Goal: Task Accomplishment & Management: Use online tool/utility

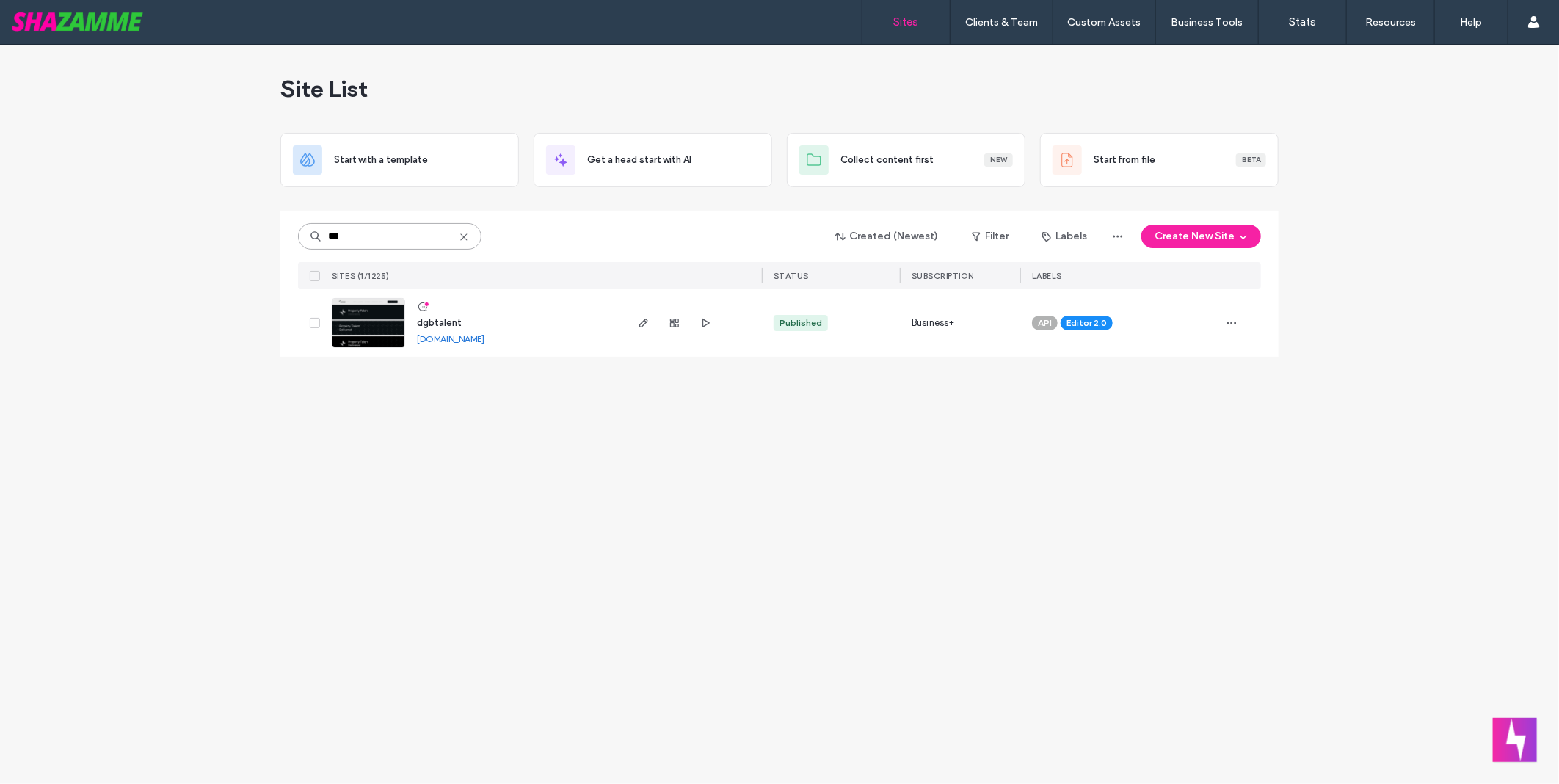
click at [407, 243] on input "***" at bounding box center [390, 237] width 183 height 26
type input "*********"
click at [471, 331] on div "www.mansfieldandco.com.au www.mansfieldandco.com.au" at bounding box center [514, 322] width 218 height 67
click at [472, 336] on link "www.mansfieldandco.com.au" at bounding box center [450, 338] width 67 height 11
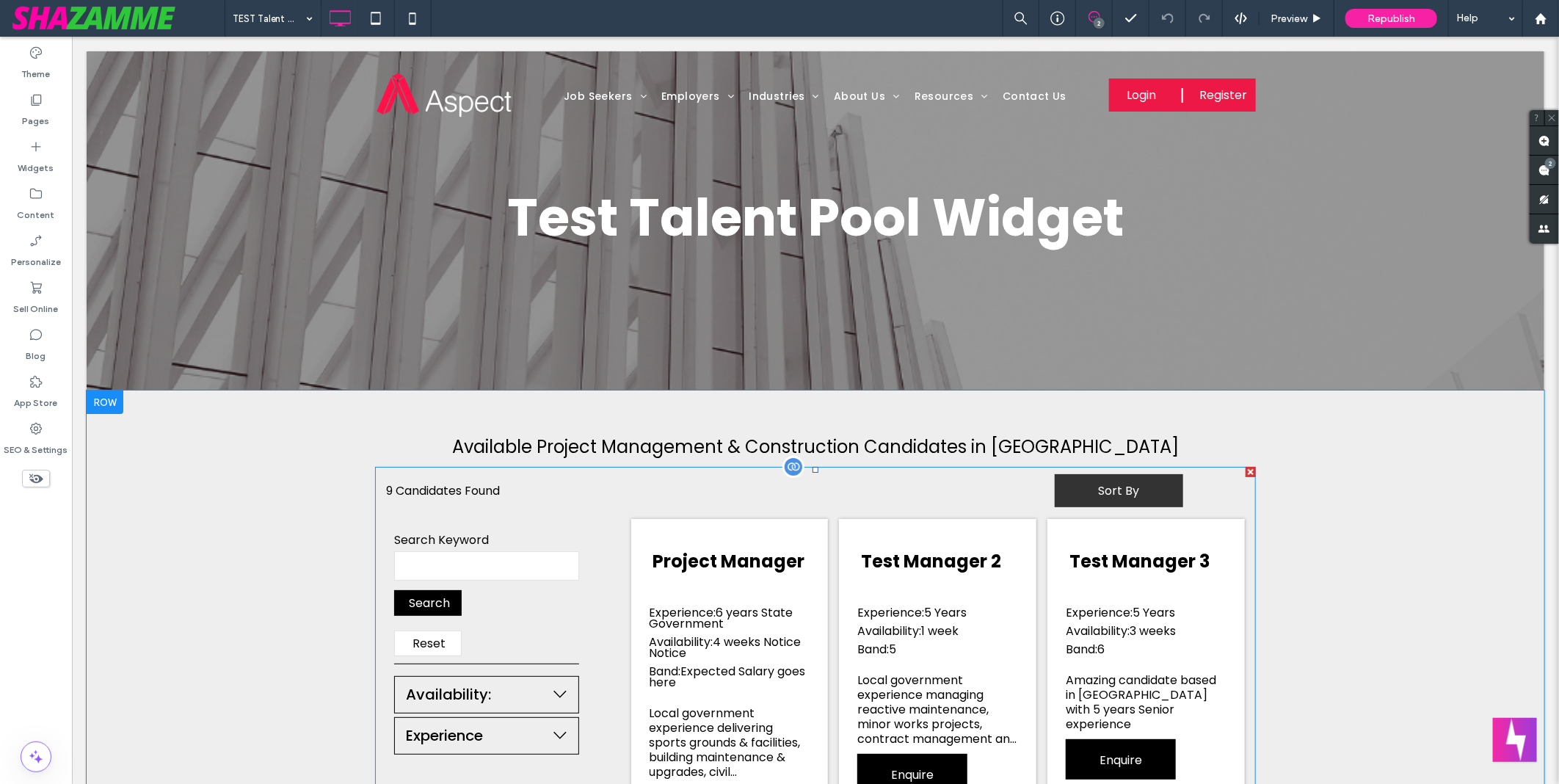
scroll to position [326, 0]
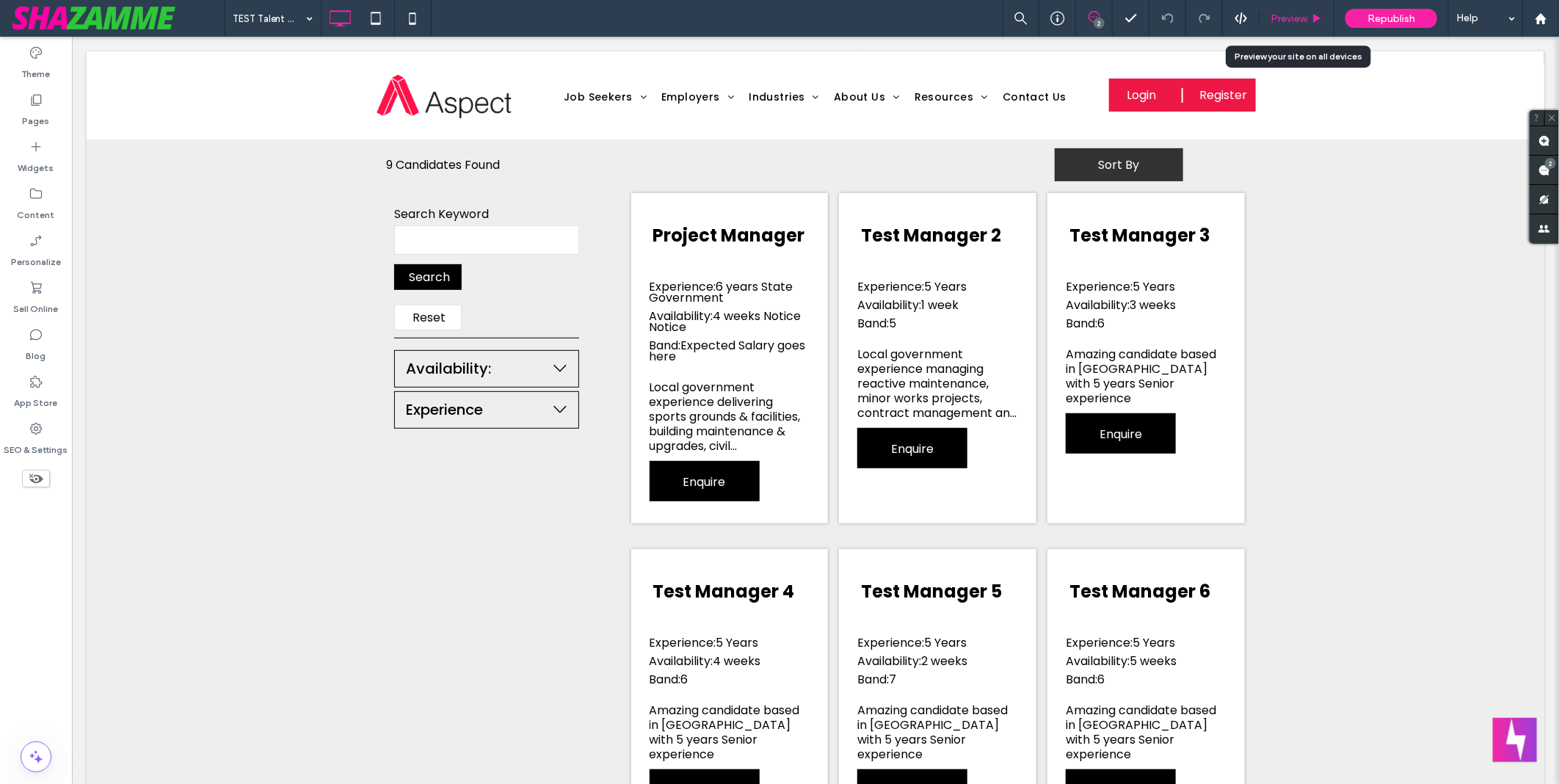
drag, startPoint x: 1286, startPoint y: 17, endPoint x: 1097, endPoint y: 115, distance: 212.9
click at [1286, 17] on span "Preview" at bounding box center [1288, 18] width 37 height 12
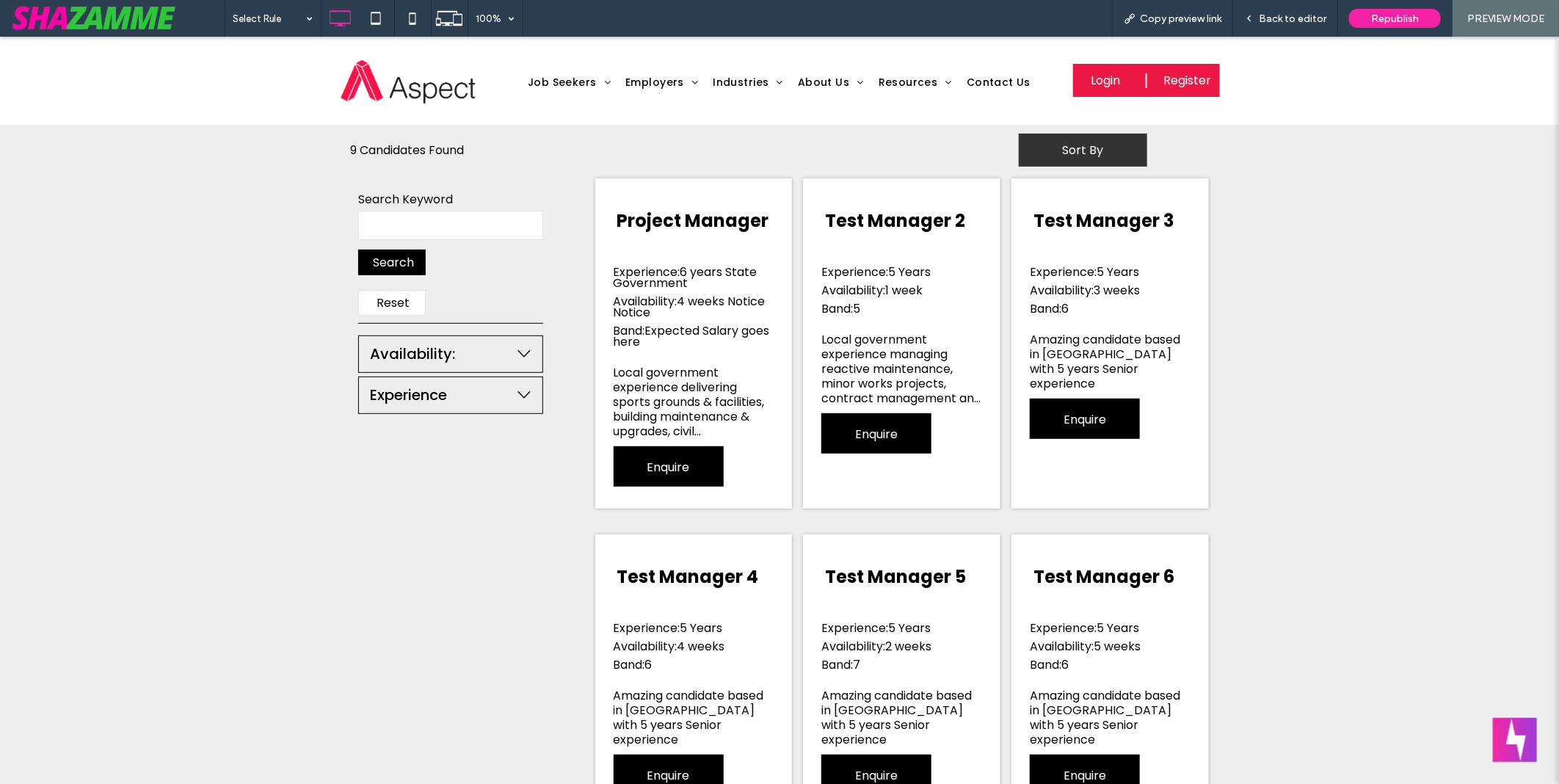
click at [1079, 136] on button "Sort By" at bounding box center [1083, 149] width 128 height 33
click at [1112, 143] on button "Sort By" at bounding box center [1083, 149] width 128 height 33
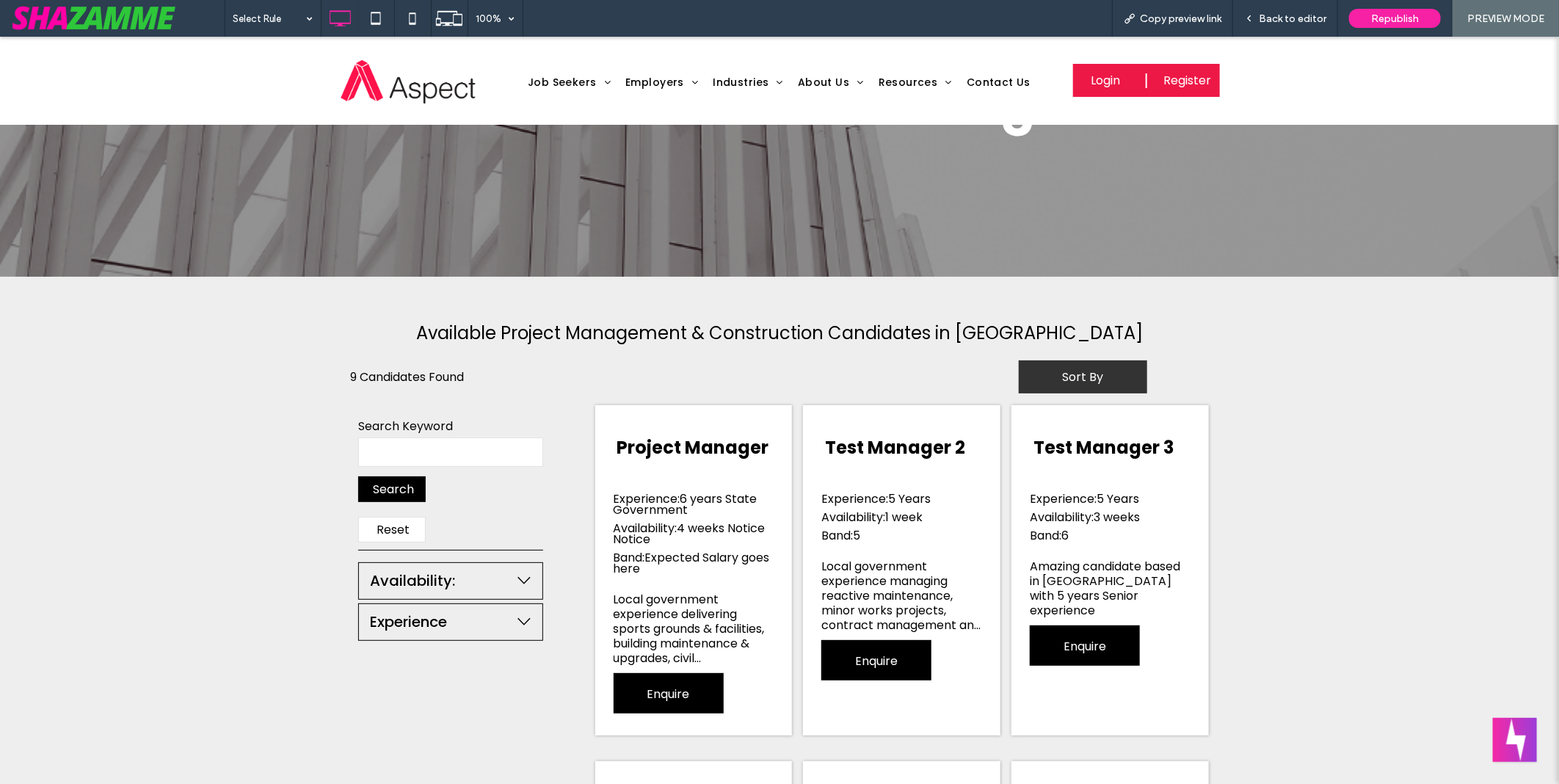
scroll to position [82, 0]
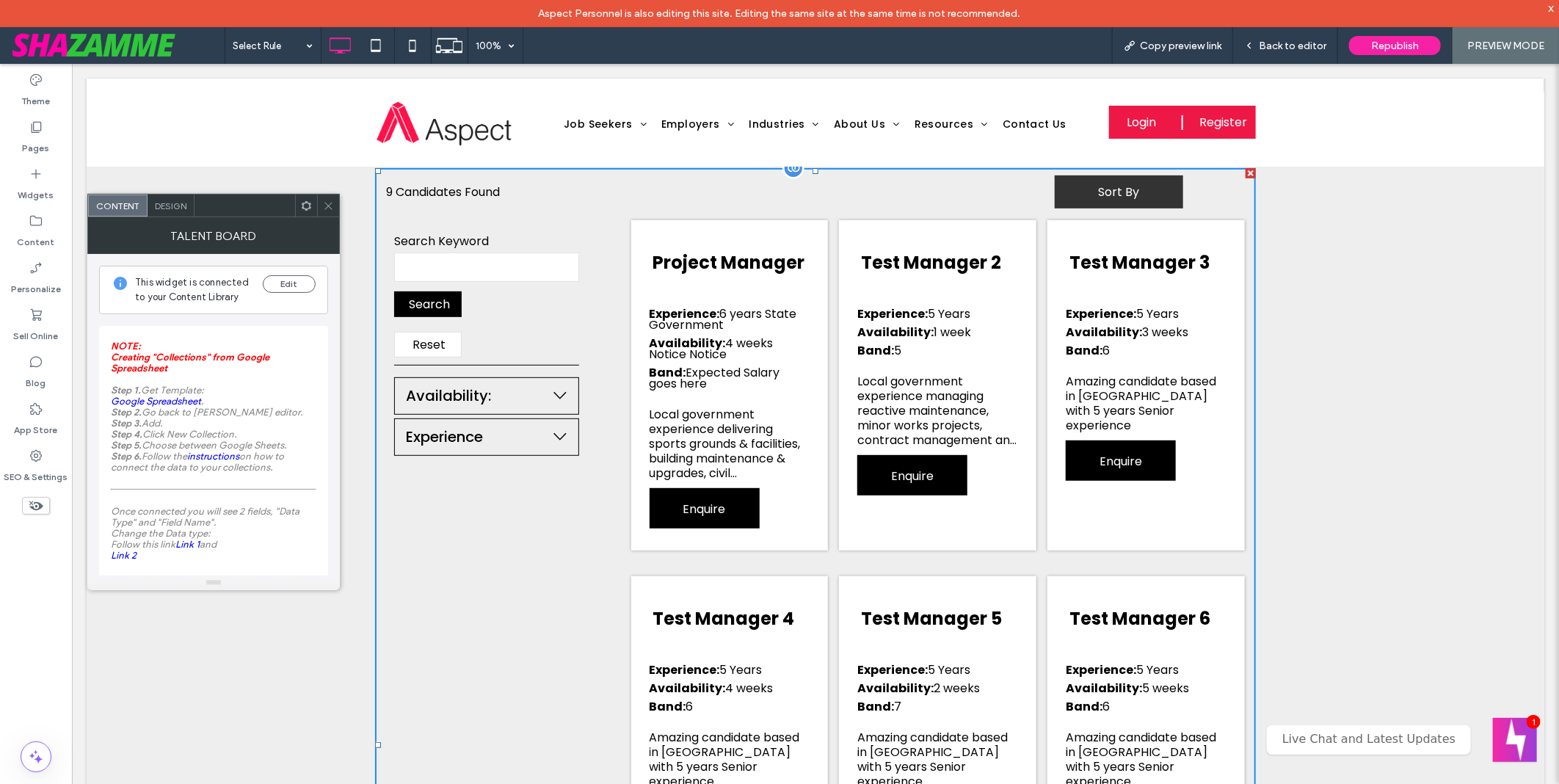
scroll to position [163, 0]
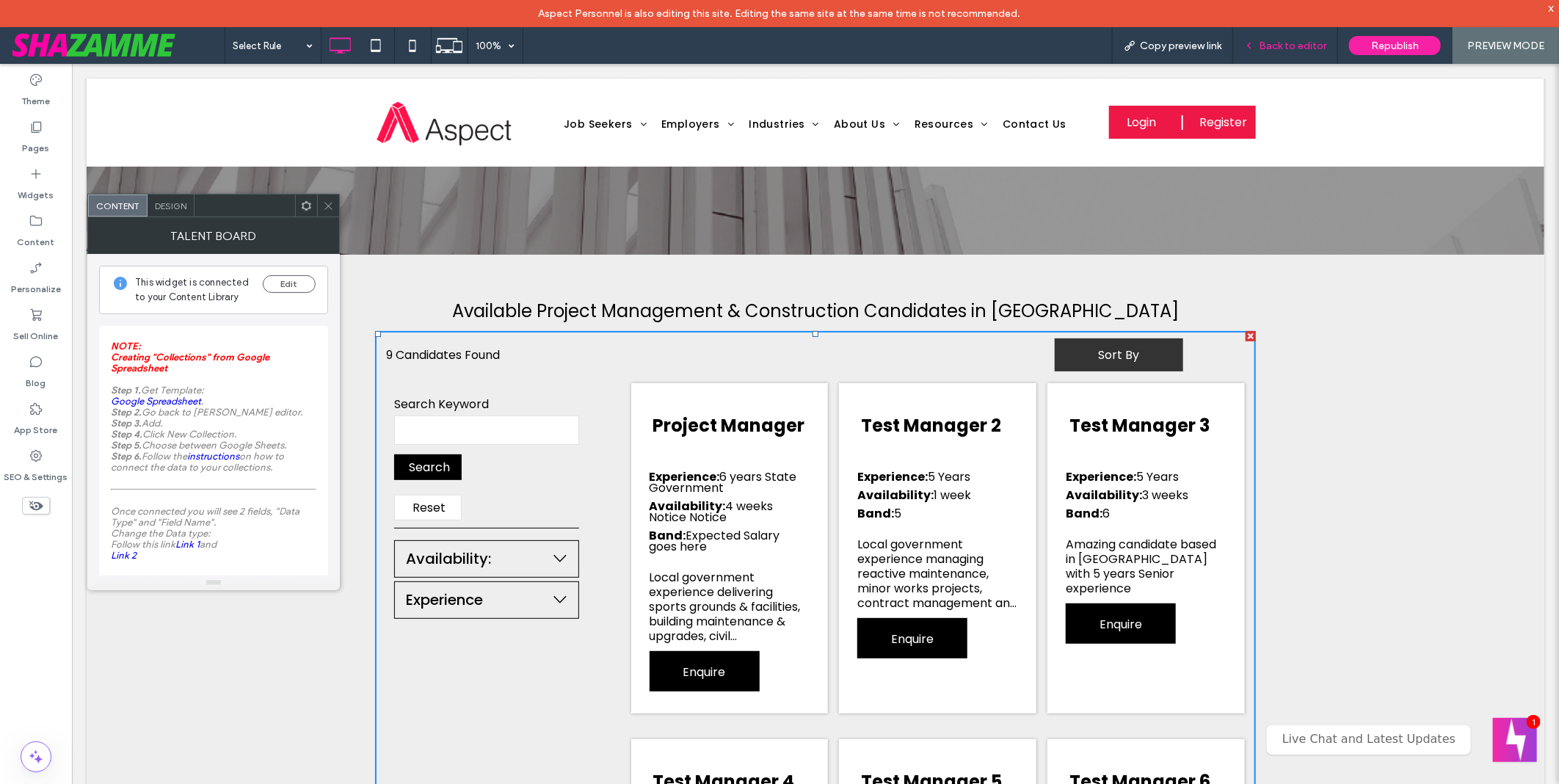
click at [1284, 39] on span "Back to editor" at bounding box center [1292, 45] width 67 height 12
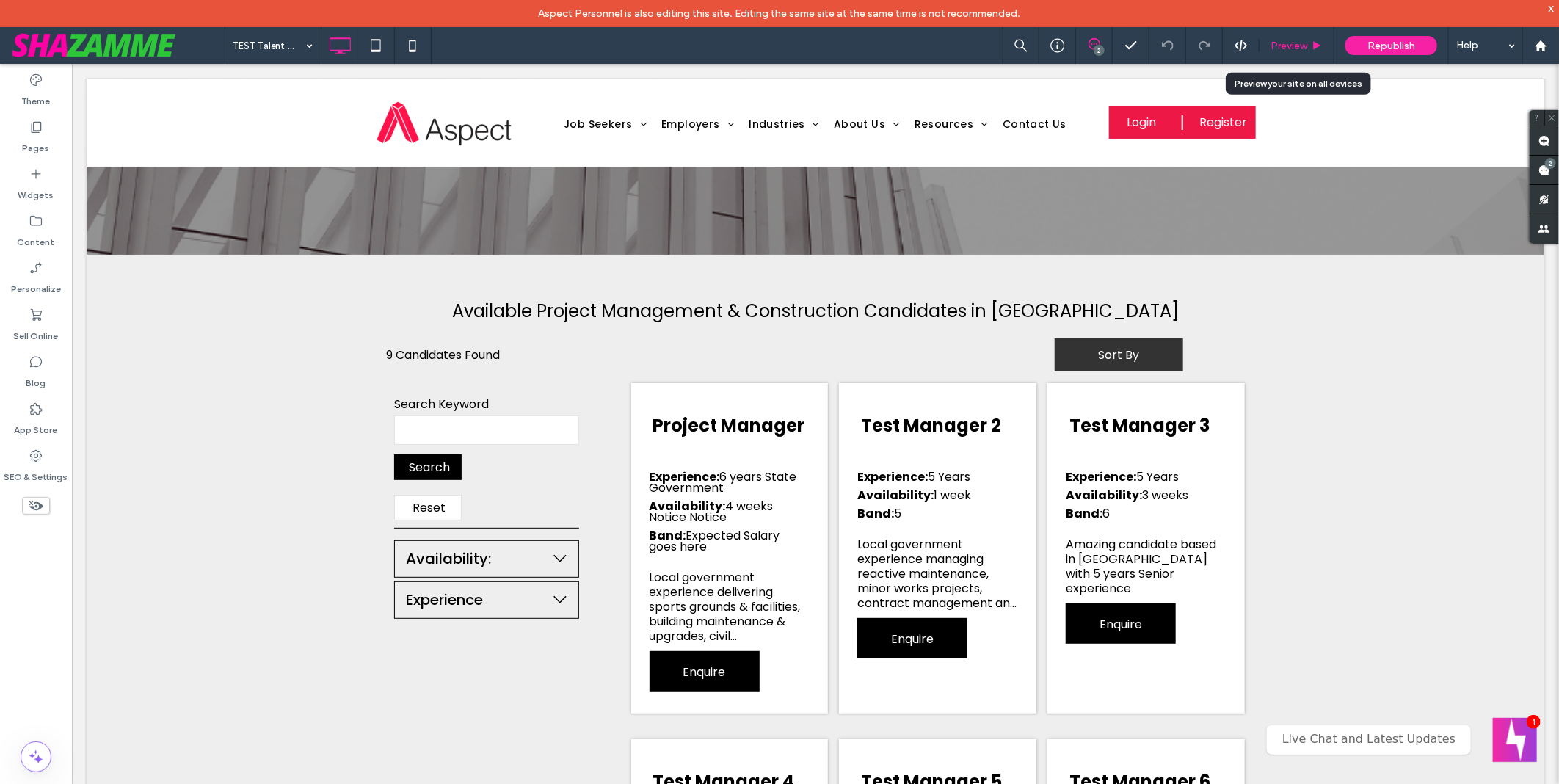
click at [1285, 41] on span "Preview" at bounding box center [1288, 45] width 37 height 12
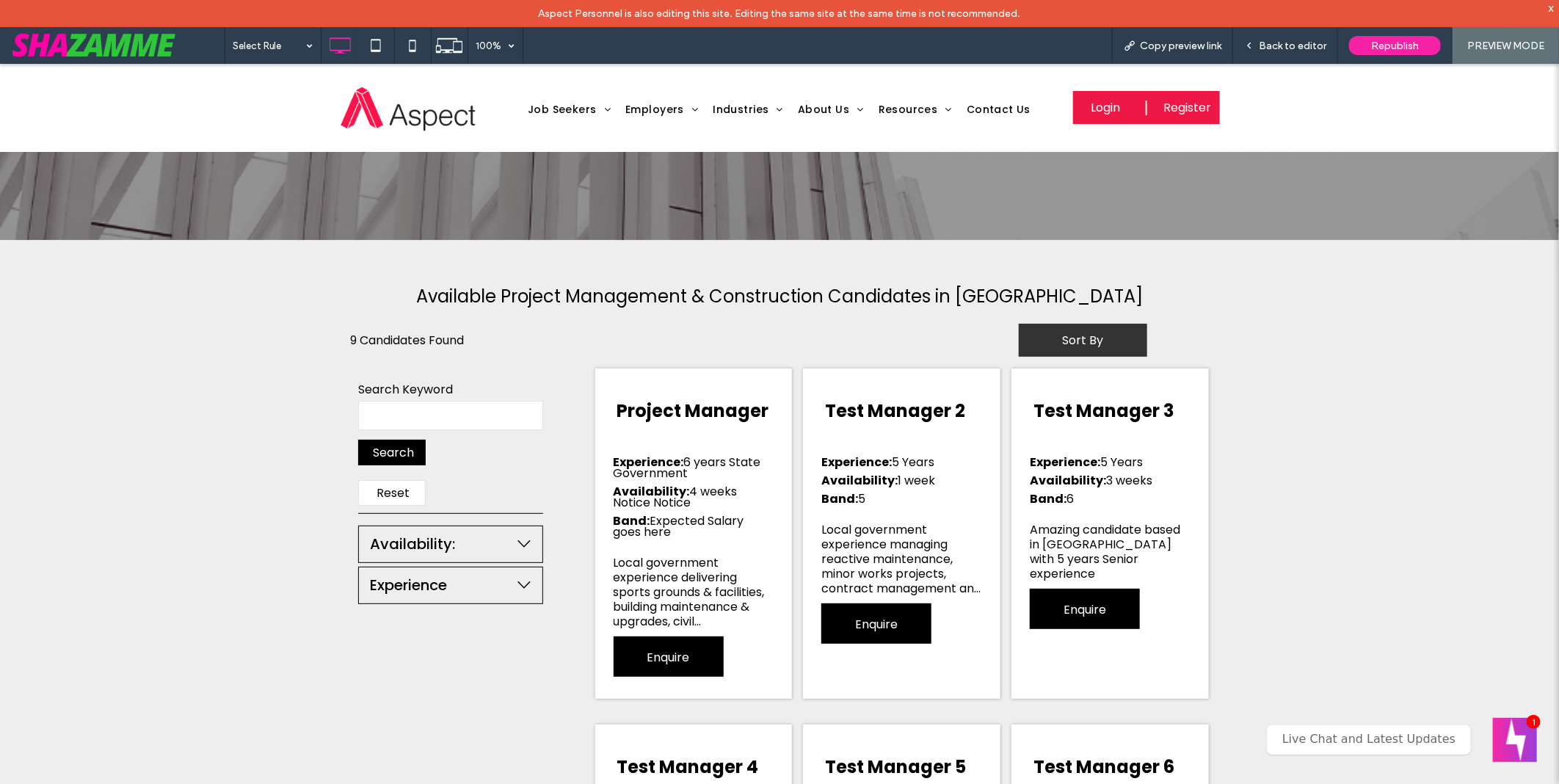
click at [1097, 345] on button "Sort By" at bounding box center [1083, 340] width 128 height 33
click at [1103, 334] on button "Sort By" at bounding box center [1083, 340] width 128 height 33
click at [1282, 46] on span "Back to editor" at bounding box center [1292, 45] width 67 height 12
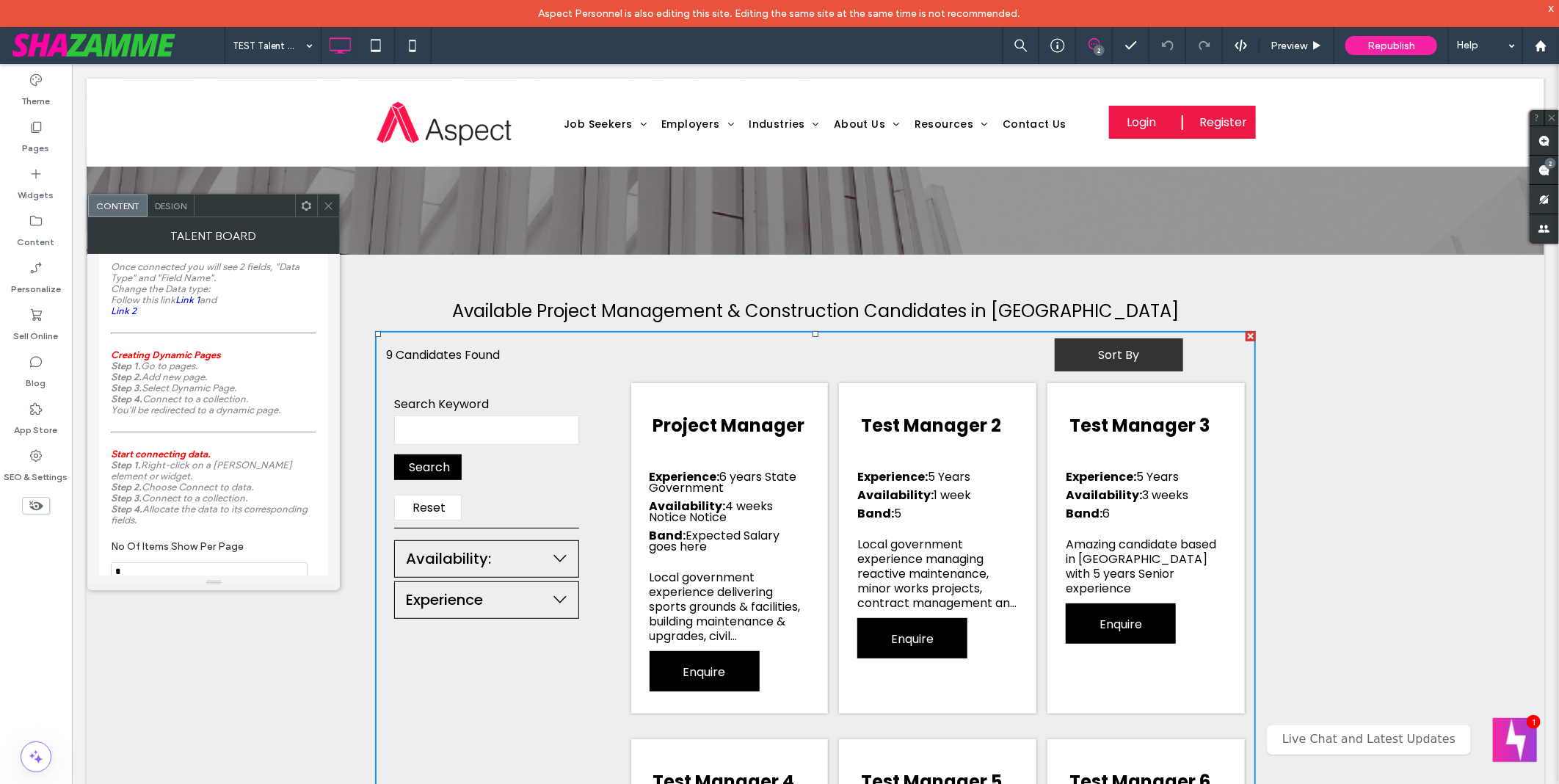
scroll to position [570, 0]
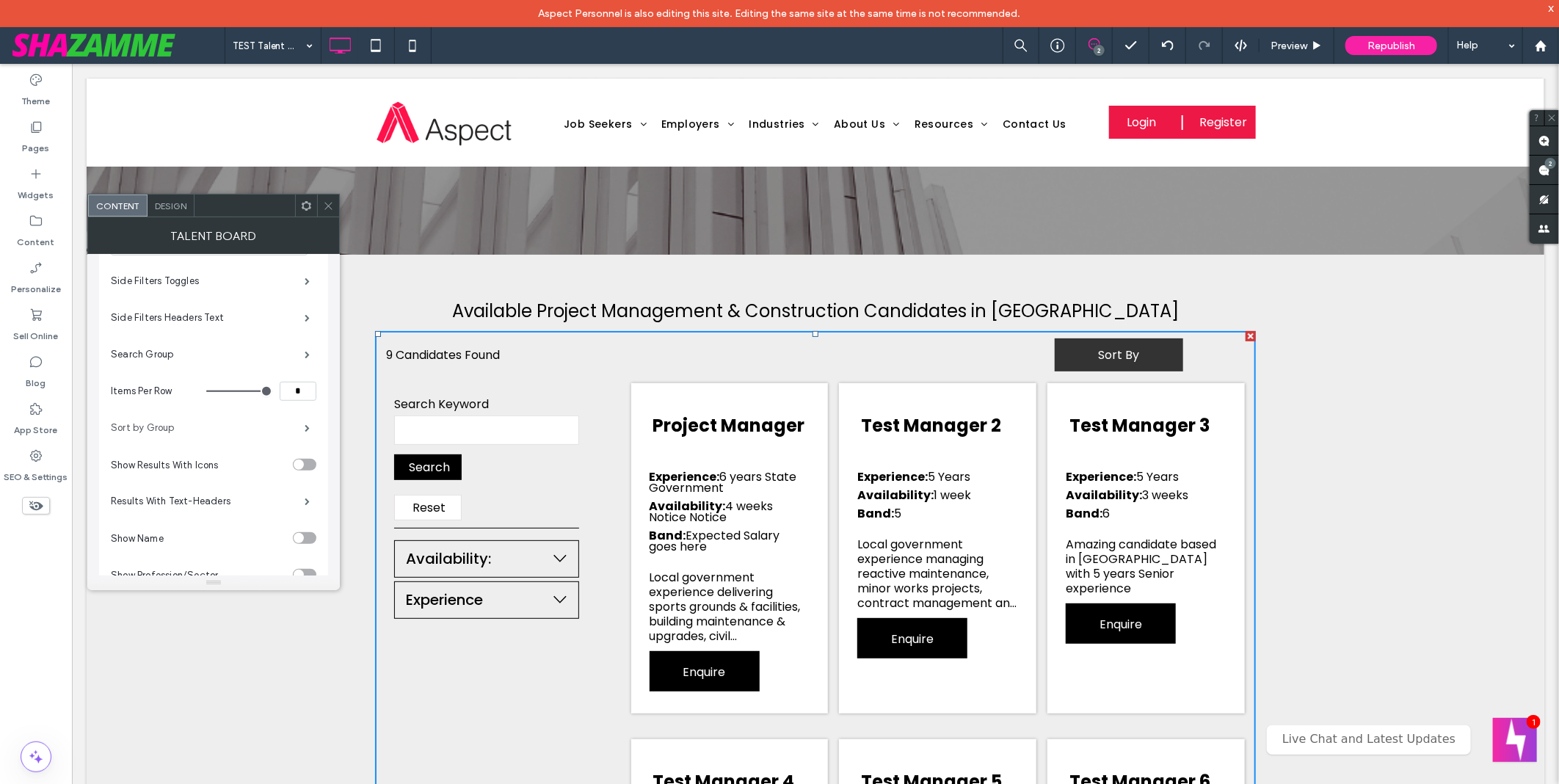
click at [259, 443] on label "Sort by Group" at bounding box center [207, 428] width 194 height 29
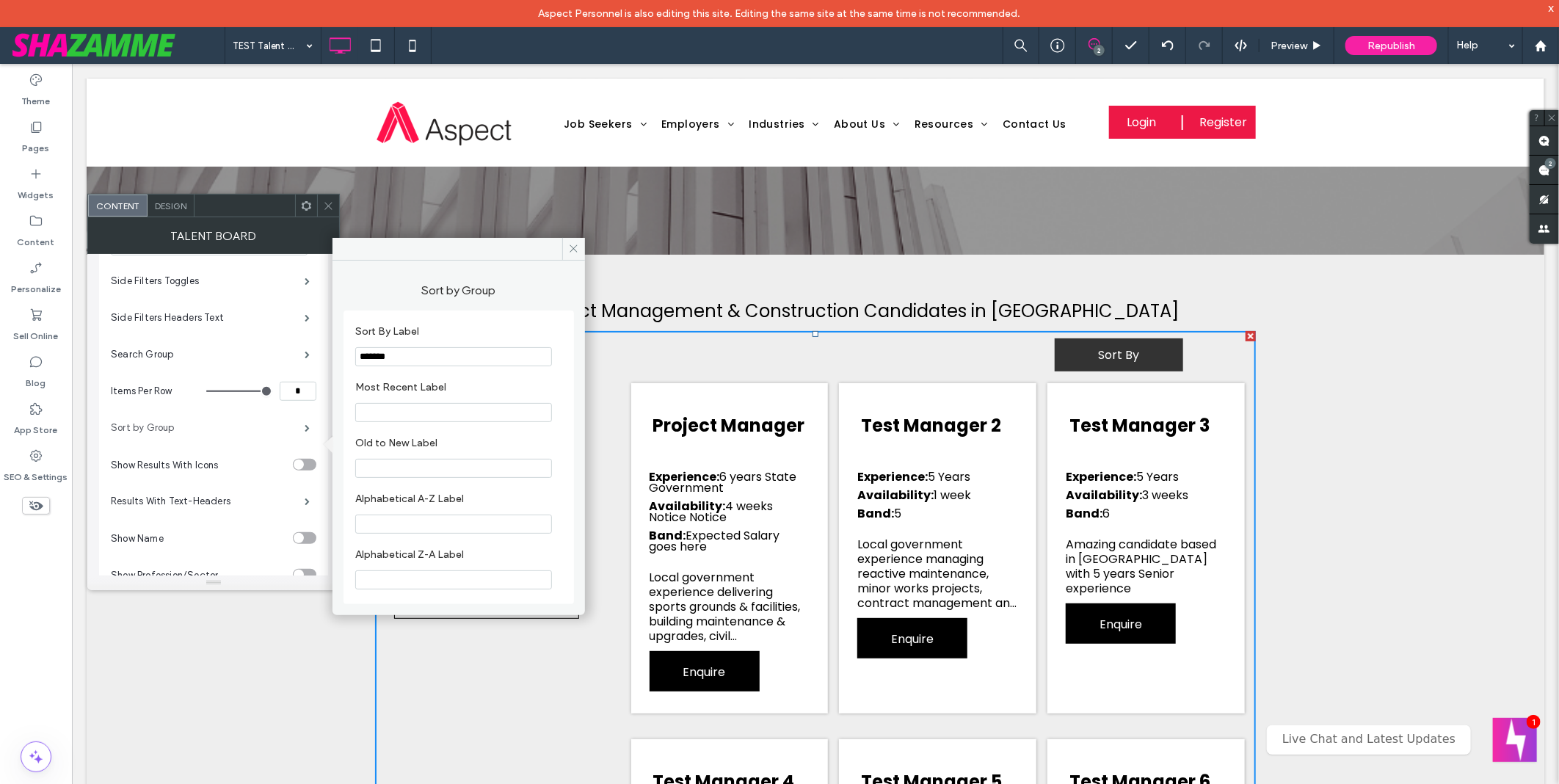
click at [259, 443] on label "Sort by Group" at bounding box center [207, 428] width 194 height 29
click at [101, 475] on div "NOTE: Creating "Collections" from Google Spreadsheet Step 1. Get Template: Goog…" at bounding box center [214, 711] width 229 height 1913
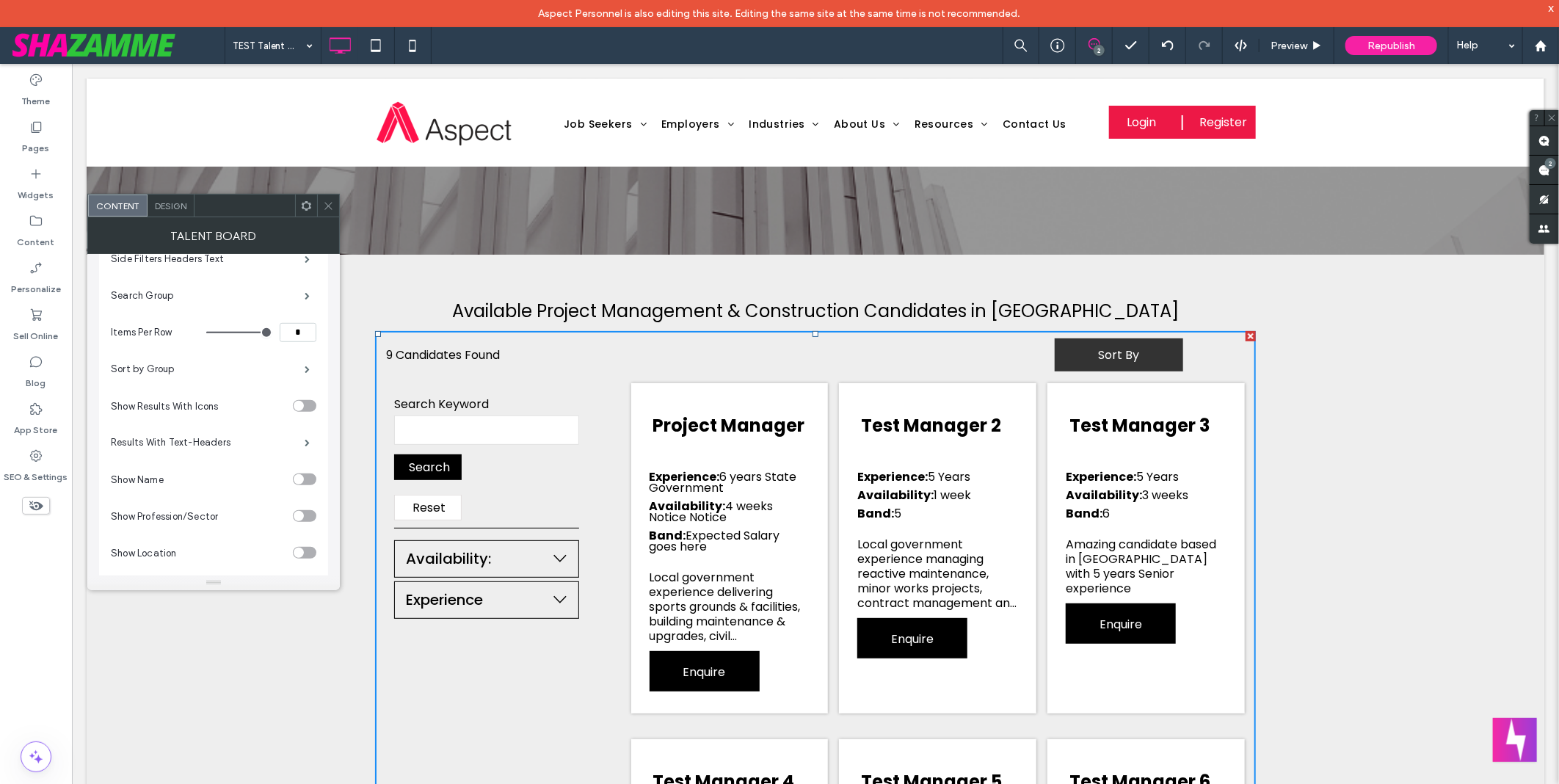
scroll to position [629, 0]
click at [163, 449] on label "Results With Text-Headers" at bounding box center [207, 444] width 194 height 29
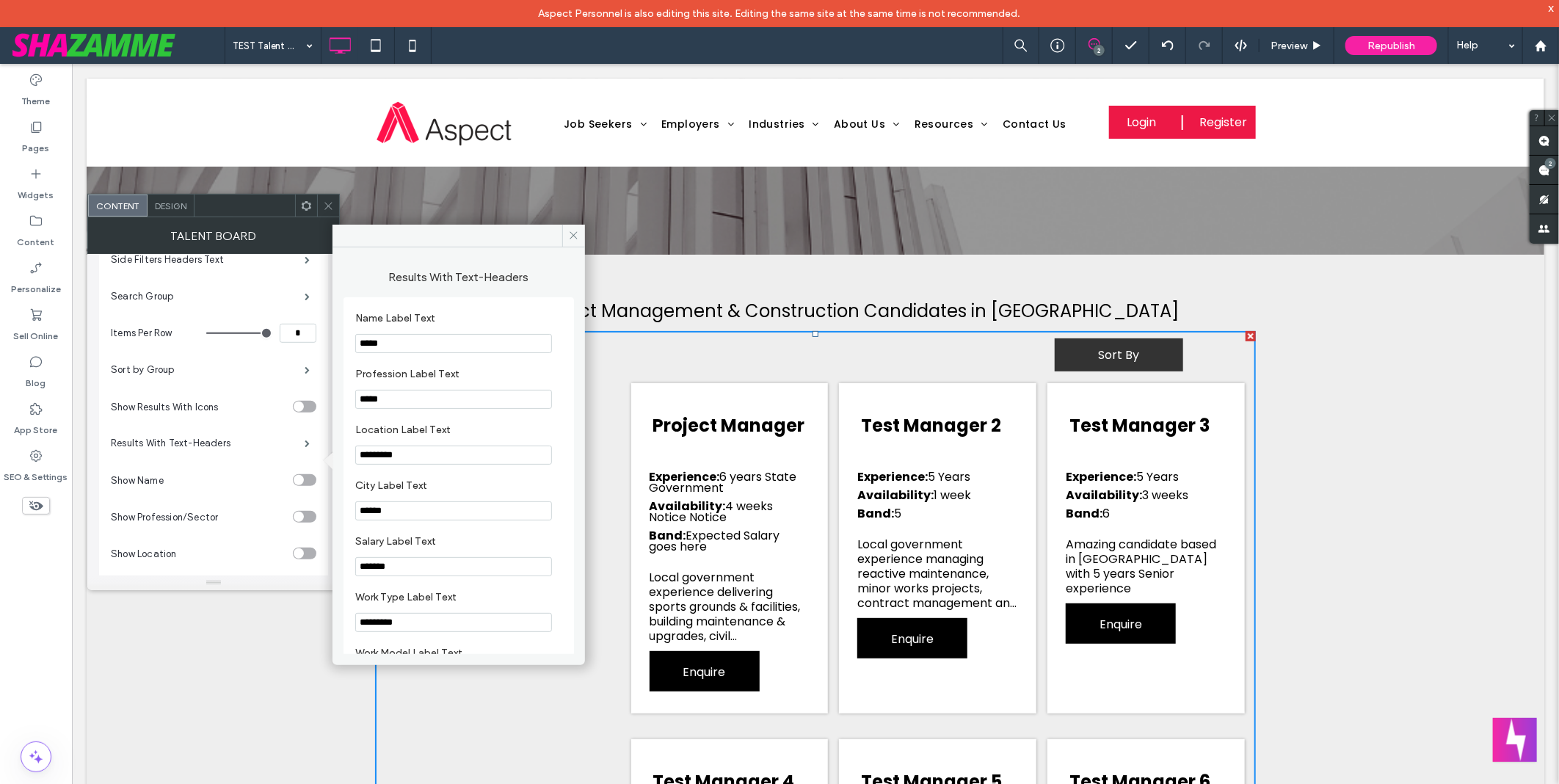
click at [106, 390] on div "NOTE: Creating "Collections" from Google Spreadsheet Step 1. Get Template: Goog…" at bounding box center [214, 654] width 229 height 1913
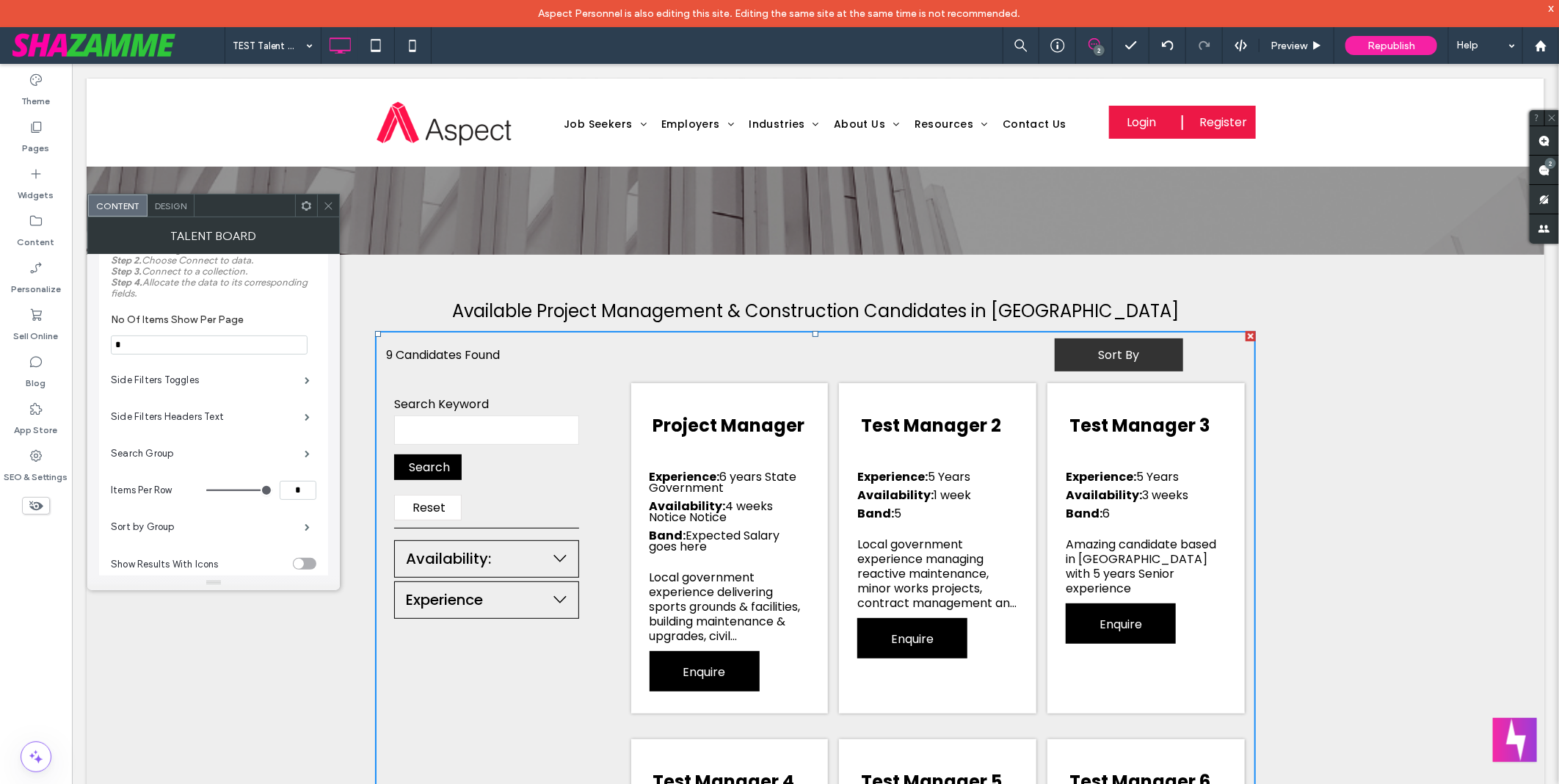
scroll to position [465, 0]
click at [162, 466] on label "Search Group" at bounding box center [207, 459] width 194 height 29
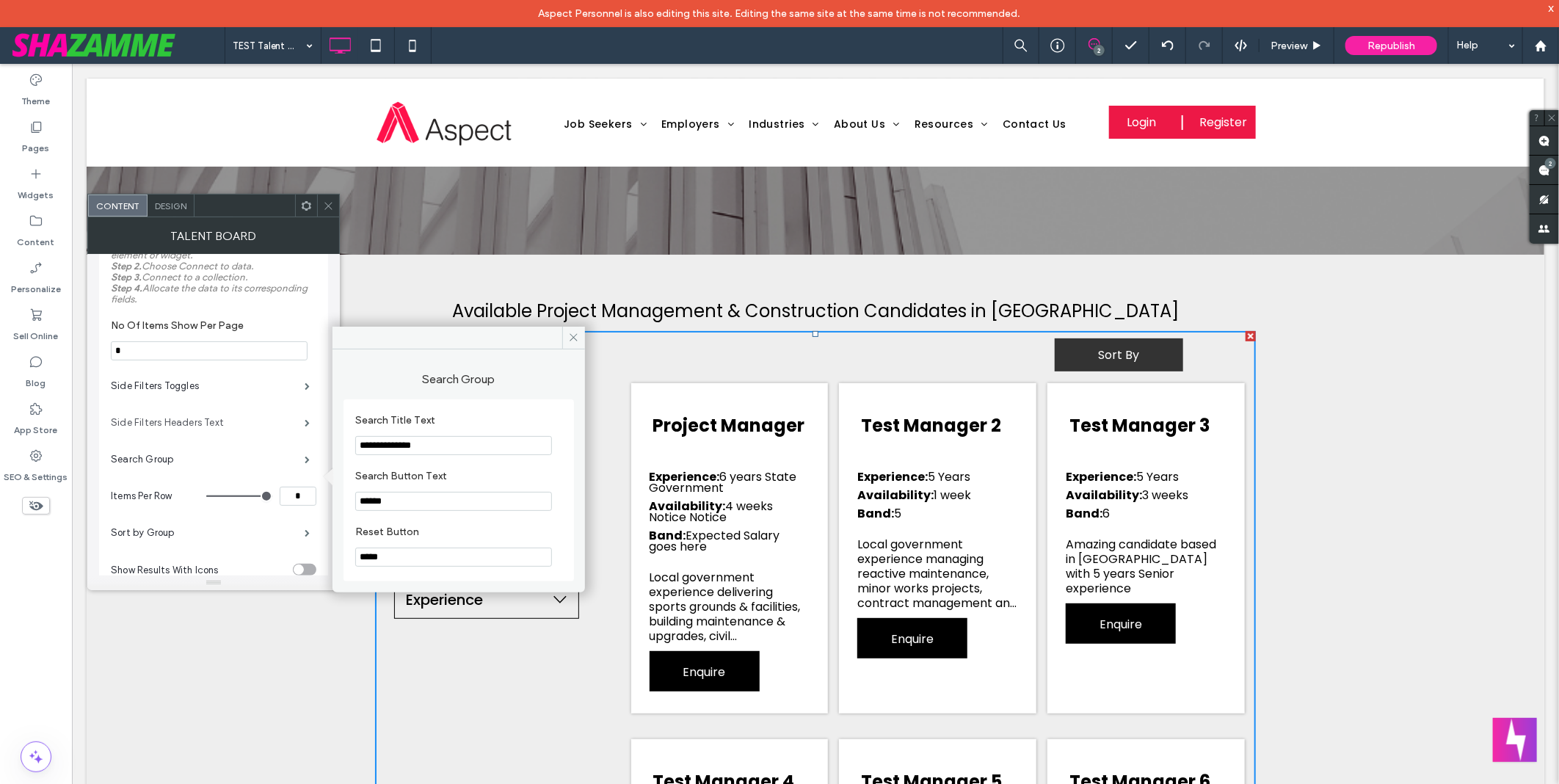
click at [154, 431] on label "Side Filters Headers Text" at bounding box center [207, 423] width 194 height 29
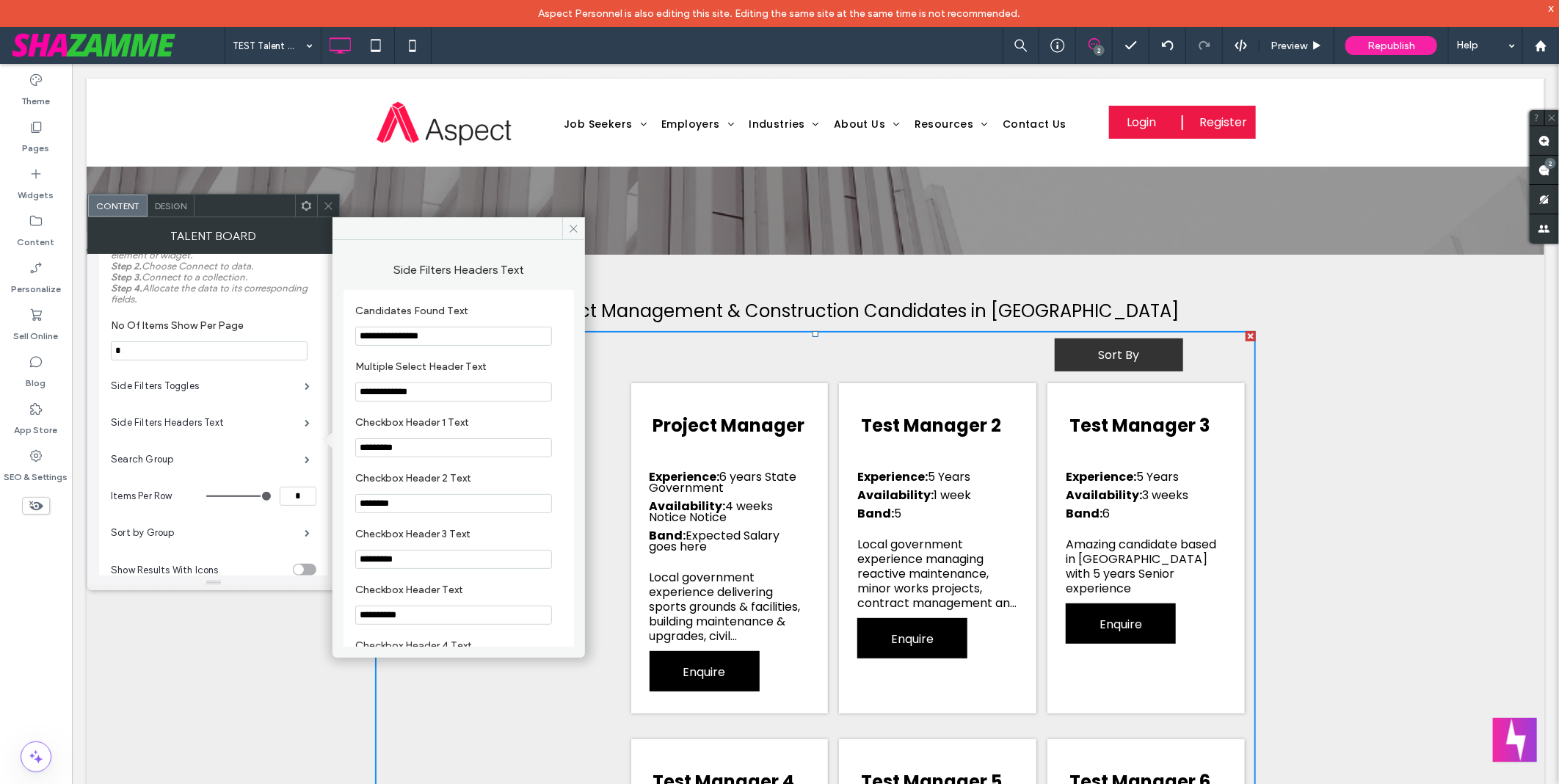
click at [97, 394] on div "This widget is connected to your Content Library Edit NOTE: Creating "Collectio…" at bounding box center [214, 414] width 252 height 322
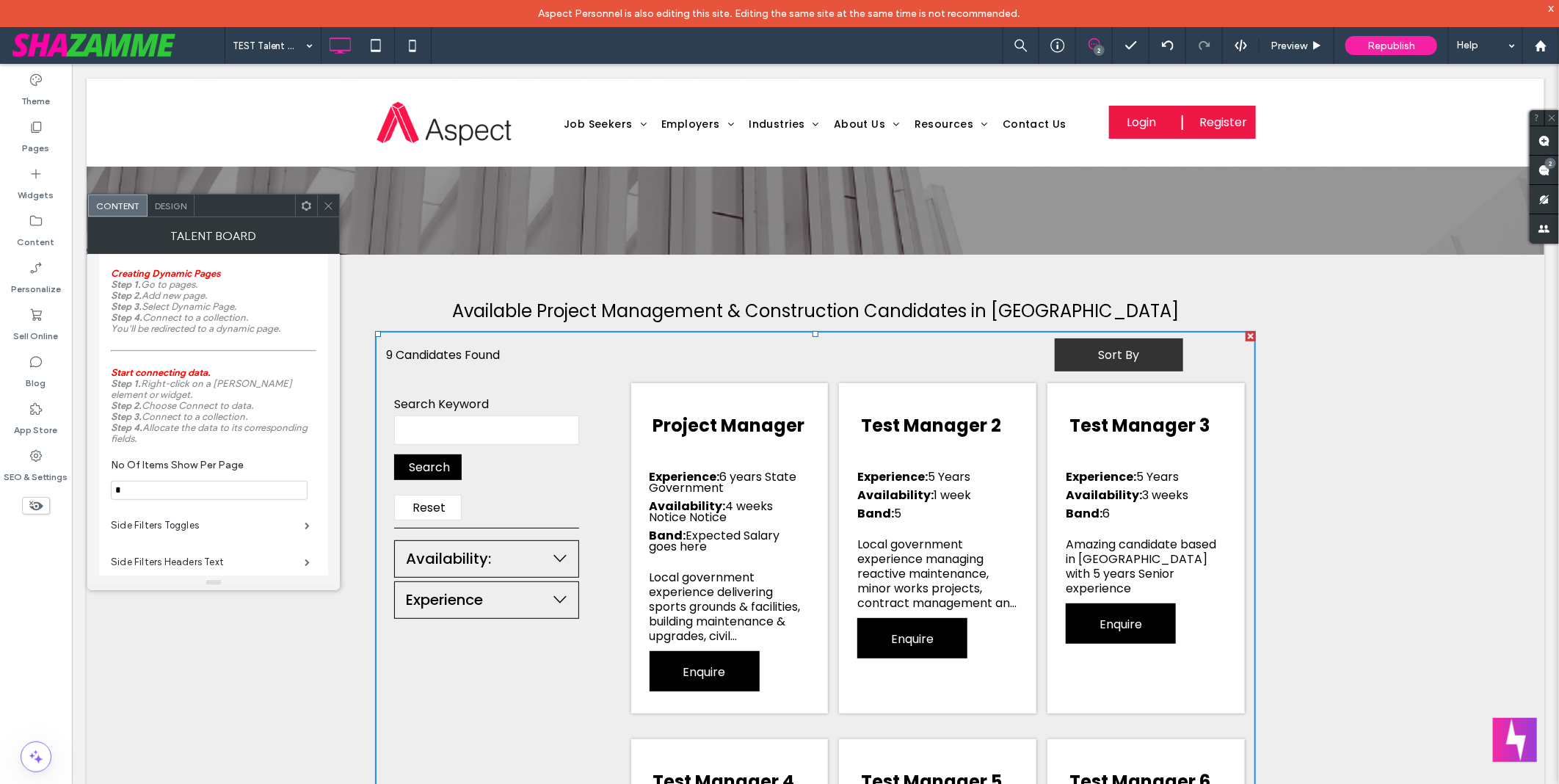
scroll to position [489, 0]
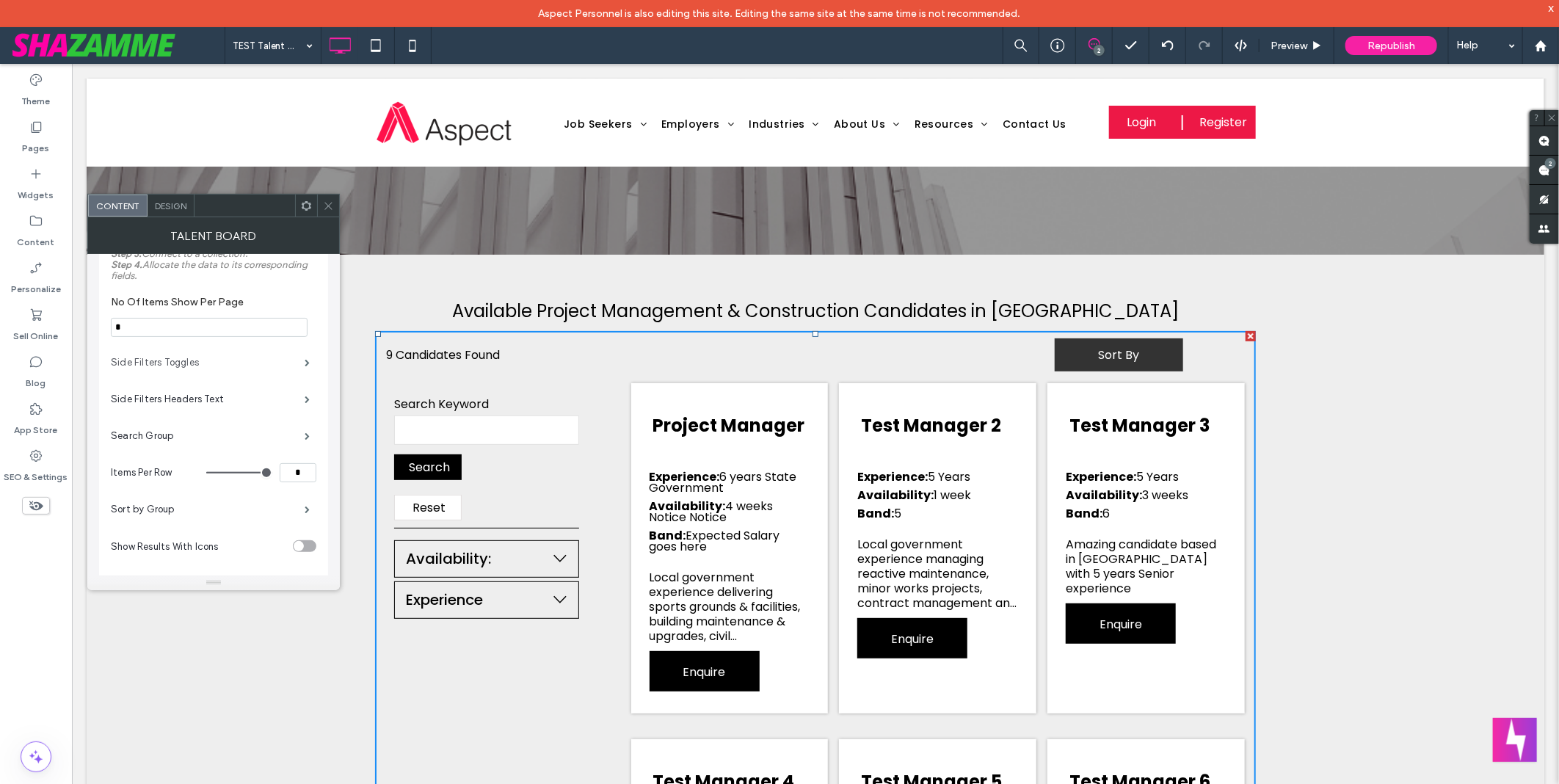
click at [172, 374] on label "Side Filters Toggles" at bounding box center [207, 363] width 194 height 29
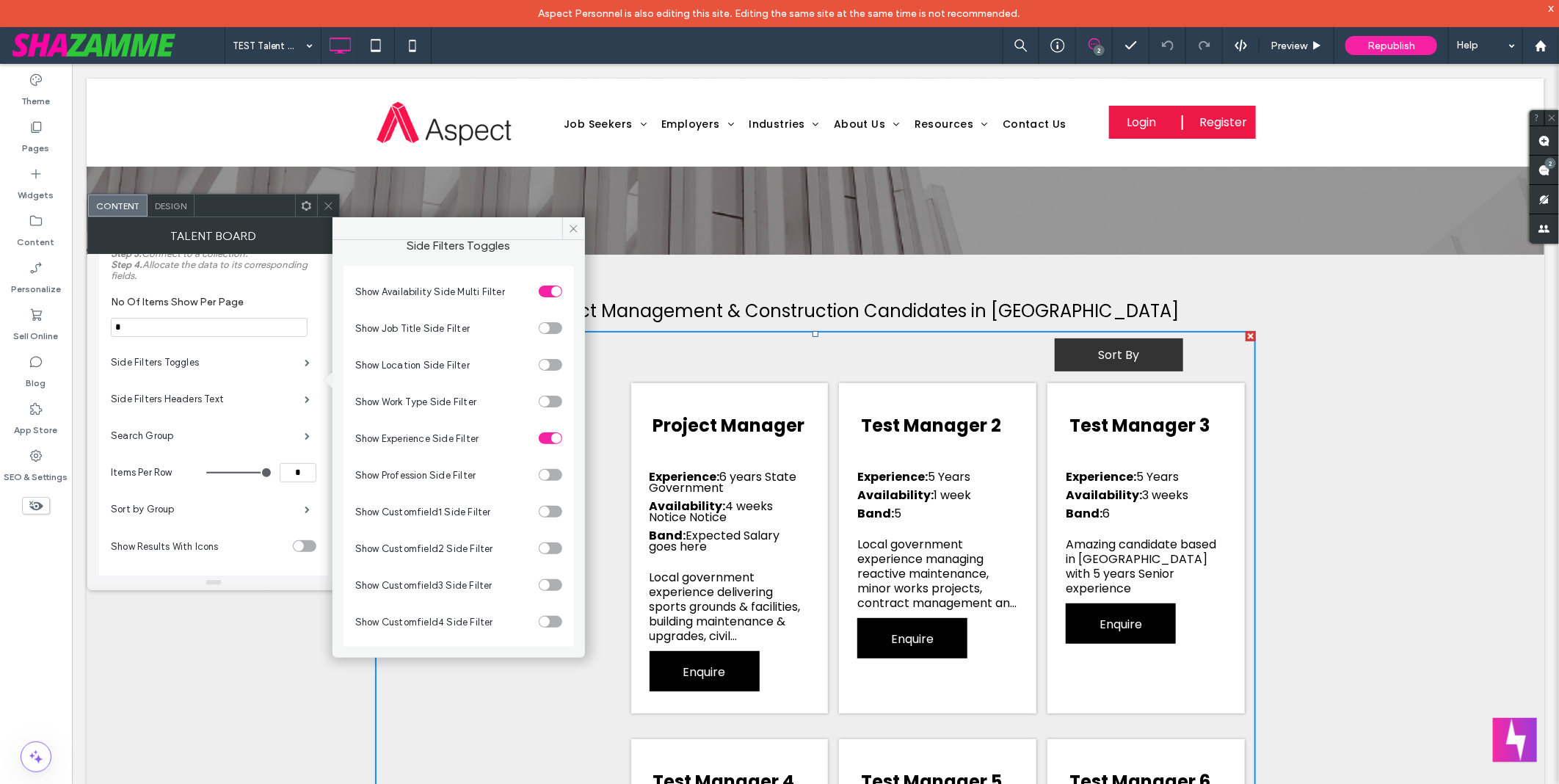
scroll to position [0, 0]
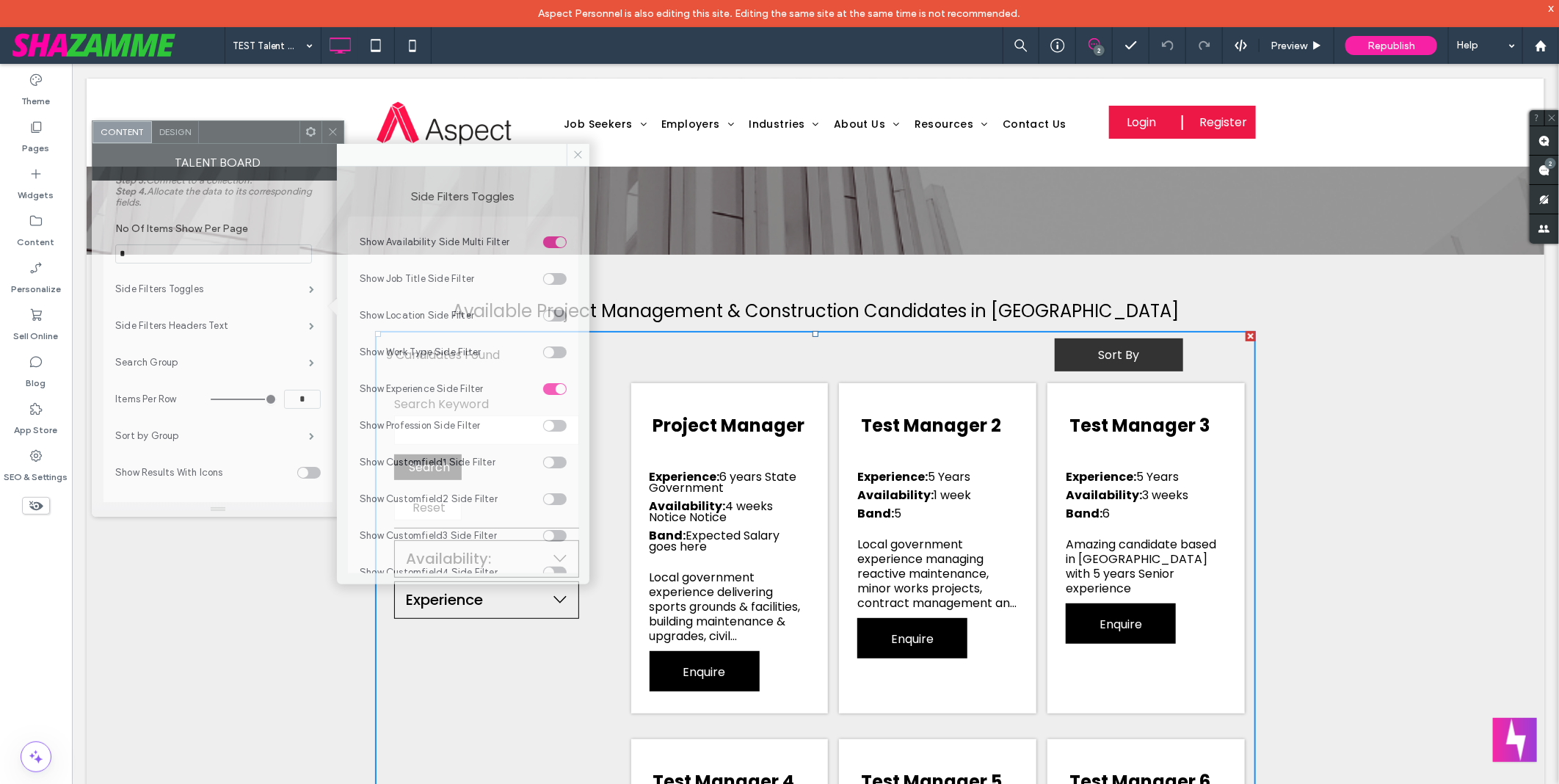
drag, startPoint x: 228, startPoint y: 217, endPoint x: 232, endPoint y: 144, distance: 73.1
click at [232, 144] on div "Talent Board" at bounding box center [218, 162] width 252 height 37
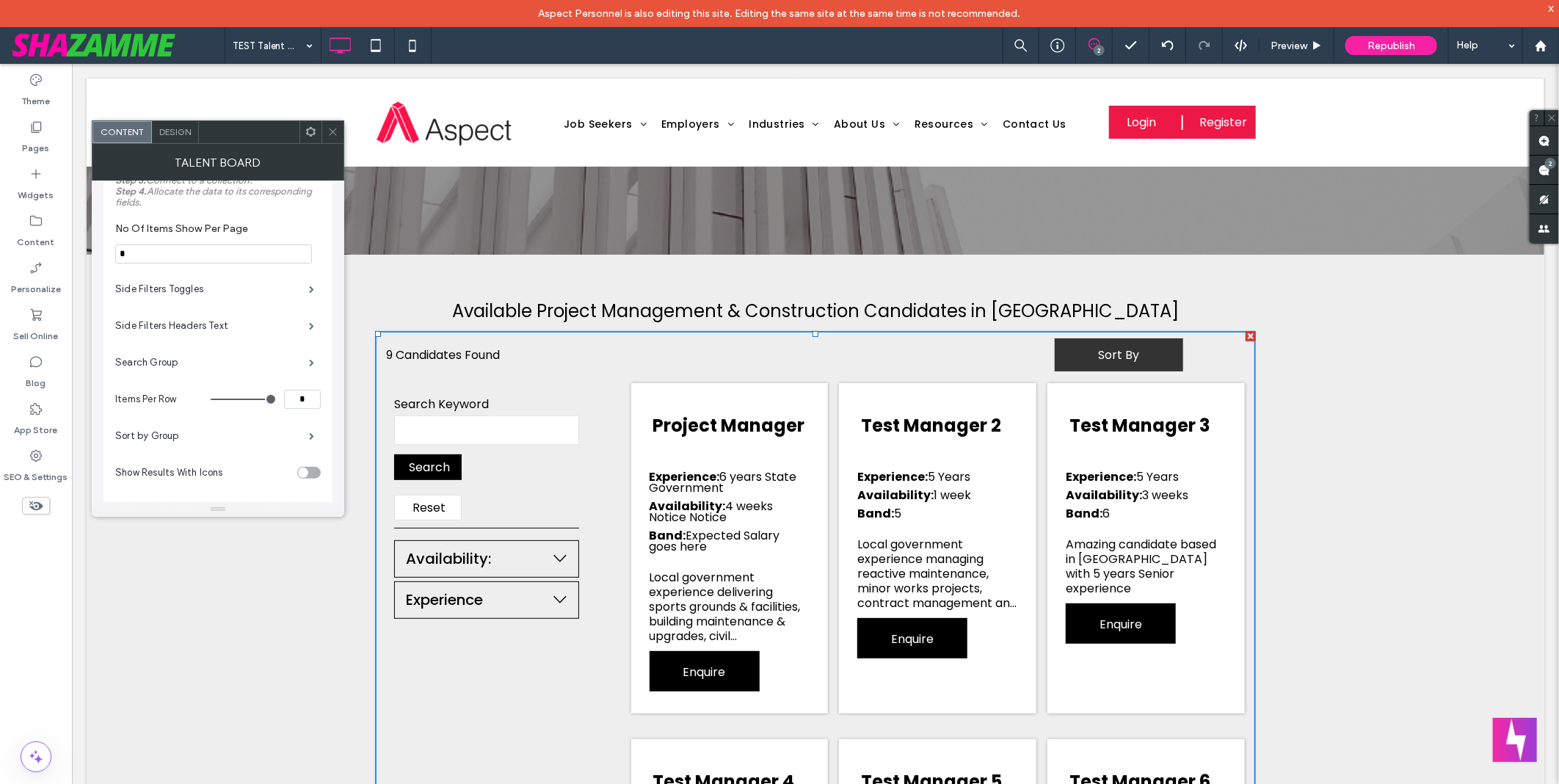
click at [334, 128] on icon at bounding box center [332, 131] width 11 height 11
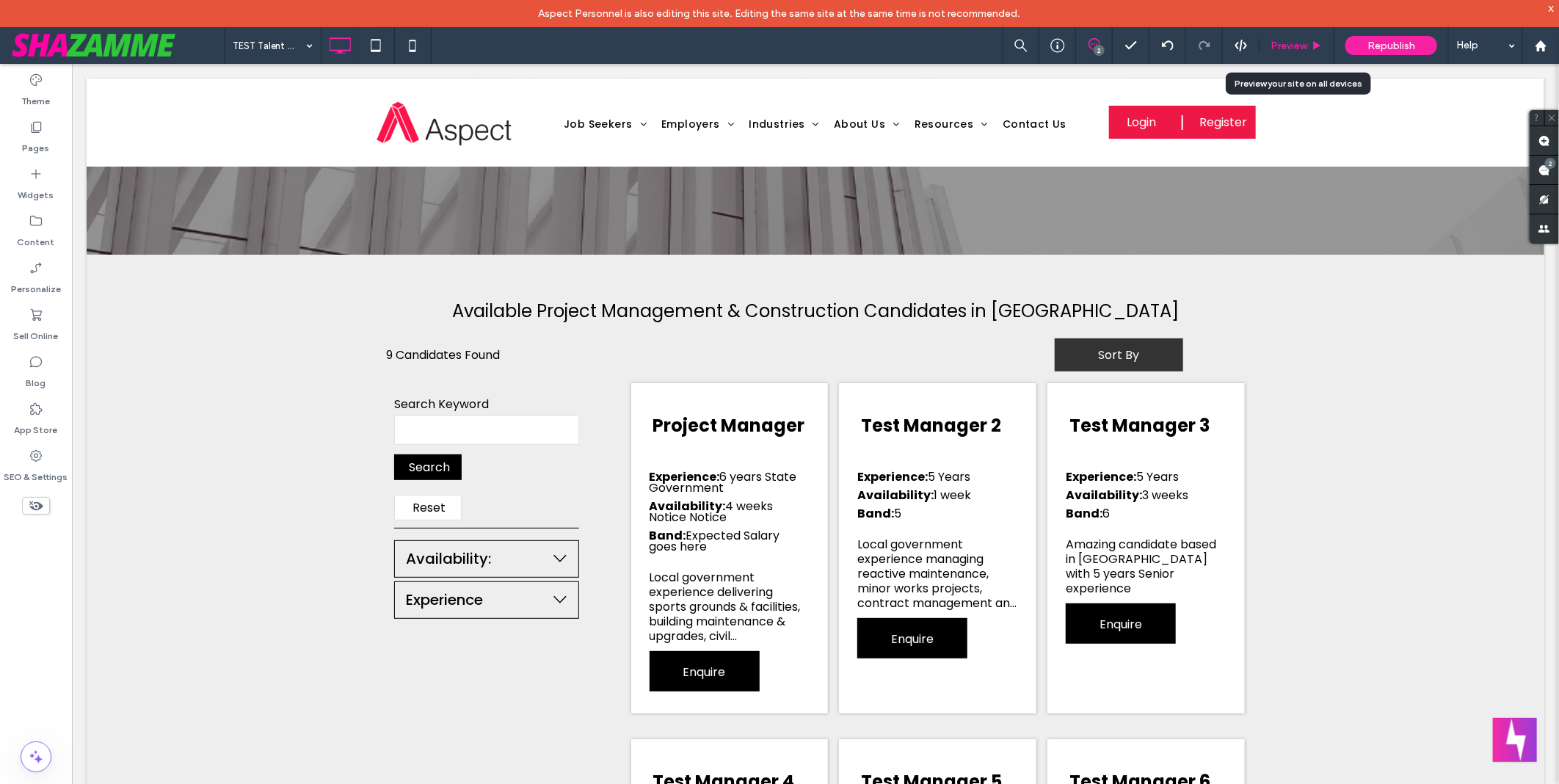
click at [1285, 49] on span "Preview" at bounding box center [1288, 45] width 37 height 12
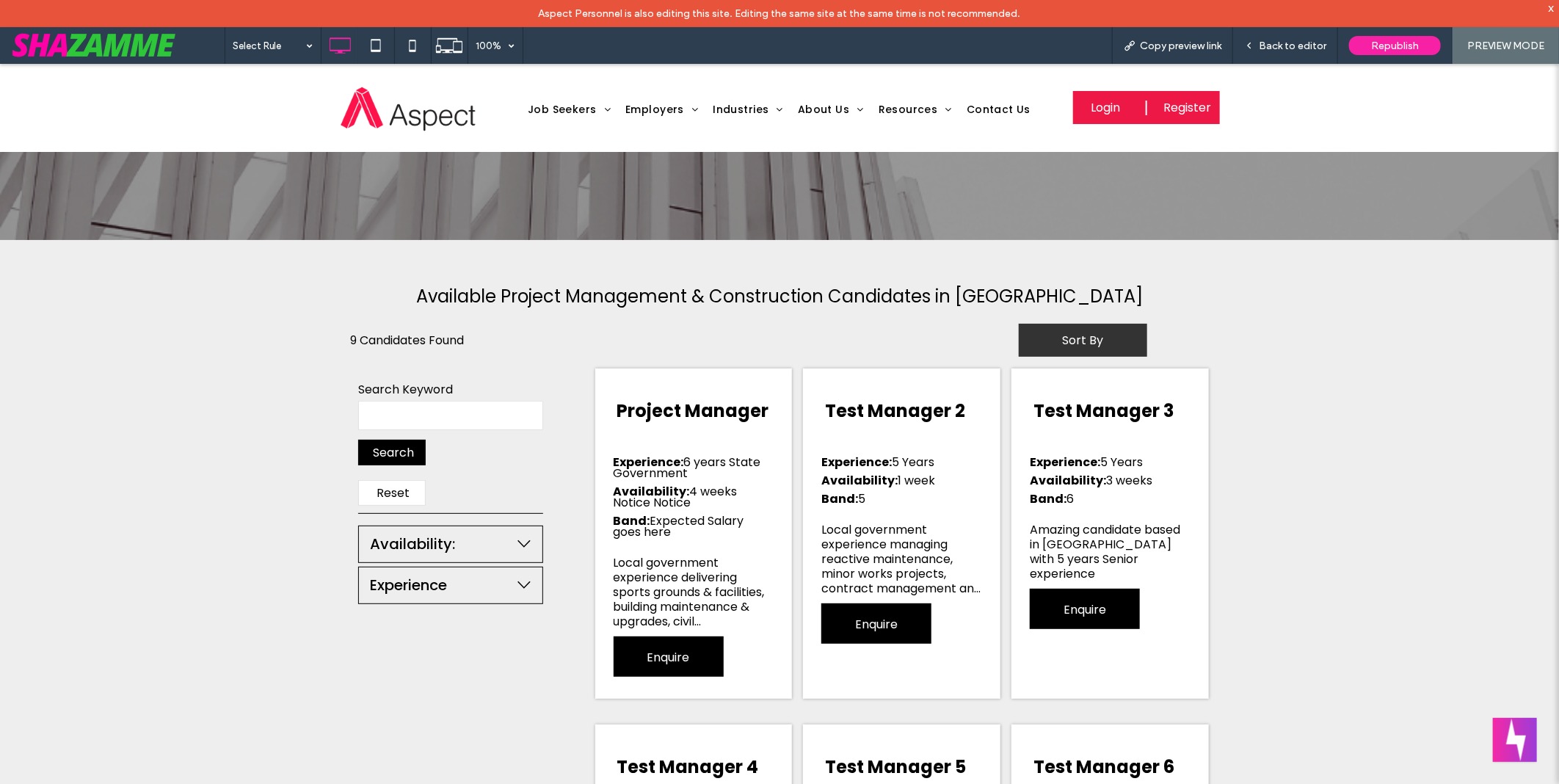
click at [1052, 343] on button "Sort By" at bounding box center [1083, 340] width 128 height 33
click at [1303, 46] on span "Back to editor" at bounding box center [1292, 45] width 67 height 12
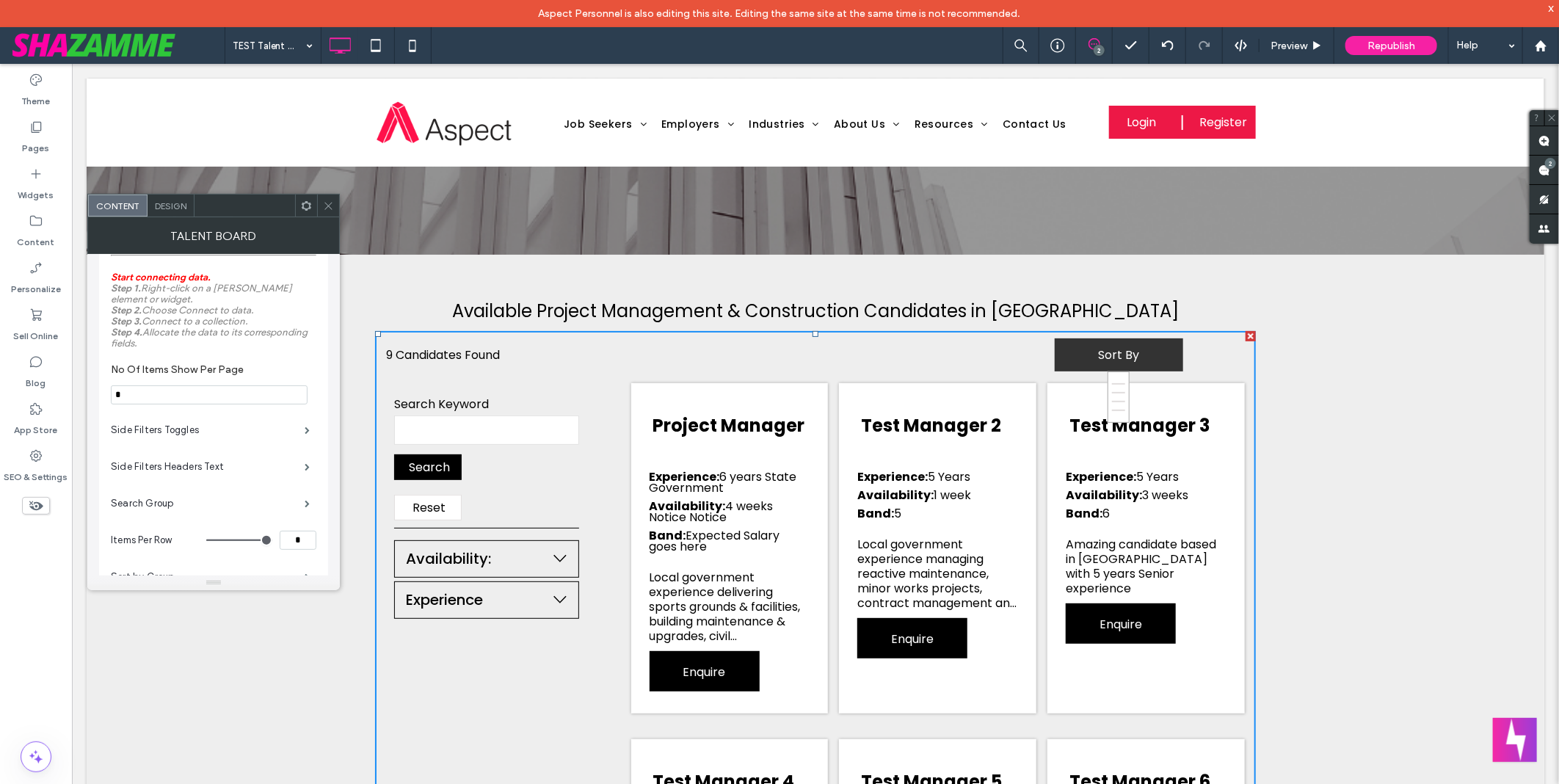
scroll to position [489, 0]
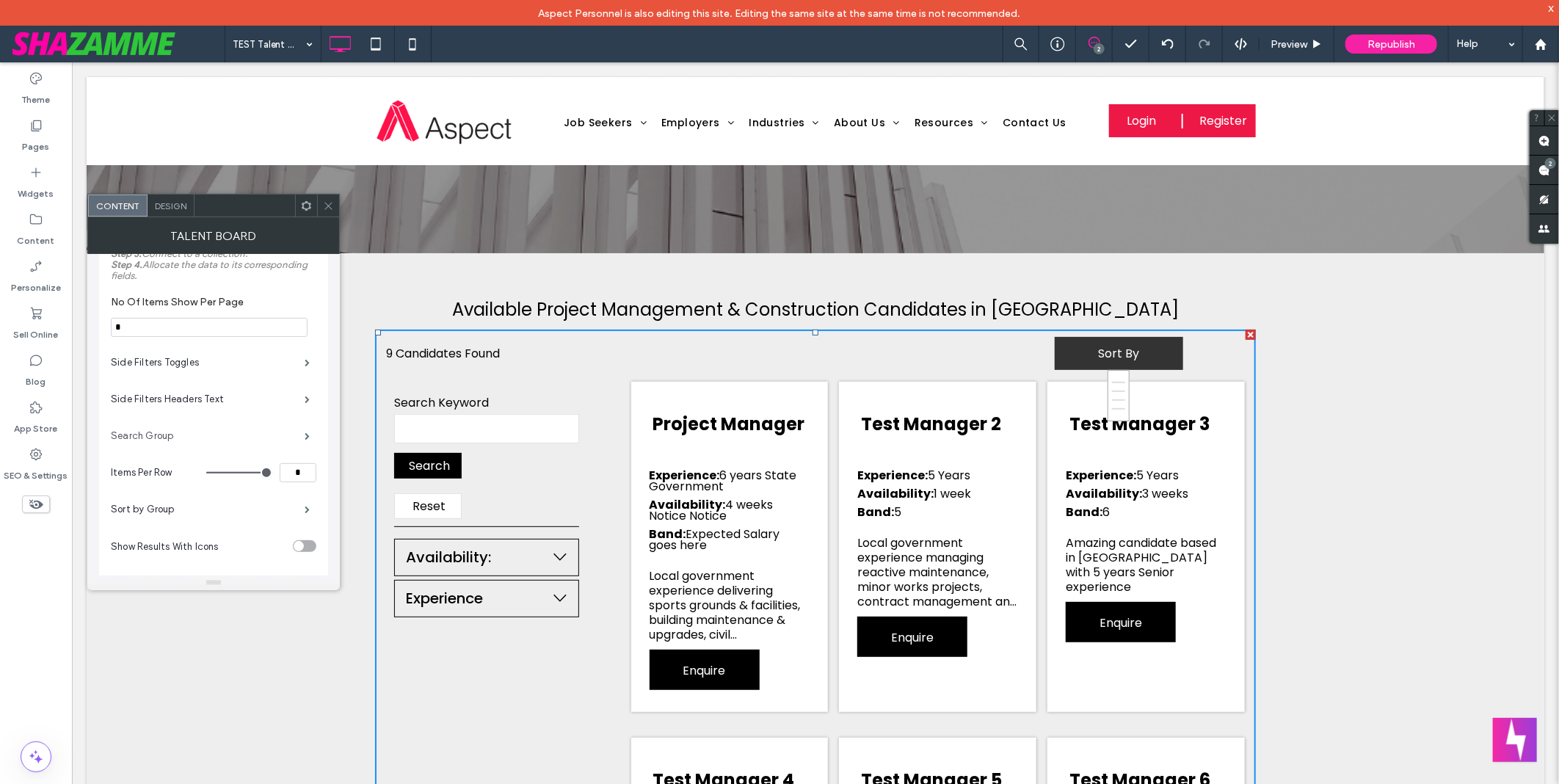
click at [178, 451] on label "Search Group" at bounding box center [207, 436] width 194 height 29
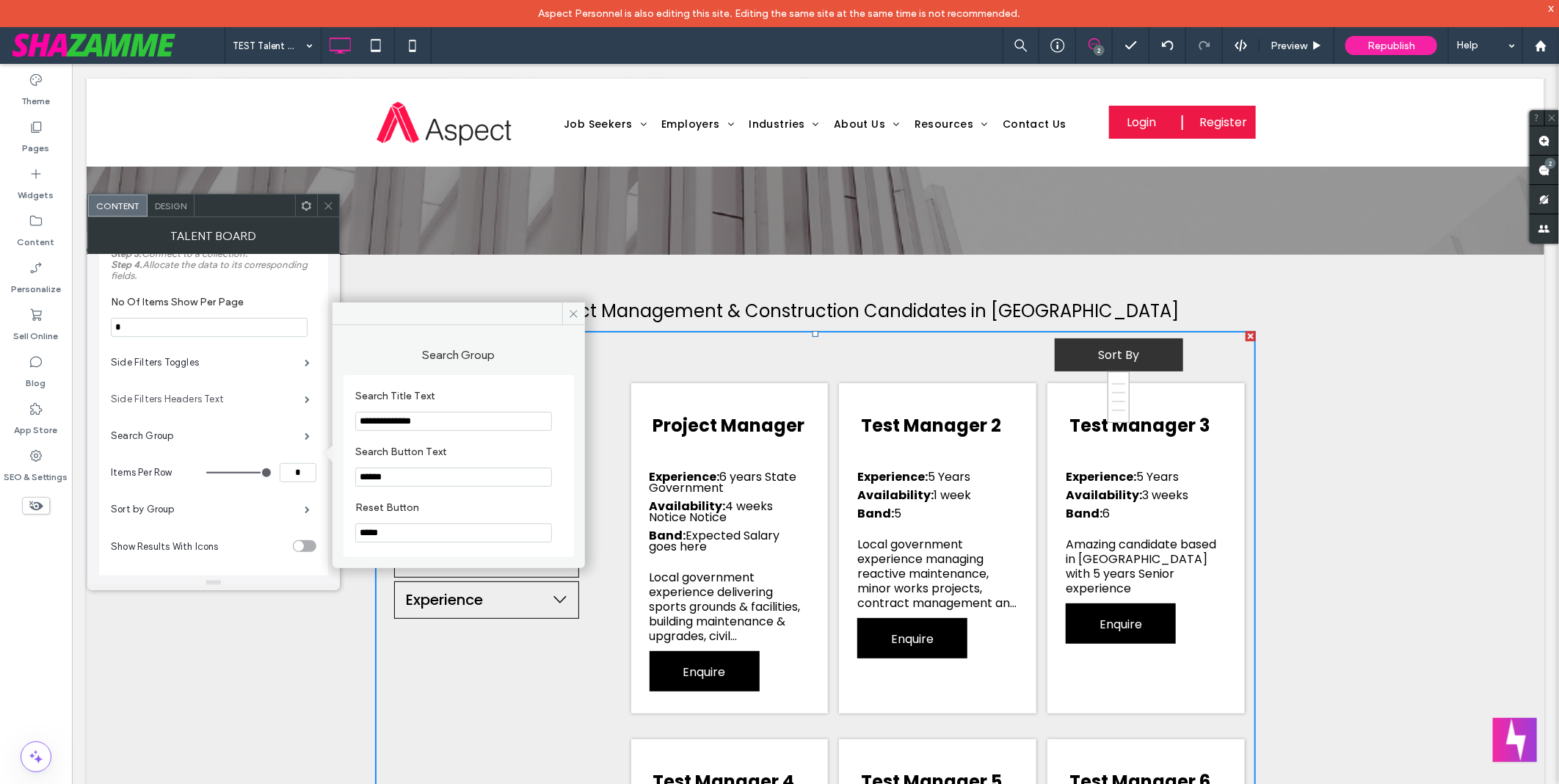
click at [178, 402] on label "Side Filters Headers Text" at bounding box center [207, 399] width 194 height 29
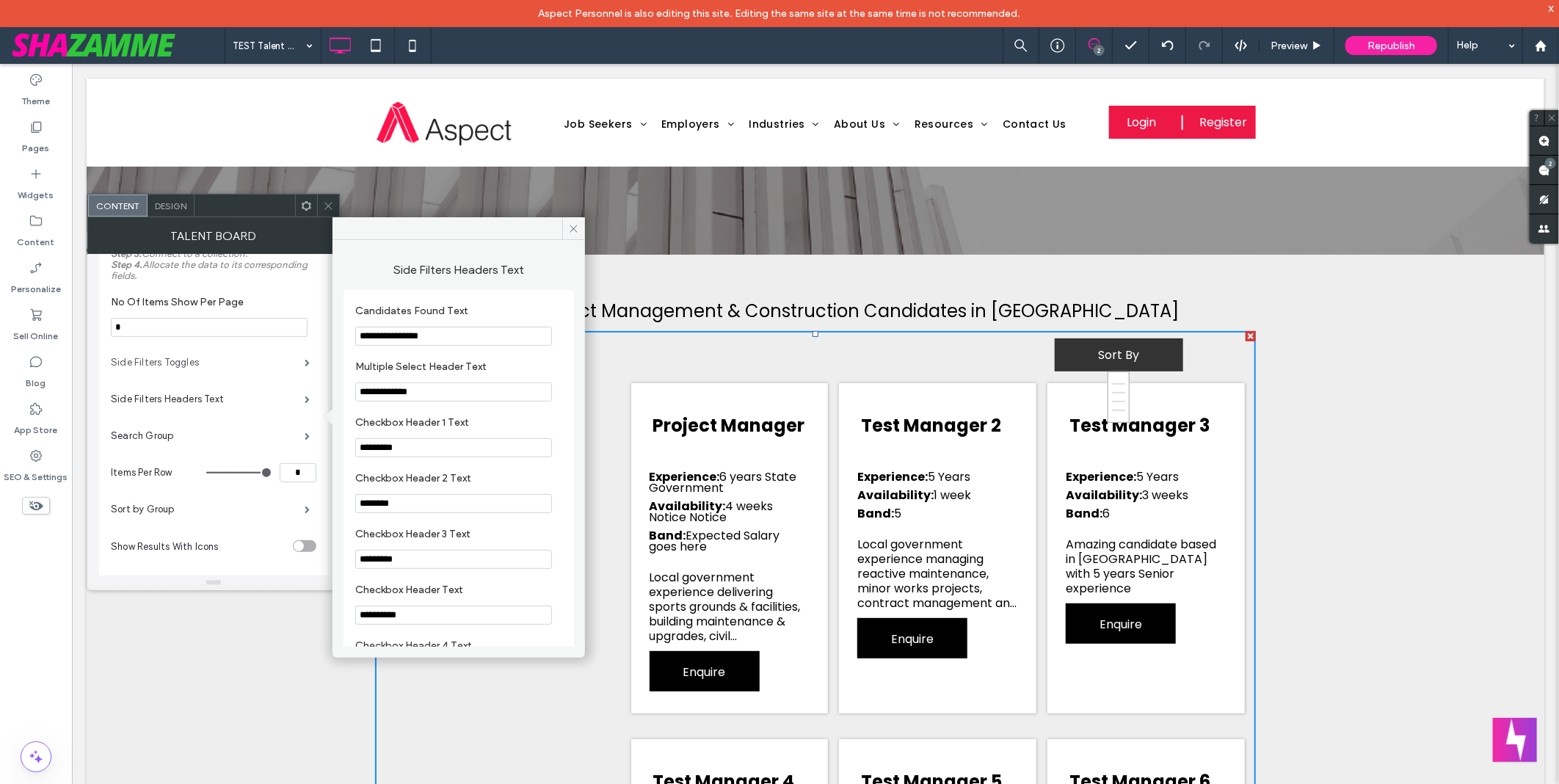
click at [184, 374] on label "Side Filters Toggles" at bounding box center [207, 363] width 194 height 29
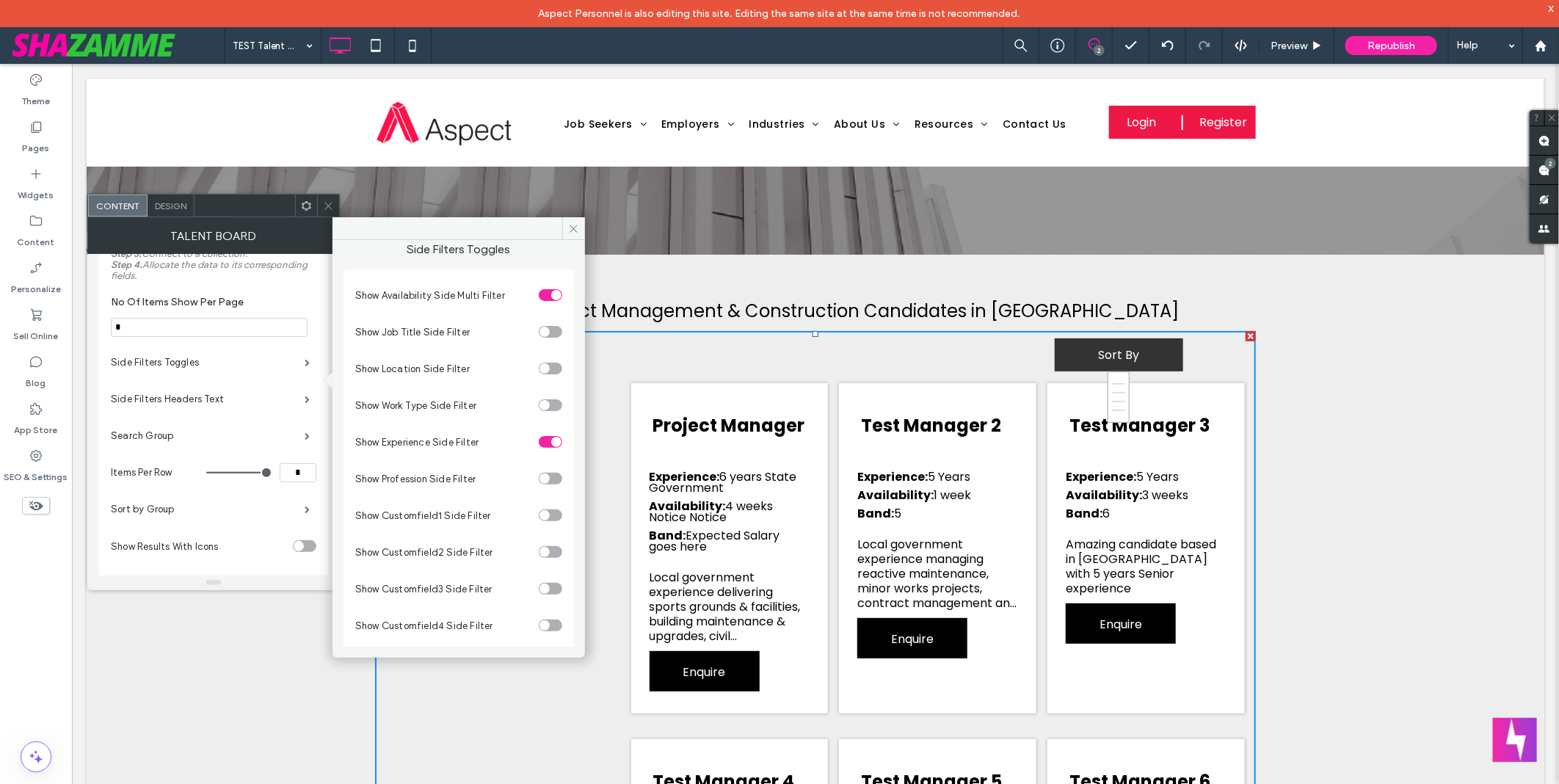
scroll to position [25, 0]
click at [173, 414] on label "Side Filters Headers Text" at bounding box center [207, 399] width 194 height 29
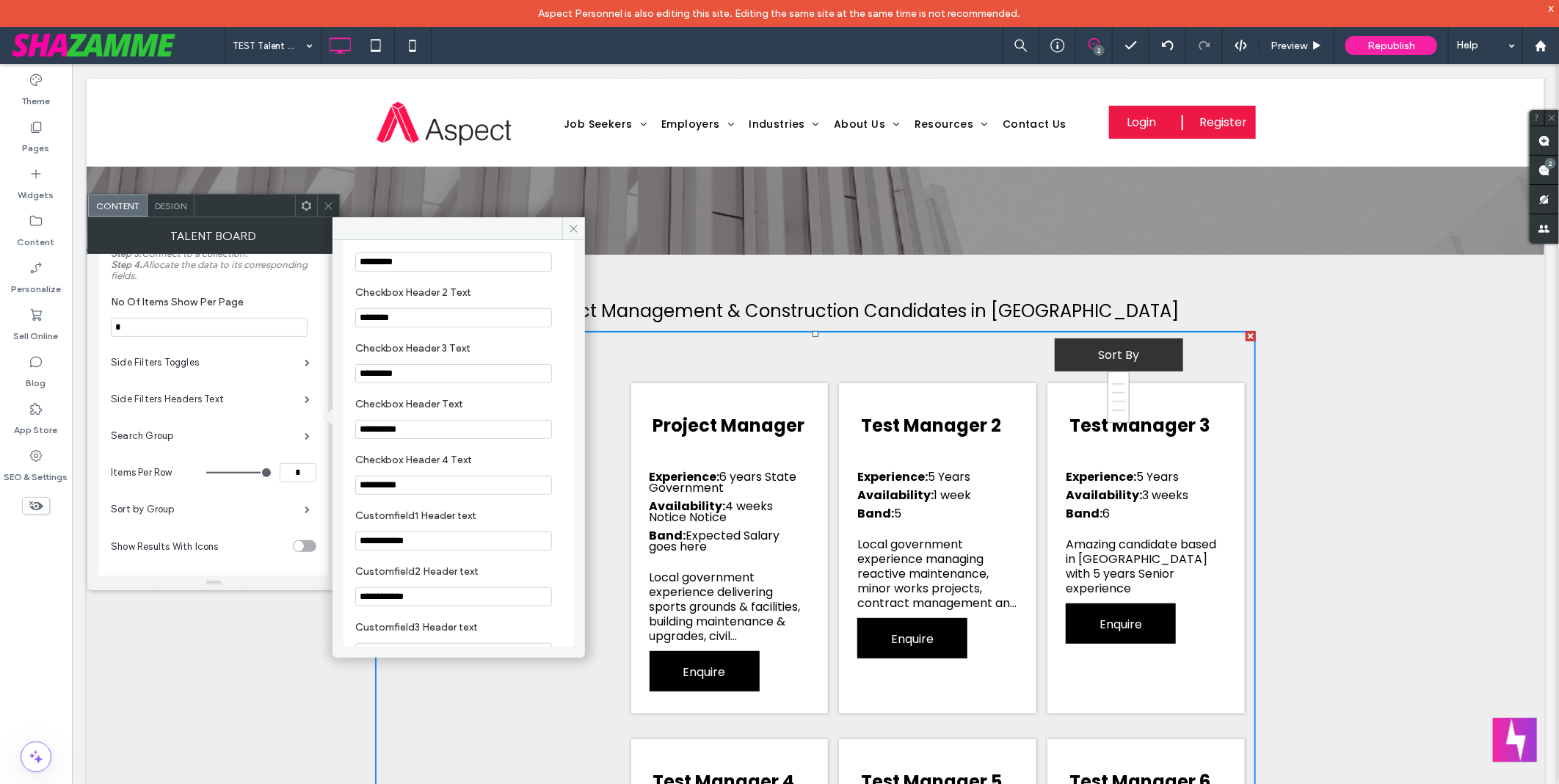
scroll to position [245, 0]
click at [169, 448] on label "Search Group" at bounding box center [207, 436] width 194 height 29
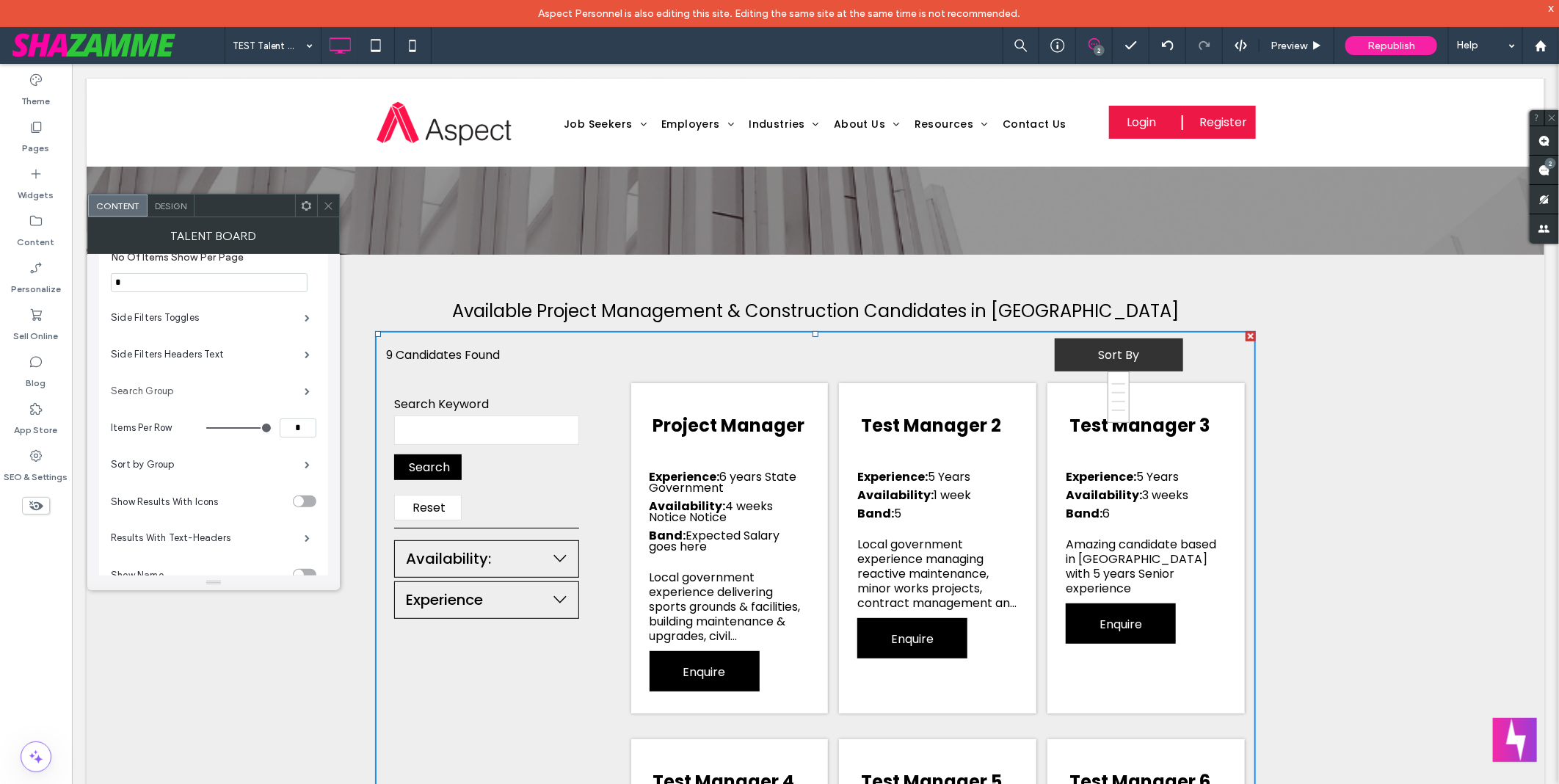
scroll to position [570, 0]
click at [163, 443] on label "Sort by Group" at bounding box center [207, 428] width 194 height 29
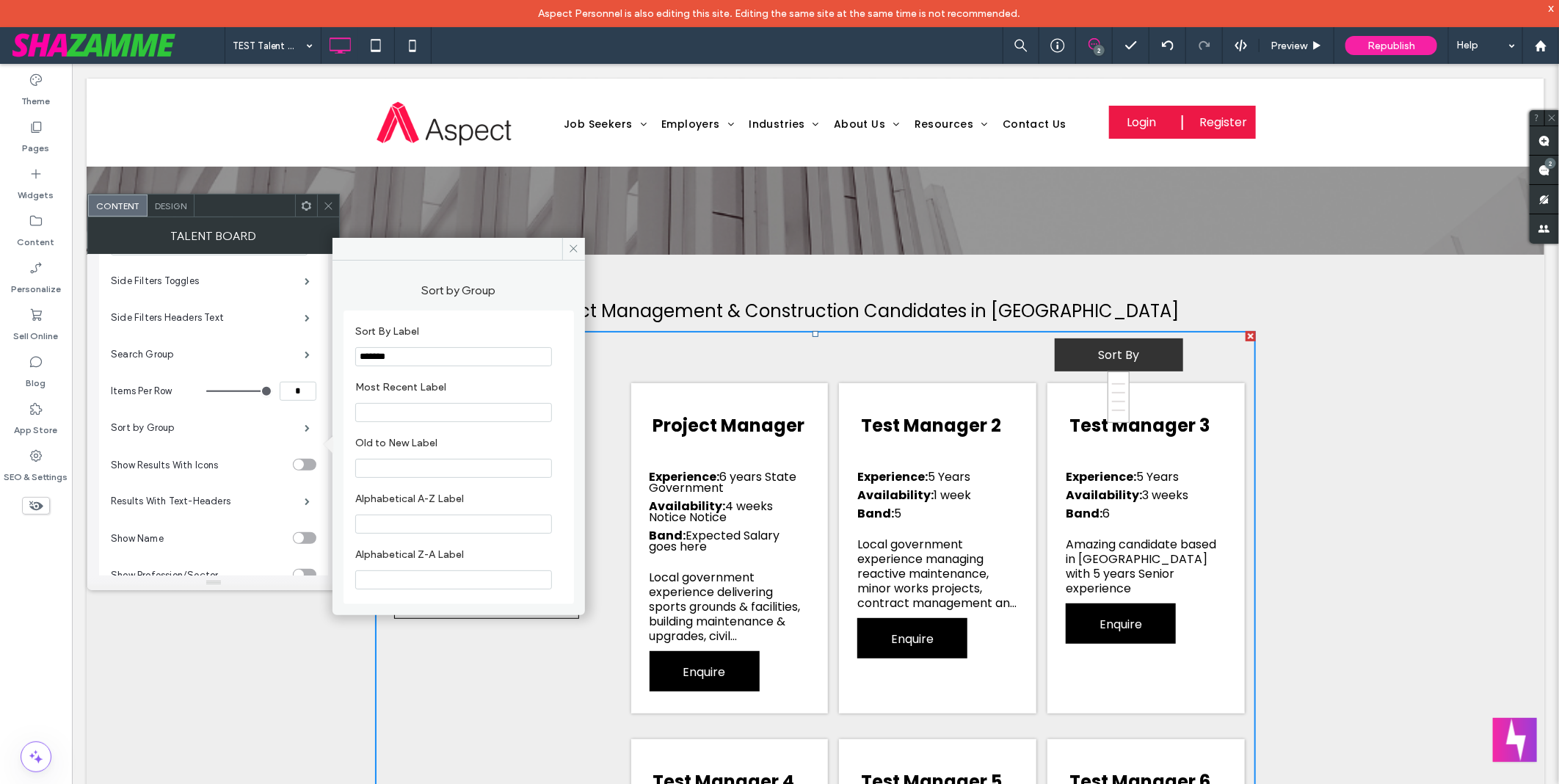
click at [104, 426] on div "NOTE: Creating "Collections" from Google Spreadsheet Step 1. Get Template: Goog…" at bounding box center [214, 711] width 229 height 1913
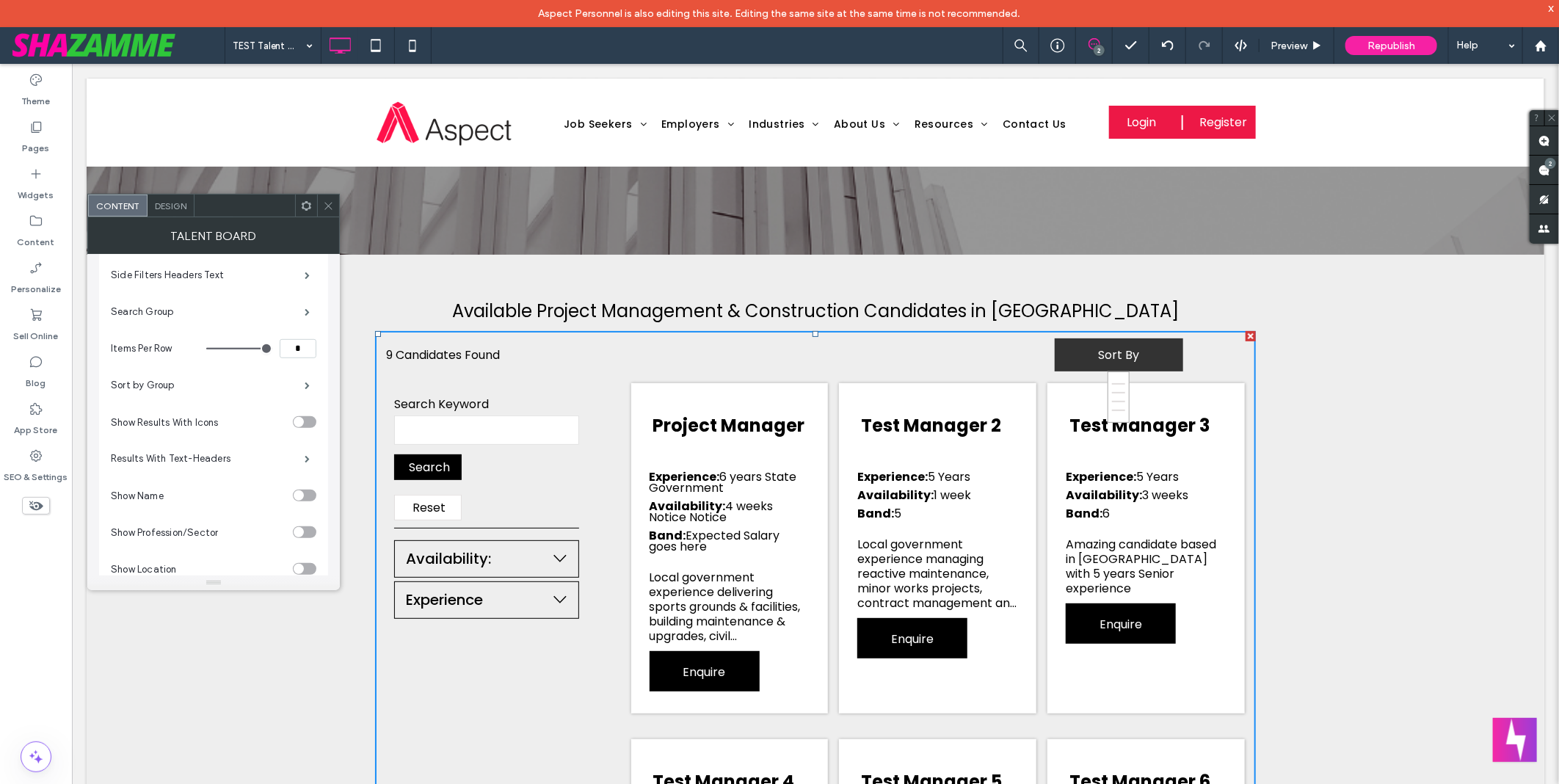
scroll to position [651, 0]
click at [128, 435] on label "Results With Text-Headers" at bounding box center [207, 420] width 194 height 29
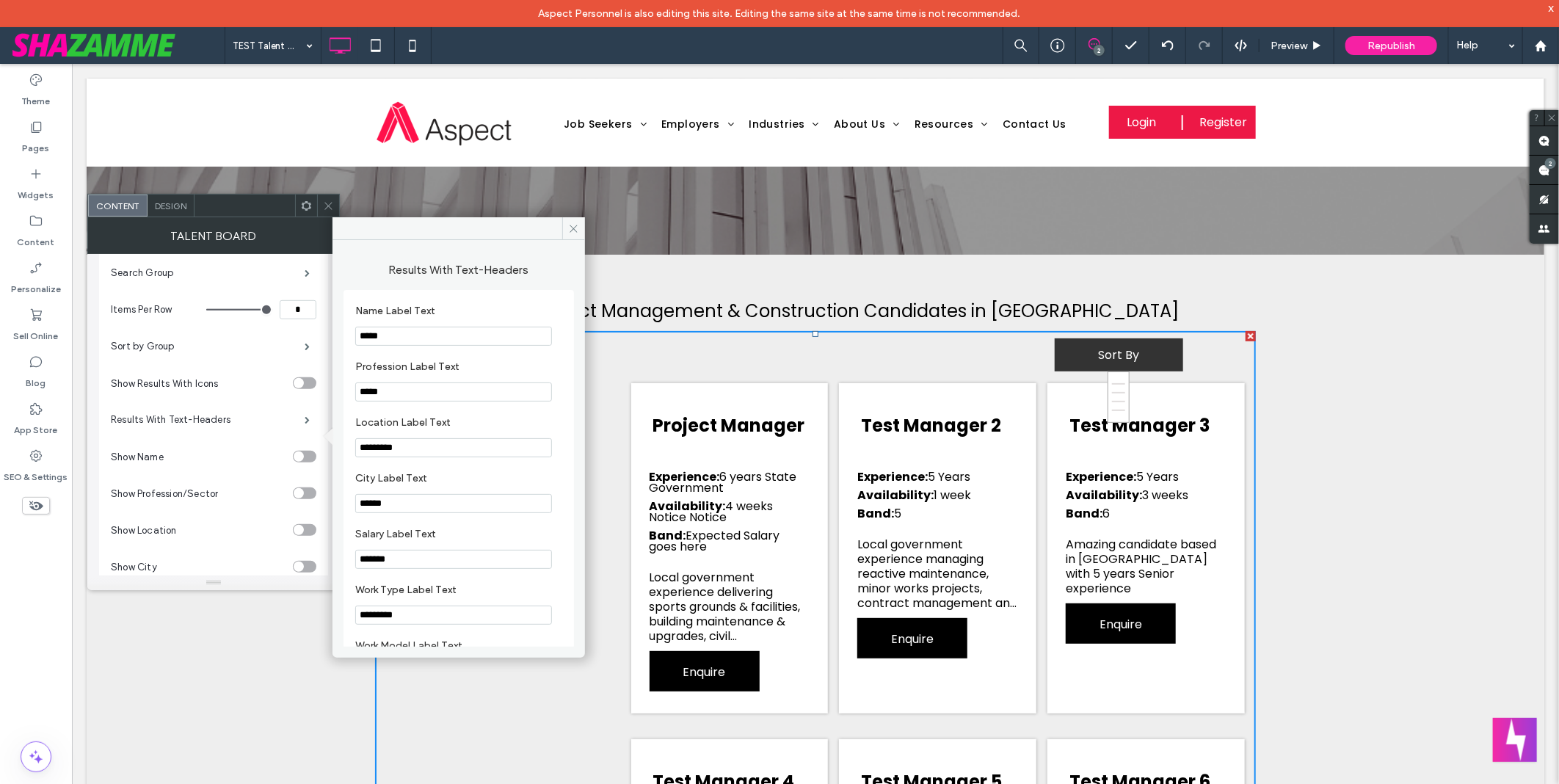
click at [110, 401] on section "Show Results With Icons" at bounding box center [213, 383] width 205 height 37
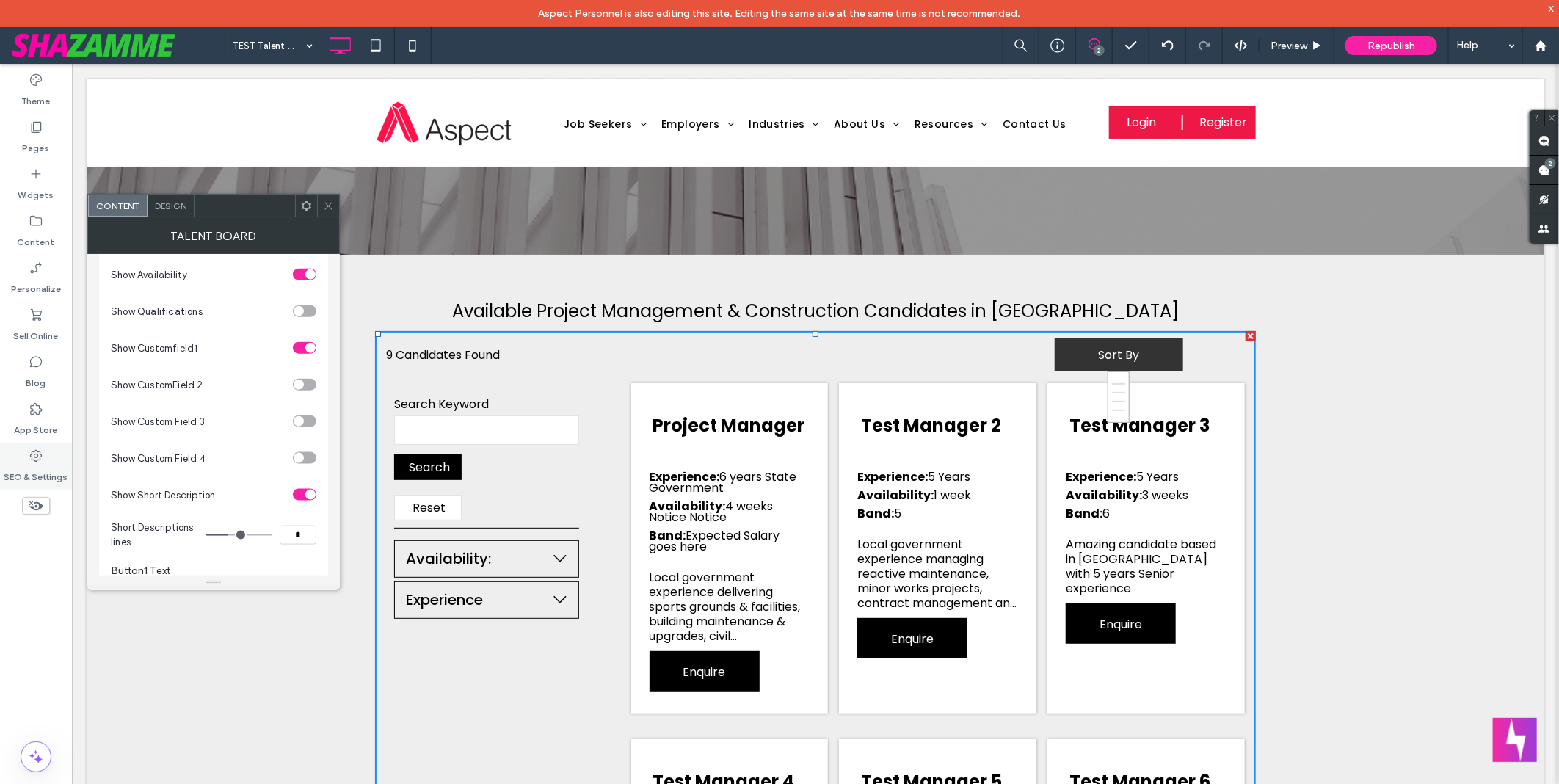
scroll to position [978, 0]
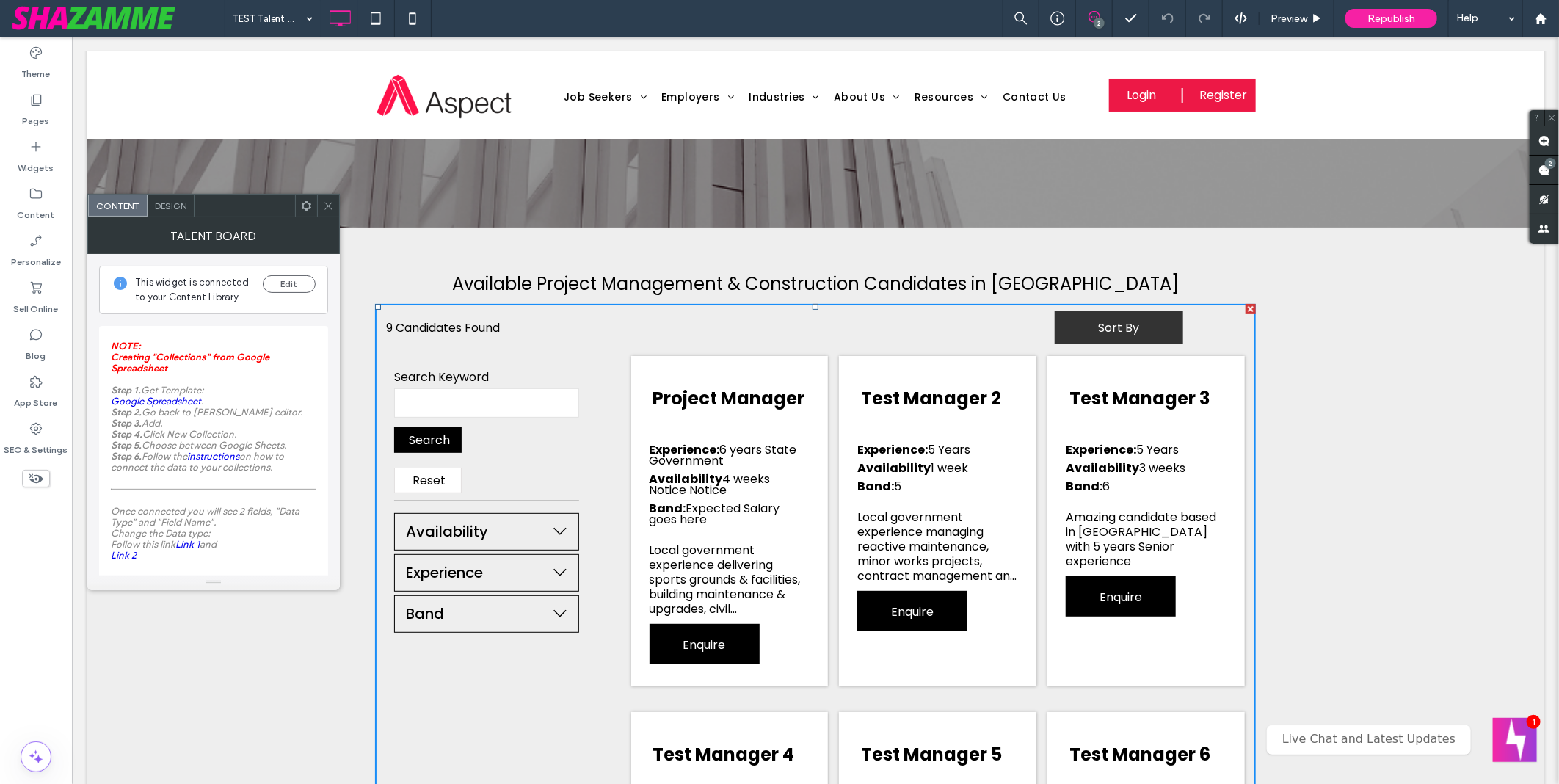
scroll to position [570, 0]
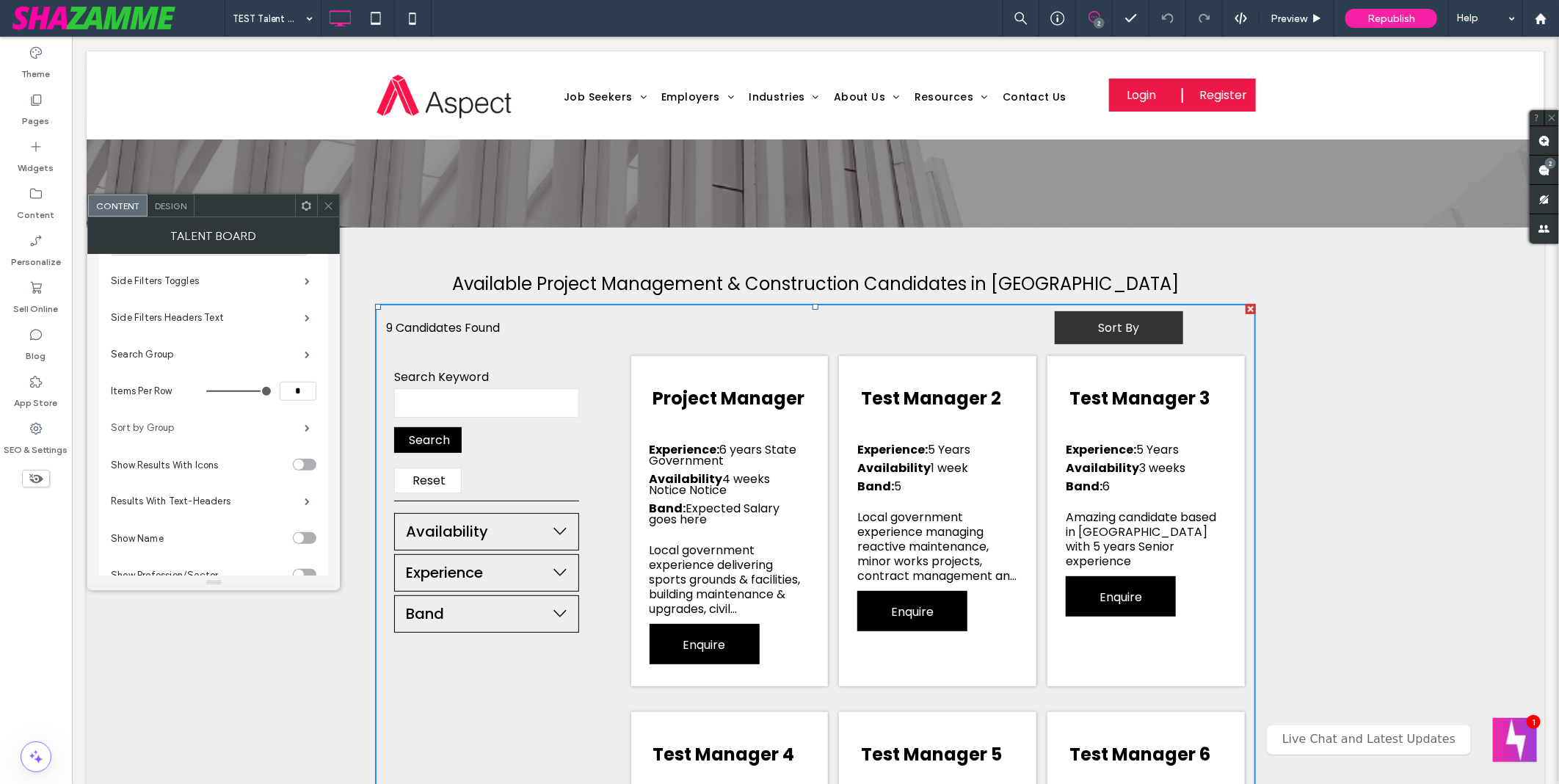
click at [155, 443] on label "Sort by Group" at bounding box center [207, 428] width 194 height 29
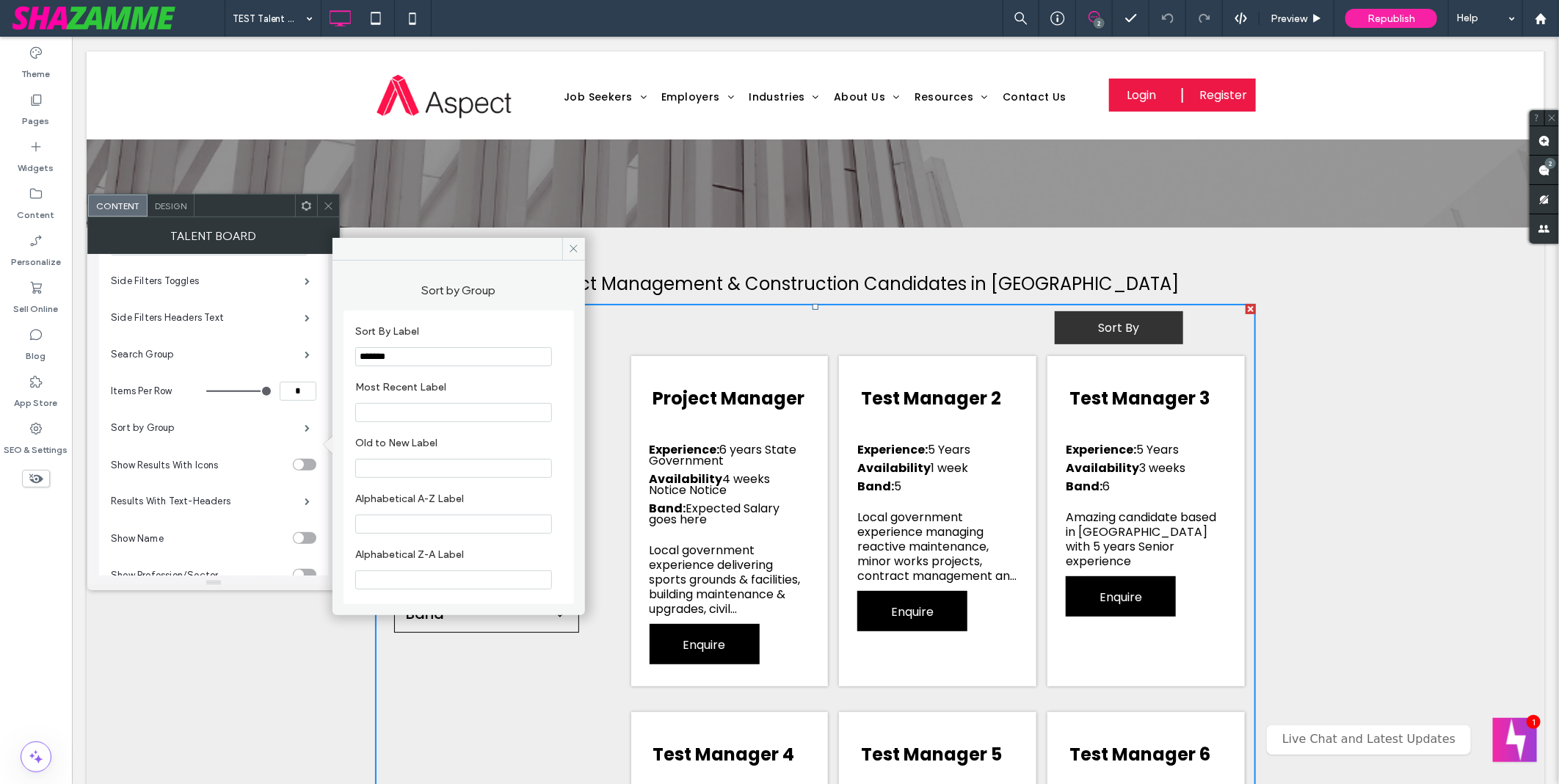
click at [173, 208] on span "Design" at bounding box center [170, 205] width 32 height 11
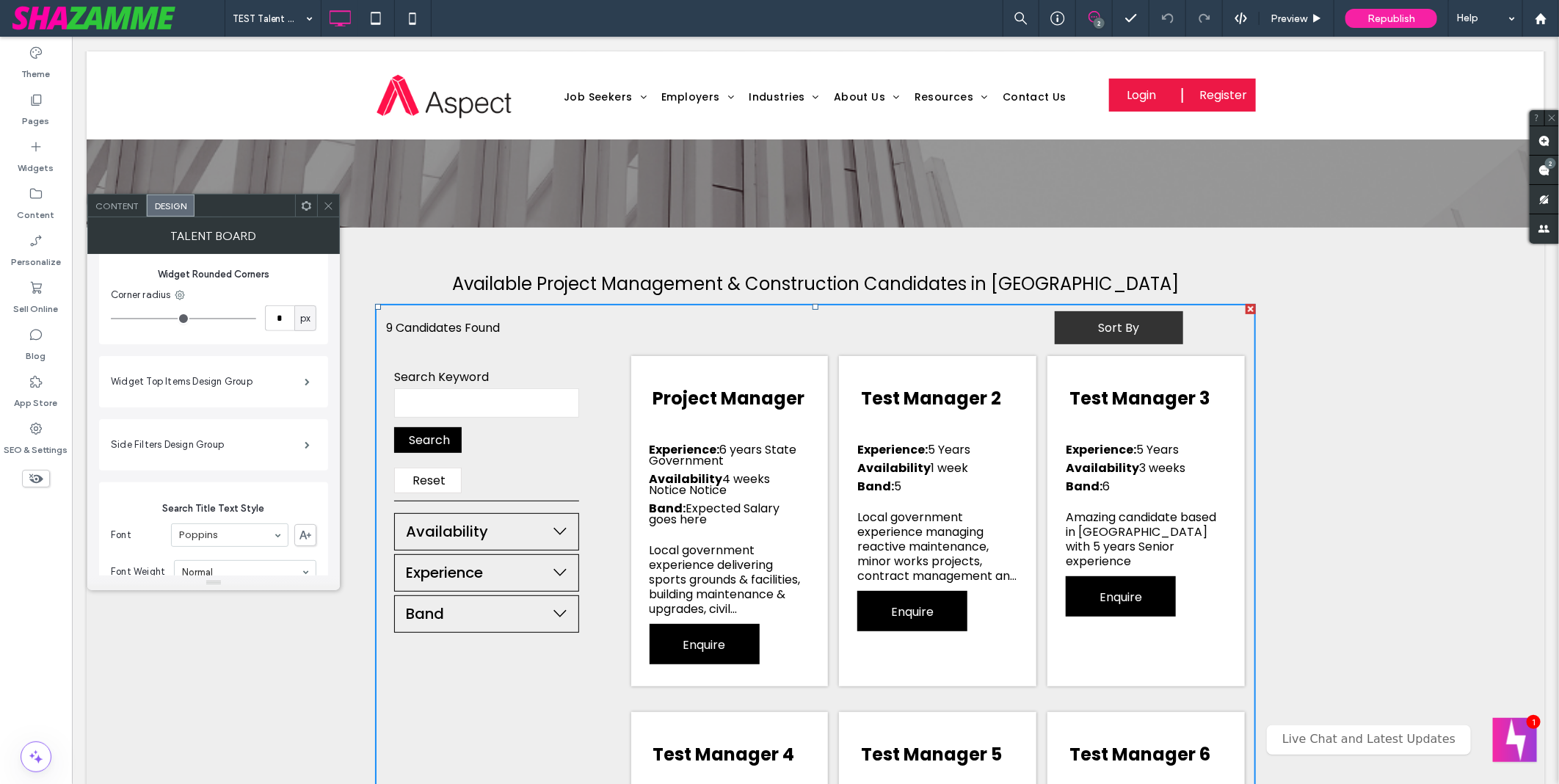
scroll to position [489, 0]
click at [169, 453] on label "Side Filters Design Group" at bounding box center [207, 446] width 194 height 29
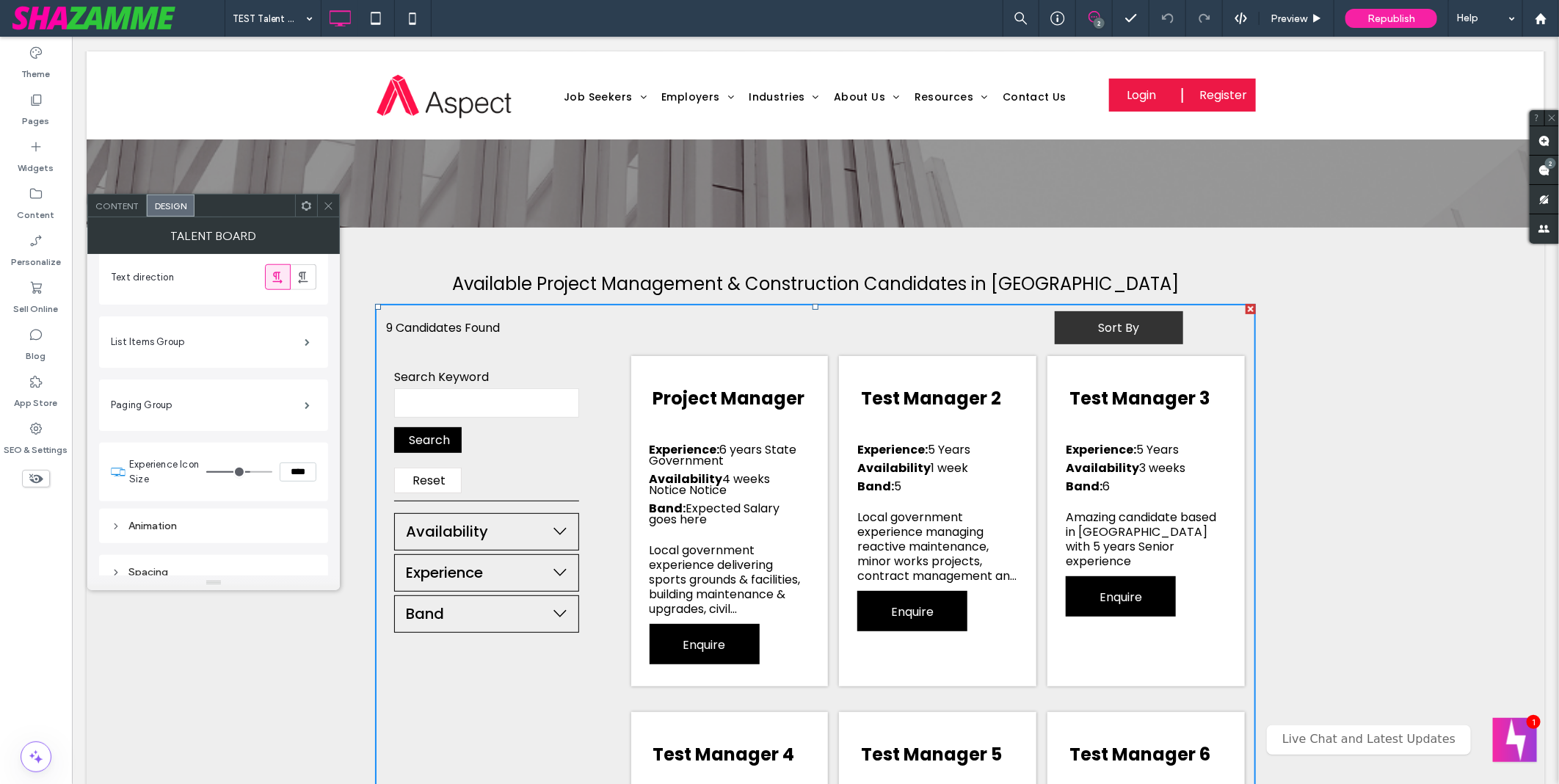
scroll to position [993, 0]
click at [178, 327] on label "List Items Group" at bounding box center [207, 328] width 194 height 29
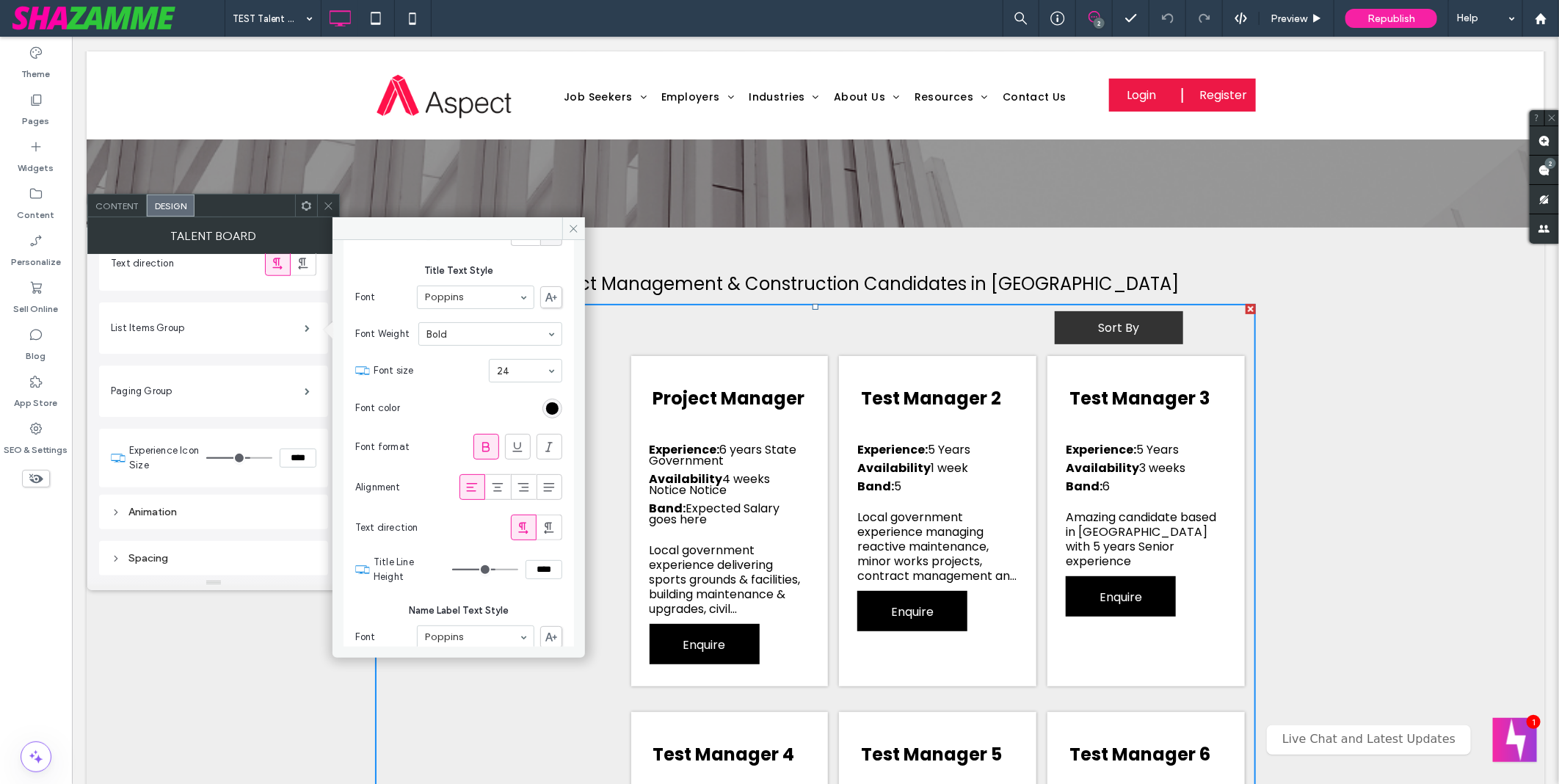
scroll to position [408, 0]
click at [152, 336] on label "List Items Group" at bounding box center [207, 328] width 194 height 29
click at [157, 394] on label "Paging Group" at bounding box center [207, 391] width 194 height 29
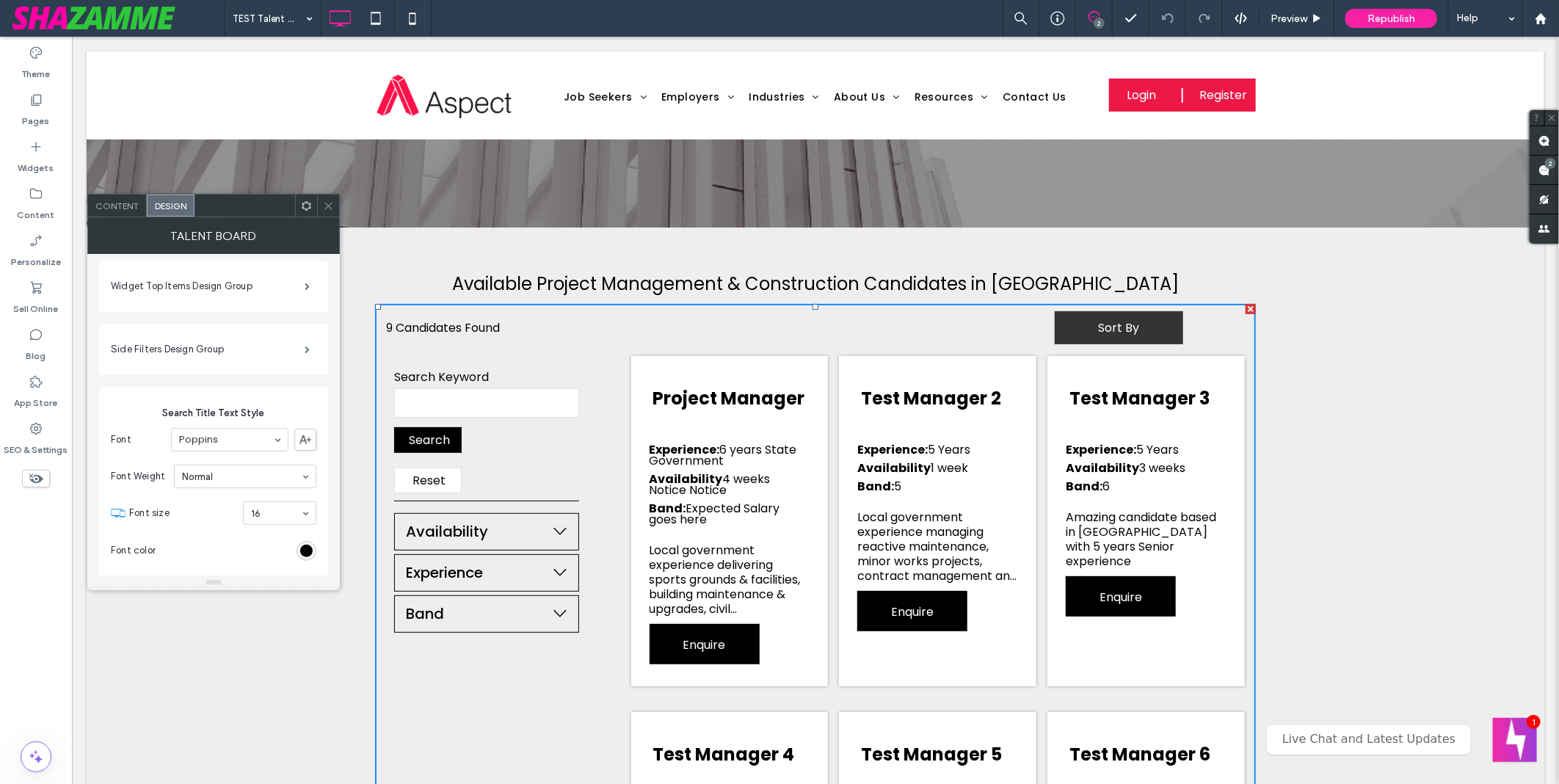
scroll to position [585, 0]
click at [202, 356] on label "Side Filters Design Group" at bounding box center [207, 350] width 194 height 29
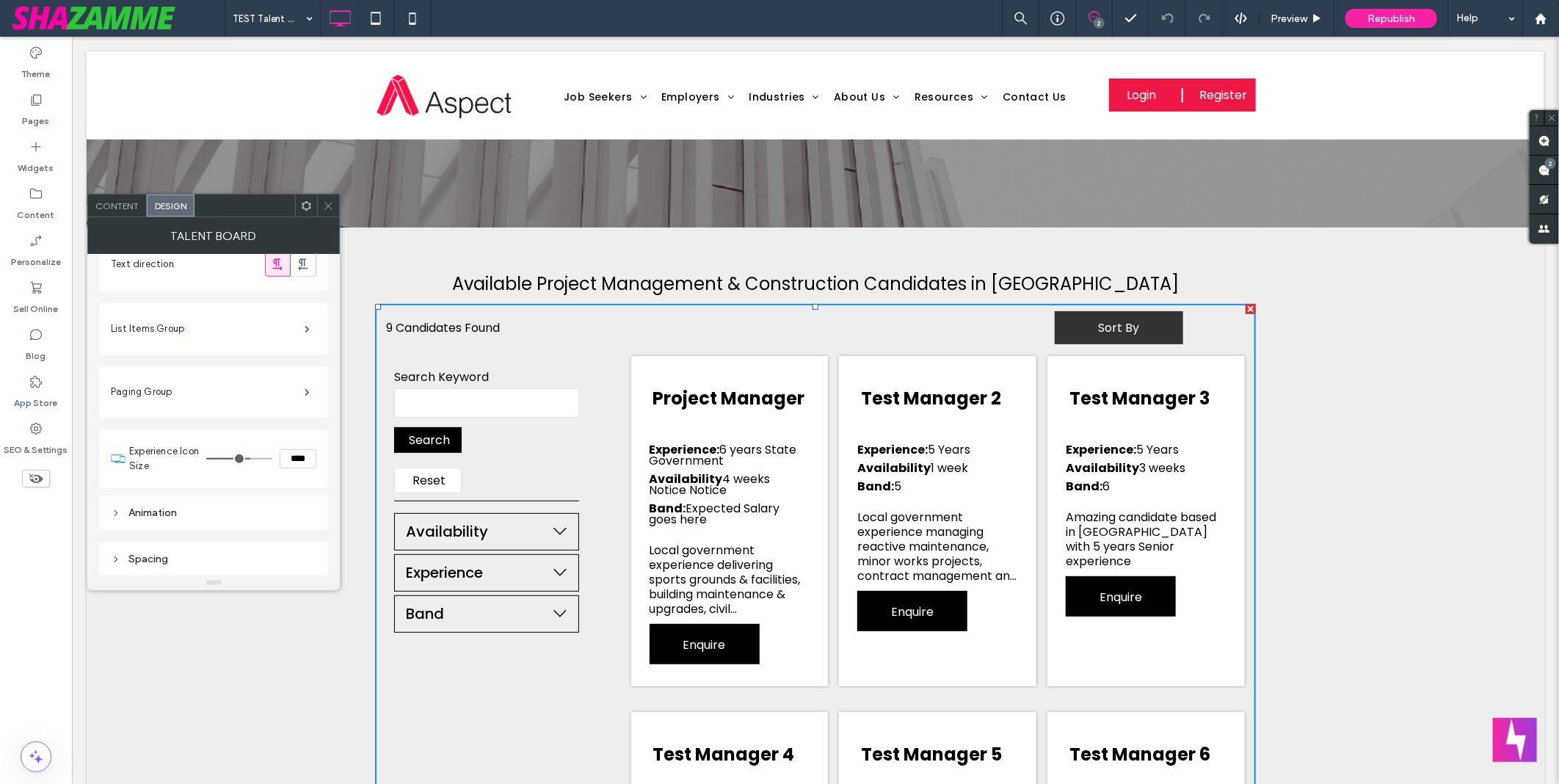
scroll to position [993, 0]
click at [147, 403] on label "Paging Group" at bounding box center [207, 391] width 194 height 29
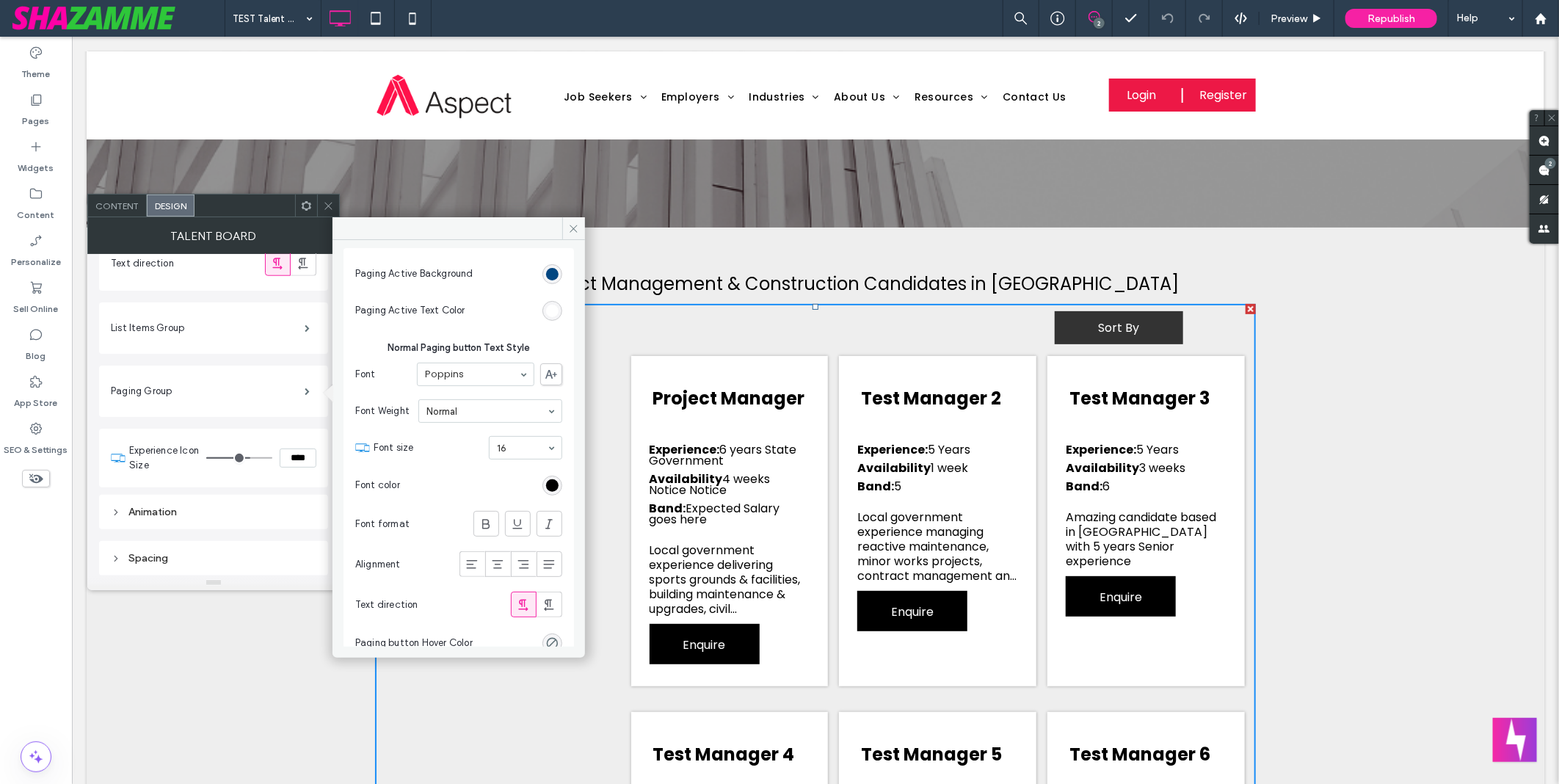
scroll to position [63, 0]
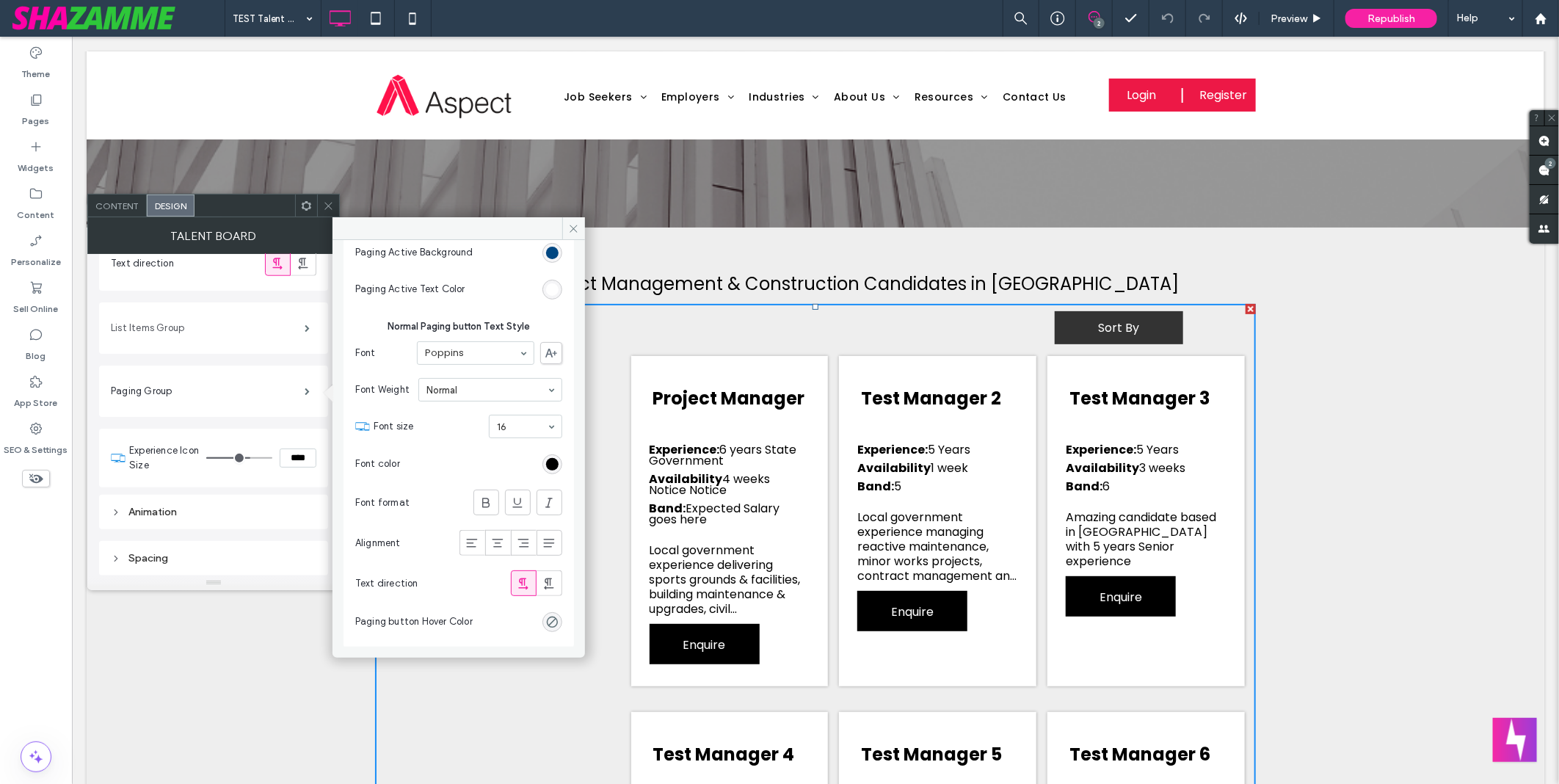
click at [163, 328] on label "List Items Group" at bounding box center [207, 328] width 194 height 29
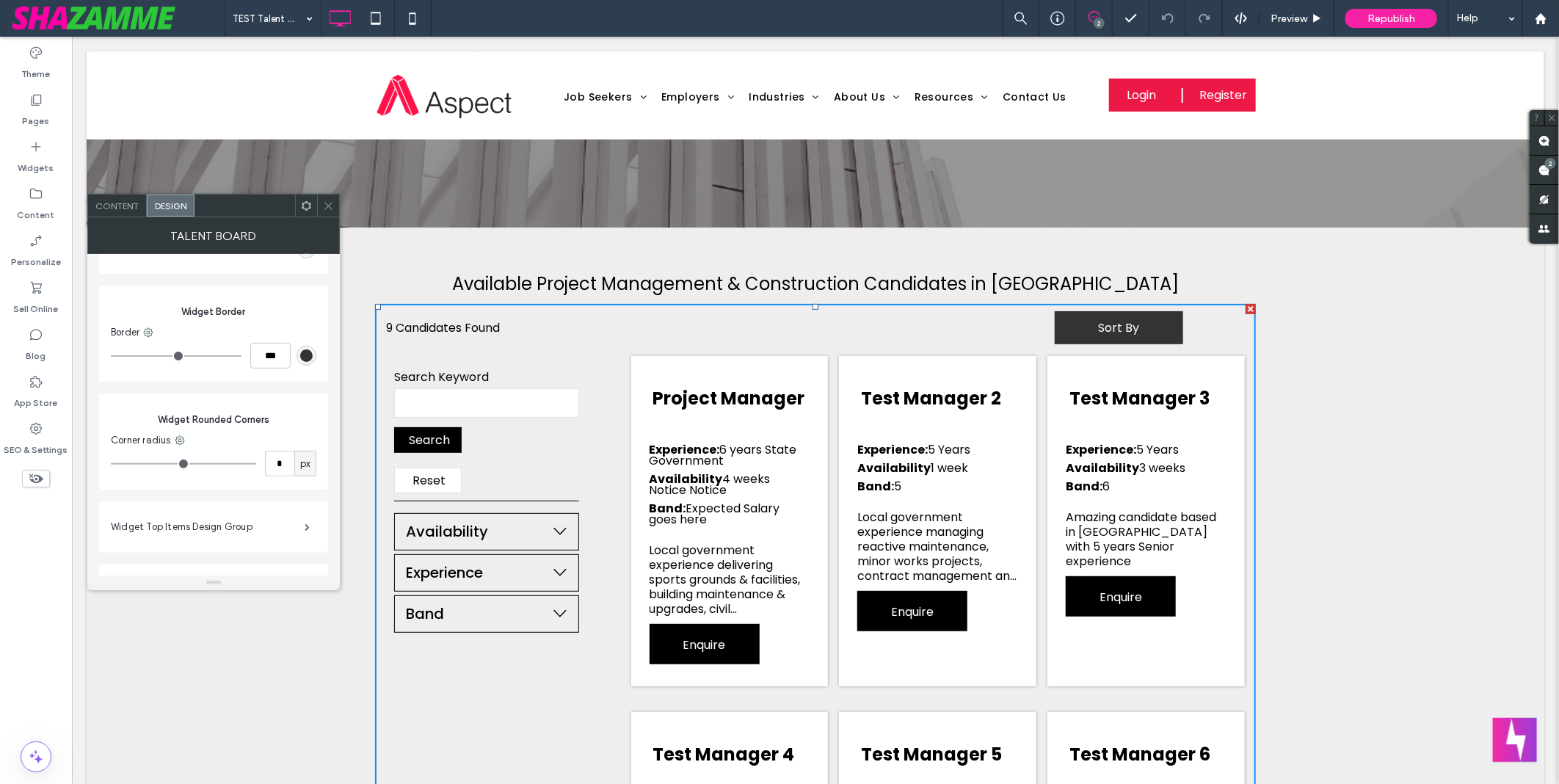
scroll to position [340, 0]
click at [246, 529] on label "Widget Top Items Design Group" at bounding box center [207, 531] width 194 height 29
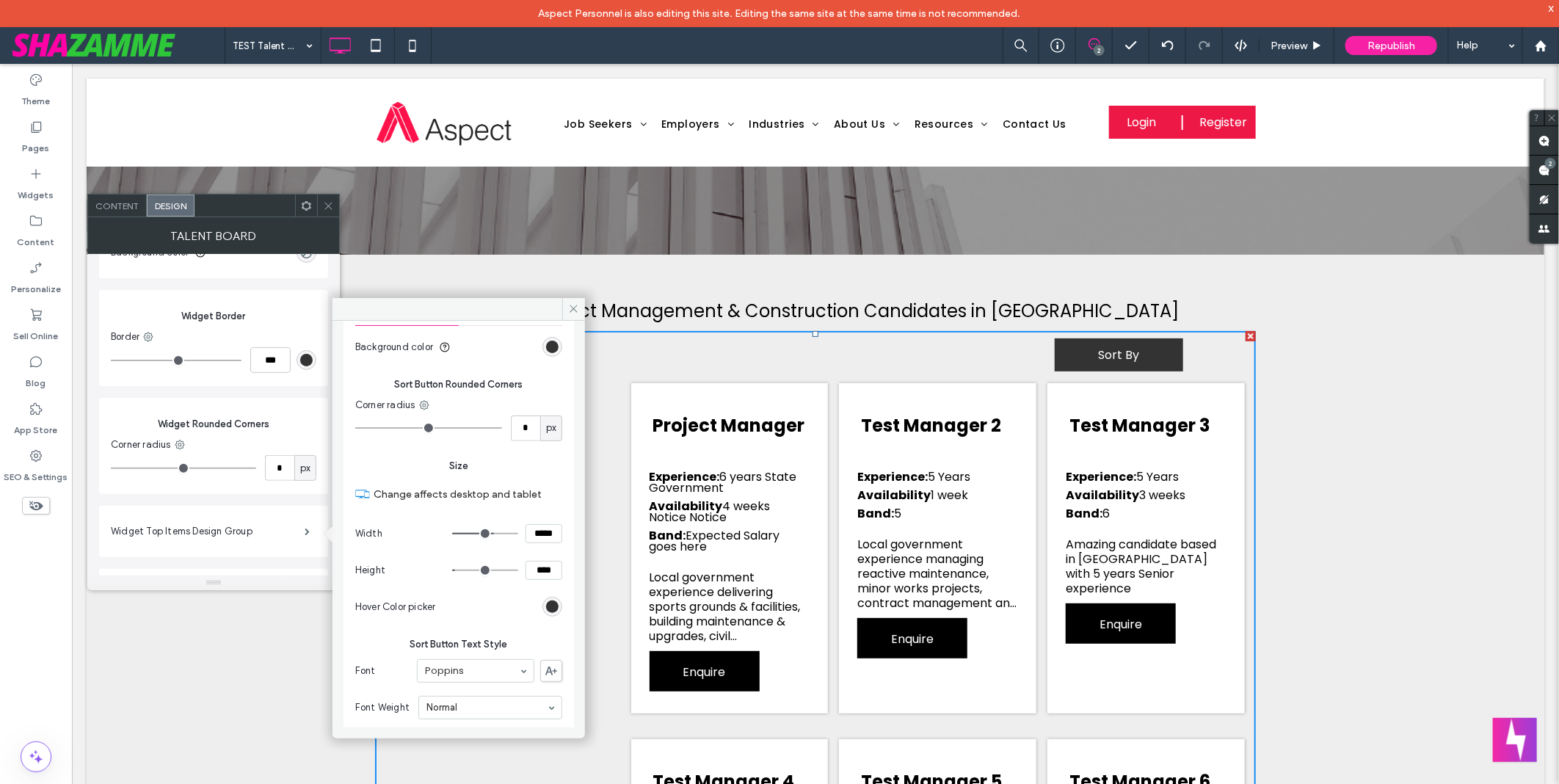
scroll to position [408, 0]
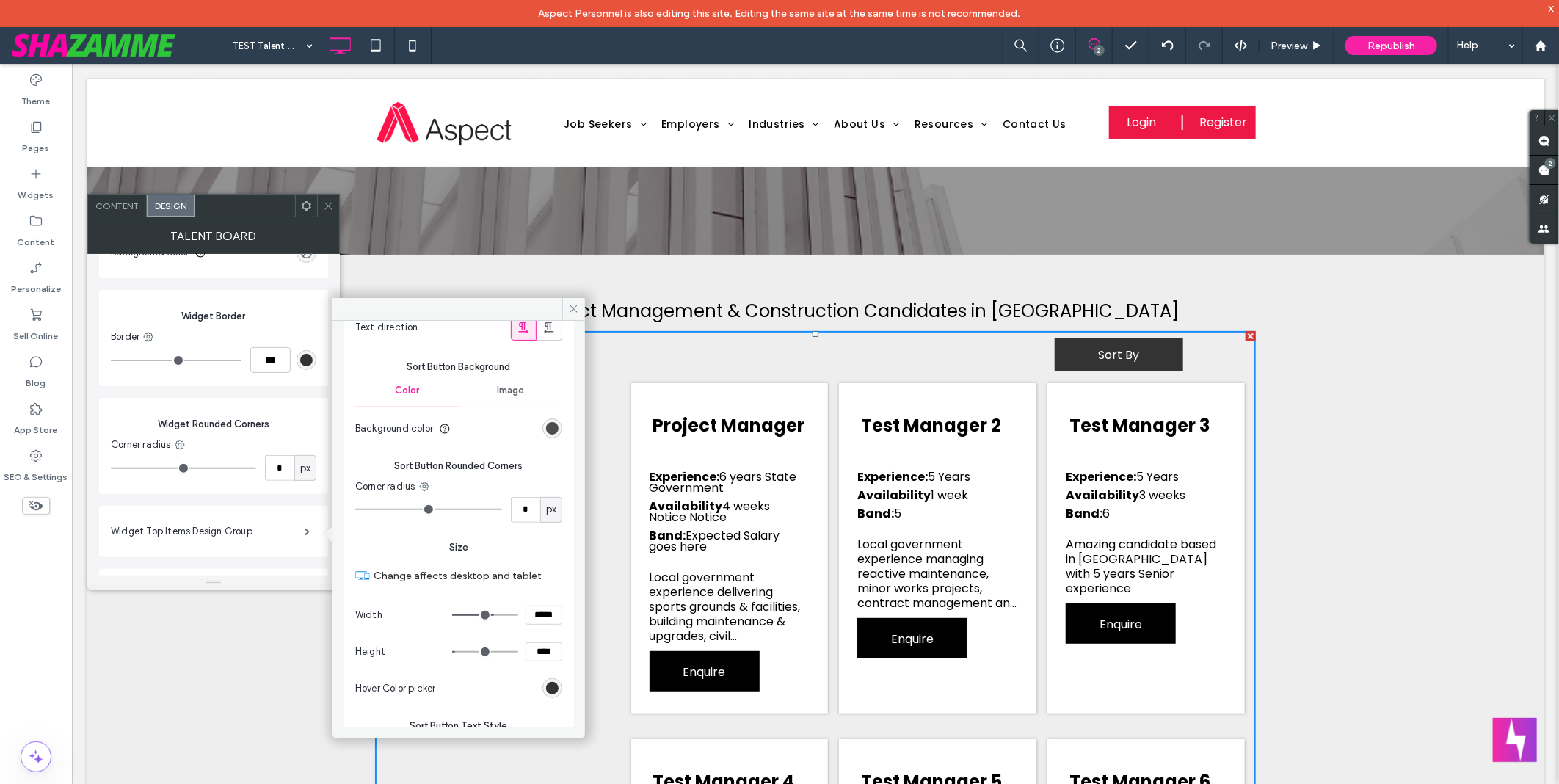
click at [546, 435] on div "rgb(51, 51, 51)" at bounding box center [552, 428] width 12 height 12
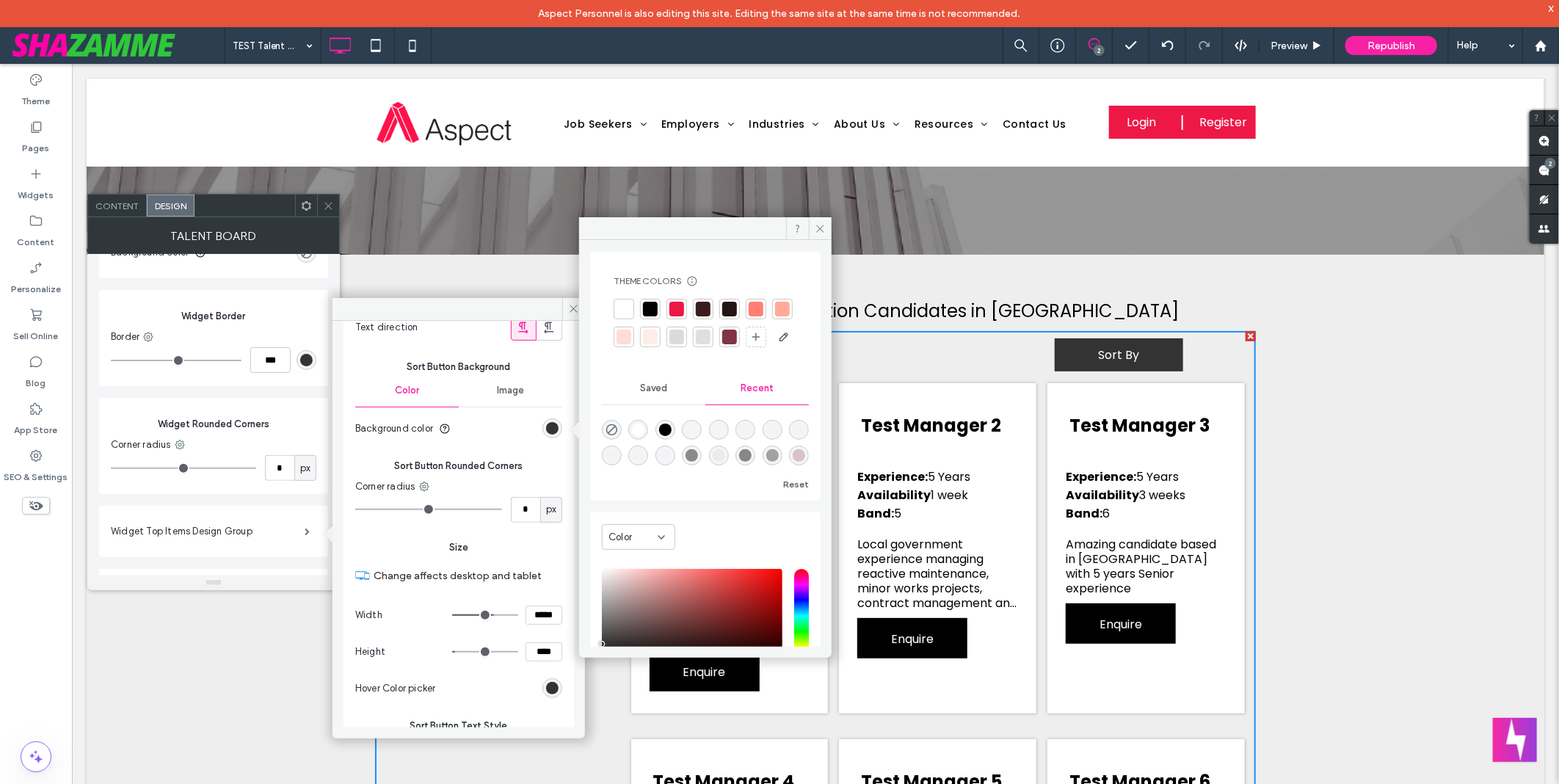
scroll to position [0, 0]
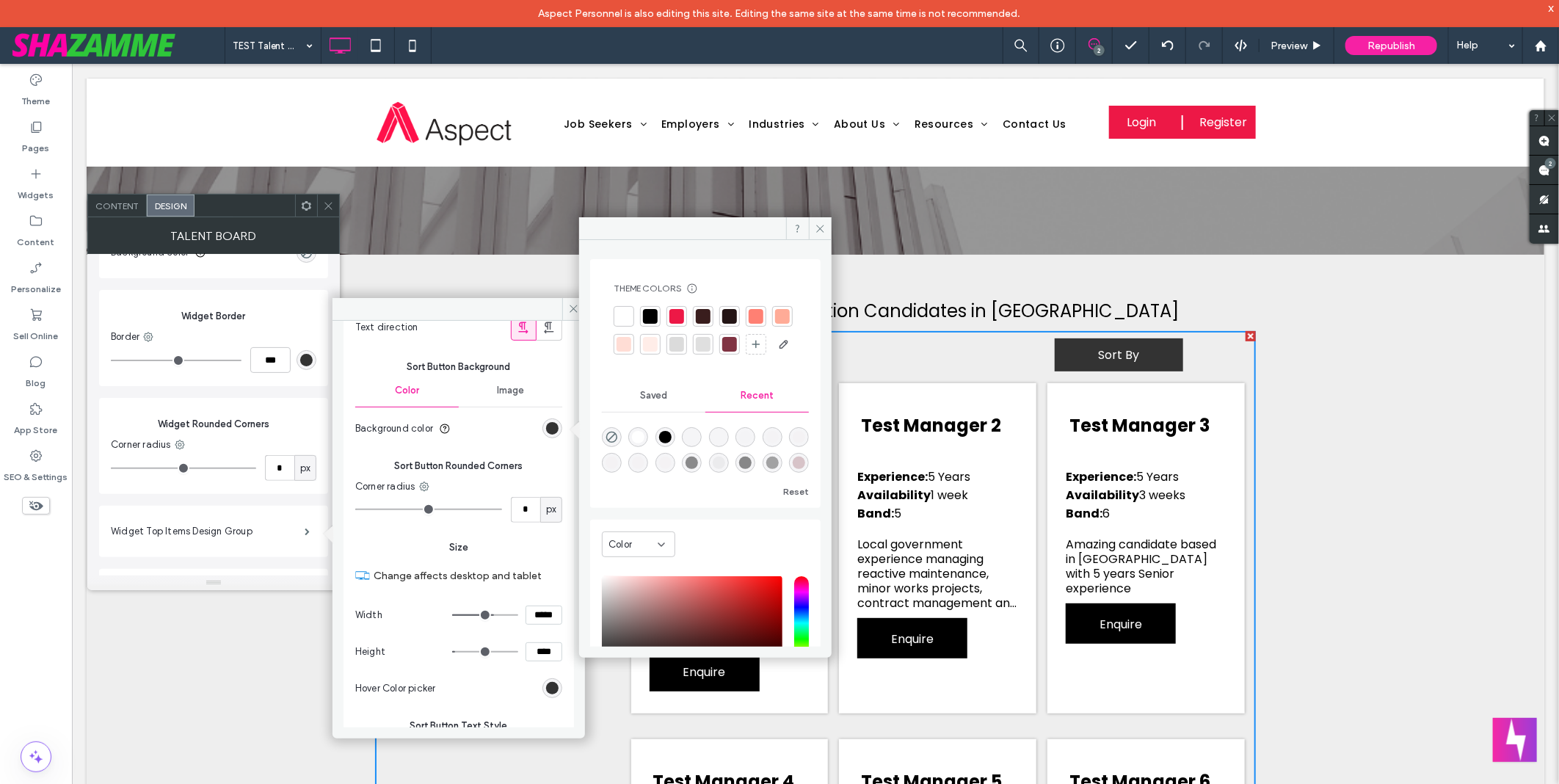
click at [657, 412] on div "Saved" at bounding box center [653, 395] width 103 height 32
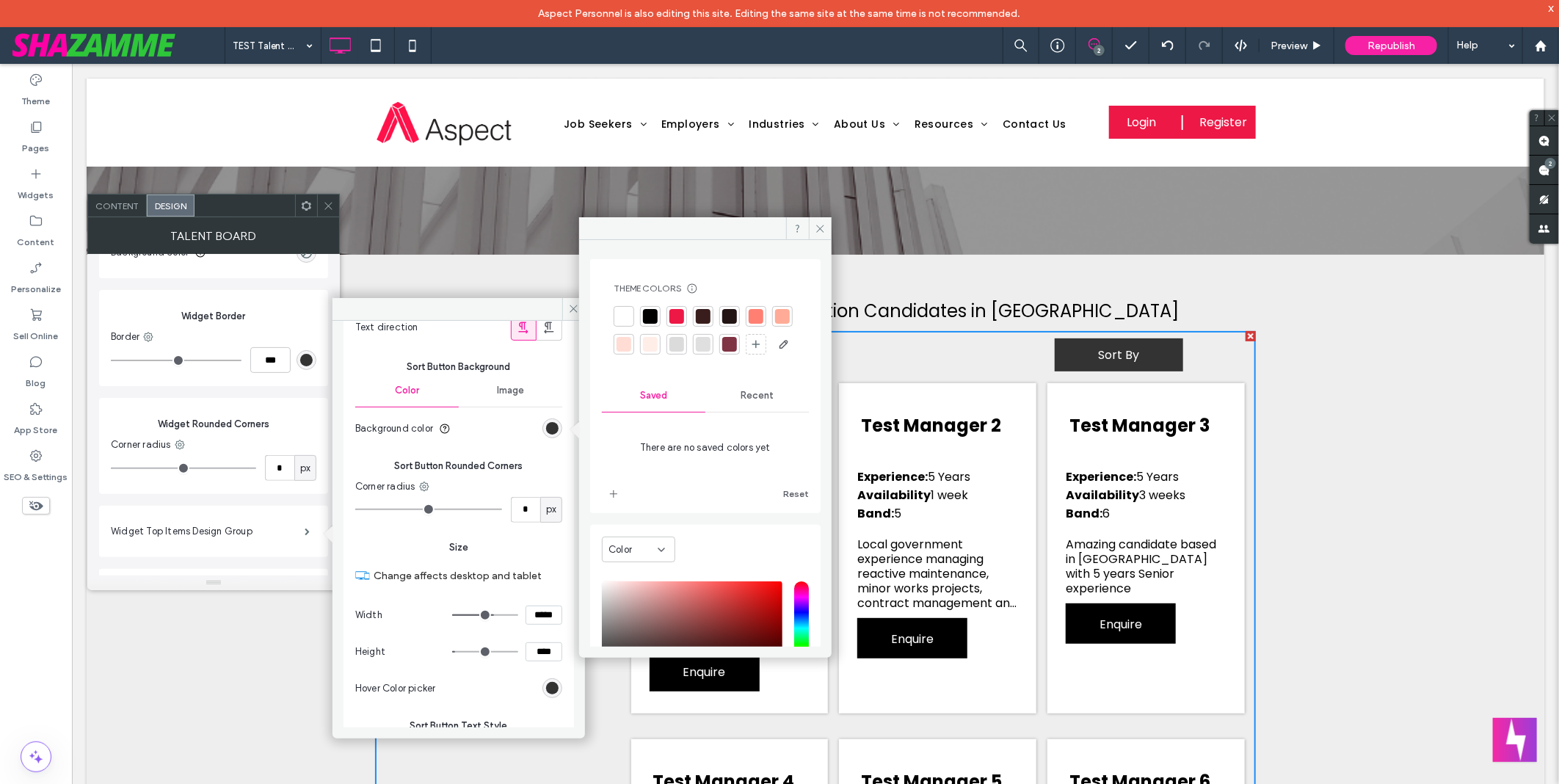
click at [754, 412] on div "Recent" at bounding box center [757, 395] width 103 height 32
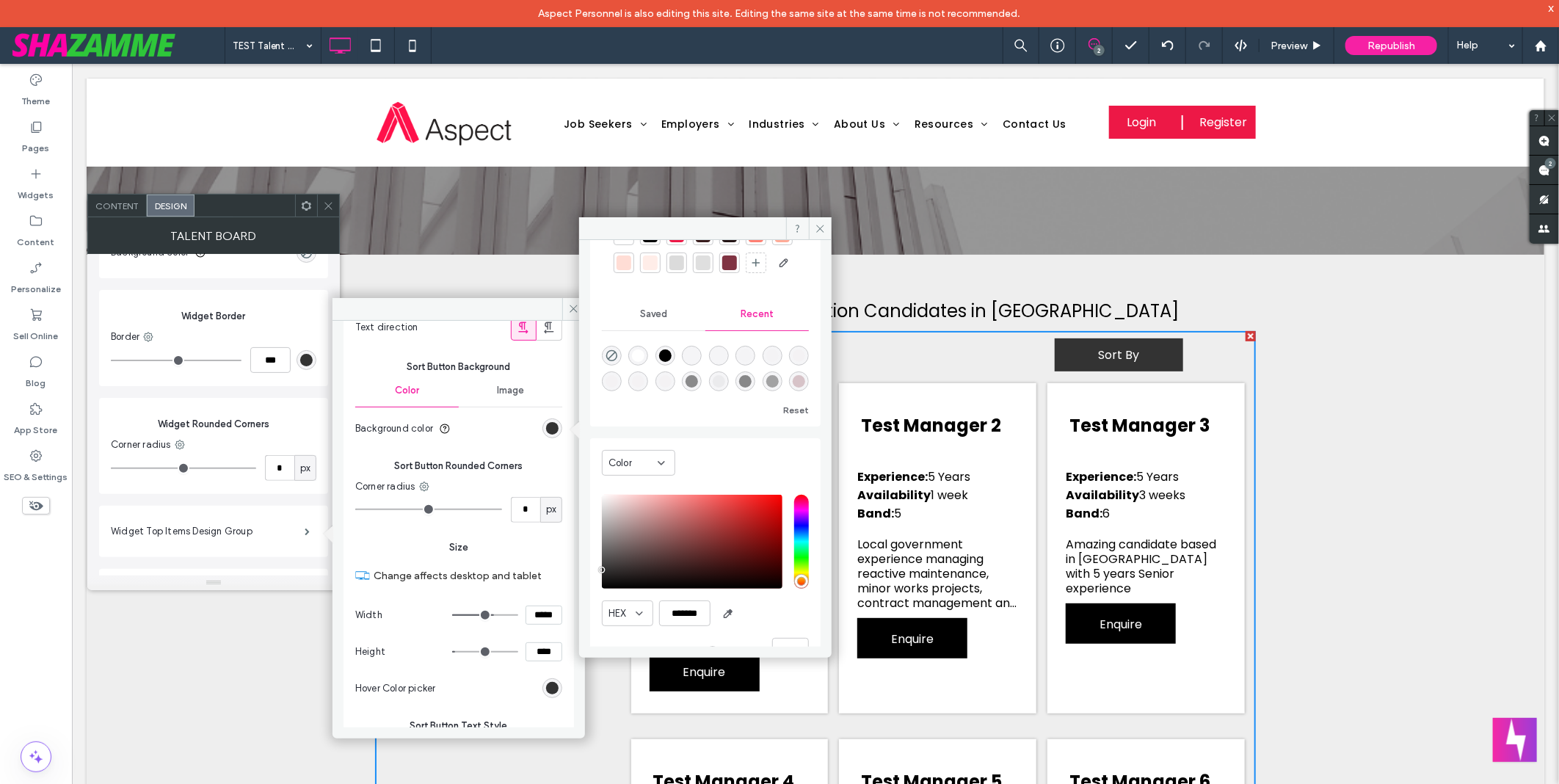
scroll to position [326, 0]
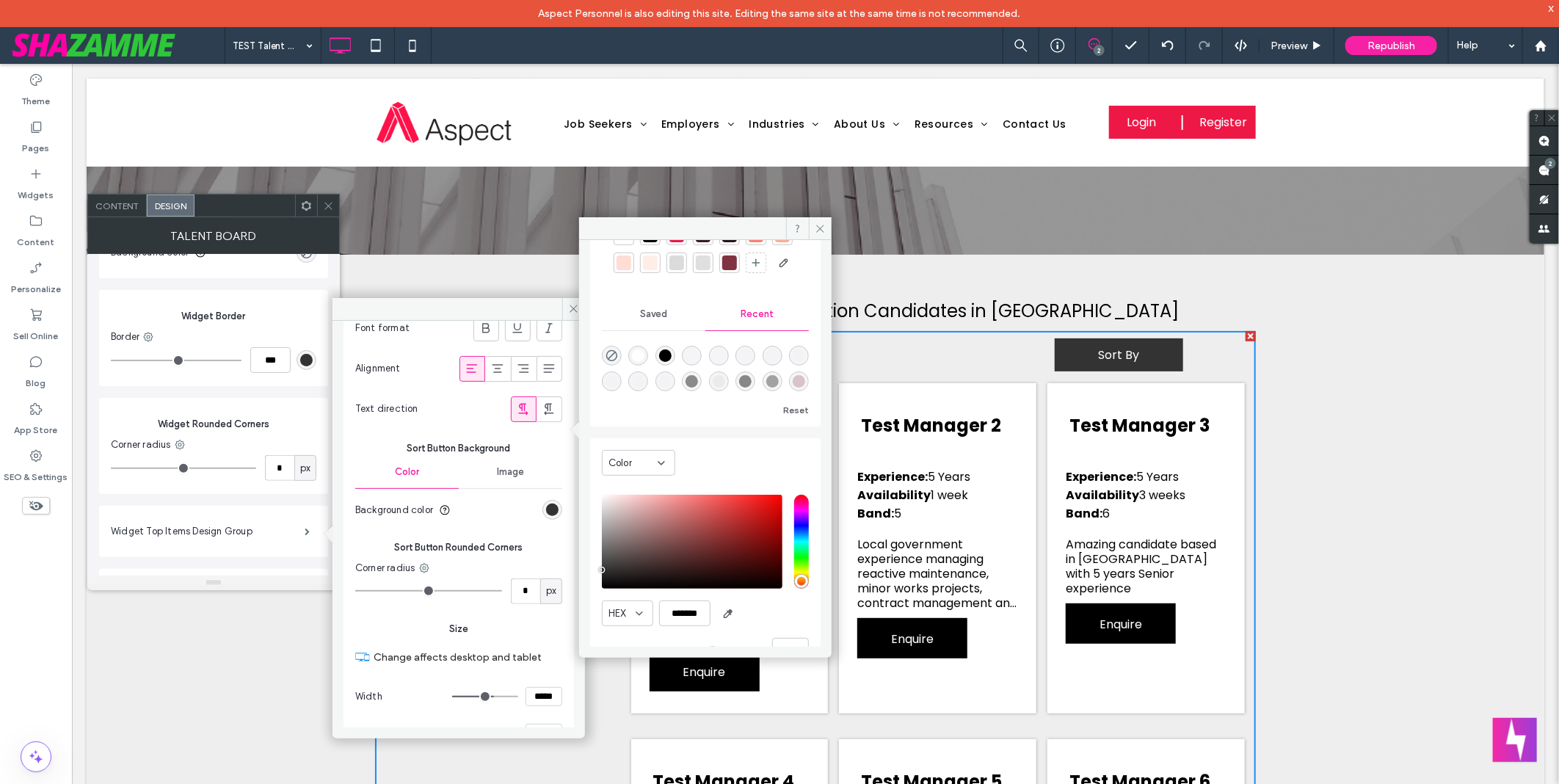
click at [340, 437] on div "Widget Top Items Design Group Divider Border Border *** Total Items Text Style …" at bounding box center [458, 524] width 252 height 407
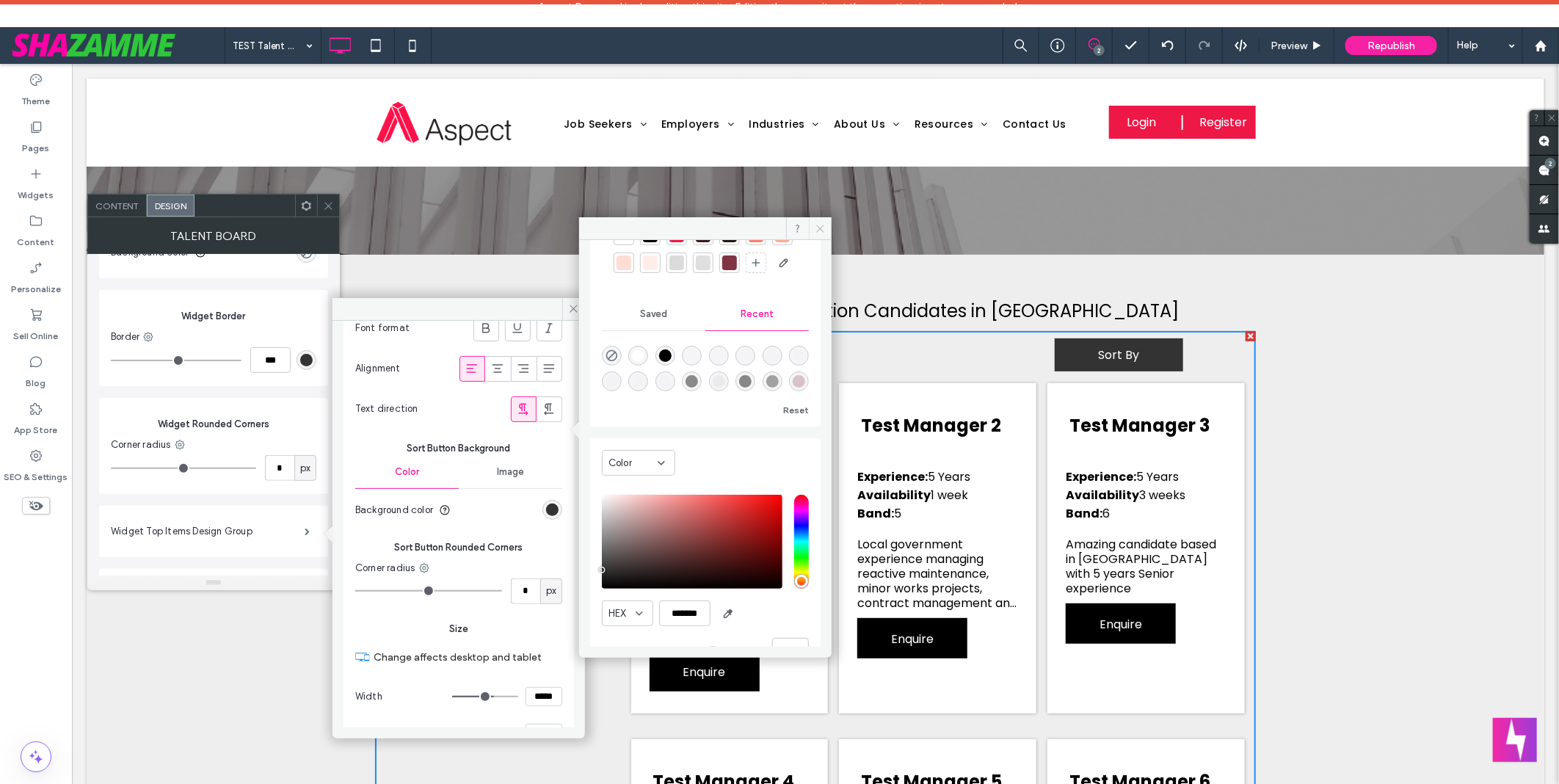
click at [816, 224] on icon at bounding box center [819, 228] width 11 height 11
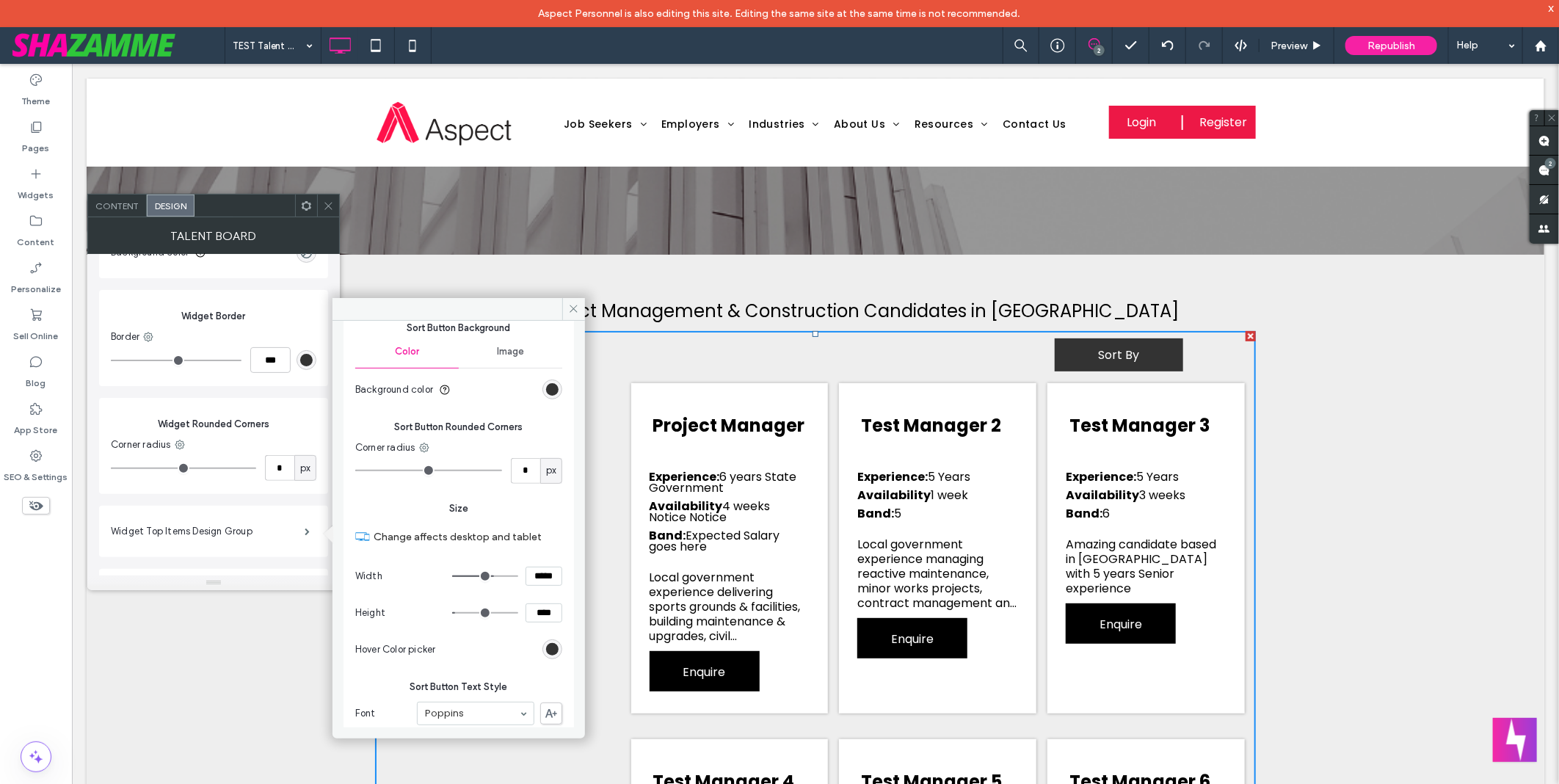
scroll to position [408, 0]
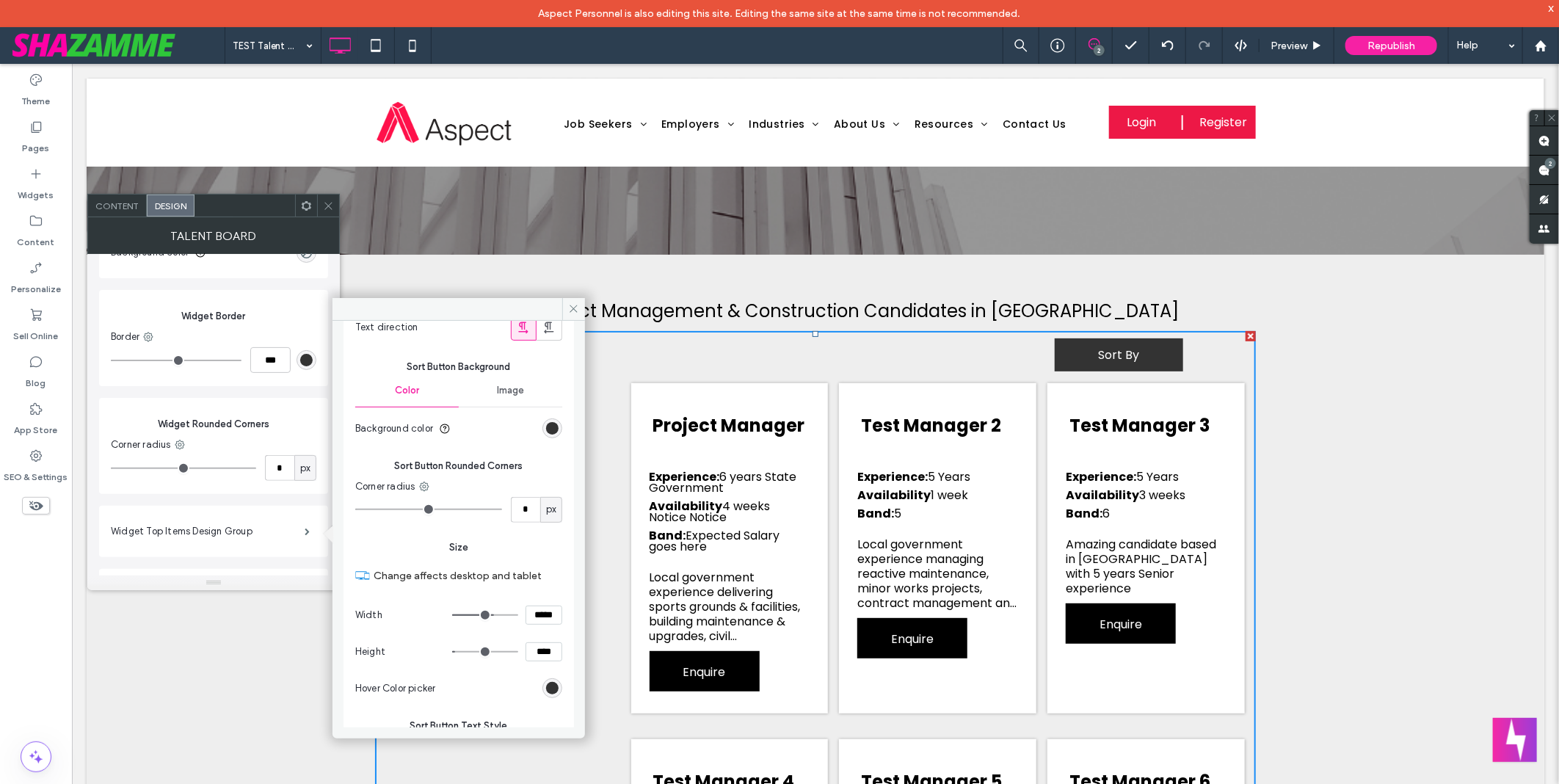
type input "**"
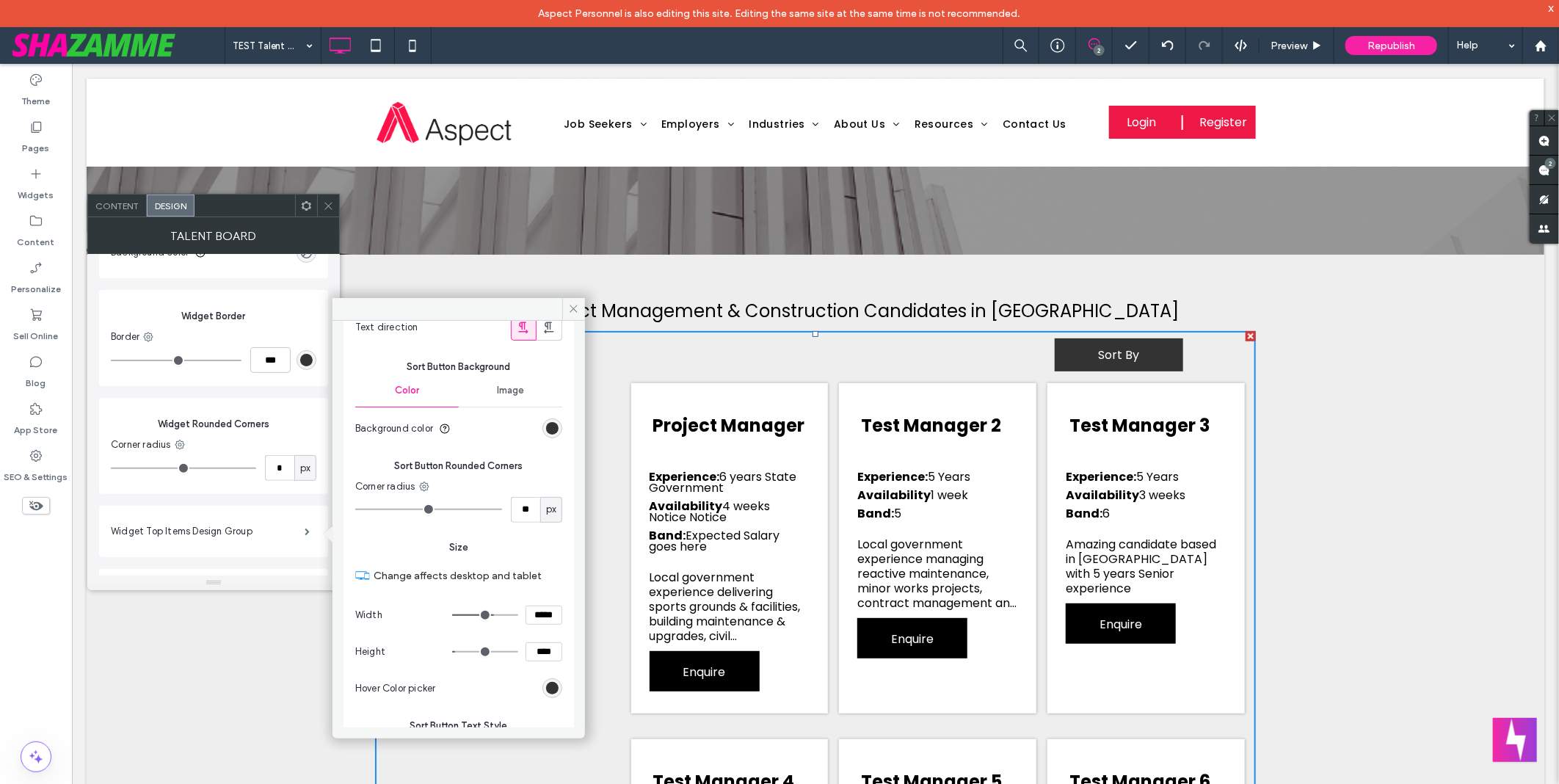
type input "**"
drag, startPoint x: 365, startPoint y: 505, endPoint x: 411, endPoint y: 505, distance: 46.0
click at [411, 508] on input "range" at bounding box center [428, 509] width 146 height 2
type input "**"
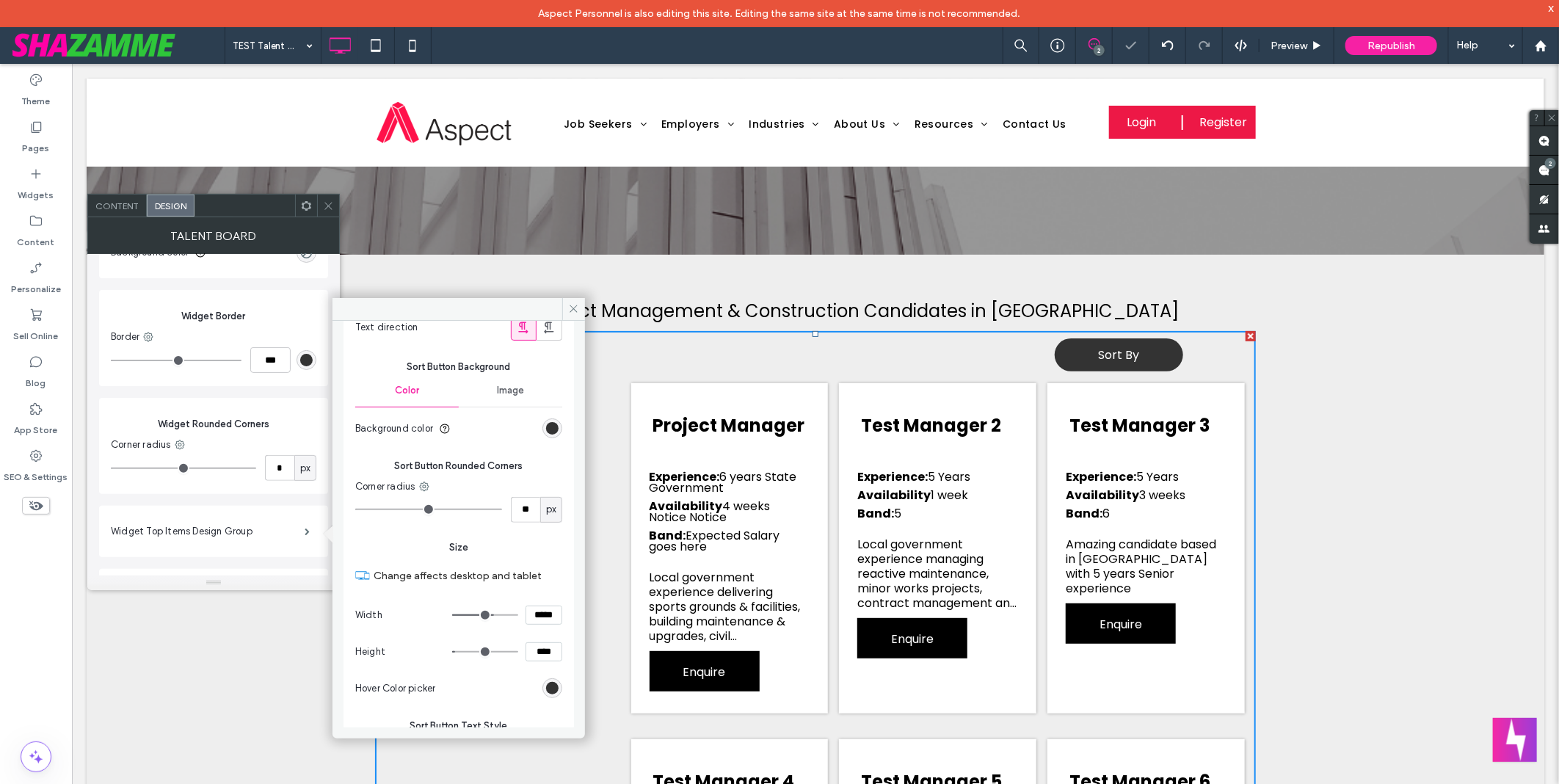
type input "**"
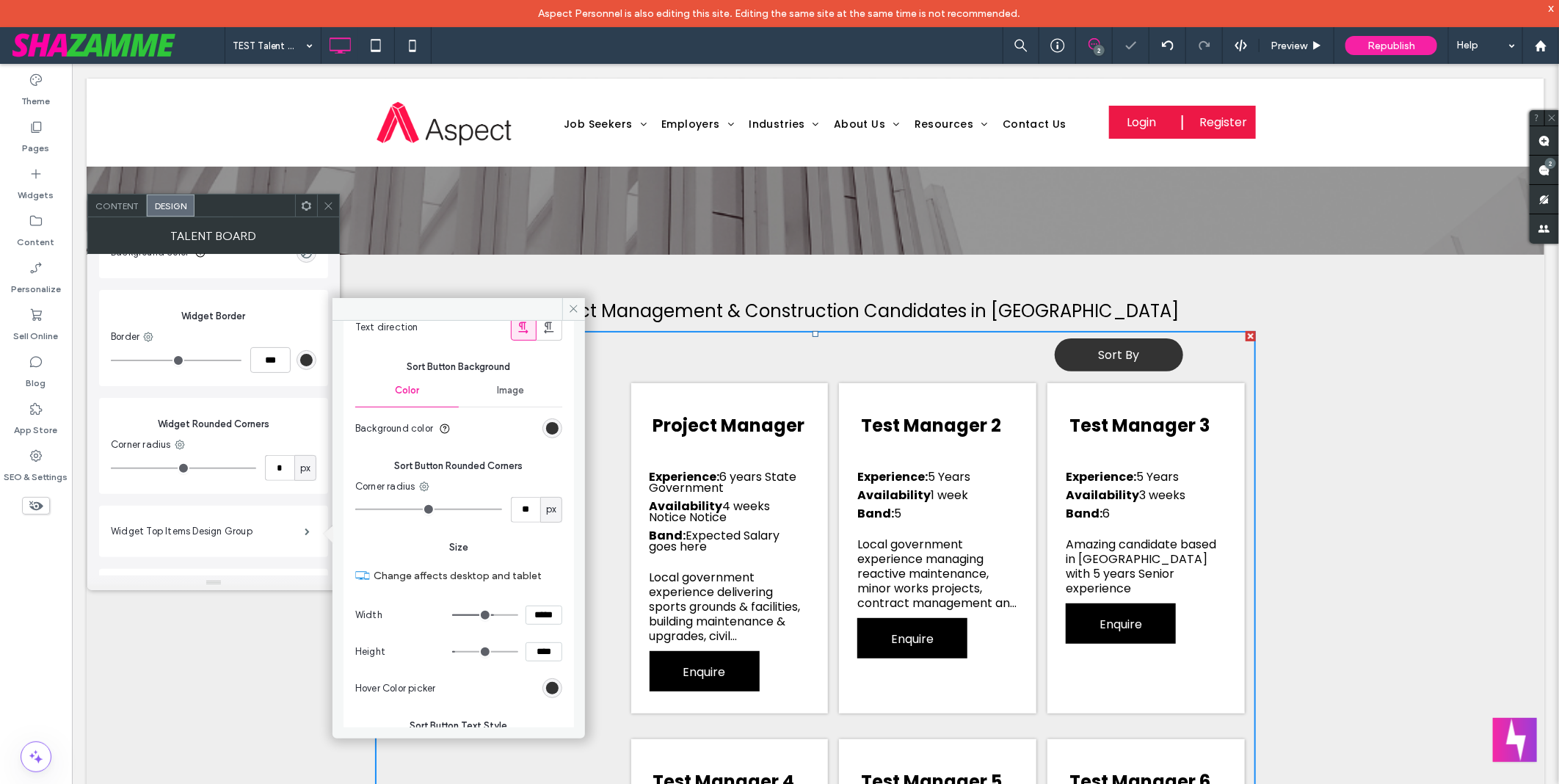
type input "**"
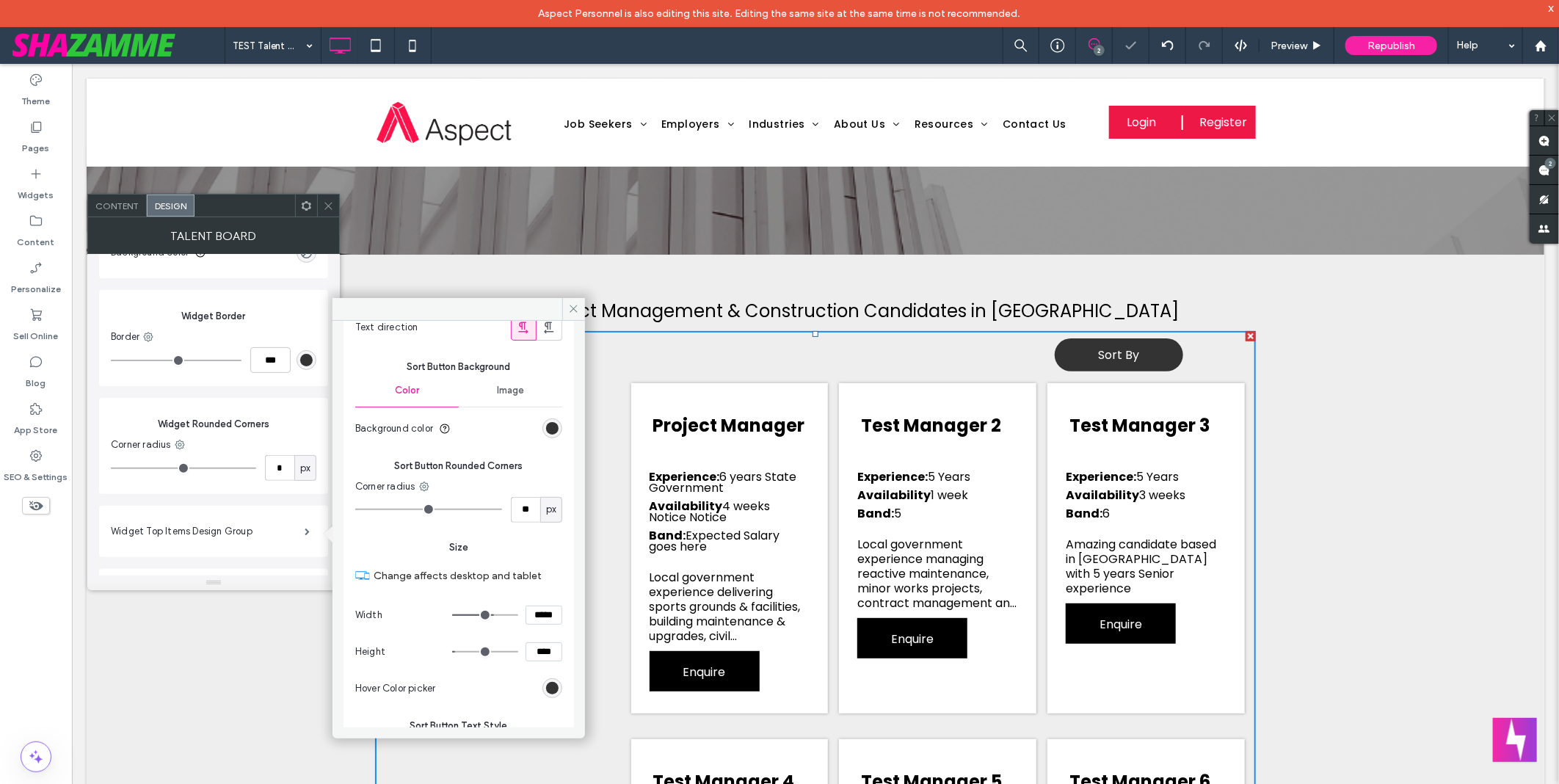
type input "*"
drag, startPoint x: 411, startPoint y: 505, endPoint x: 336, endPoint y: 503, distance: 75.0
type input "*"
click at [355, 508] on input "range" at bounding box center [428, 509] width 146 height 2
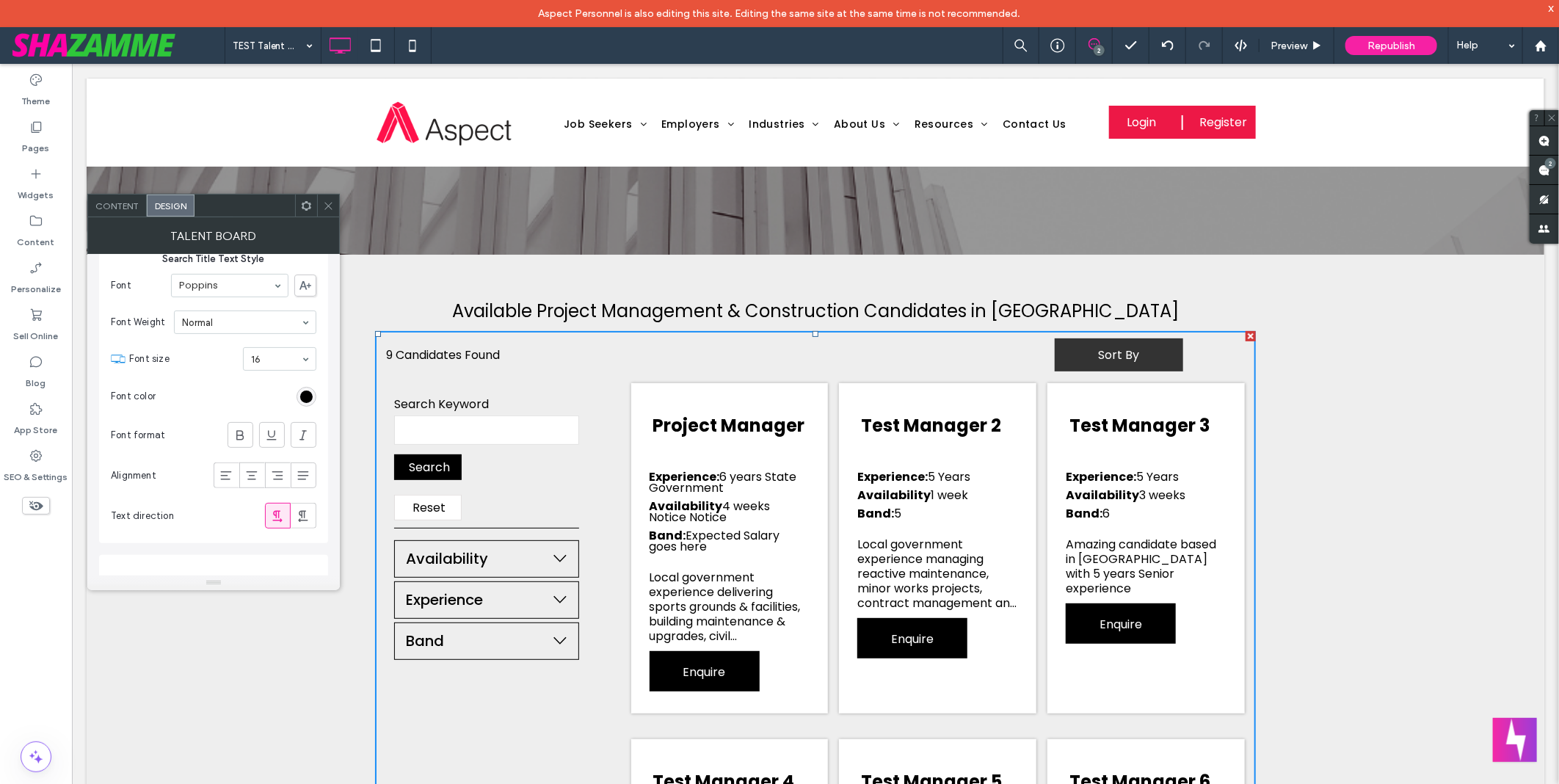
scroll to position [897, 0]
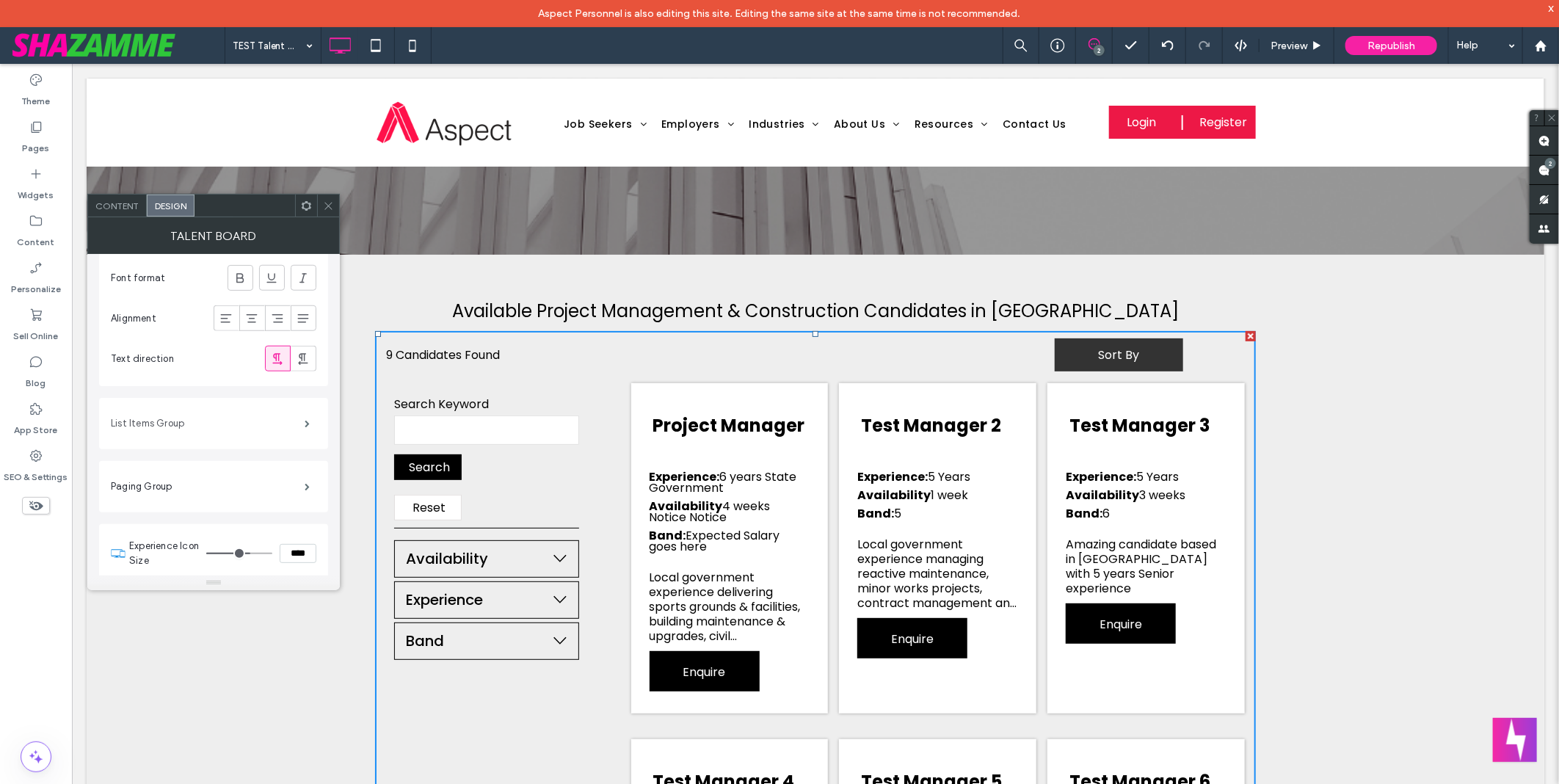
drag, startPoint x: 165, startPoint y: 435, endPoint x: 559, endPoint y: 312, distance: 412.8
click at [165, 435] on label "List Items Group" at bounding box center [207, 423] width 194 height 29
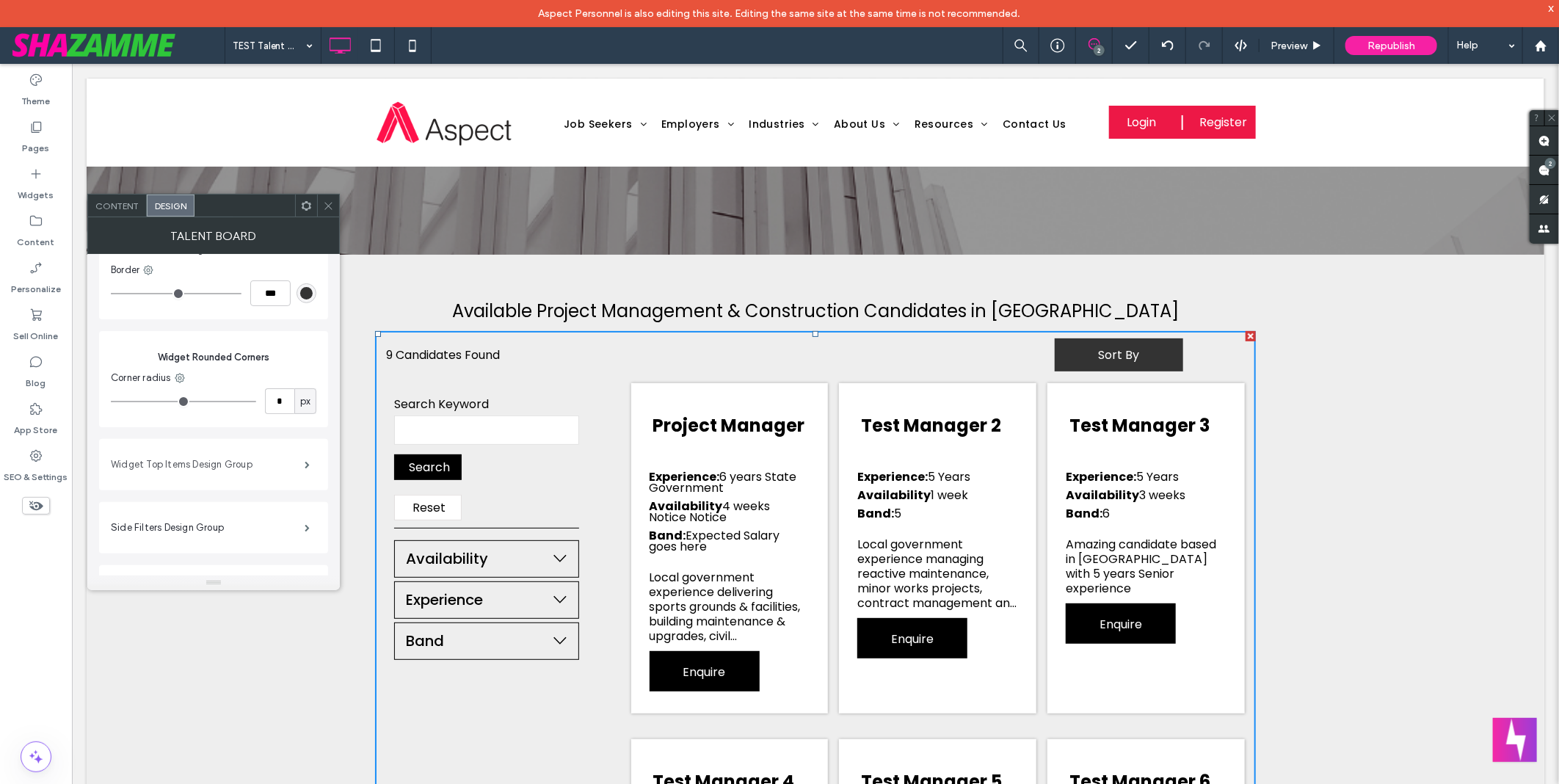
click at [188, 465] on label "Widget Top Items Design Group" at bounding box center [207, 465] width 194 height 29
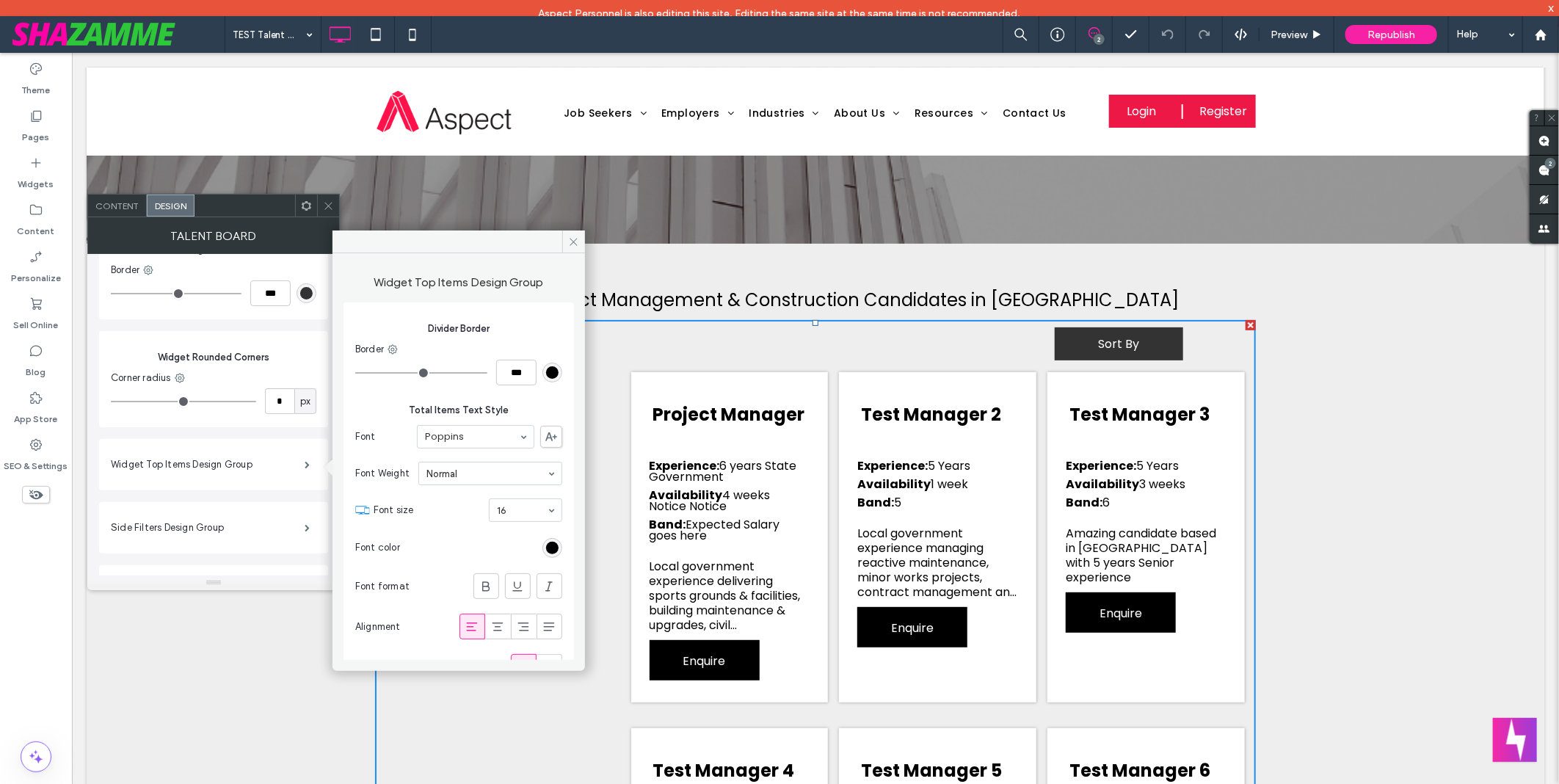
scroll to position [0, 0]
type input "*"
type input "***"
type input "*"
type input "***"
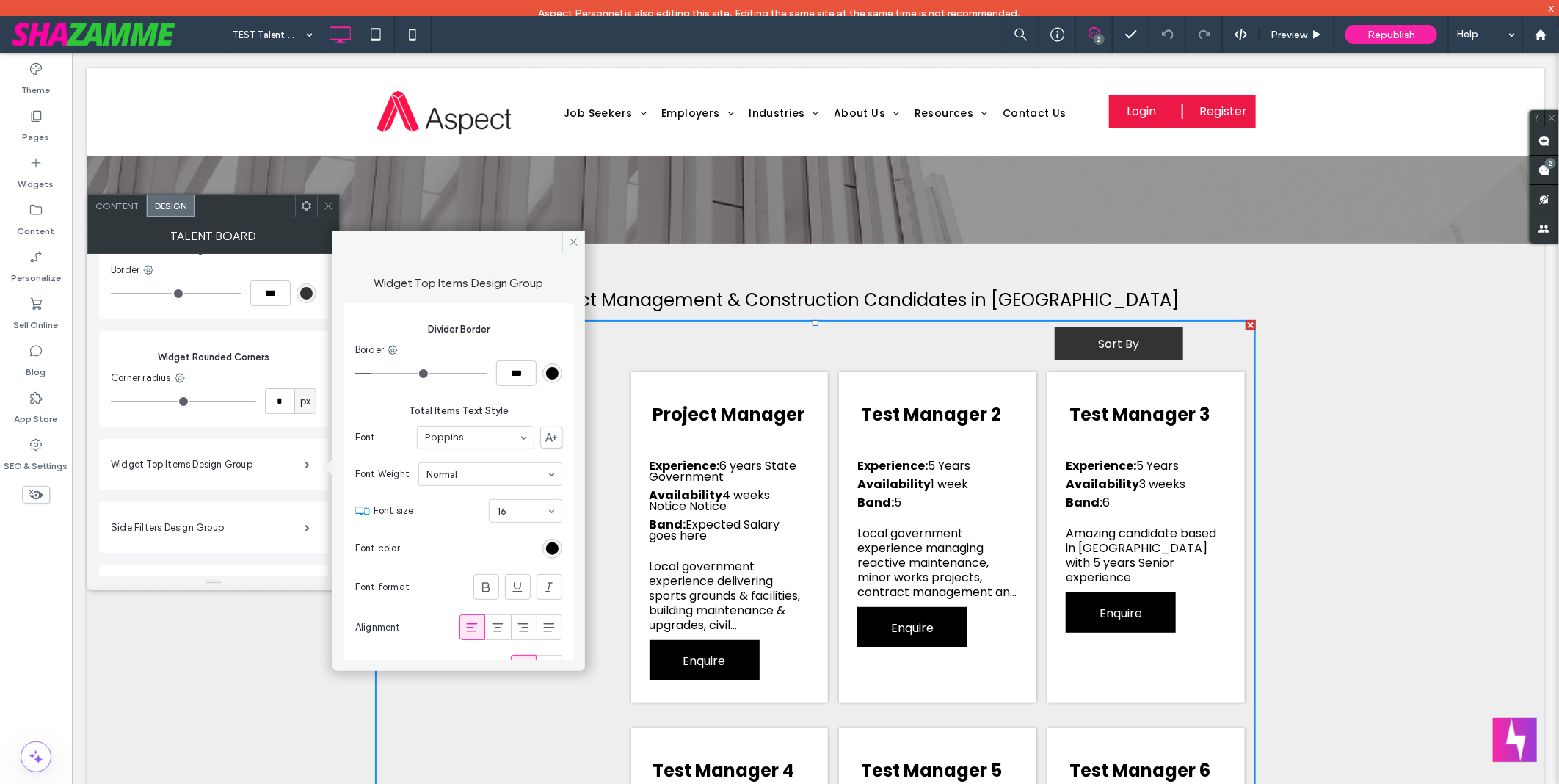
type input "*"
type input "***"
type input "*"
type input "***"
type input "*"
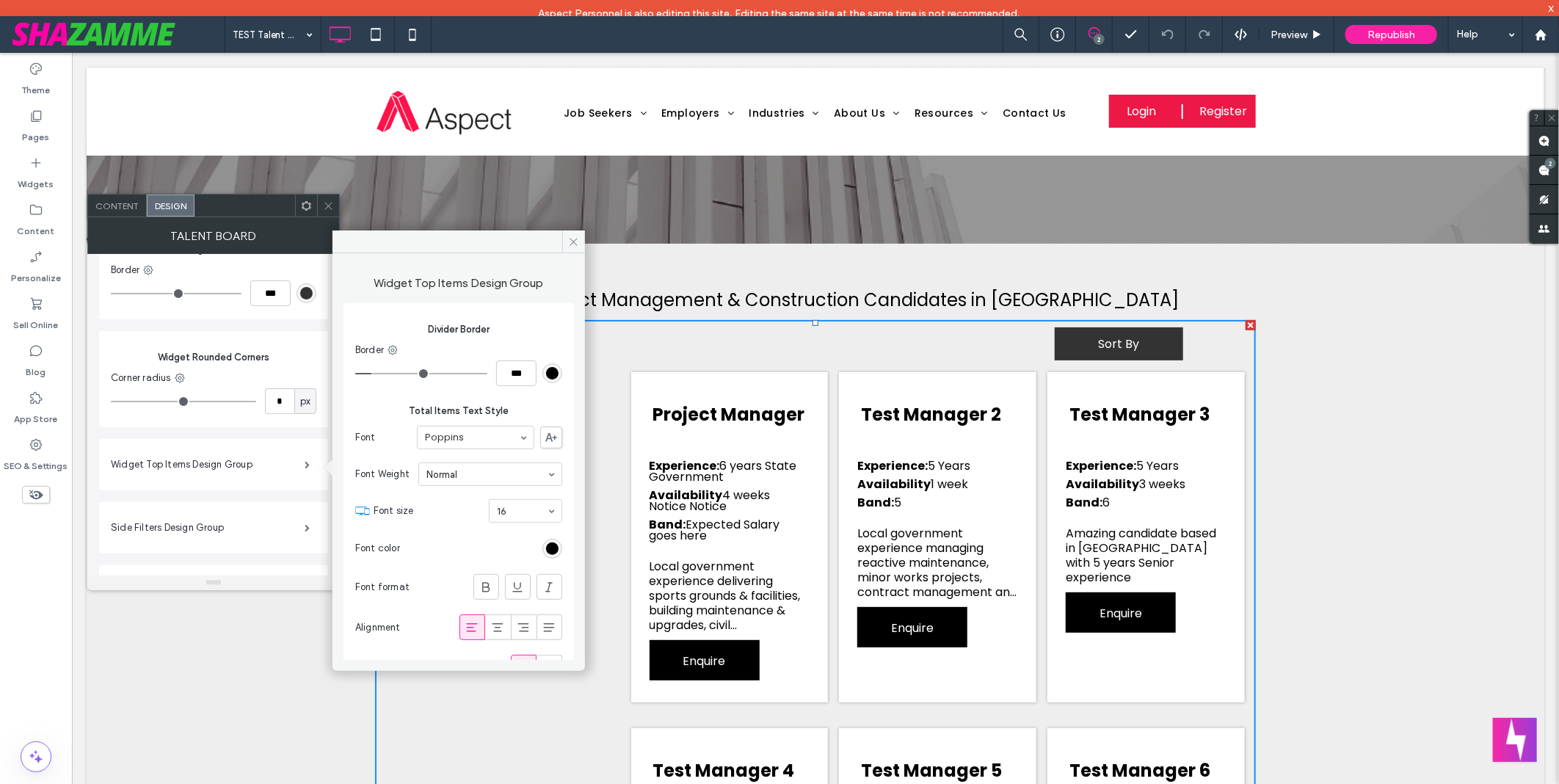
type input "***"
type input "*"
type input "***"
drag, startPoint x: 358, startPoint y: 375, endPoint x: 403, endPoint y: 379, distance: 45.2
click at [403, 374] on input "range" at bounding box center [421, 374] width 132 height 2
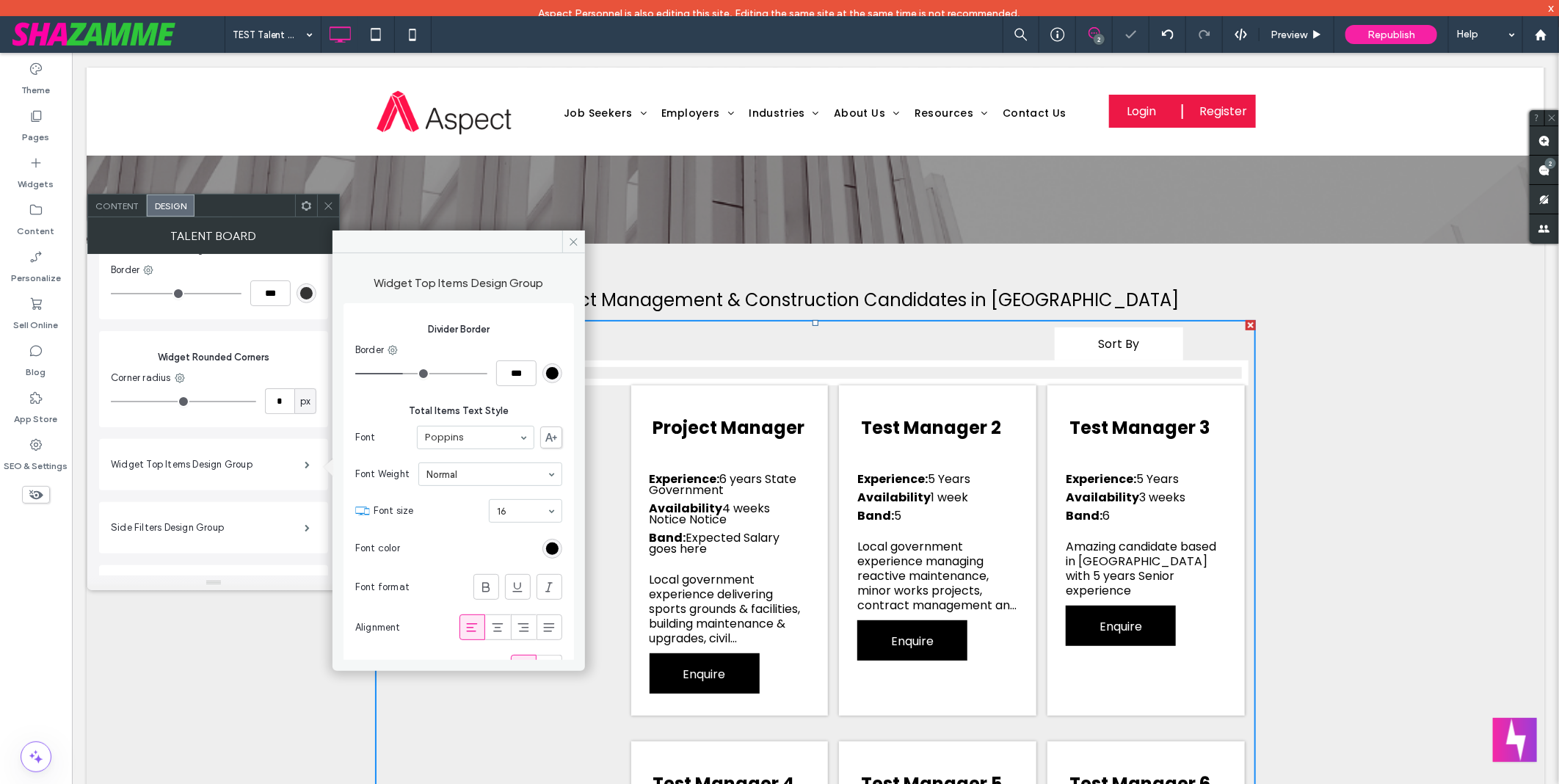
type input "*"
type input "***"
type input "*"
type input "***"
type input "*"
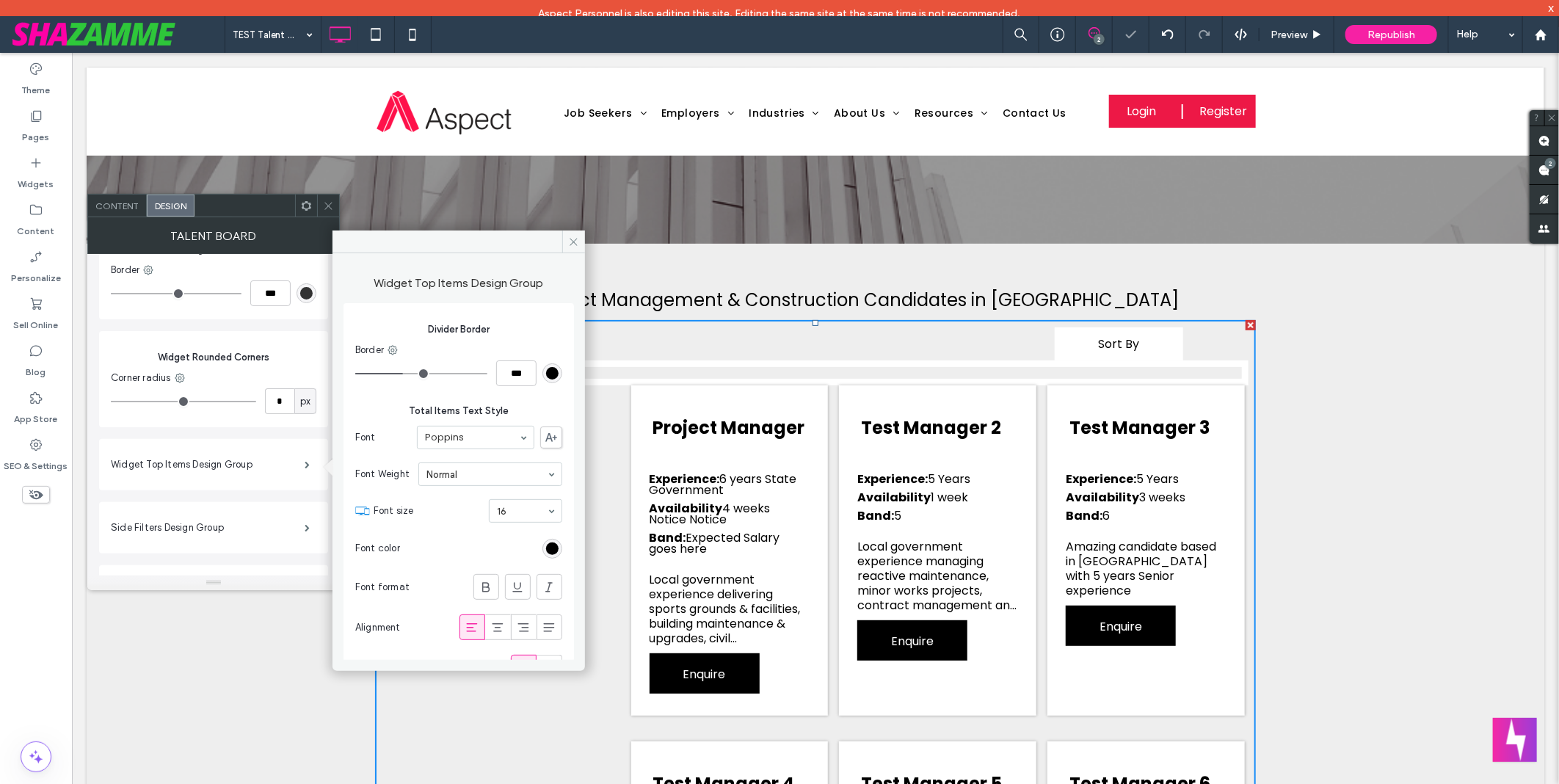
type input "***"
type input "*"
type input "***"
type input "*"
type input "***"
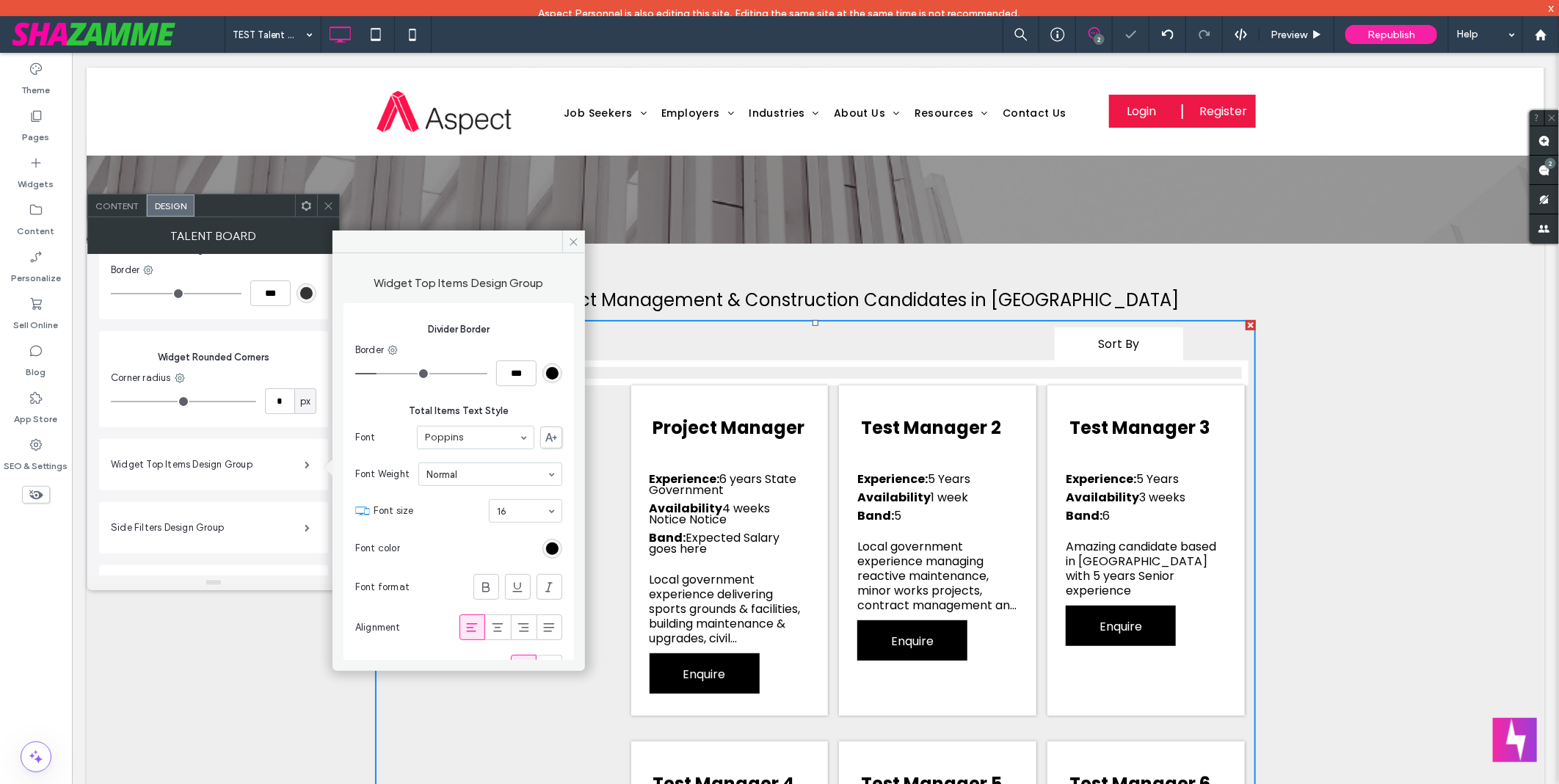
type input "*"
type input "***"
type input "*"
type input "***"
drag, startPoint x: 403, startPoint y: 379, endPoint x: 331, endPoint y: 385, distance: 72.2
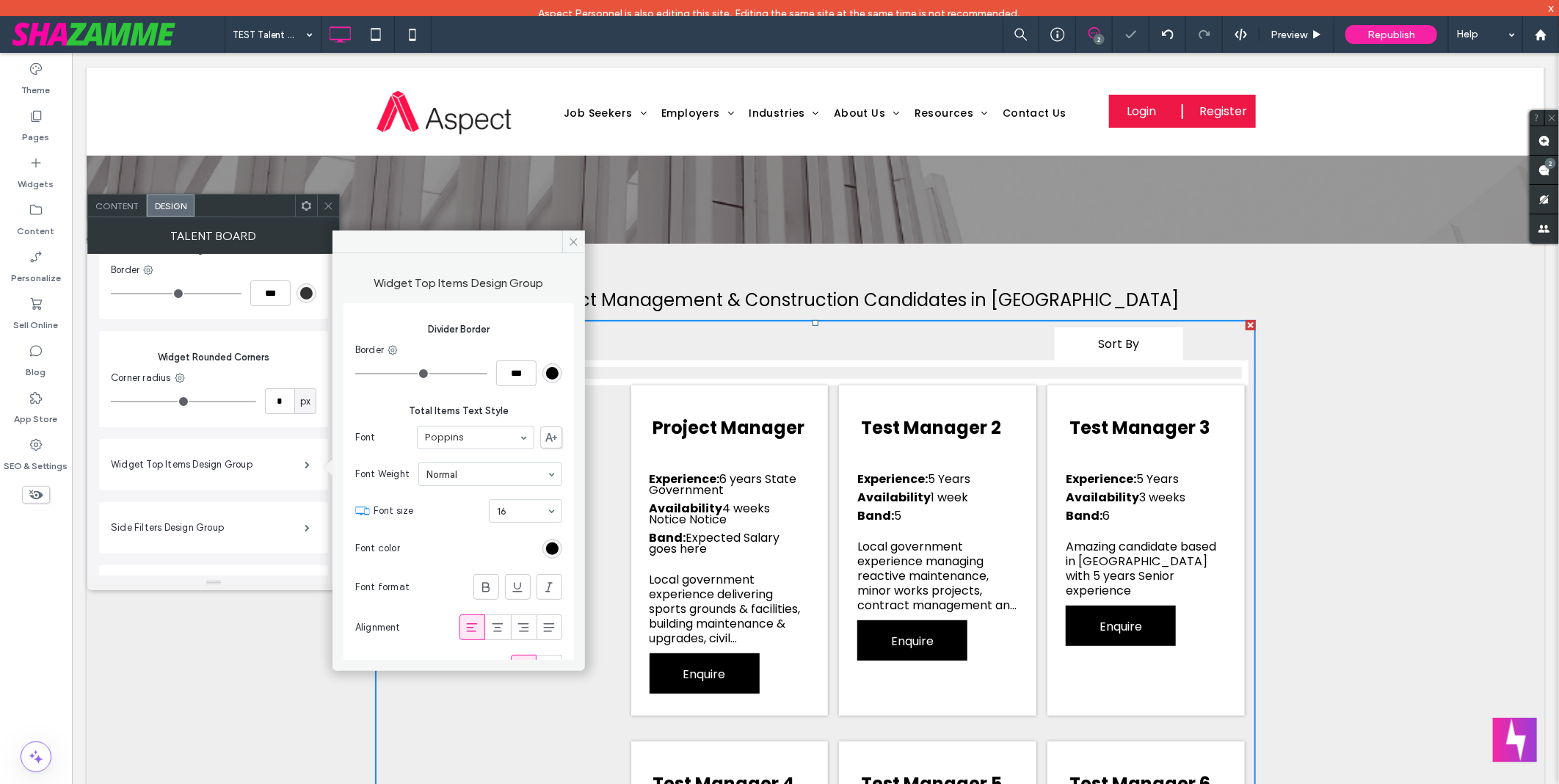
type input "*"
click at [355, 374] on input "range" at bounding box center [421, 374] width 132 height 2
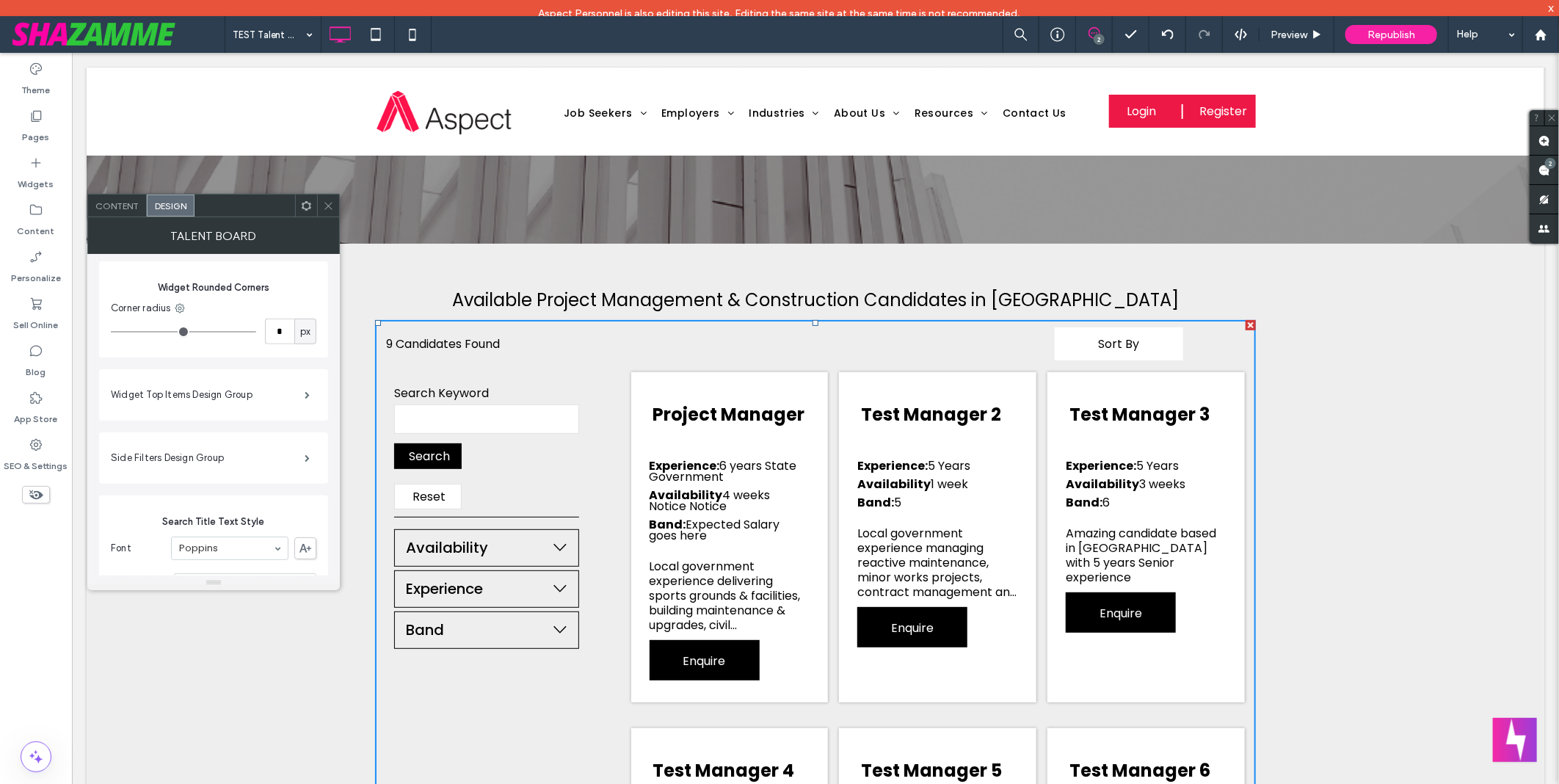
scroll to position [570, 0]
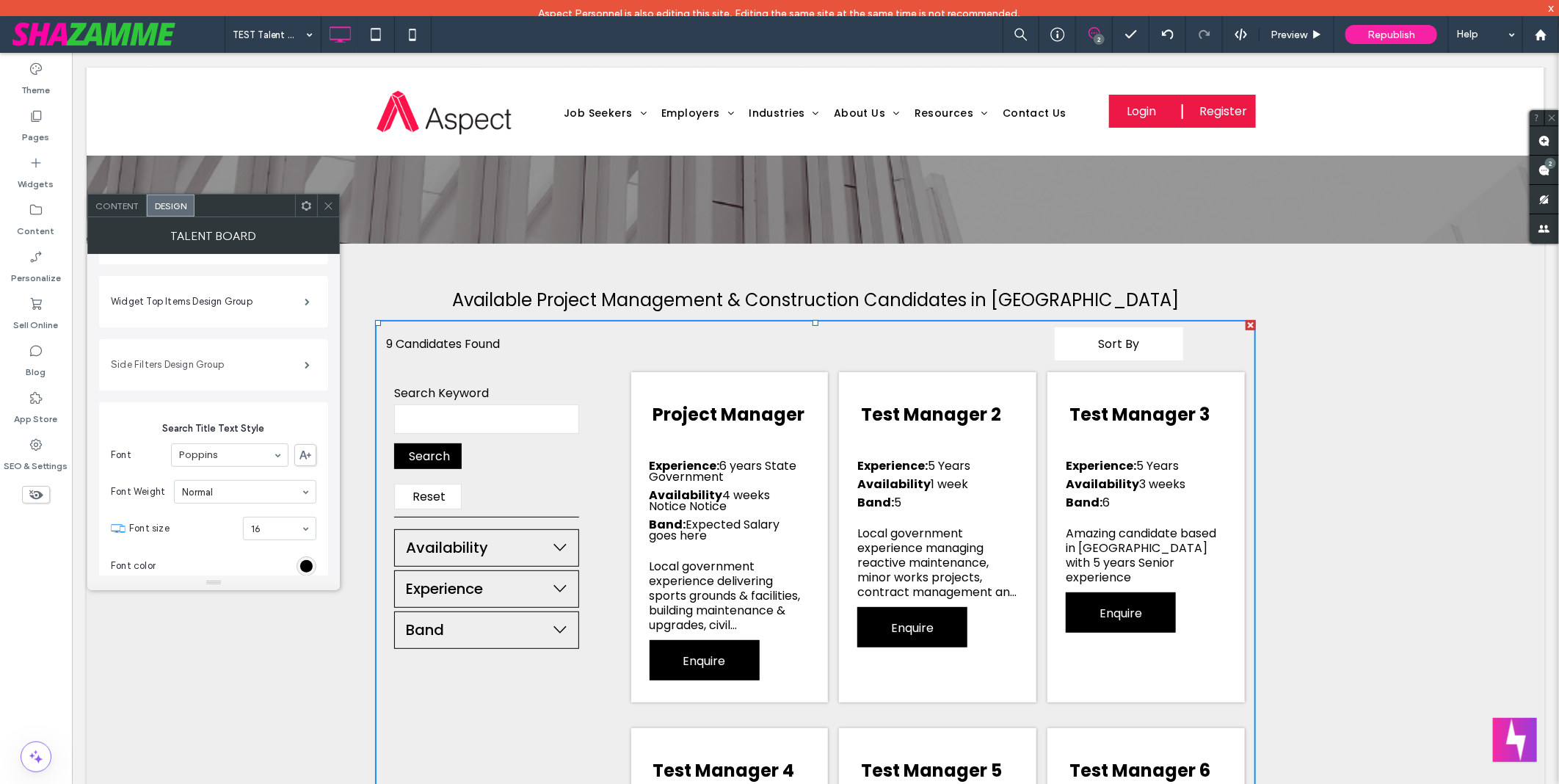
click at [179, 371] on label "Side Filters Design Group" at bounding box center [207, 365] width 194 height 29
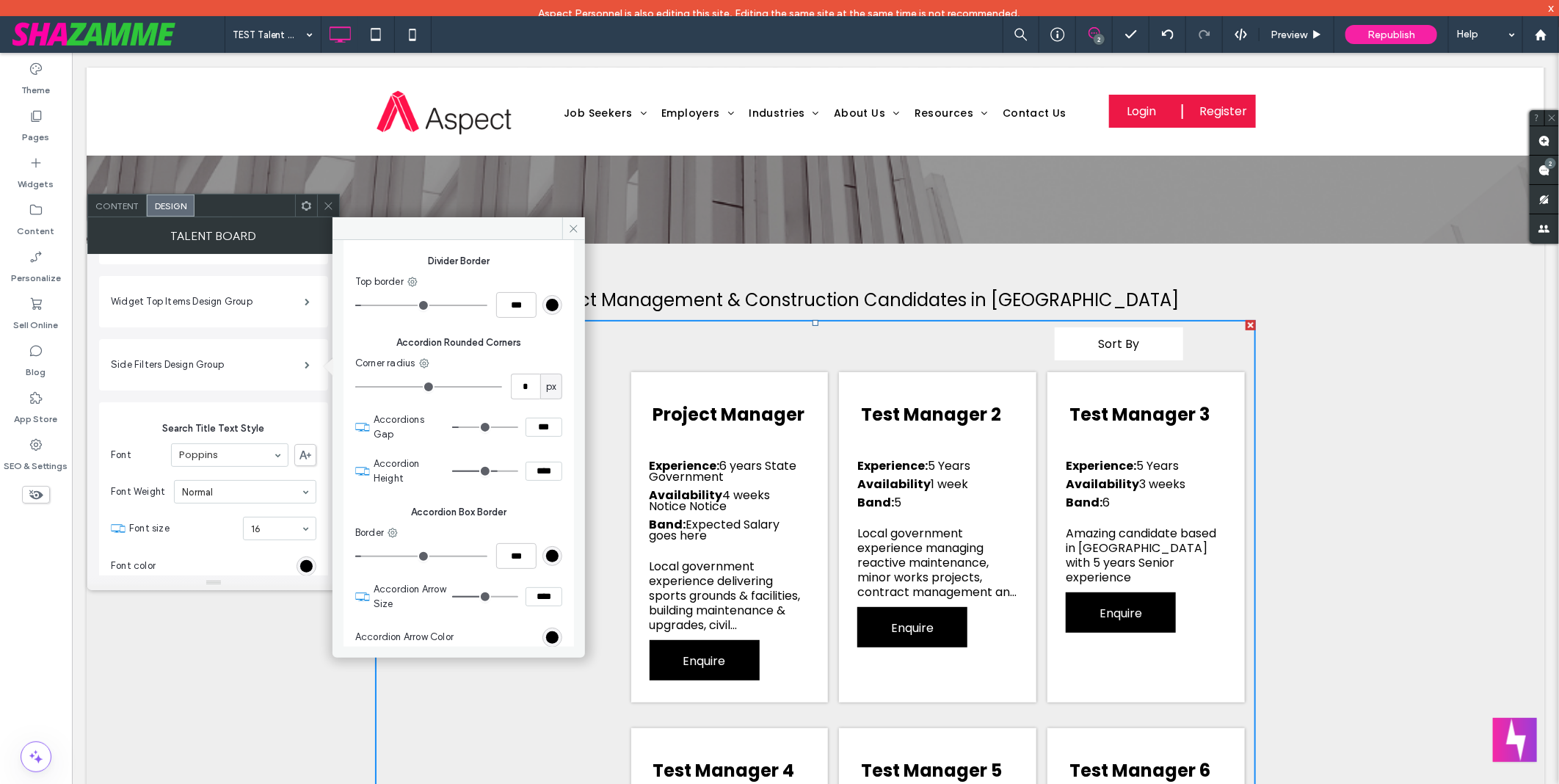
scroll to position [1340, 0]
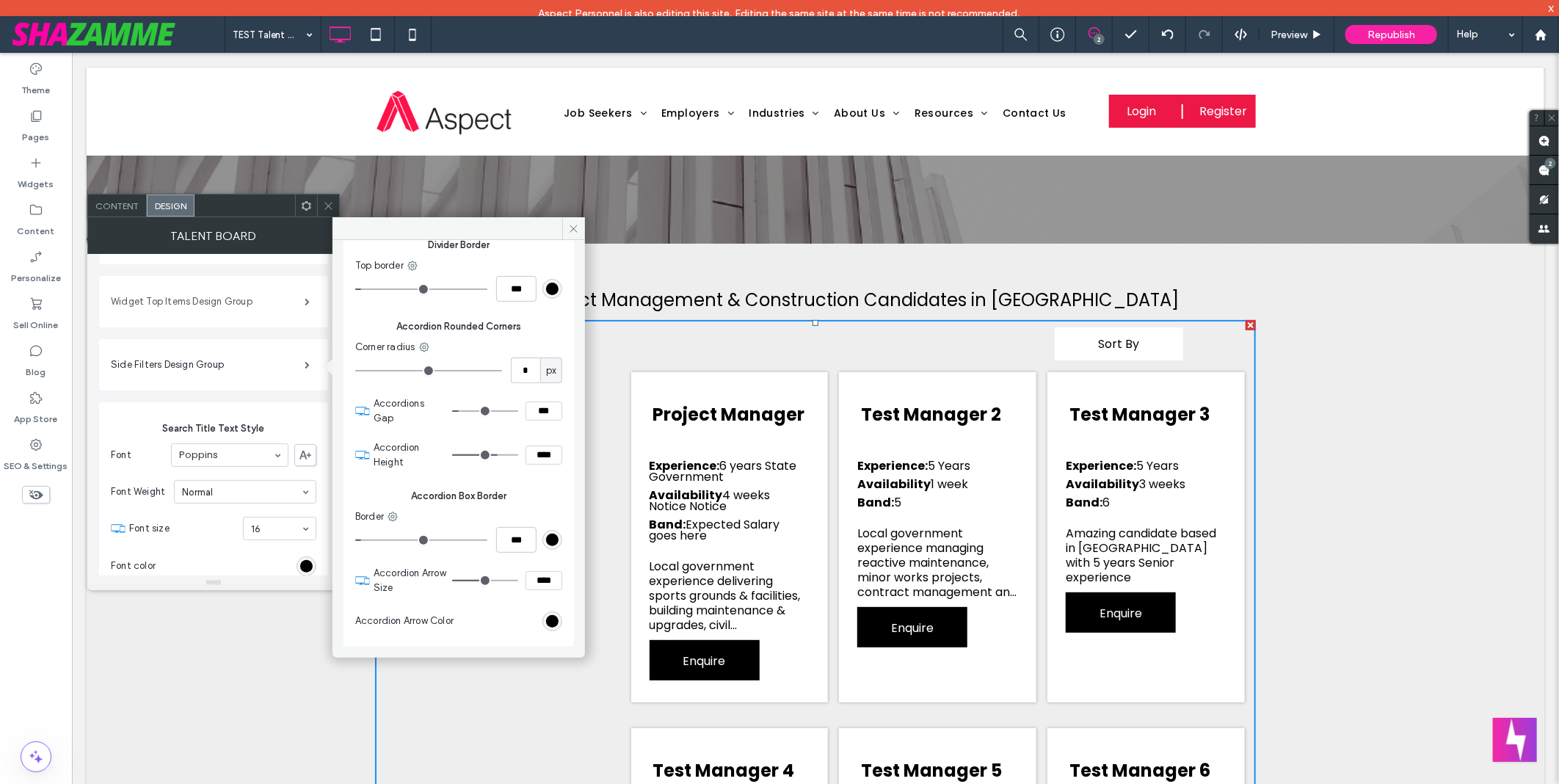
click at [220, 316] on label "Widget Top Items Design Group" at bounding box center [207, 302] width 194 height 29
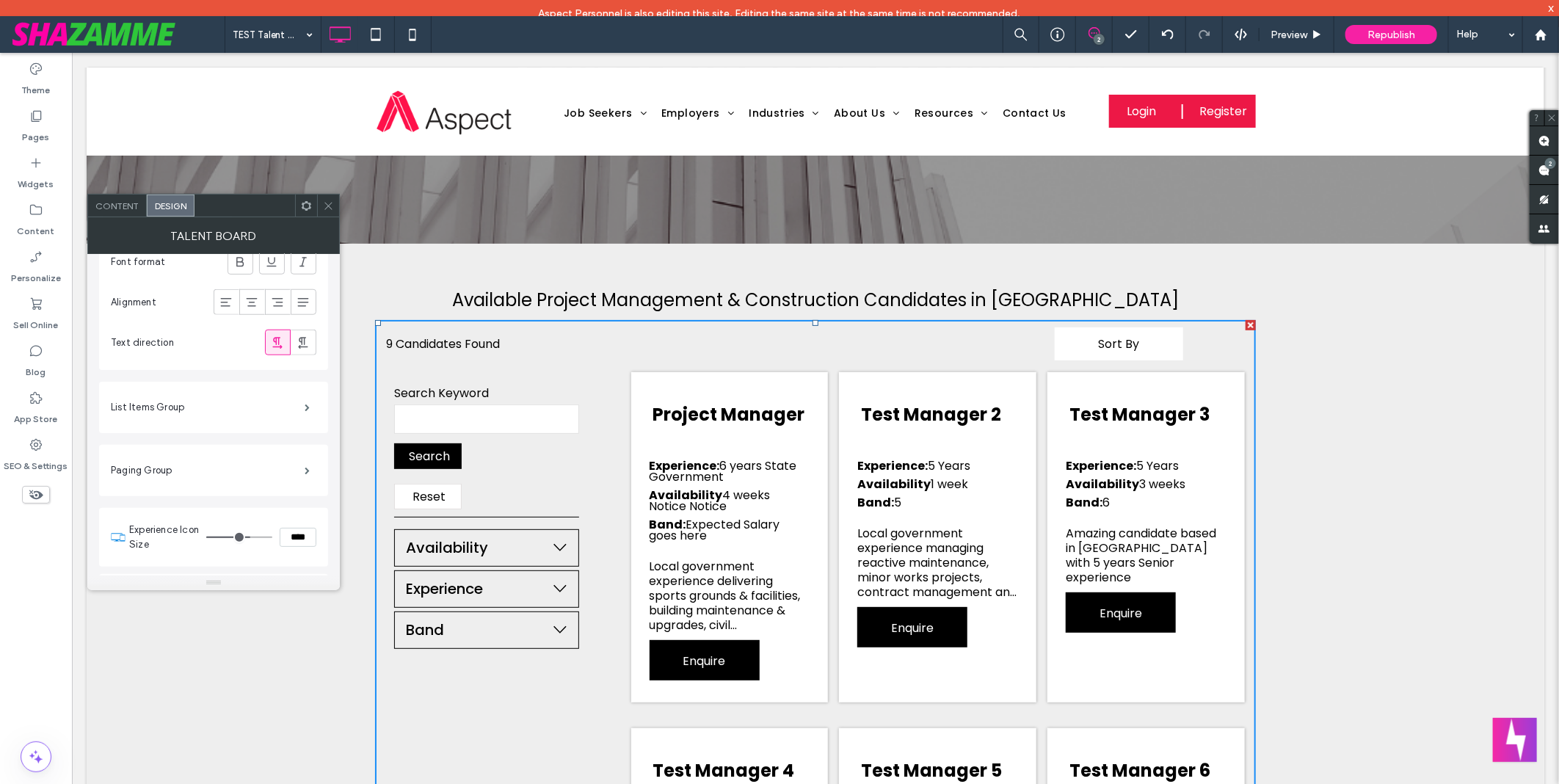
scroll to position [978, 0]
click at [167, 349] on label "List Items Group" at bounding box center [207, 342] width 194 height 29
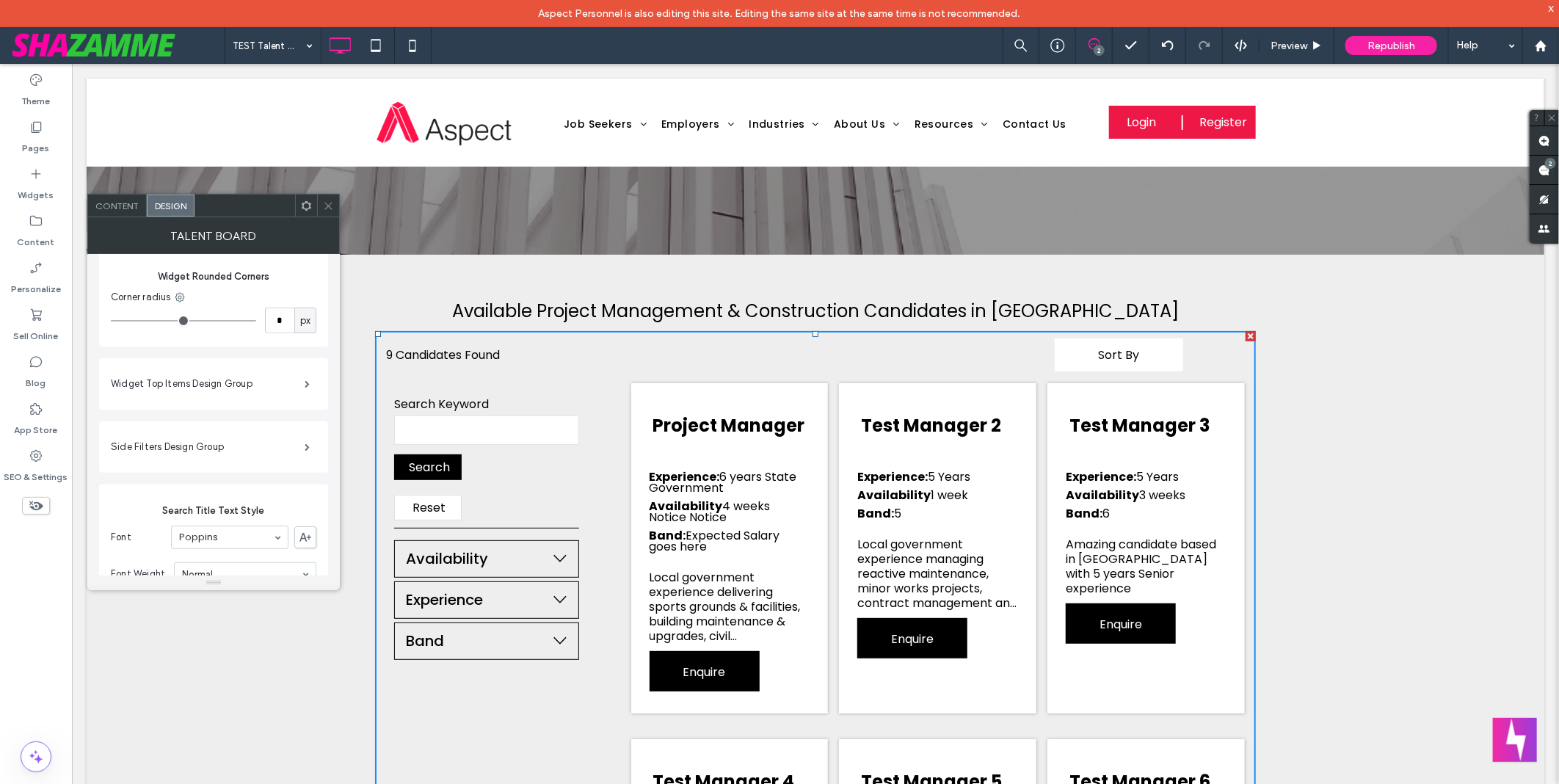
scroll to position [489, 0]
click at [178, 374] on label "Widget Top Items Design Group" at bounding box center [207, 383] width 194 height 29
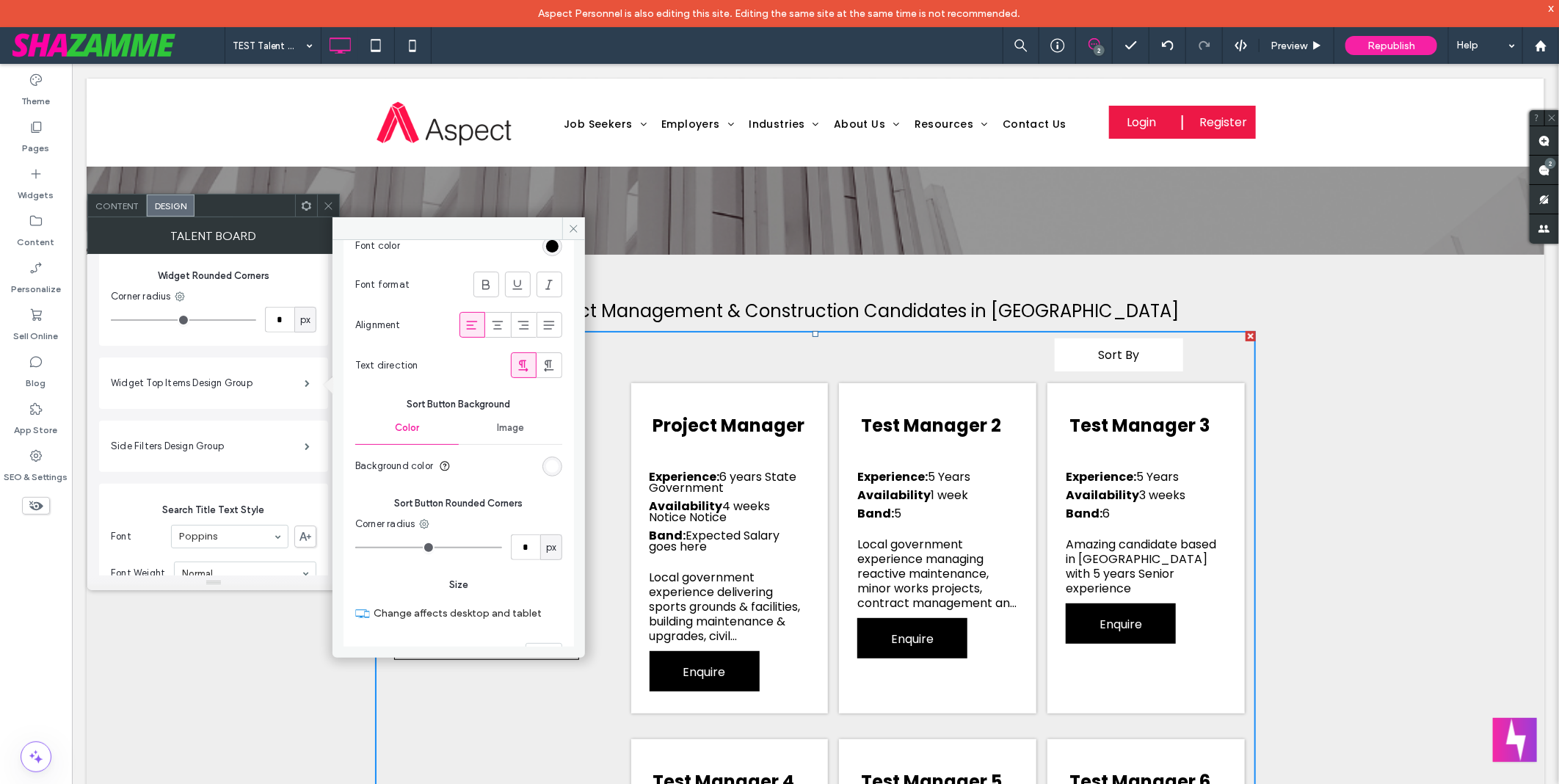
scroll to position [326, 0]
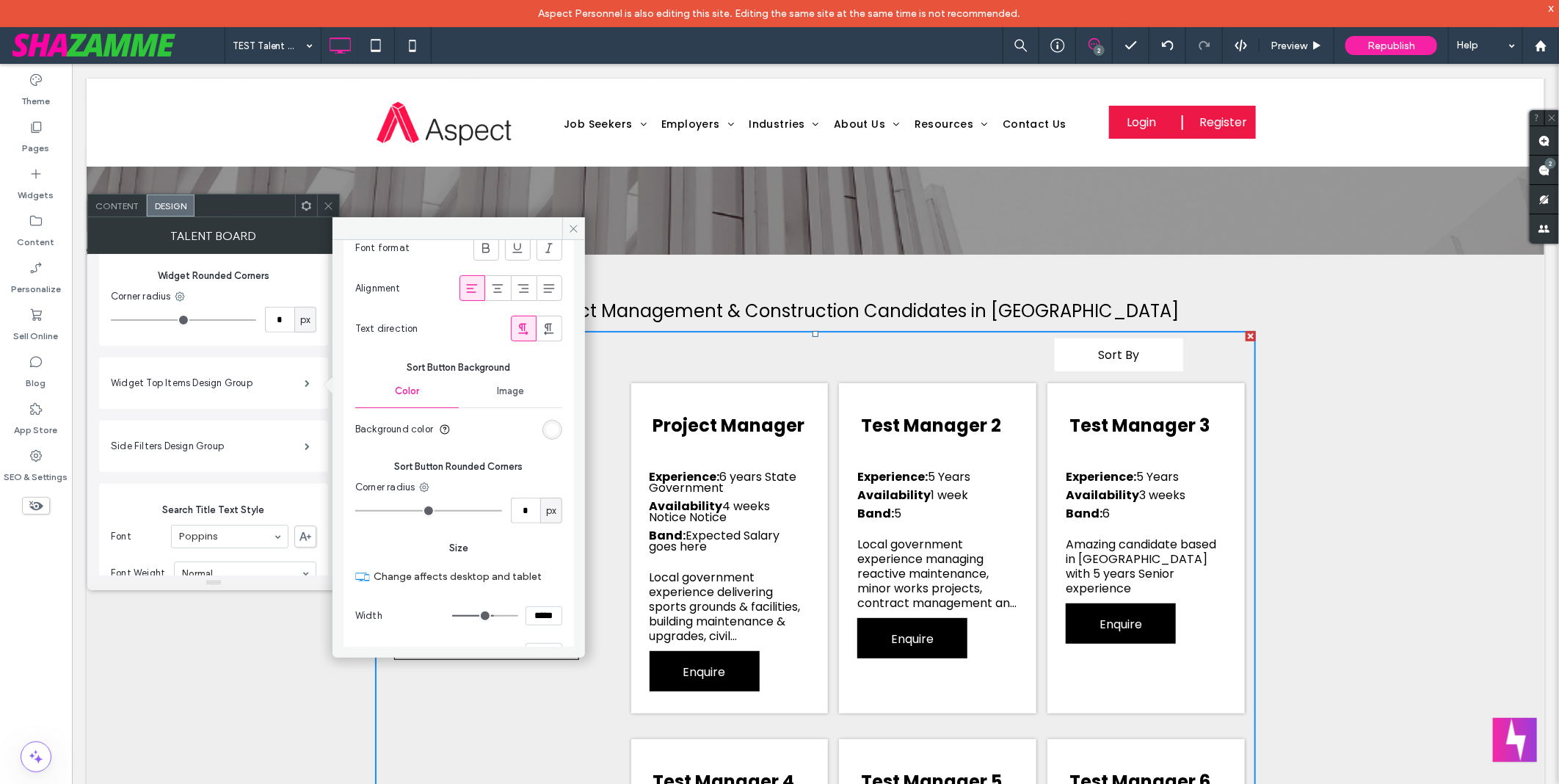
click at [505, 375] on div "Image" at bounding box center [510, 390] width 103 height 32
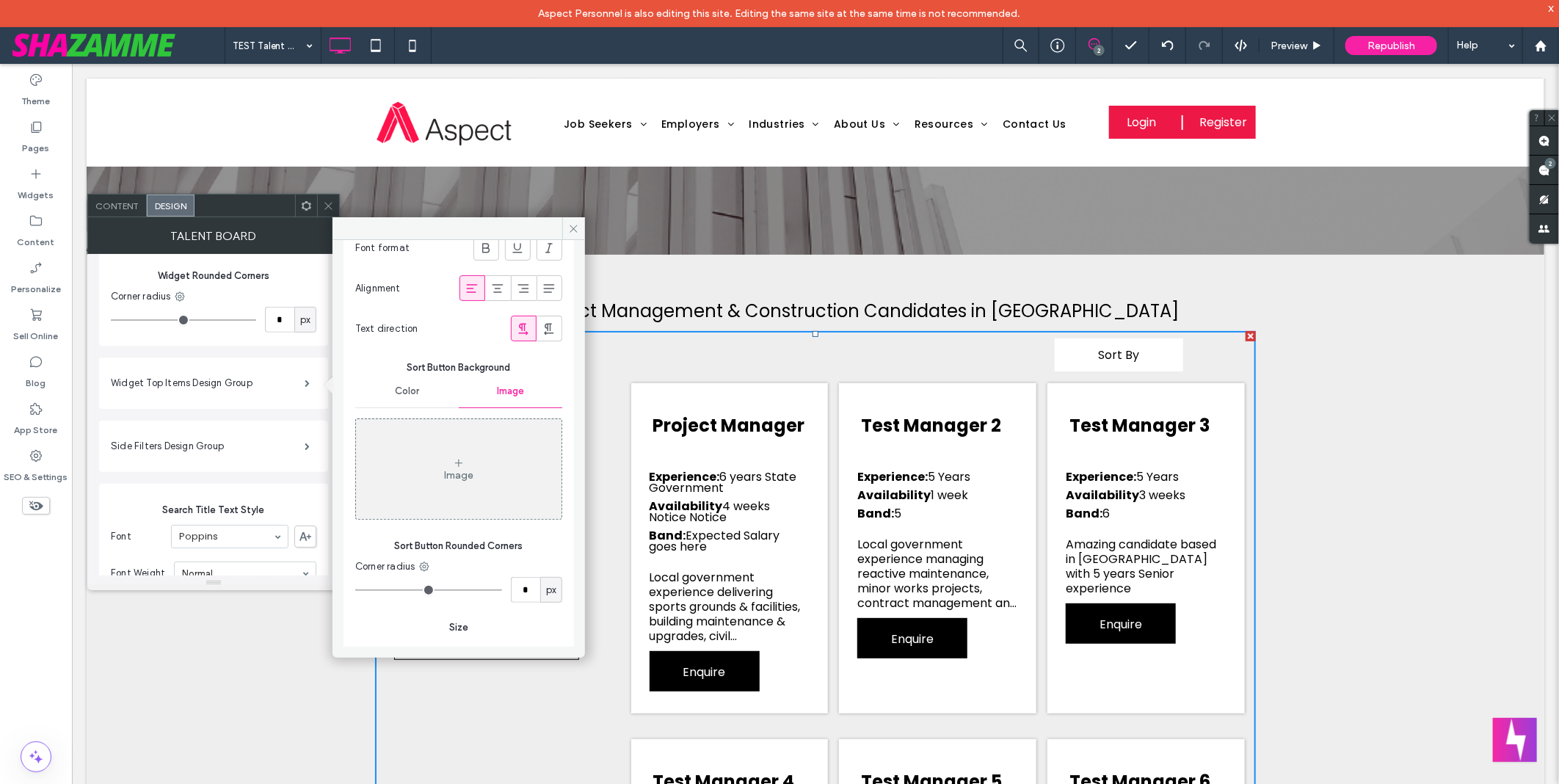
click at [414, 393] on span "Color" at bounding box center [407, 391] width 25 height 11
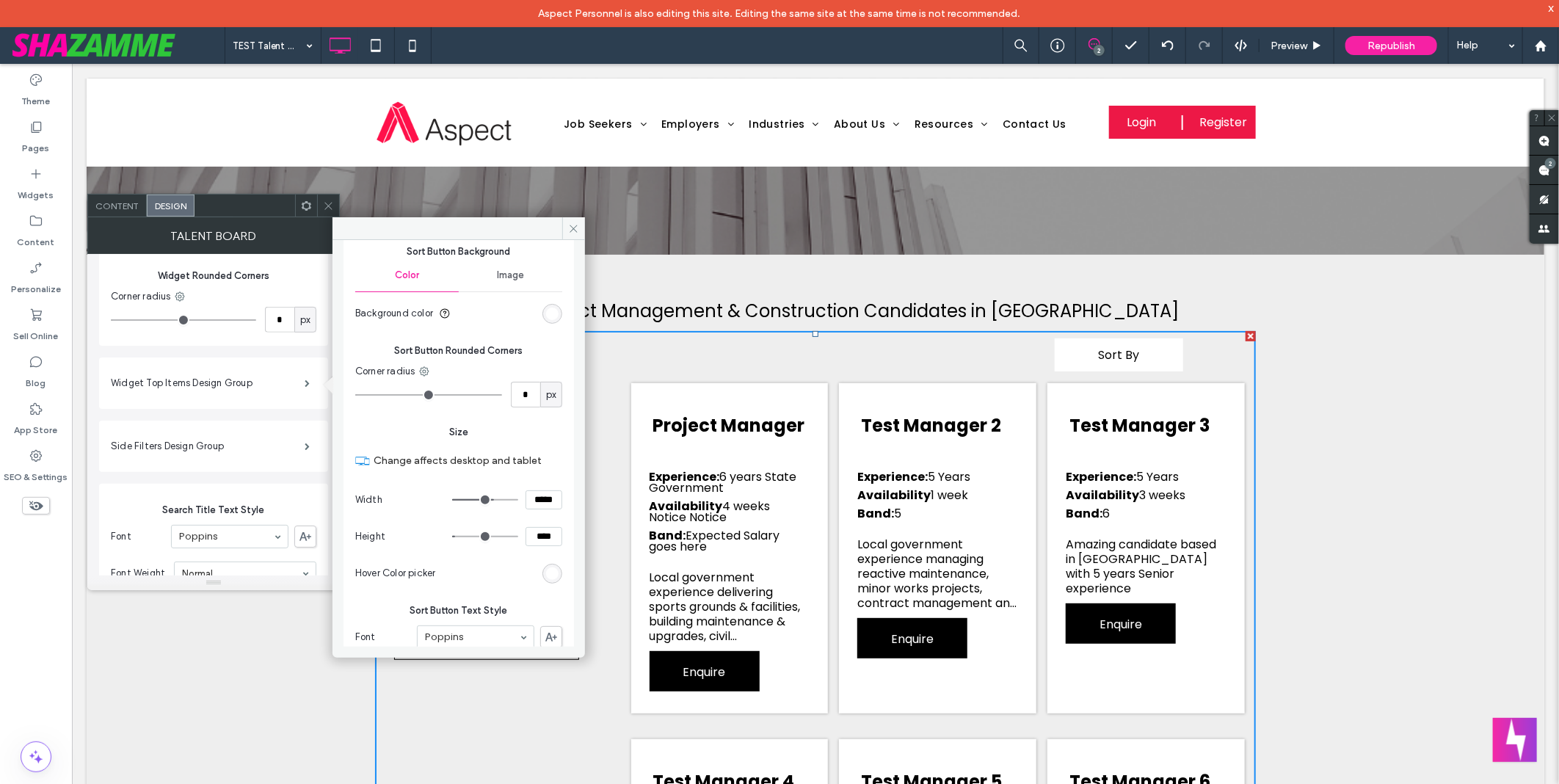
scroll to position [489, 0]
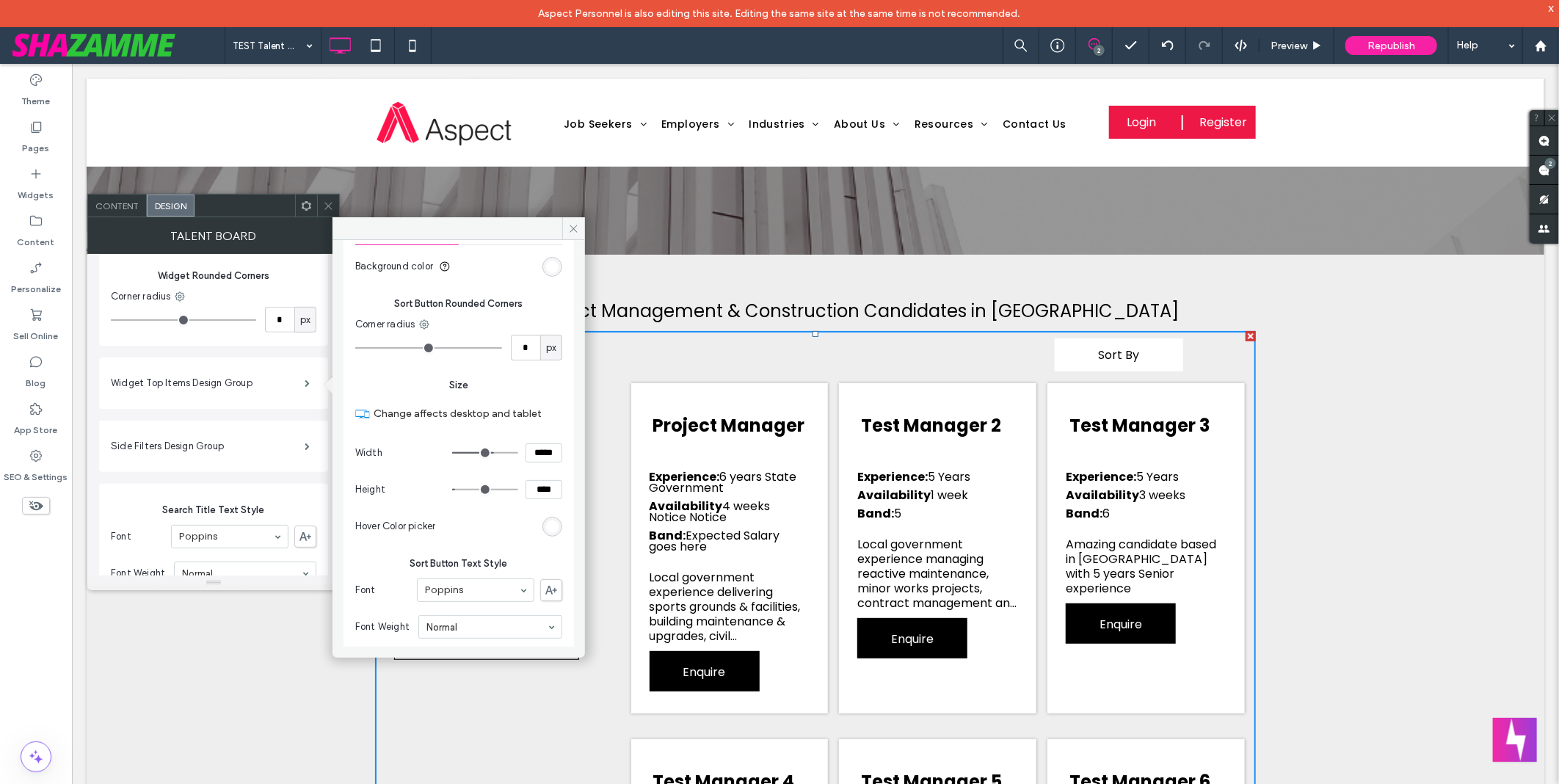
type input "*"
type input "**"
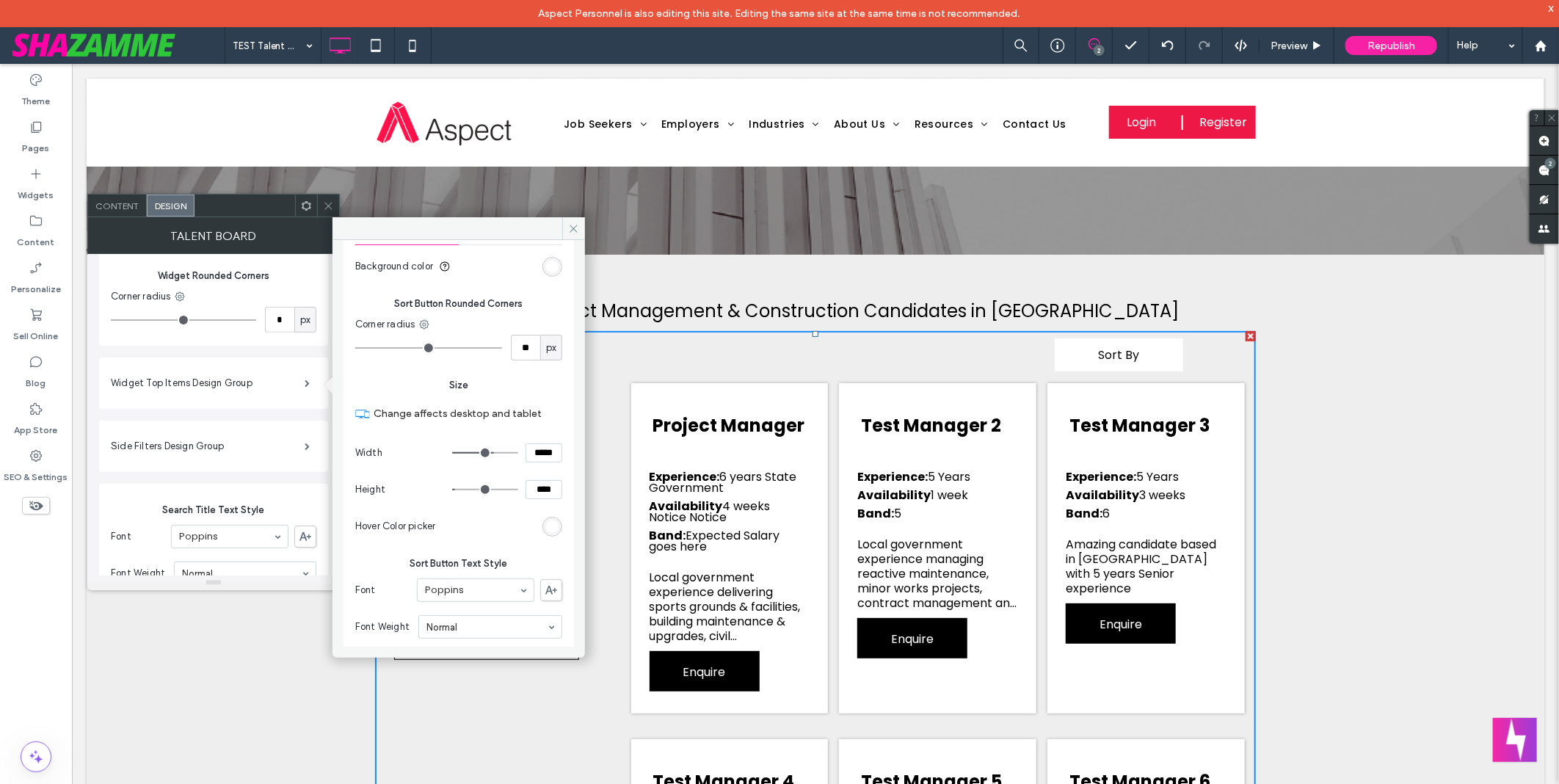
type input "**"
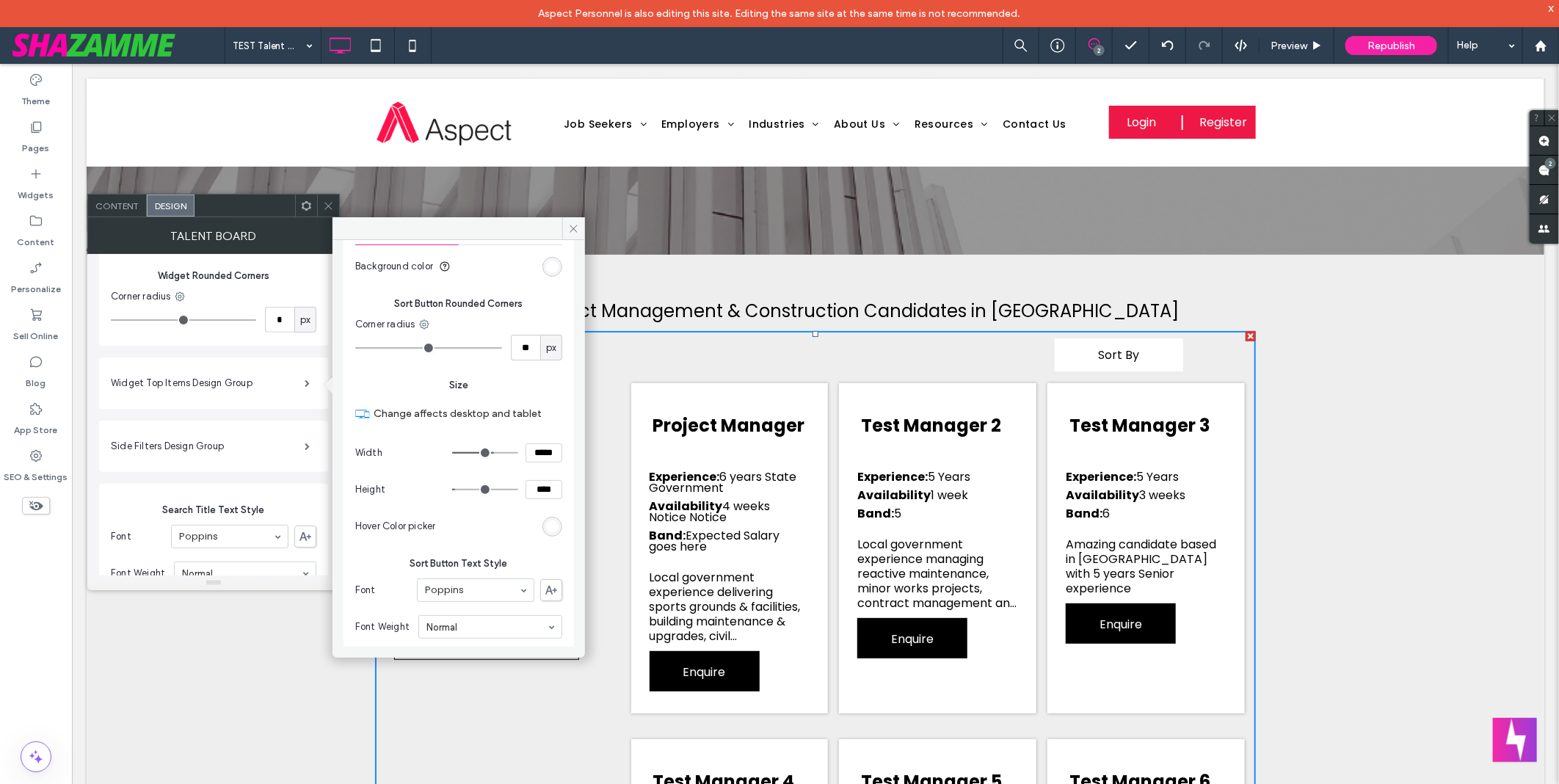
drag, startPoint x: 359, startPoint y: 346, endPoint x: 394, endPoint y: 345, distance: 35.0
click at [394, 347] on input "range" at bounding box center [428, 348] width 146 height 2
type input "**"
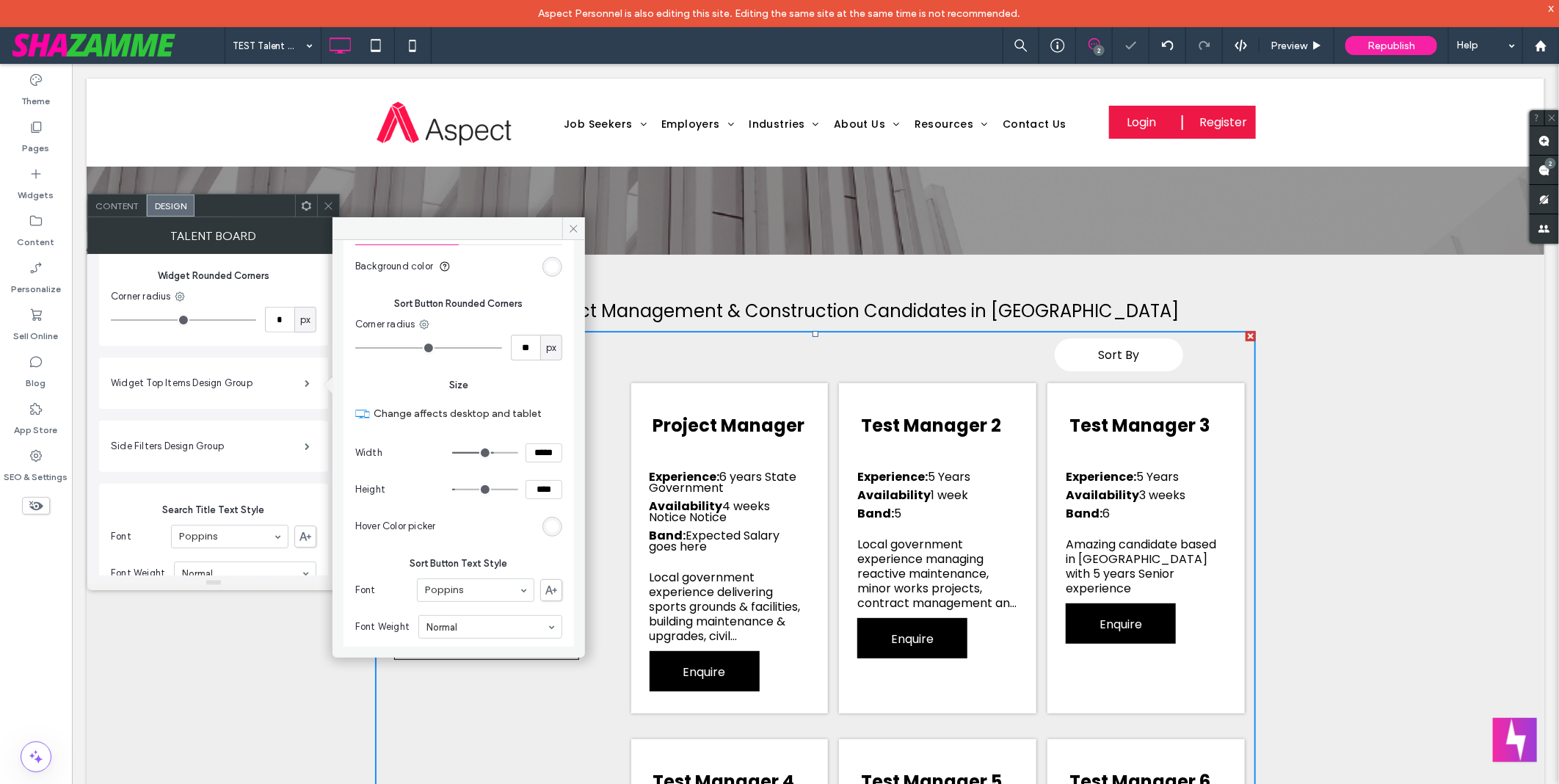
type input "**"
type input "*"
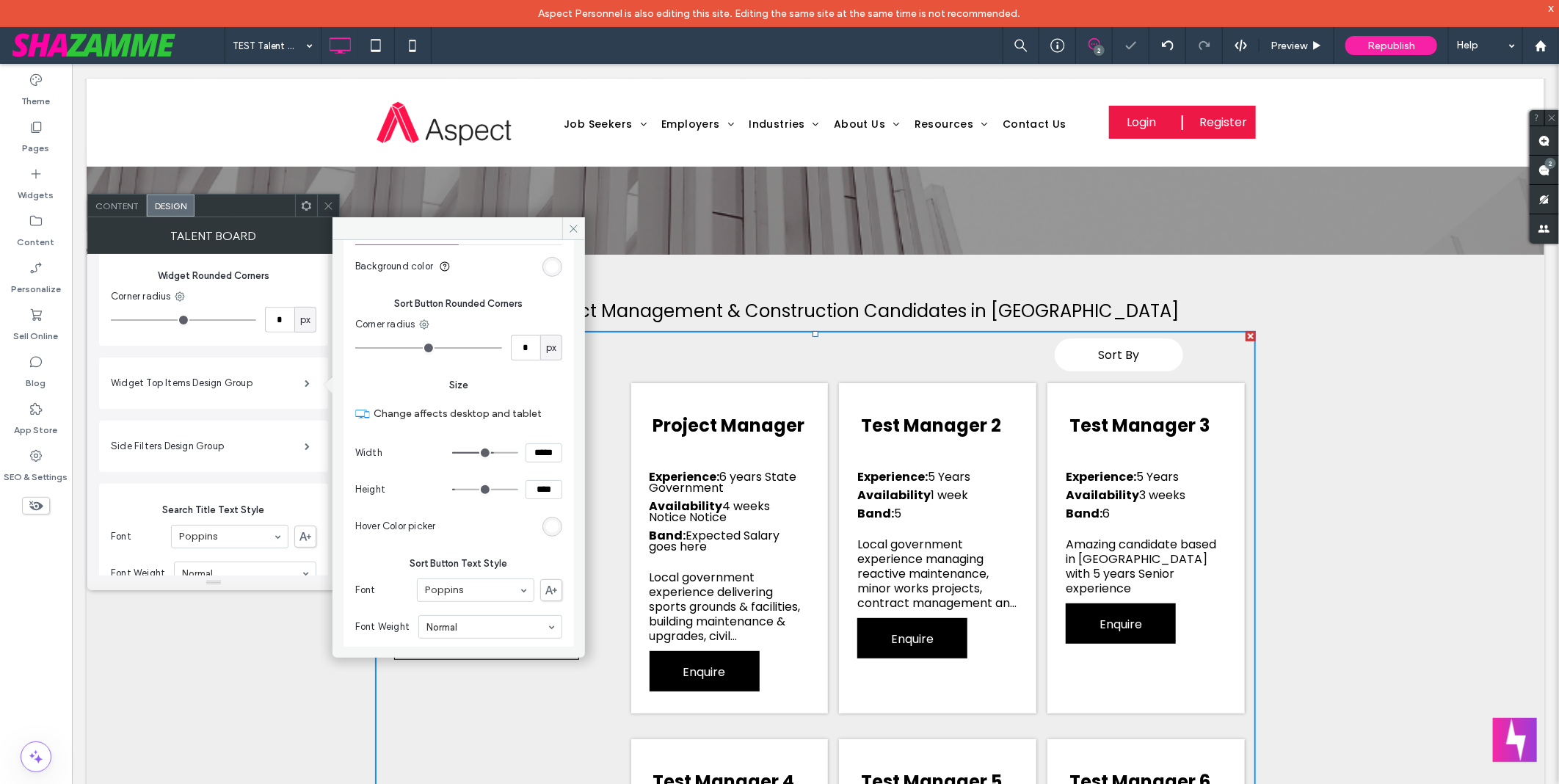
type input "*"
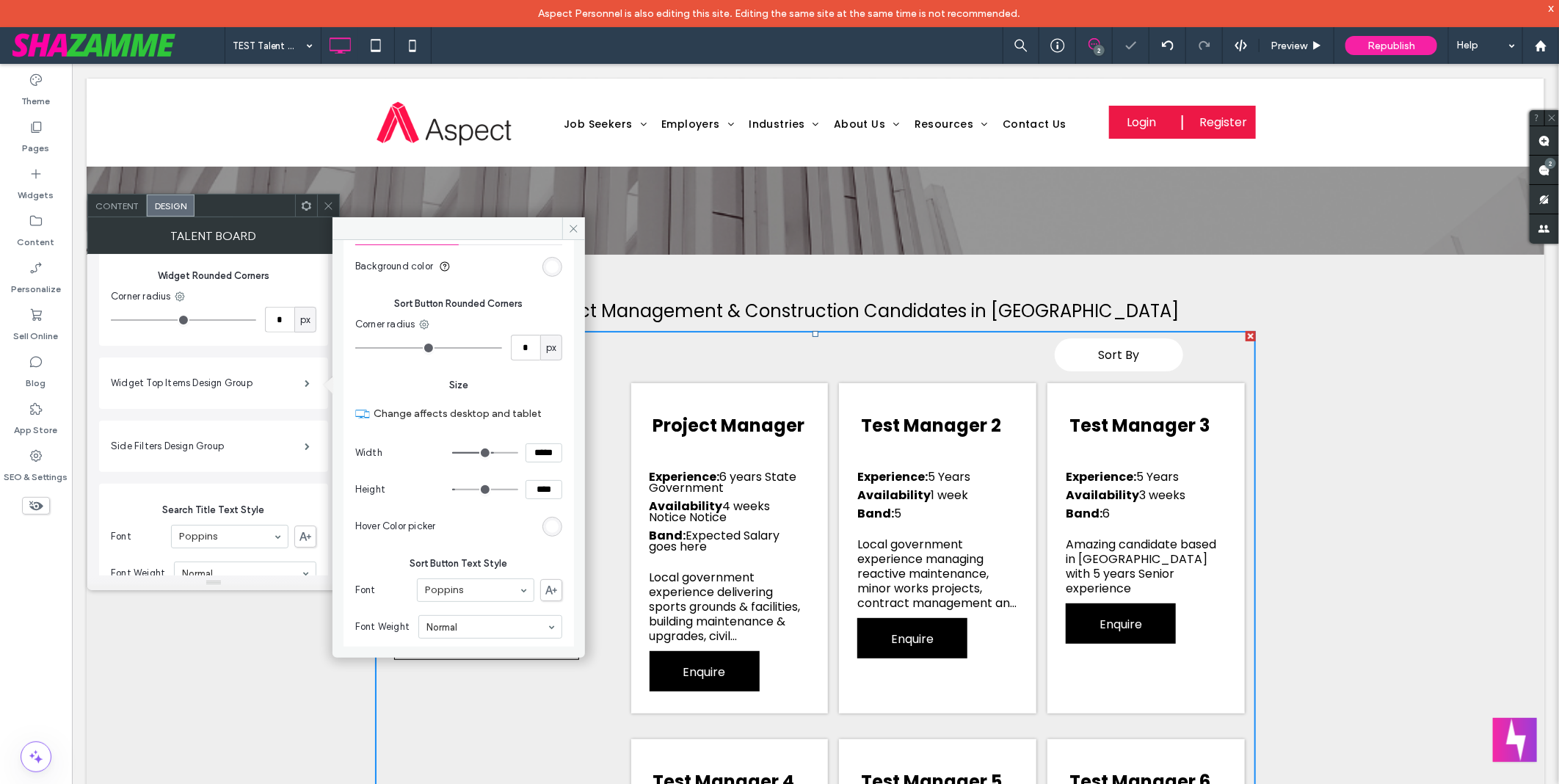
type input "*"
drag, startPoint x: 394, startPoint y: 345, endPoint x: 355, endPoint y: 349, distance: 39.2
type input "*"
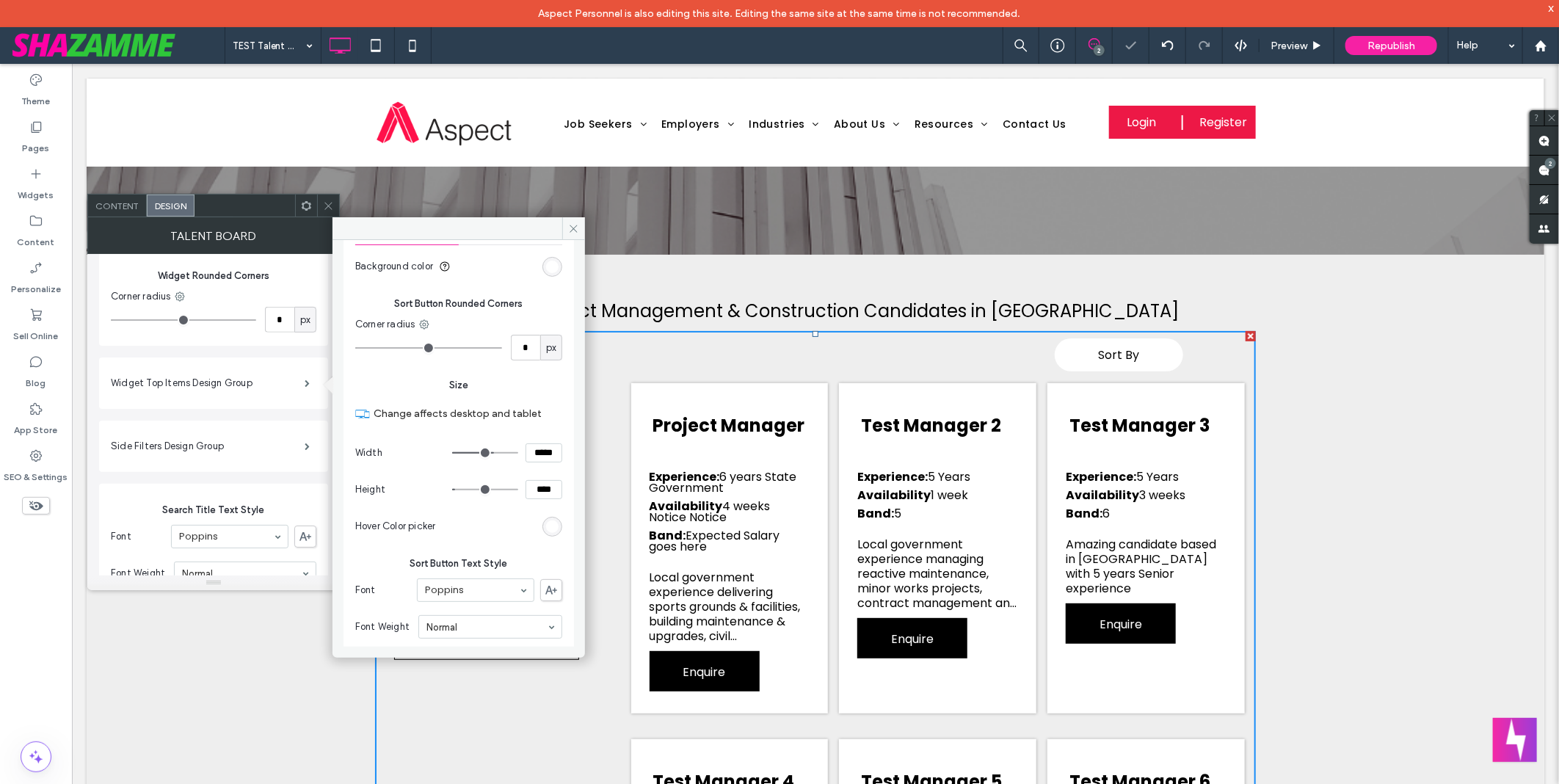
click at [355, 349] on input "range" at bounding box center [428, 348] width 146 height 2
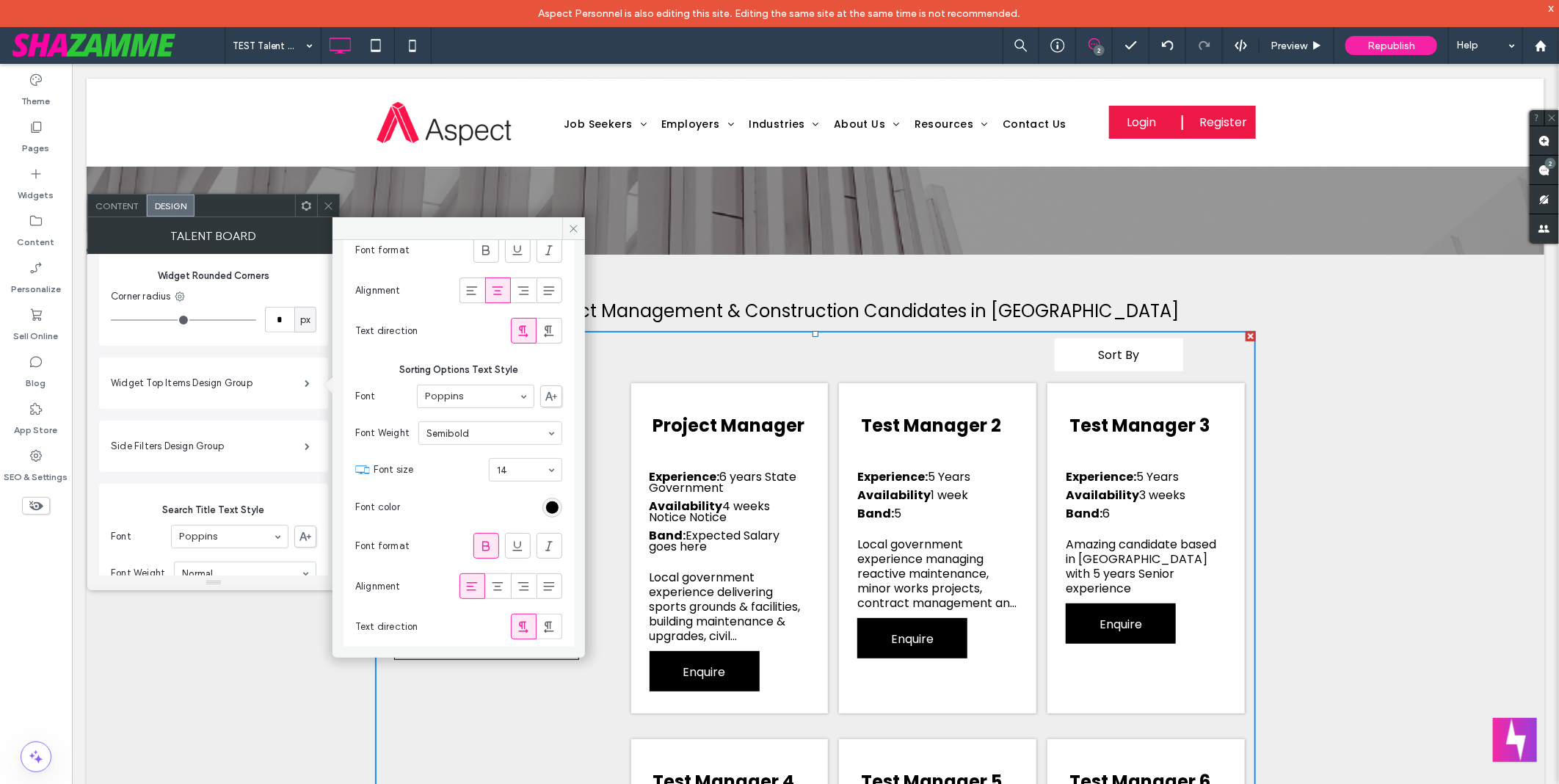
scroll to position [986, 0]
click at [516, 577] on icon at bounding box center [523, 579] width 15 height 15
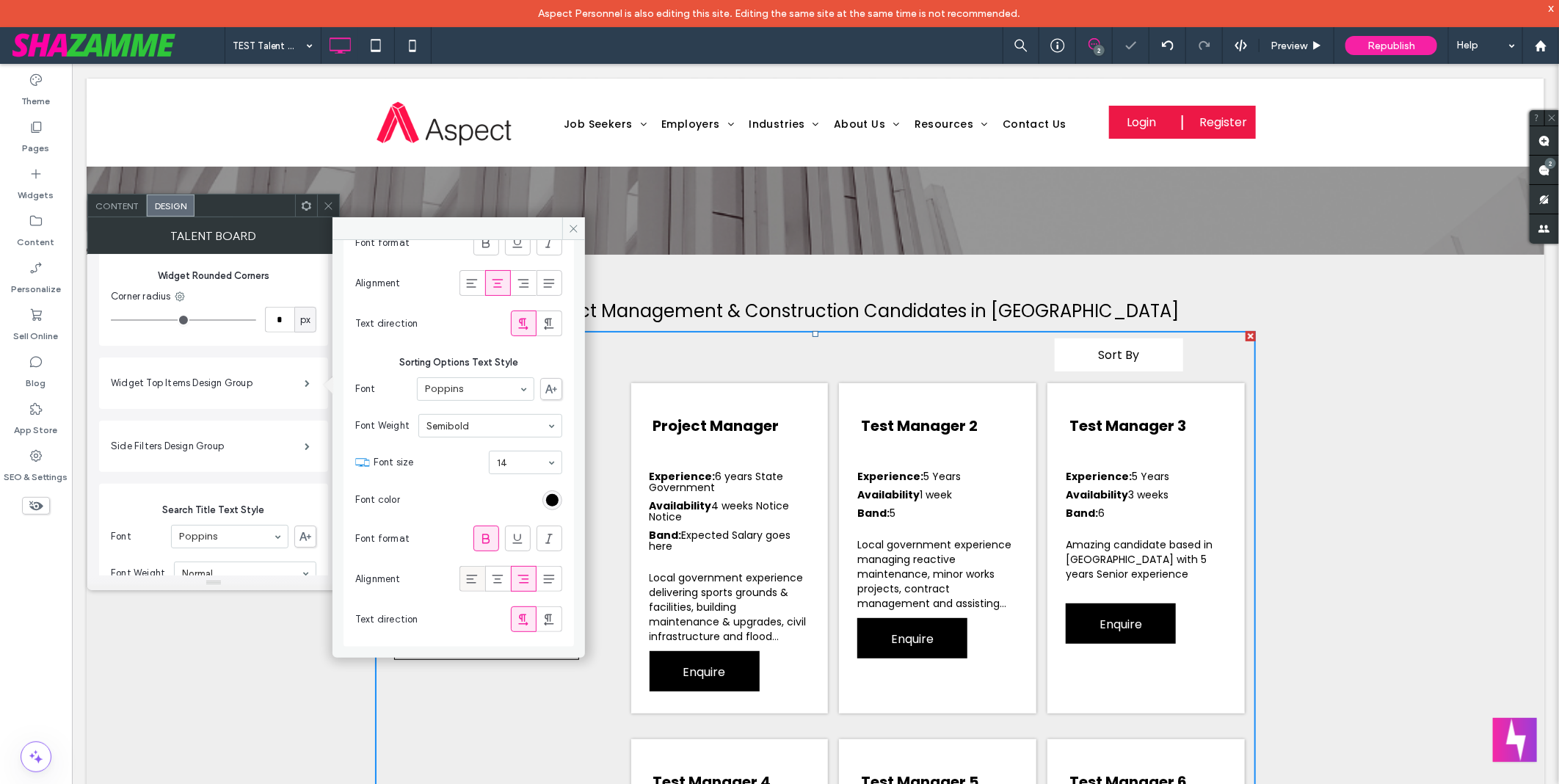
click at [465, 580] on icon at bounding box center [472, 579] width 15 height 15
click at [490, 580] on icon at bounding box center [498, 579] width 15 height 15
click at [516, 579] on icon at bounding box center [523, 579] width 15 height 15
click at [551, 581] on div at bounding box center [549, 579] width 25 height 25
click at [526, 582] on div at bounding box center [524, 579] width 25 height 25
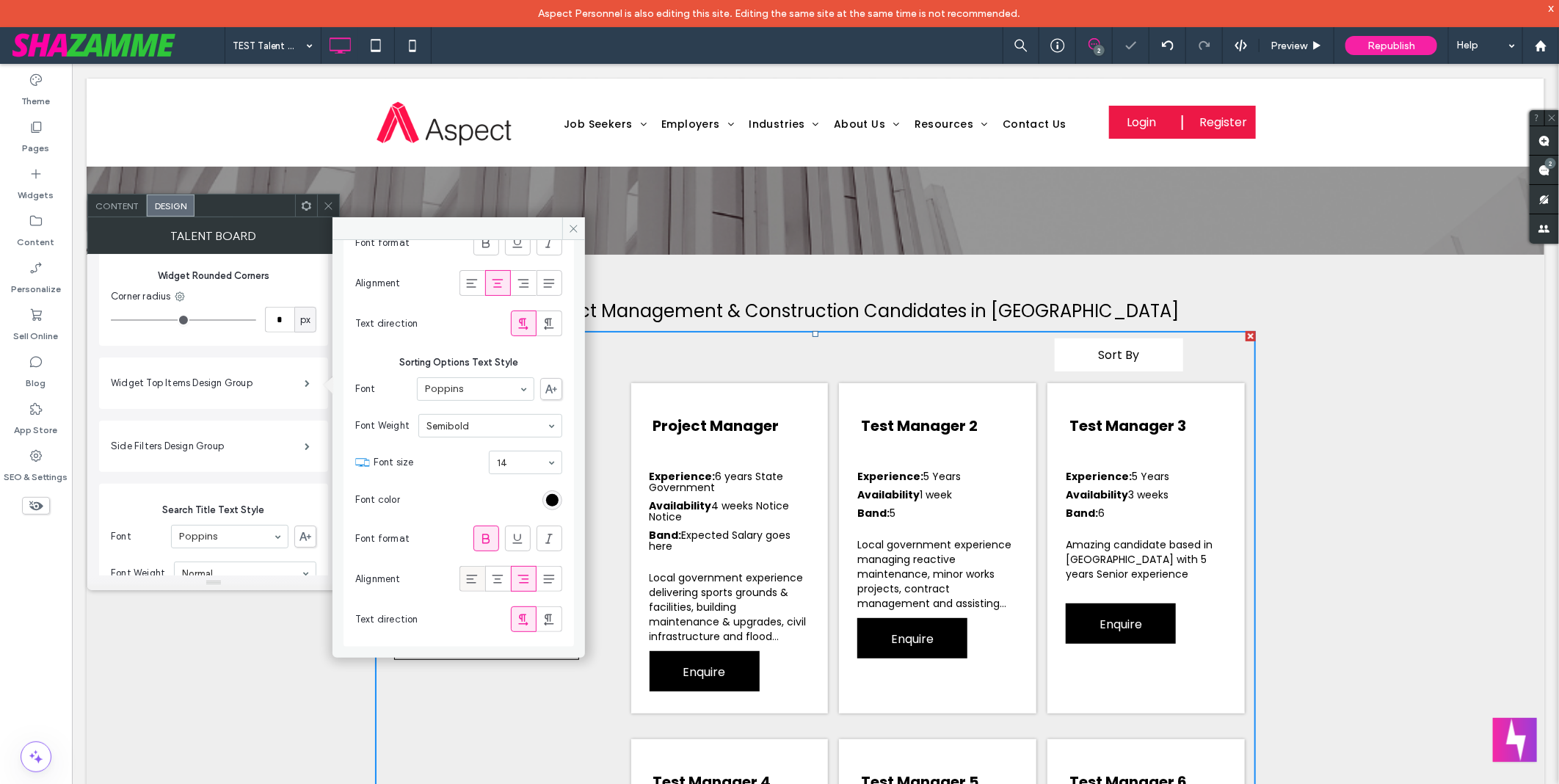
click at [465, 577] on icon at bounding box center [472, 579] width 15 height 15
click at [475, 578] on div at bounding box center [472, 579] width 25 height 25
click at [490, 580] on icon at bounding box center [498, 579] width 15 height 15
click at [465, 581] on icon at bounding box center [472, 579] width 15 height 15
click at [1128, 353] on button "Sort By" at bounding box center [1118, 354] width 128 height 33
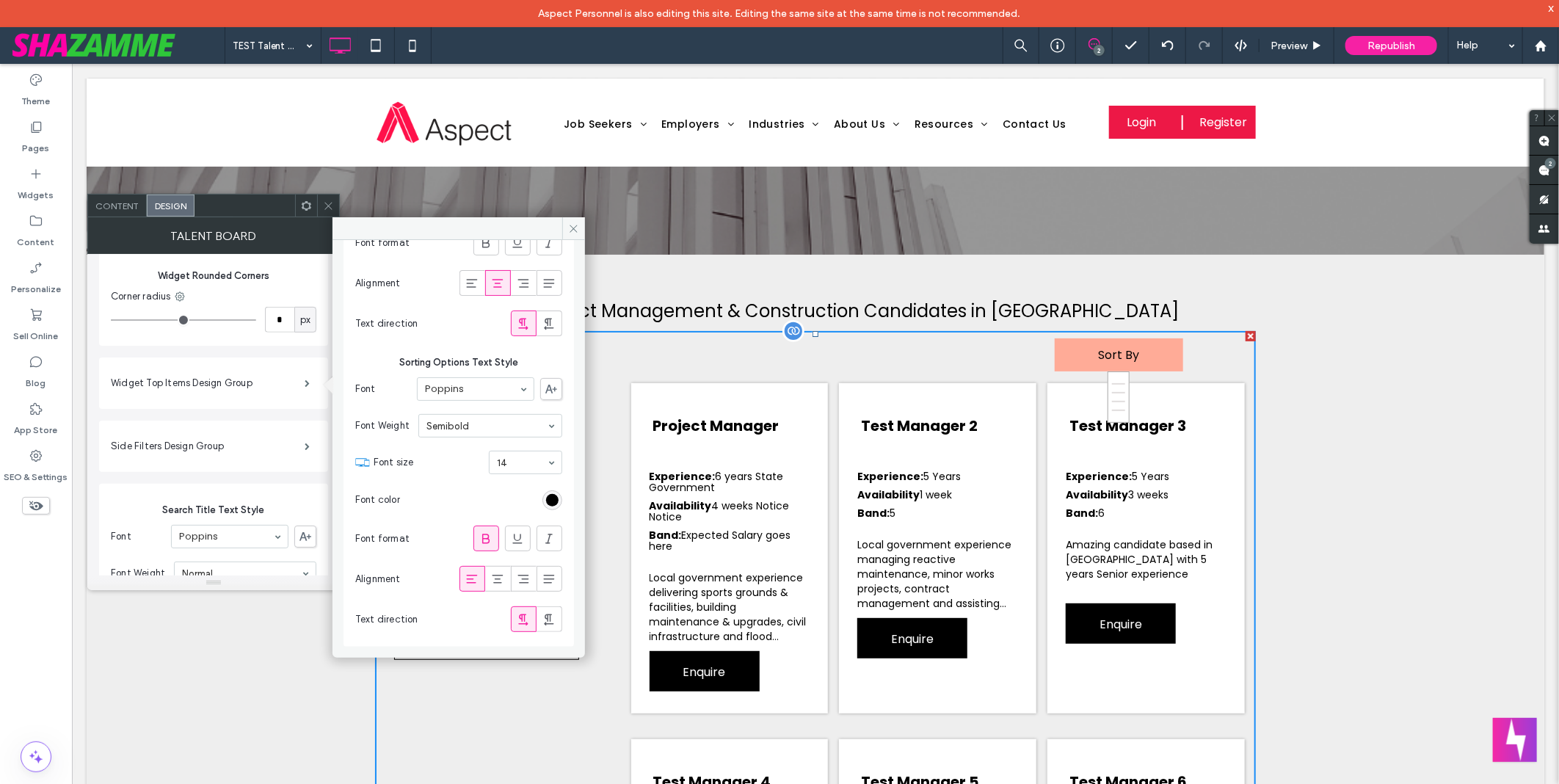
click at [1128, 353] on button "Sort By" at bounding box center [1118, 354] width 128 height 33
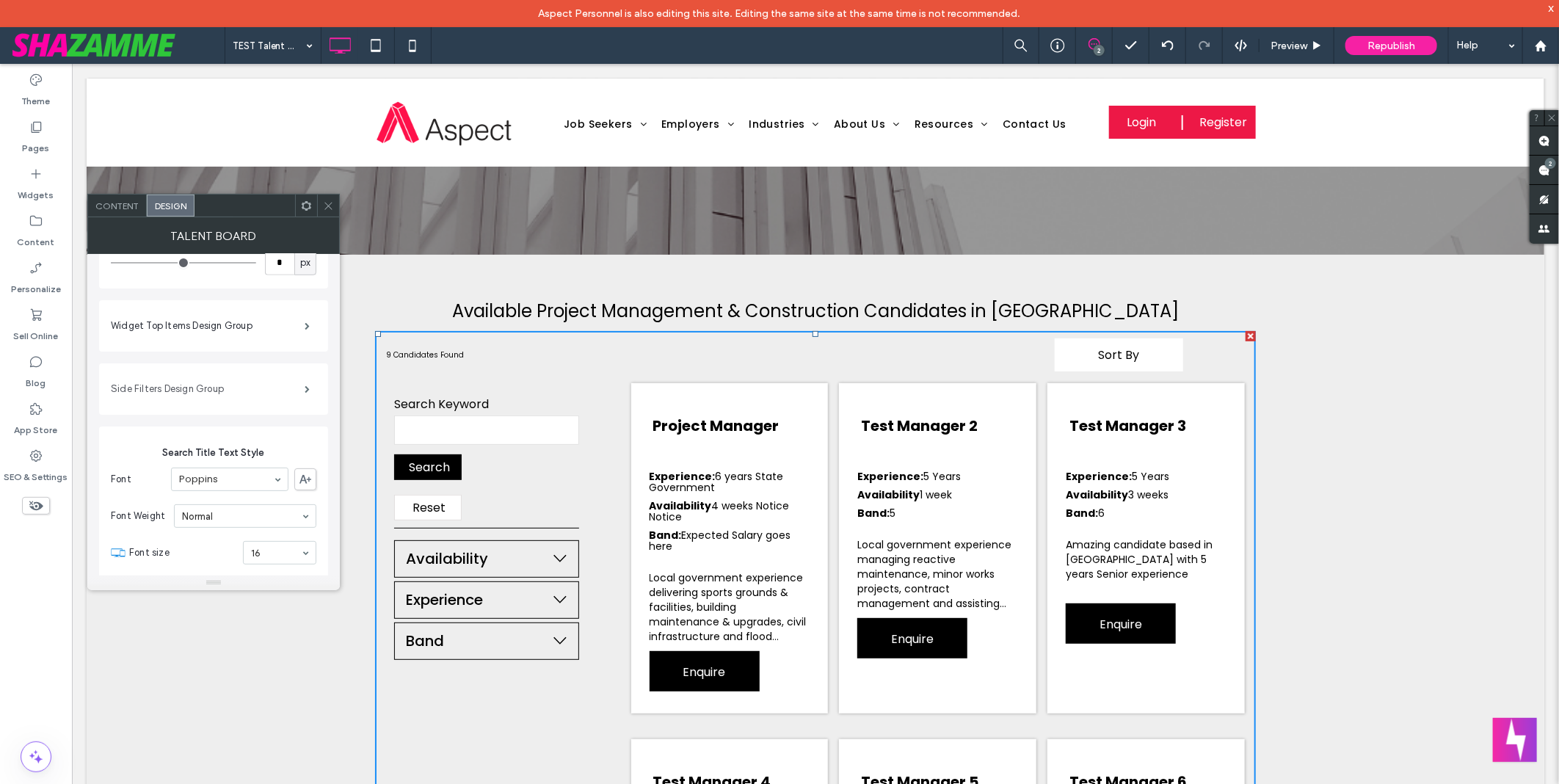
scroll to position [570, 0]
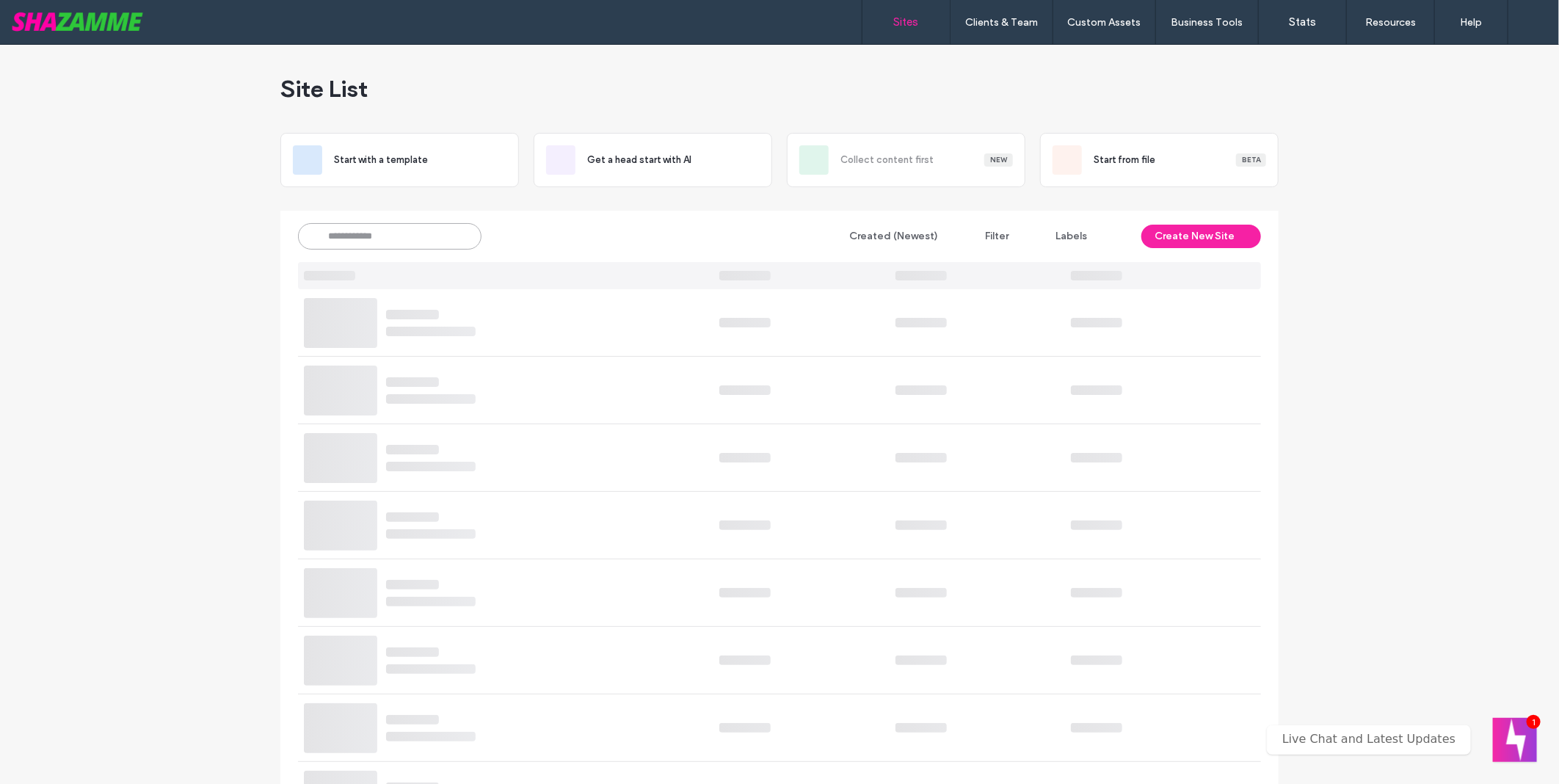
click at [389, 242] on input at bounding box center [390, 237] width 183 height 26
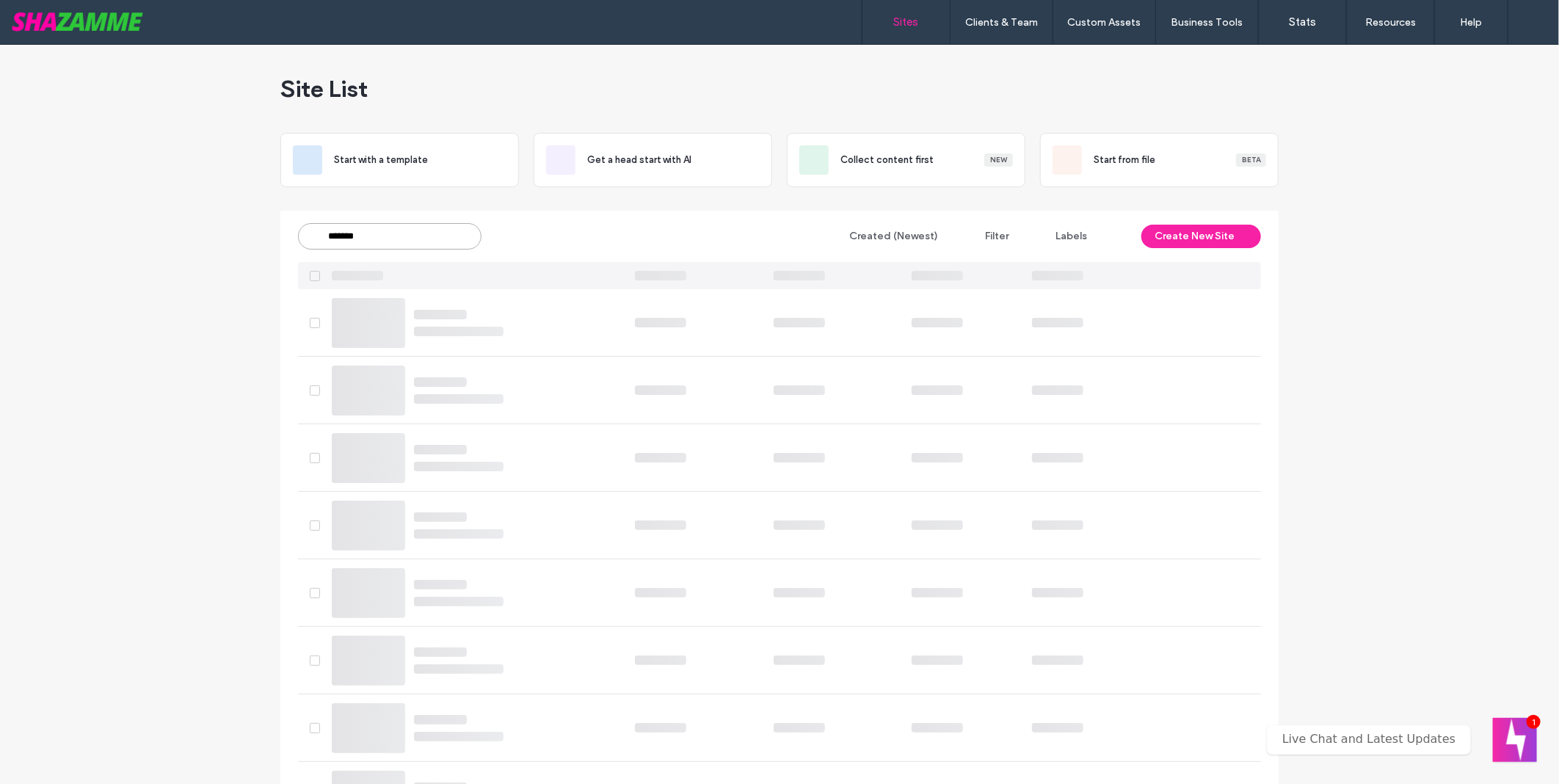
type input "*******"
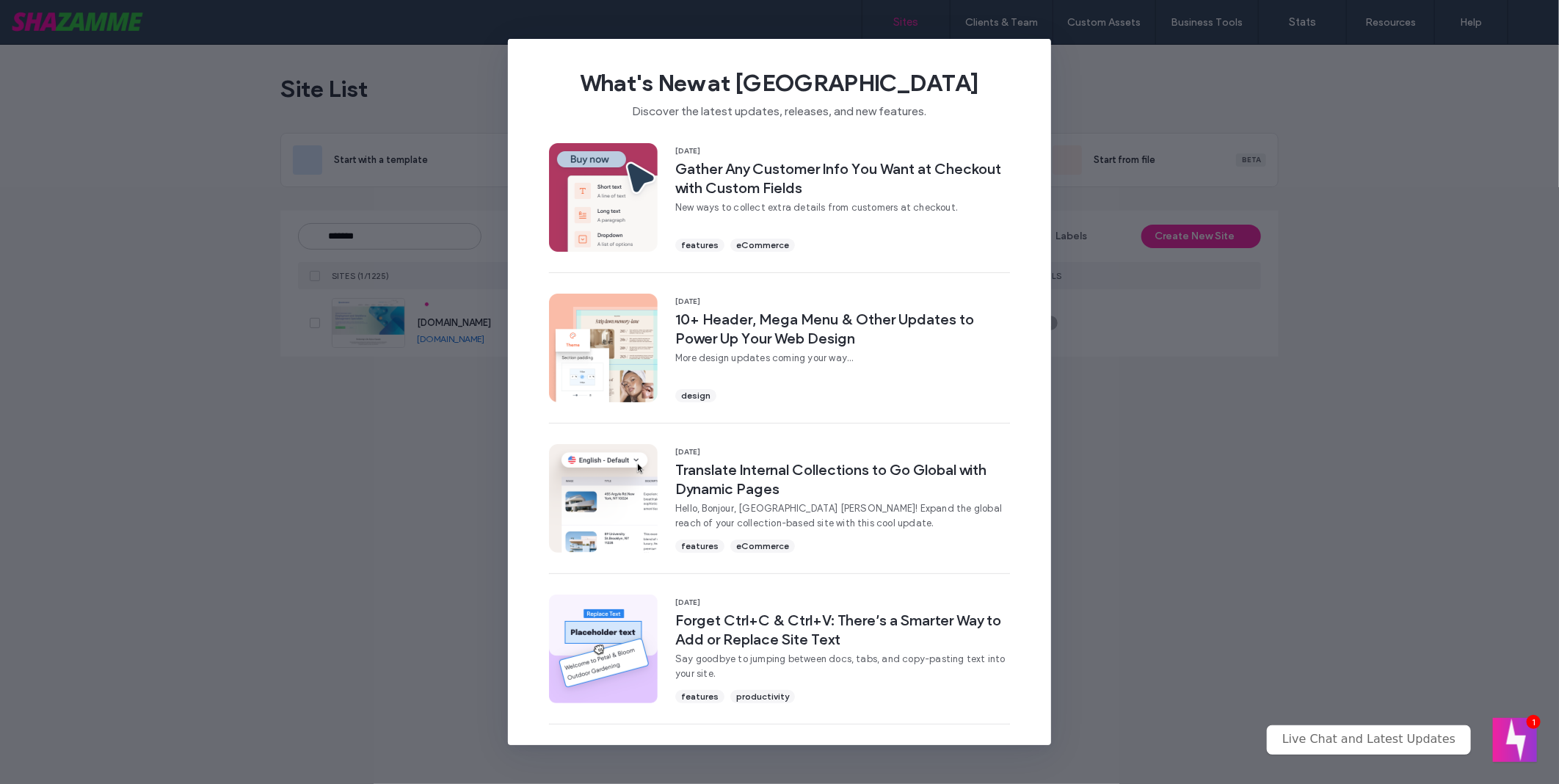
click at [1021, 77] on span "What's New at Duda" at bounding box center [779, 83] width 496 height 29
click at [1025, 74] on icon at bounding box center [1021, 68] width 11 height 11
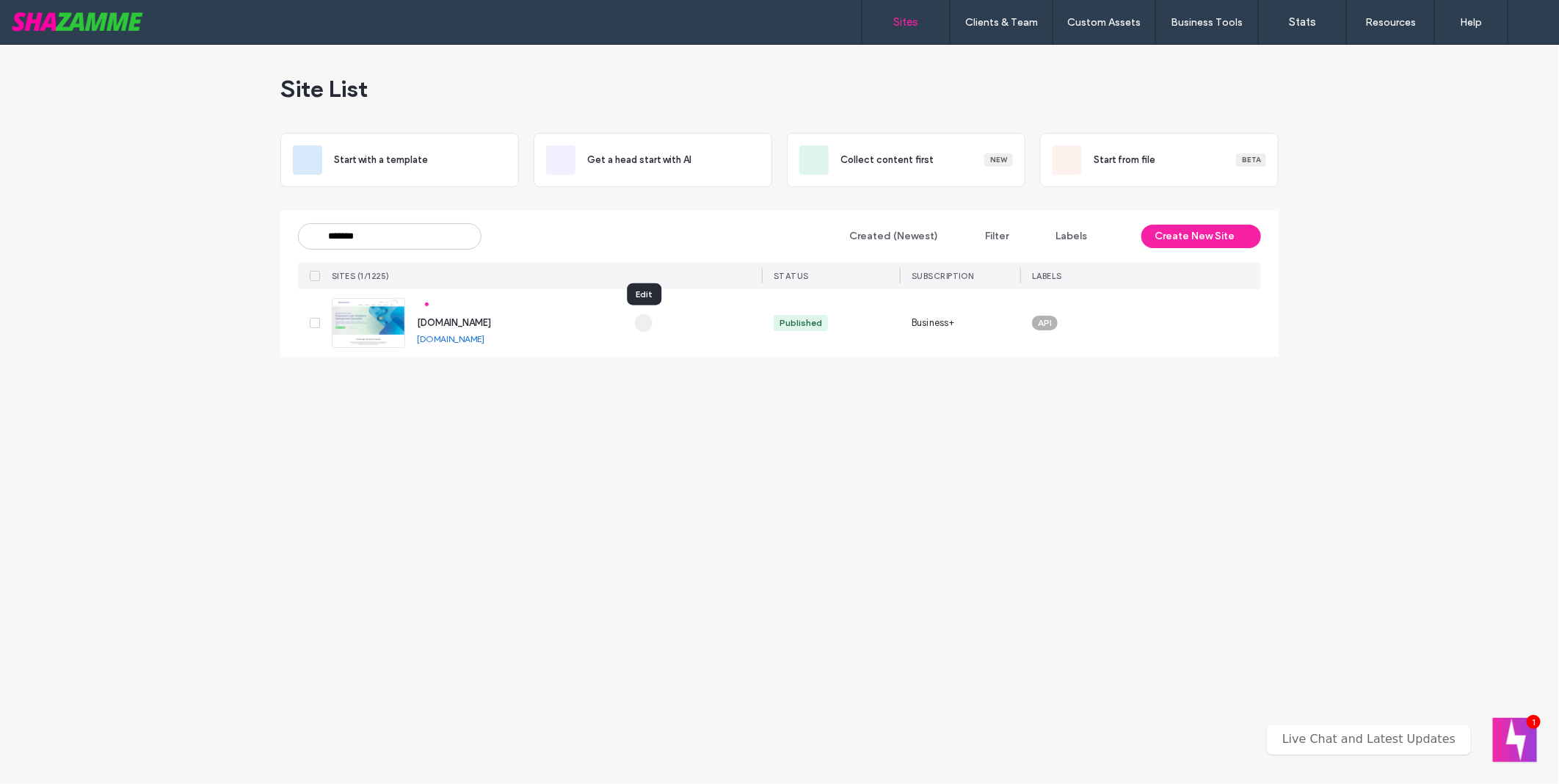
click at [640, 323] on icon "button" at bounding box center [643, 322] width 11 height 11
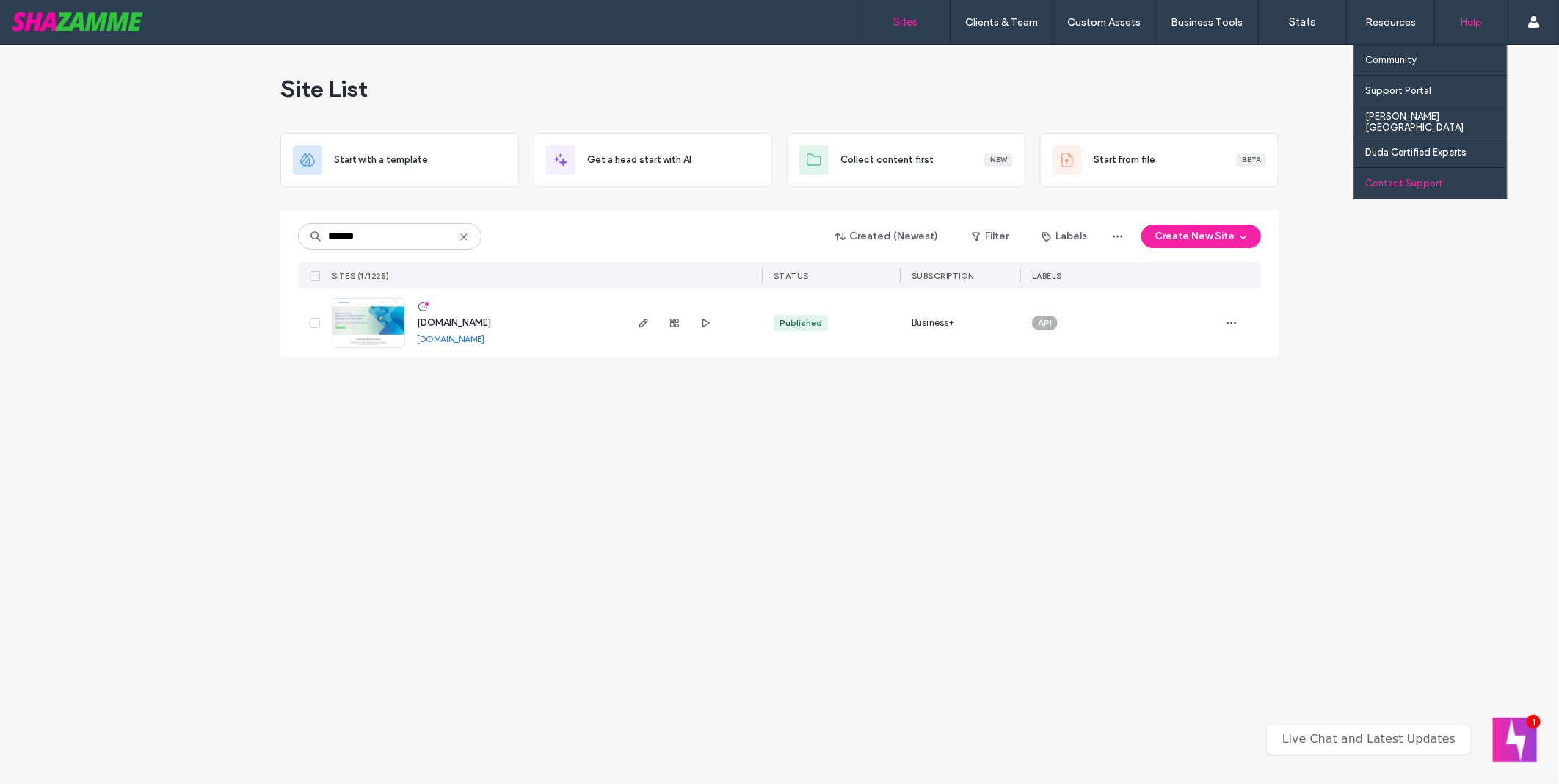
click at [1422, 192] on div "Contact Support" at bounding box center [1435, 182] width 142 height 30
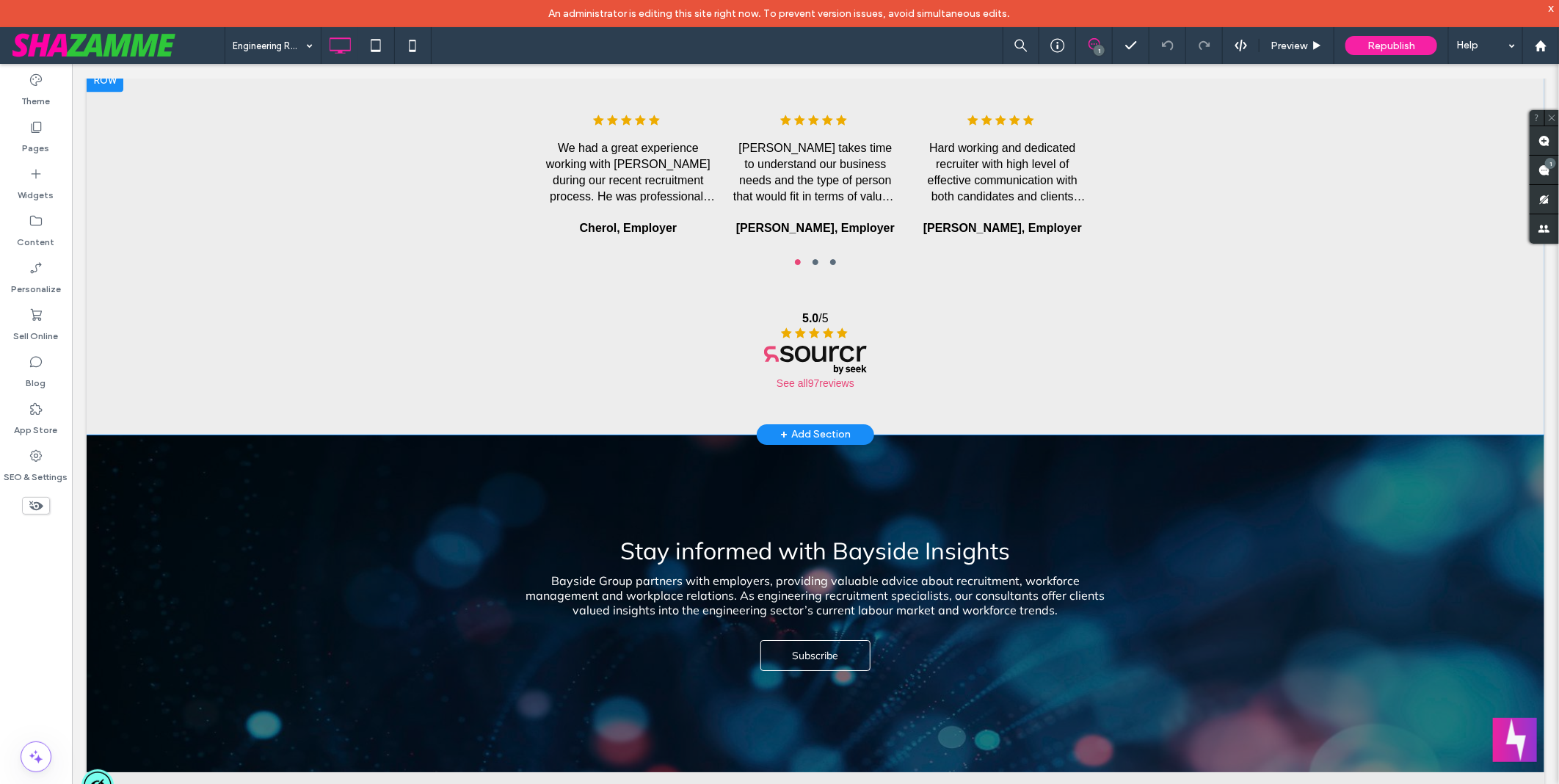
scroll to position [3261, 0]
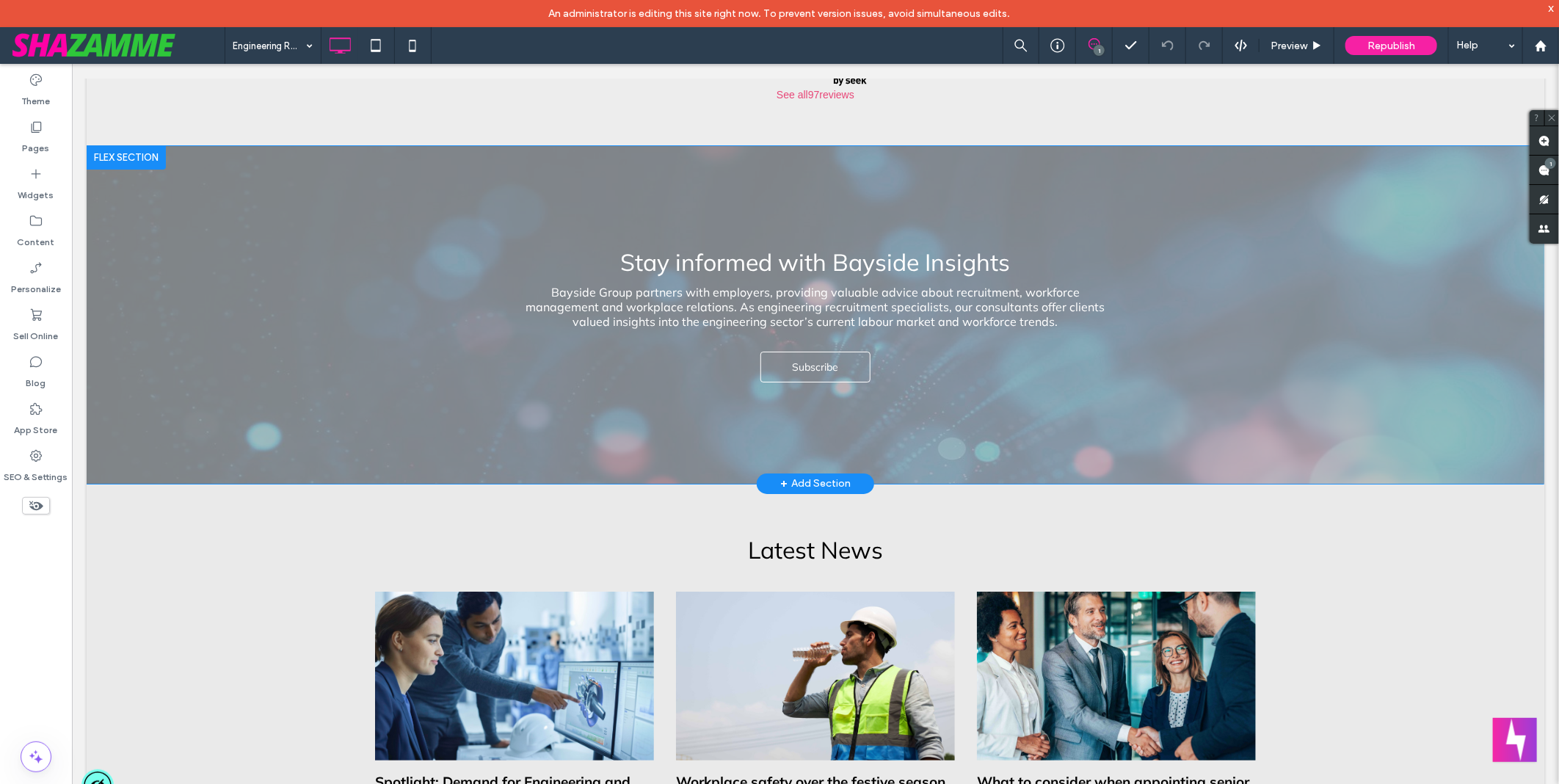
click at [121, 157] on div at bounding box center [125, 157] width 79 height 24
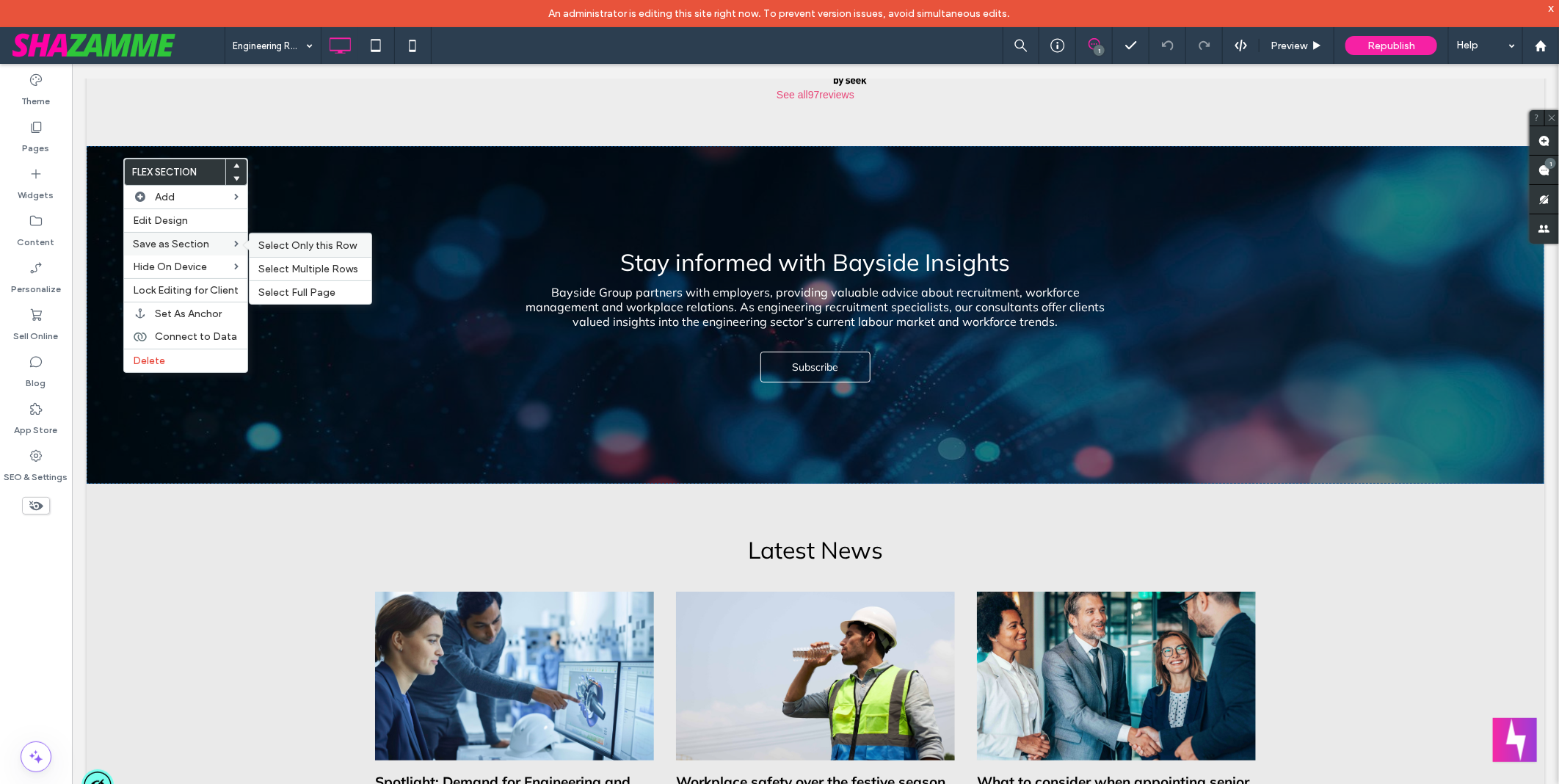
click at [291, 250] on span "Select Only this Row" at bounding box center [308, 245] width 98 height 12
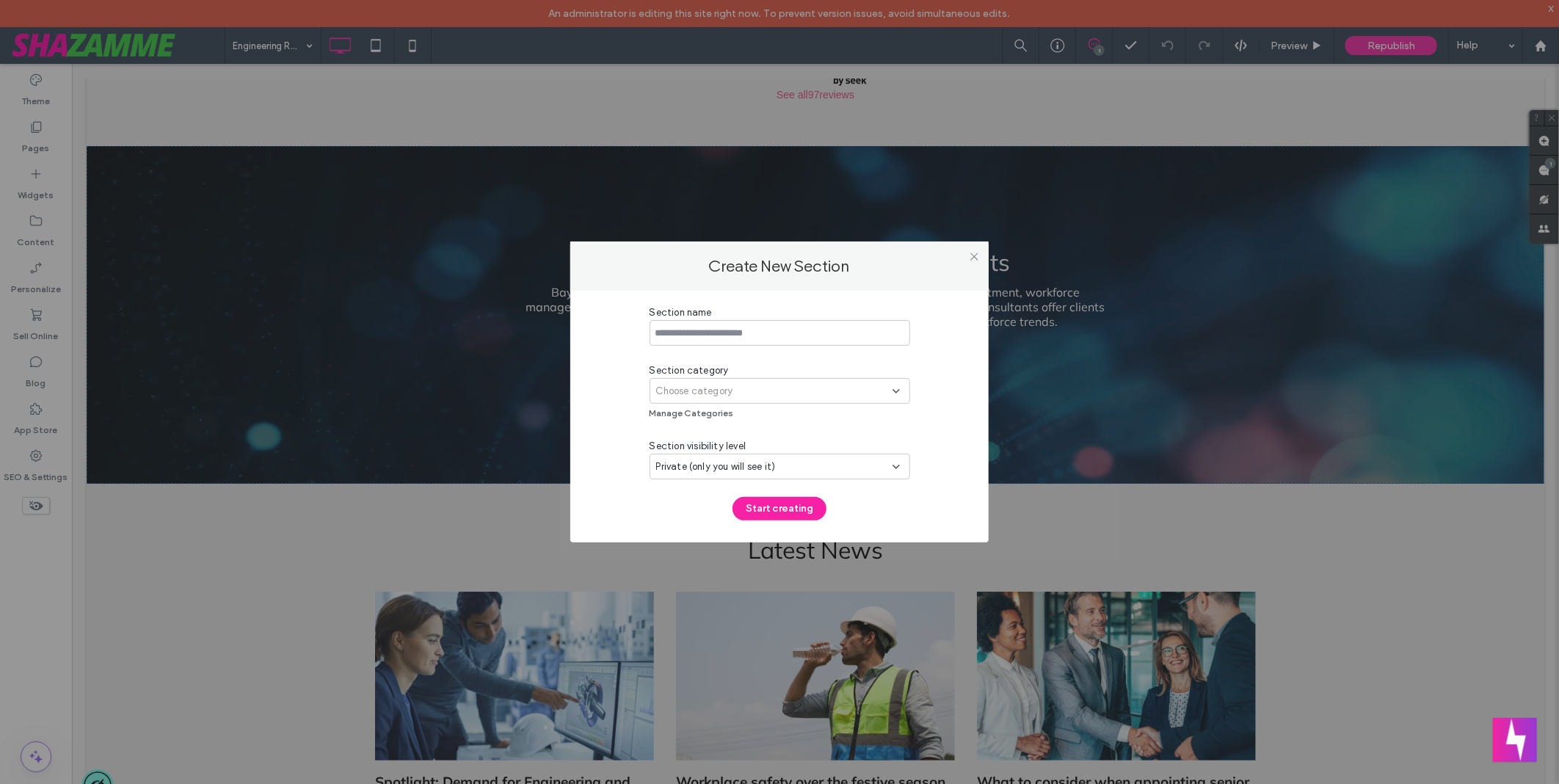
click at [764, 326] on input at bounding box center [780, 332] width 260 height 25
type input "**********"
click at [741, 393] on div "Choose category" at bounding box center [774, 391] width 237 height 15
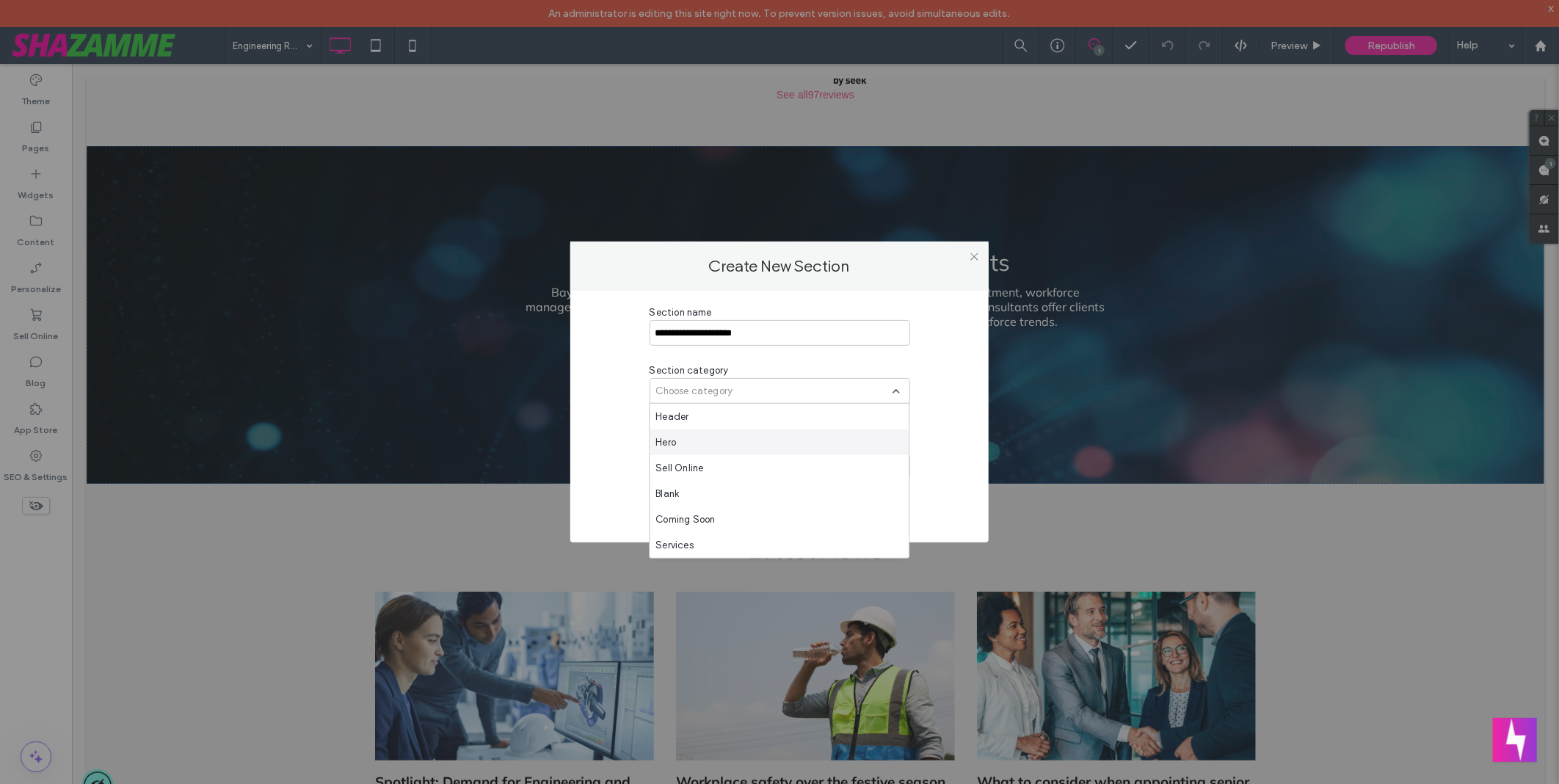
click at [731, 431] on div "Hero" at bounding box center [779, 442] width 259 height 25
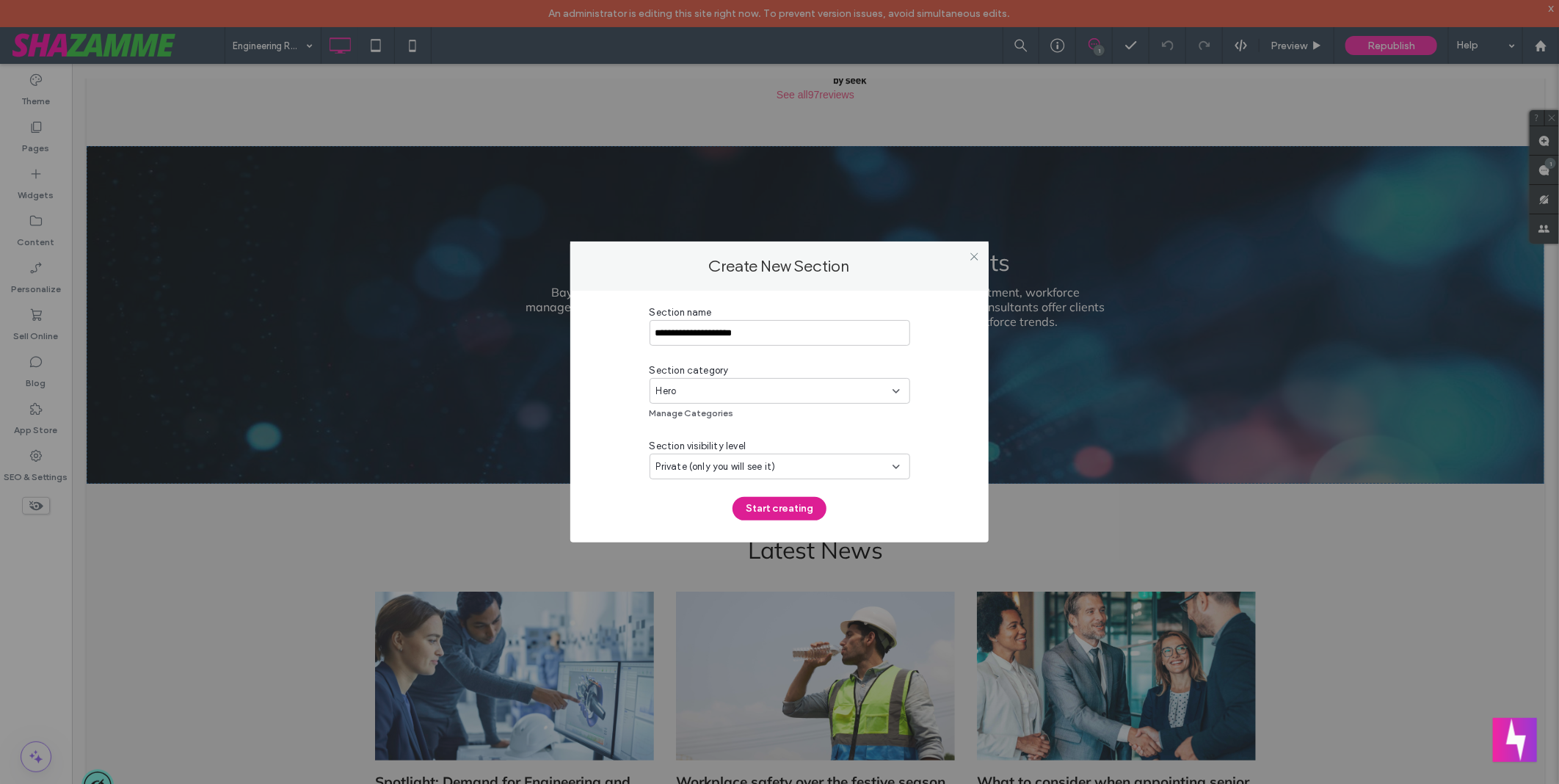
click at [806, 505] on button "Start creating" at bounding box center [779, 508] width 94 height 24
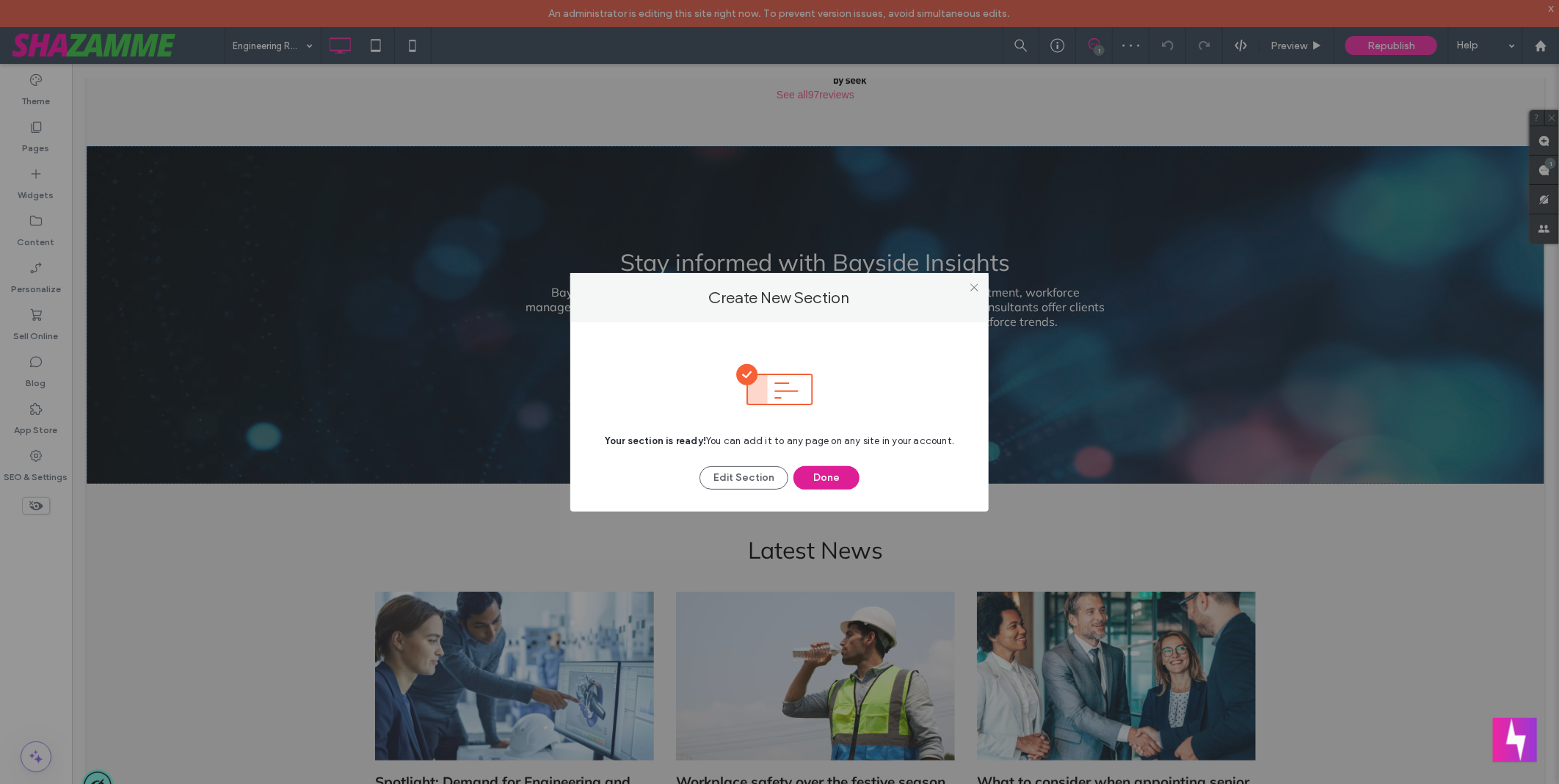
click at [836, 475] on button "Done" at bounding box center [826, 477] width 66 height 24
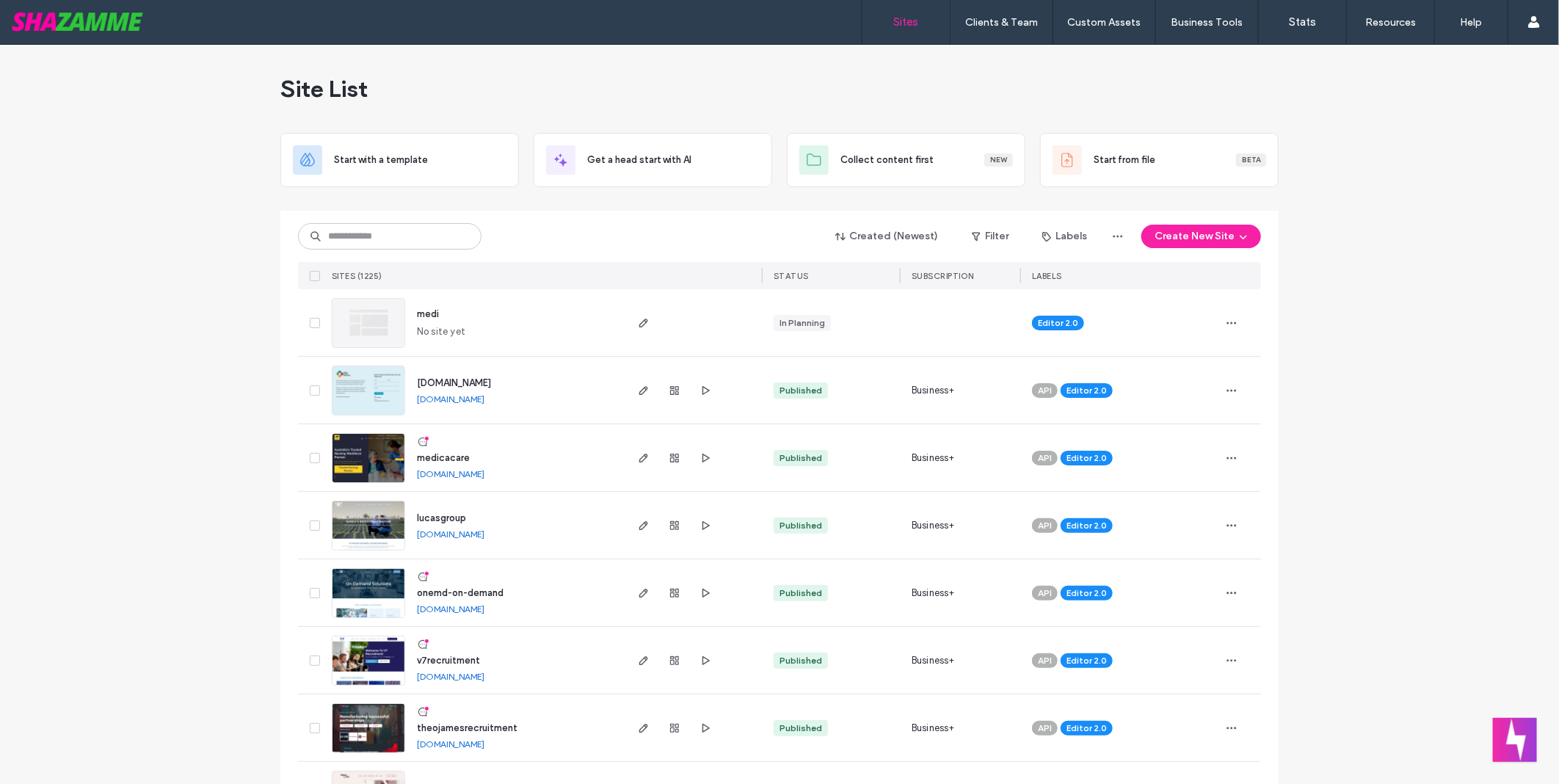
click at [477, 470] on link "medicacare.shazamme.site" at bounding box center [450, 473] width 67 height 11
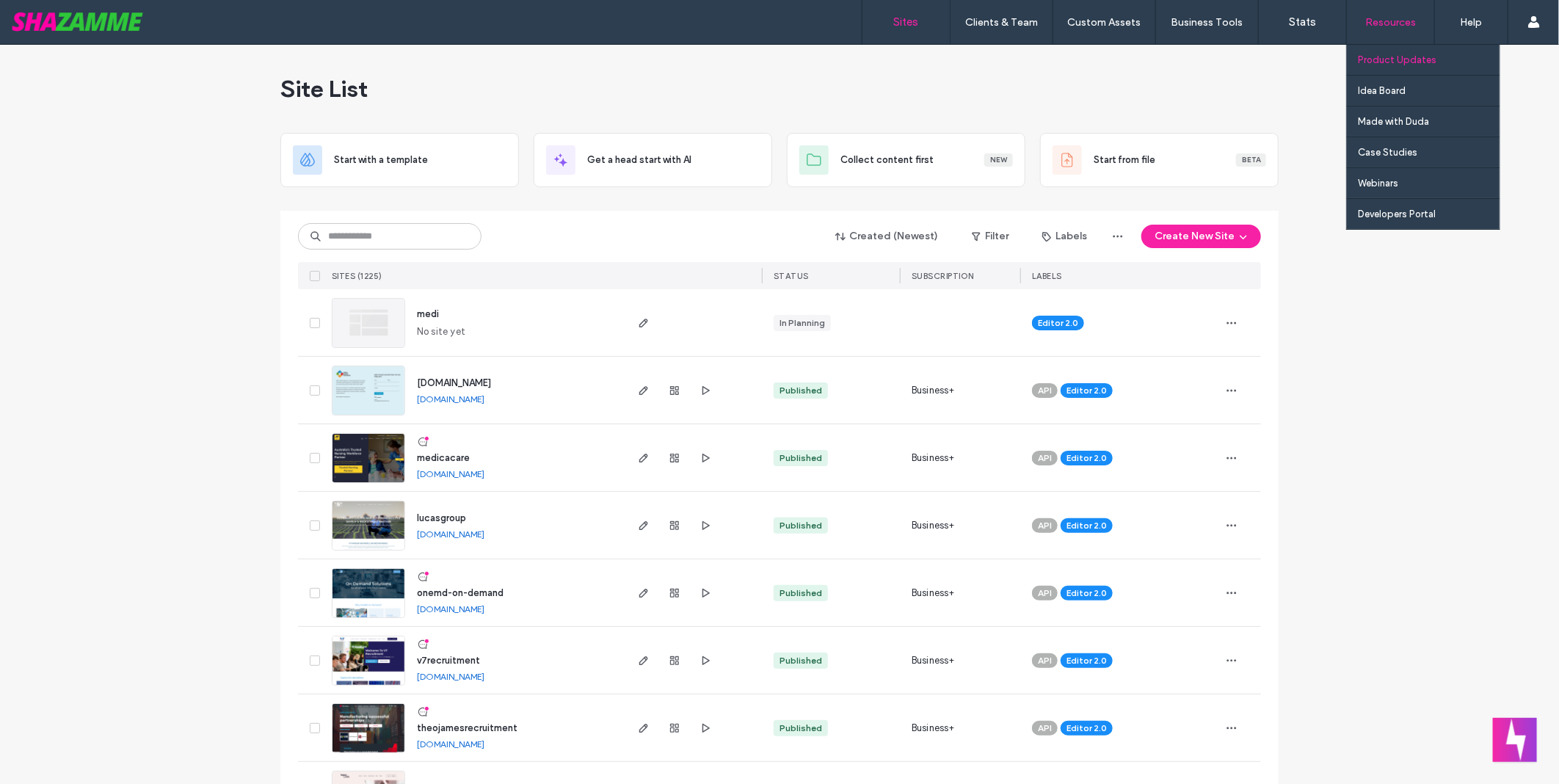
click at [1377, 57] on label "Product Updates" at bounding box center [1397, 59] width 79 height 11
click at [1393, 88] on label "Idea Board" at bounding box center [1381, 90] width 47 height 11
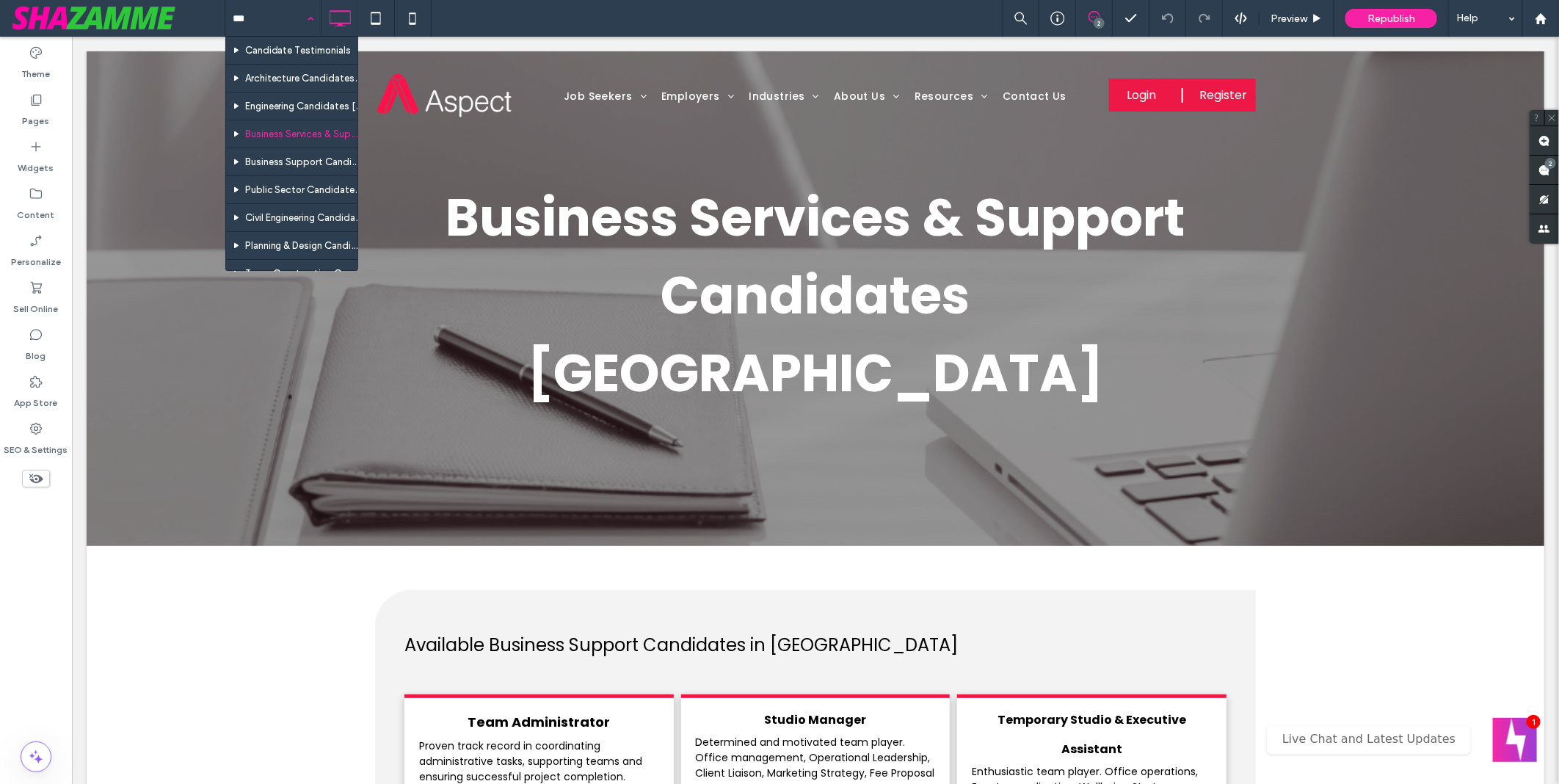
type input "****"
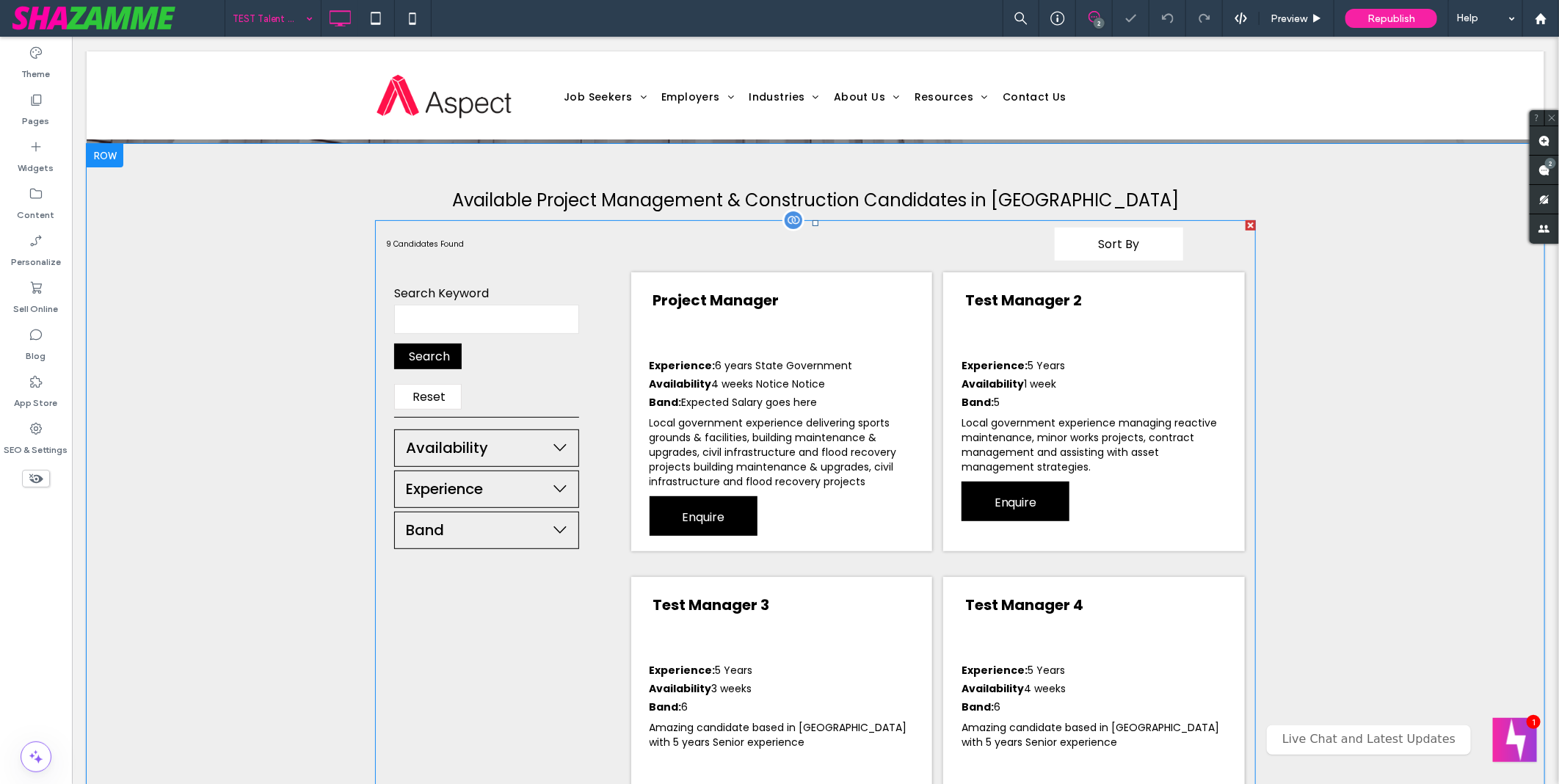
scroll to position [245, 0]
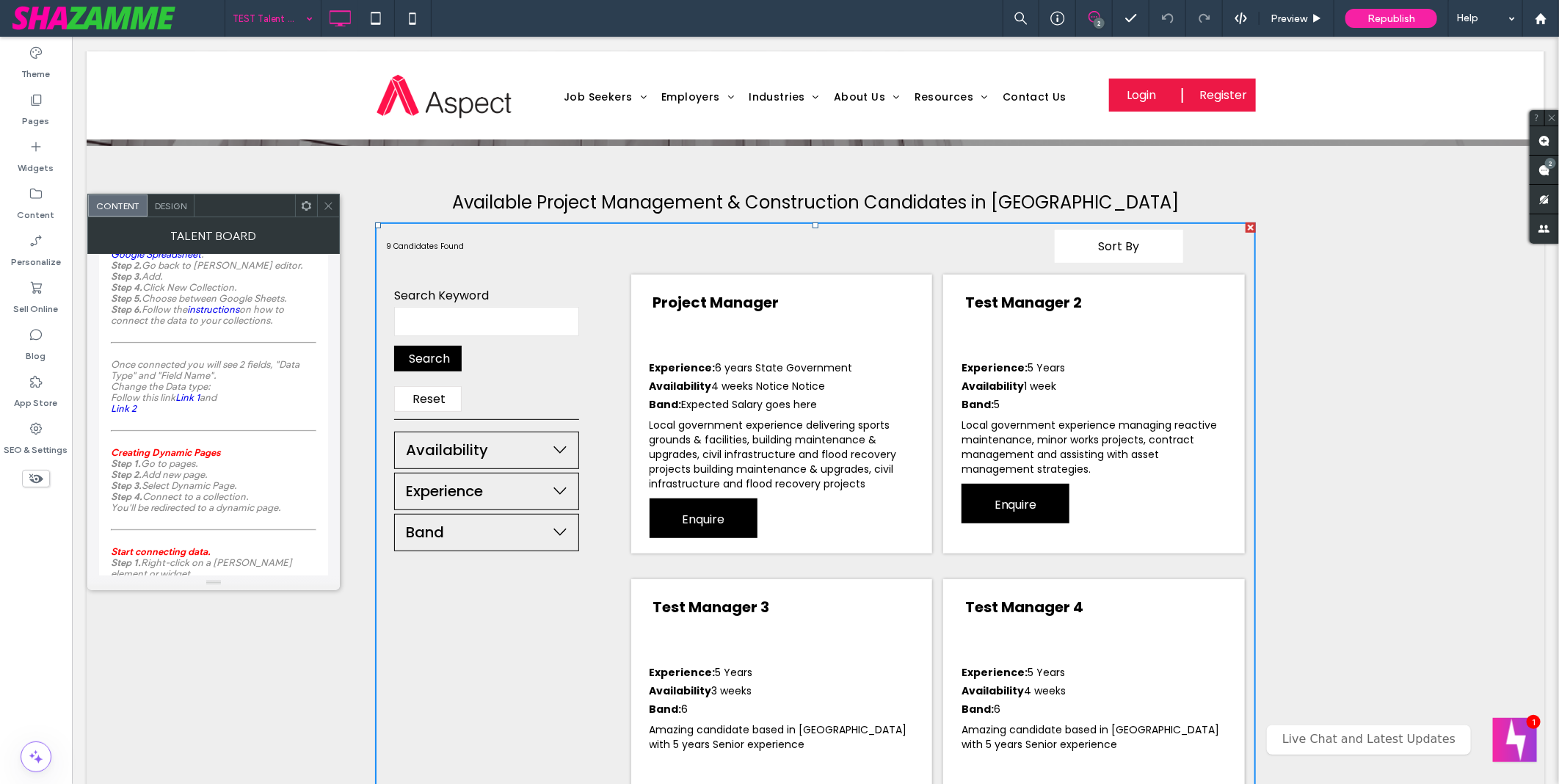
scroll to position [326, 0]
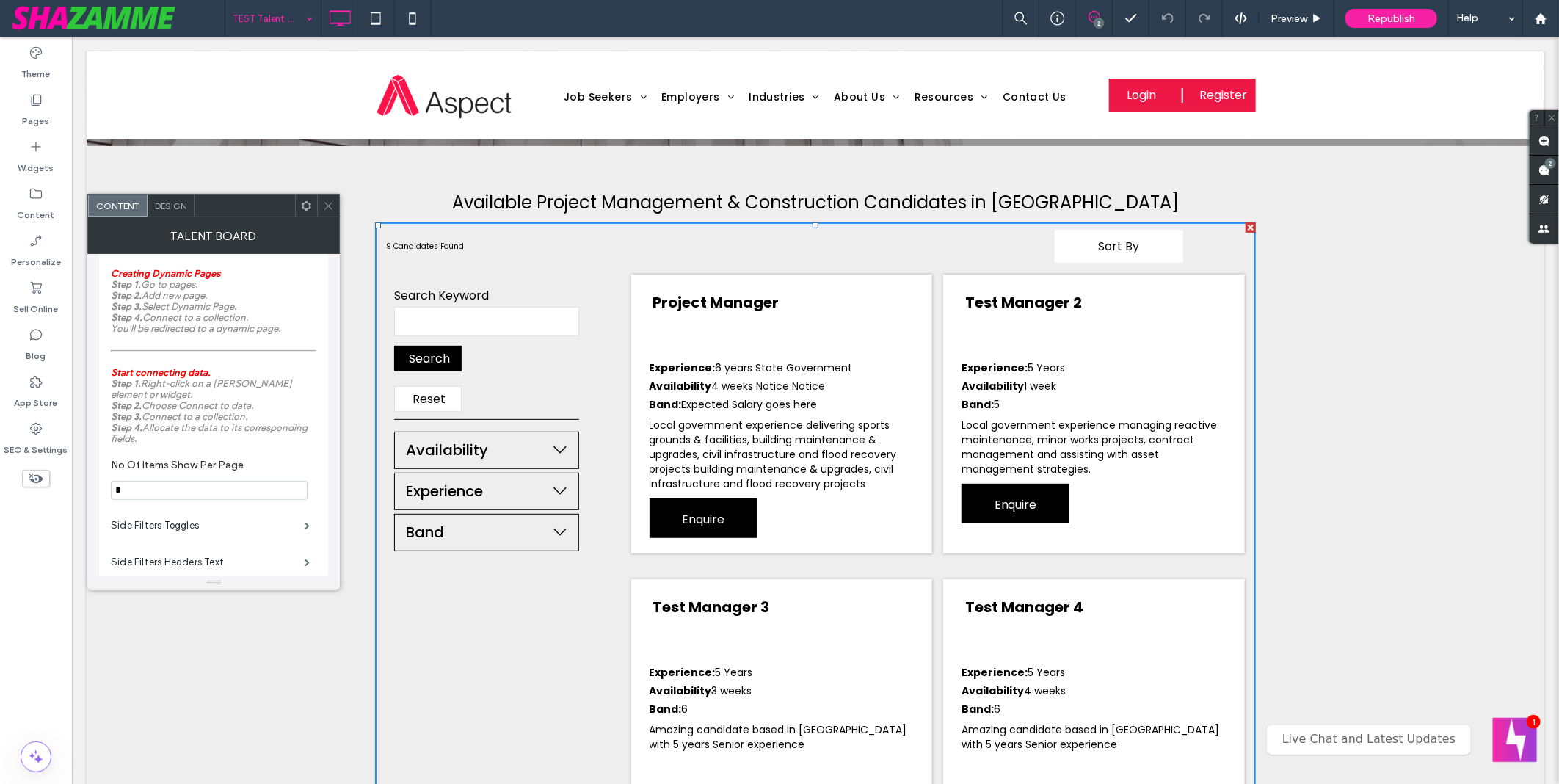
drag, startPoint x: 241, startPoint y: 242, endPoint x: 169, endPoint y: 205, distance: 81.0
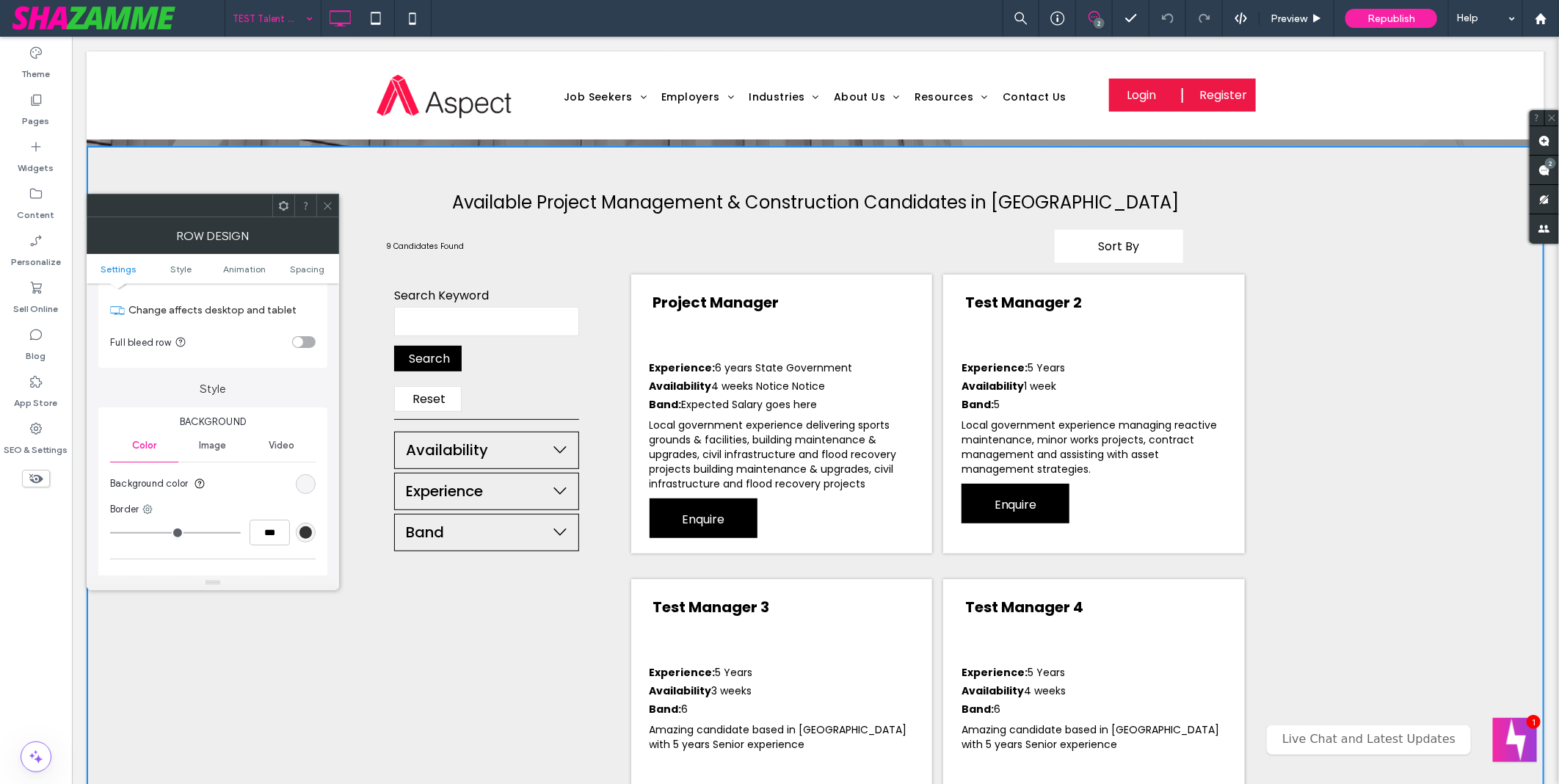
scroll to position [0, 0]
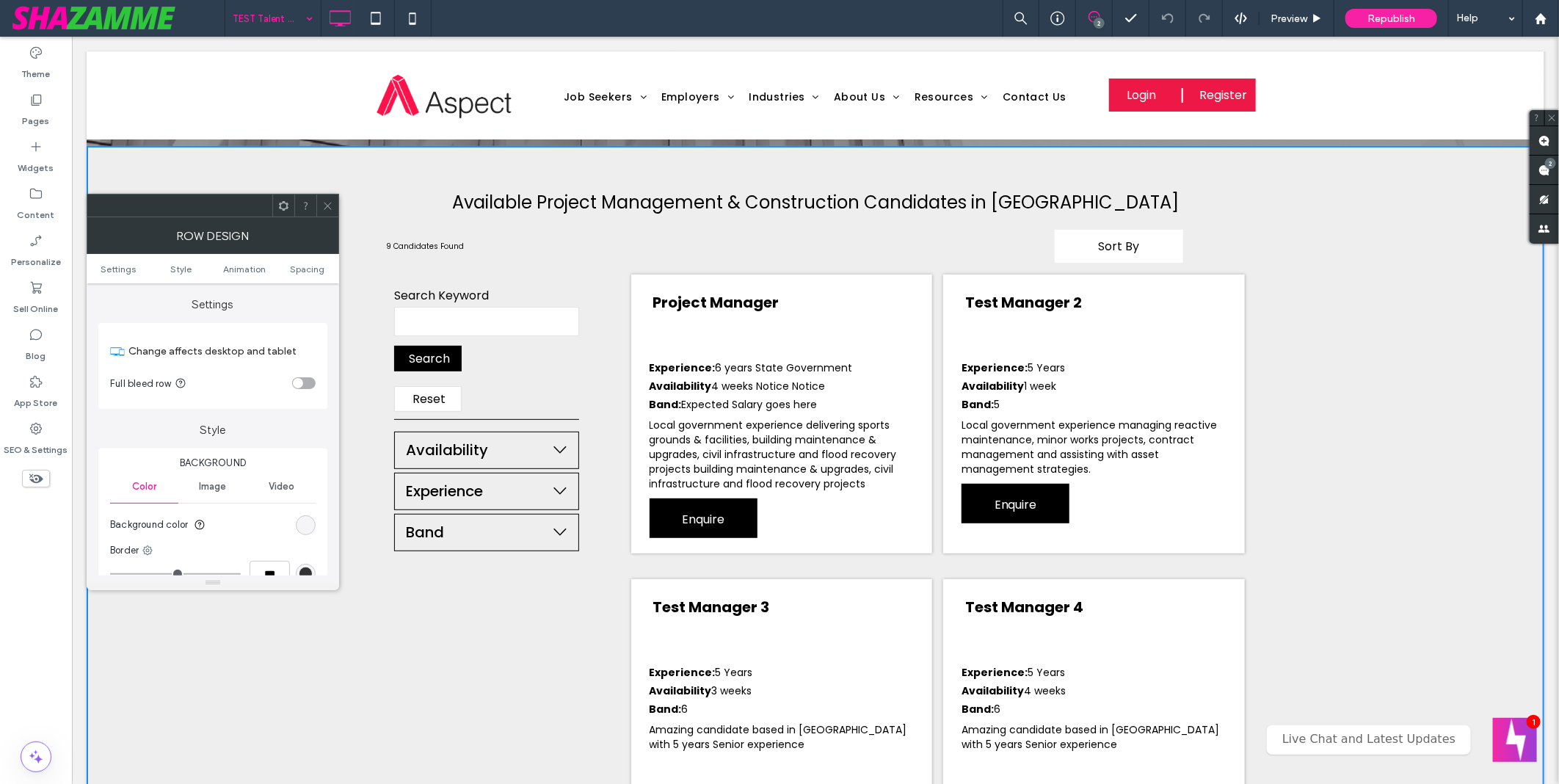
click at [332, 209] on icon at bounding box center [327, 205] width 11 height 11
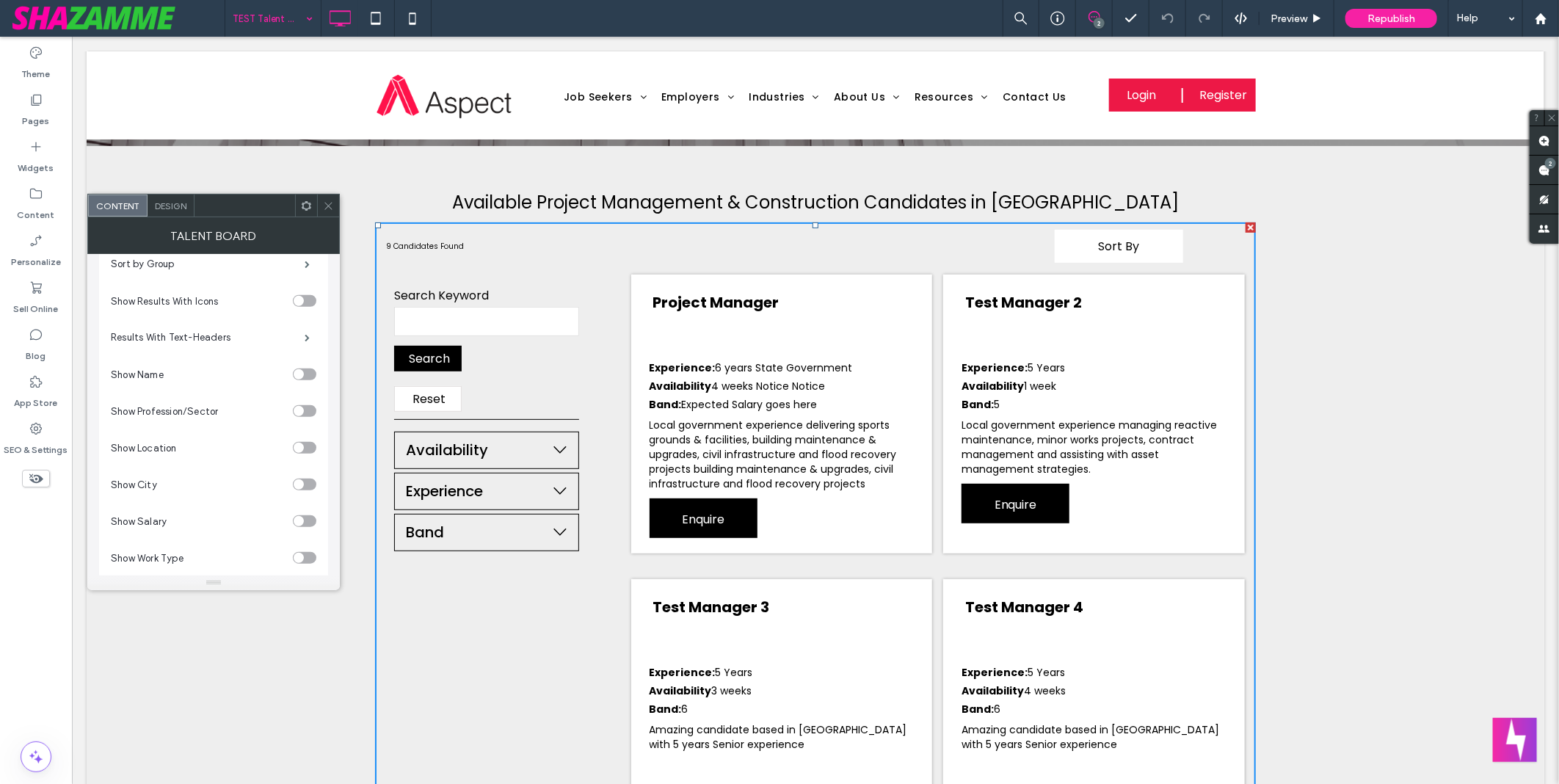
scroll to position [1141, 0]
click at [159, 210] on span "Design" at bounding box center [170, 205] width 32 height 11
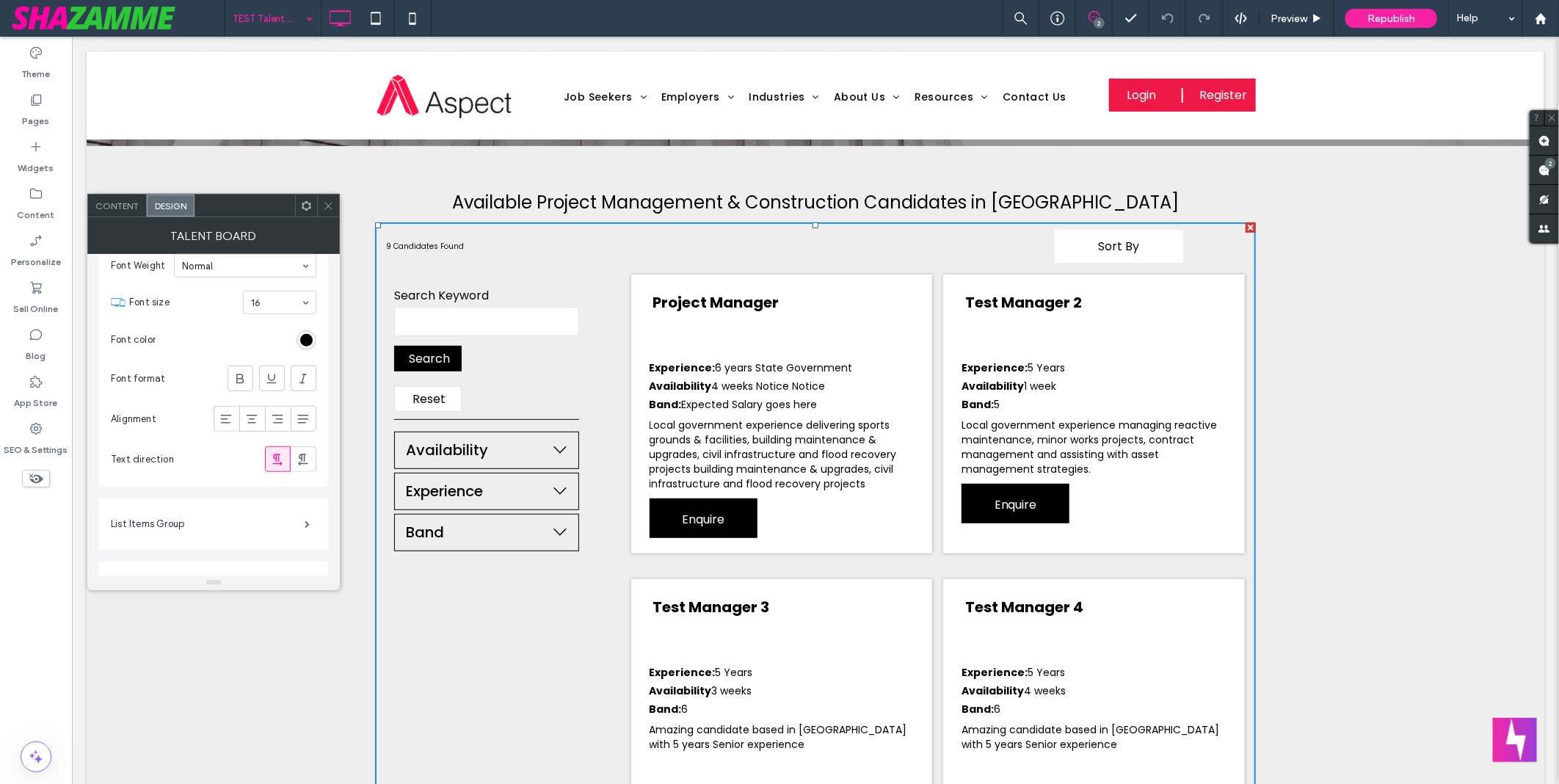
scroll to position [815, 0]
click at [143, 495] on label "List Items Group" at bounding box center [207, 505] width 194 height 29
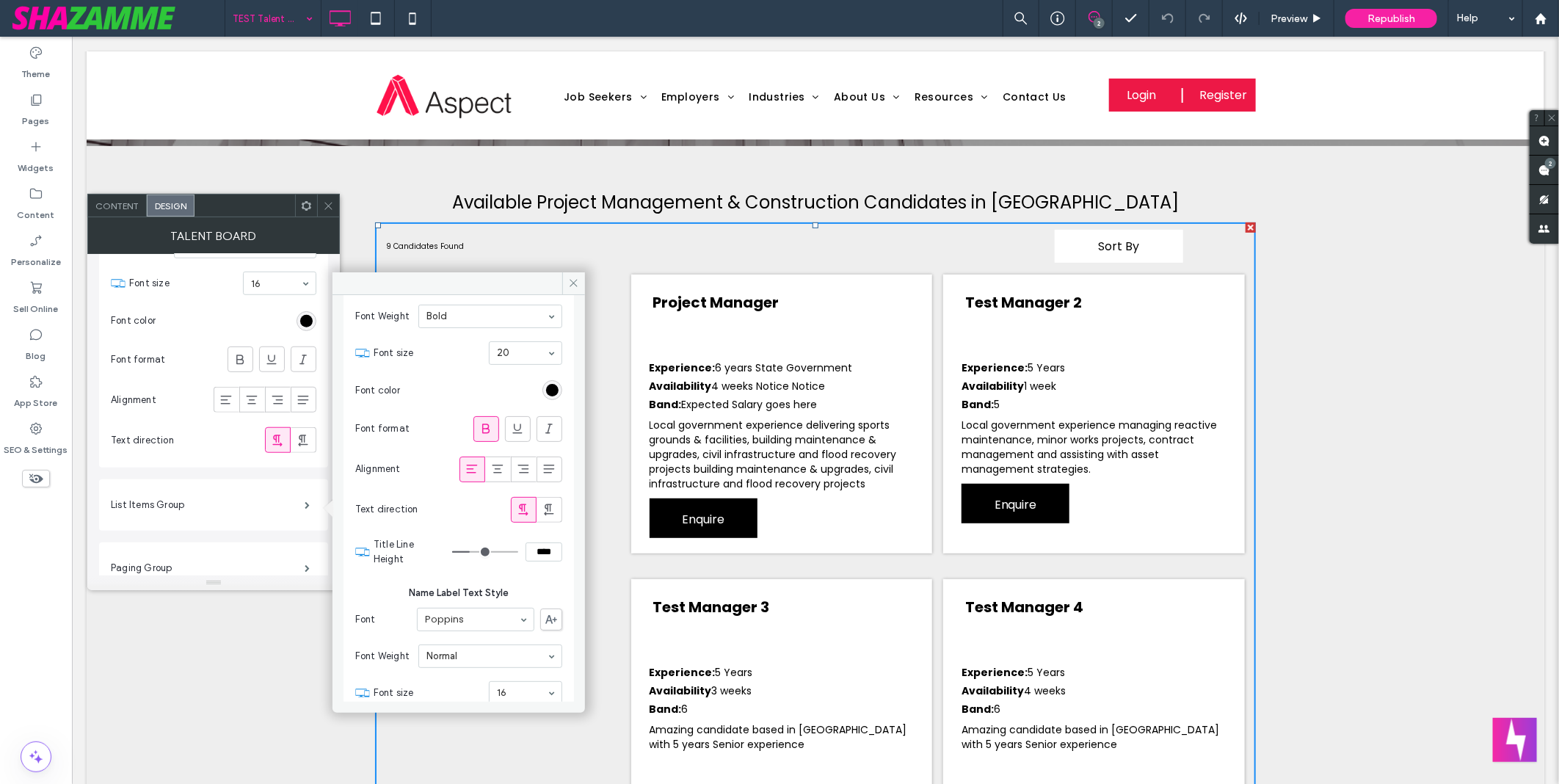
scroll to position [489, 0]
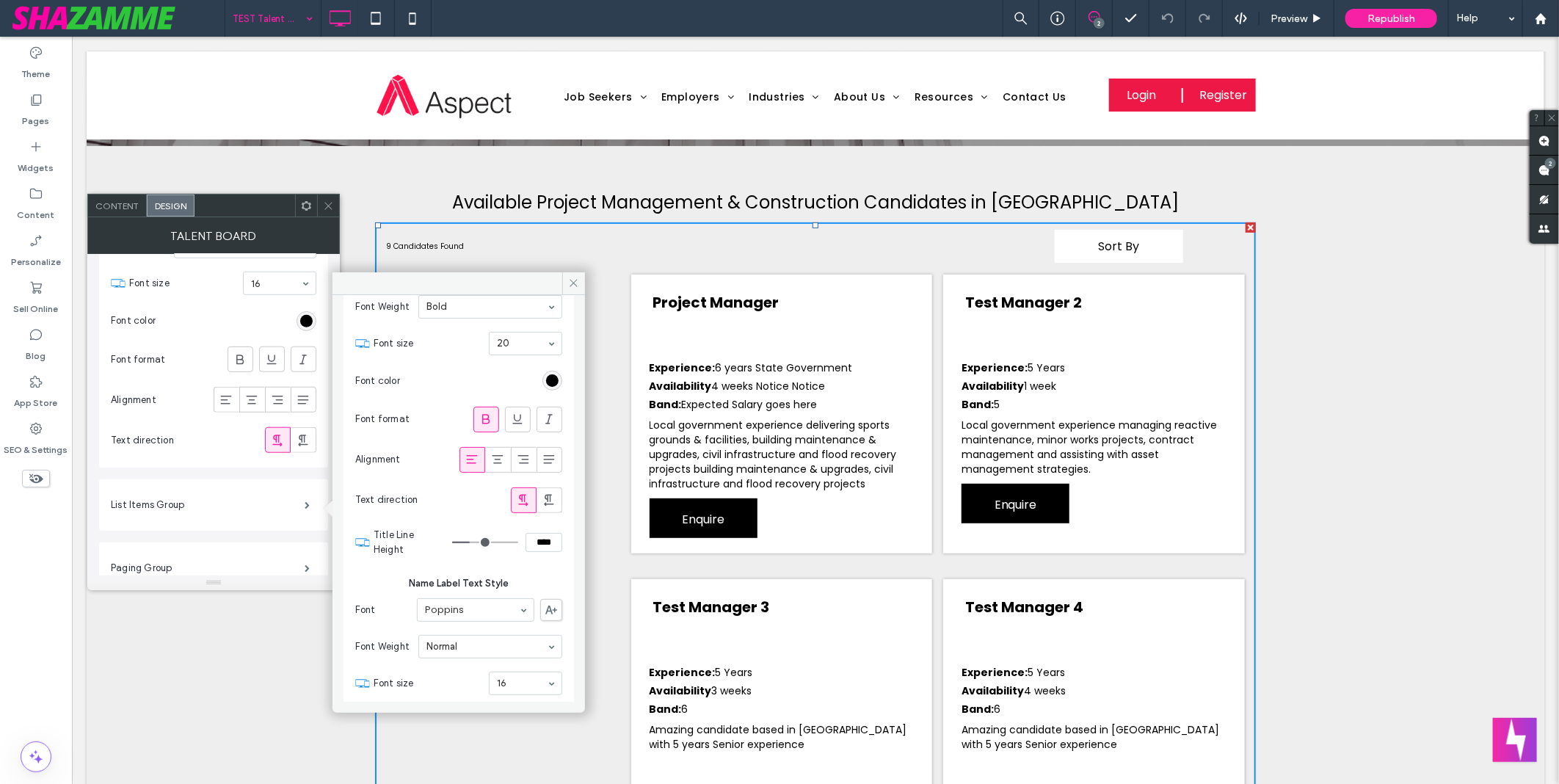
click at [533, 538] on input "****" at bounding box center [543, 542] width 37 height 19
type input "****"
type input "**"
click at [537, 541] on input "****" at bounding box center [543, 542] width 37 height 19
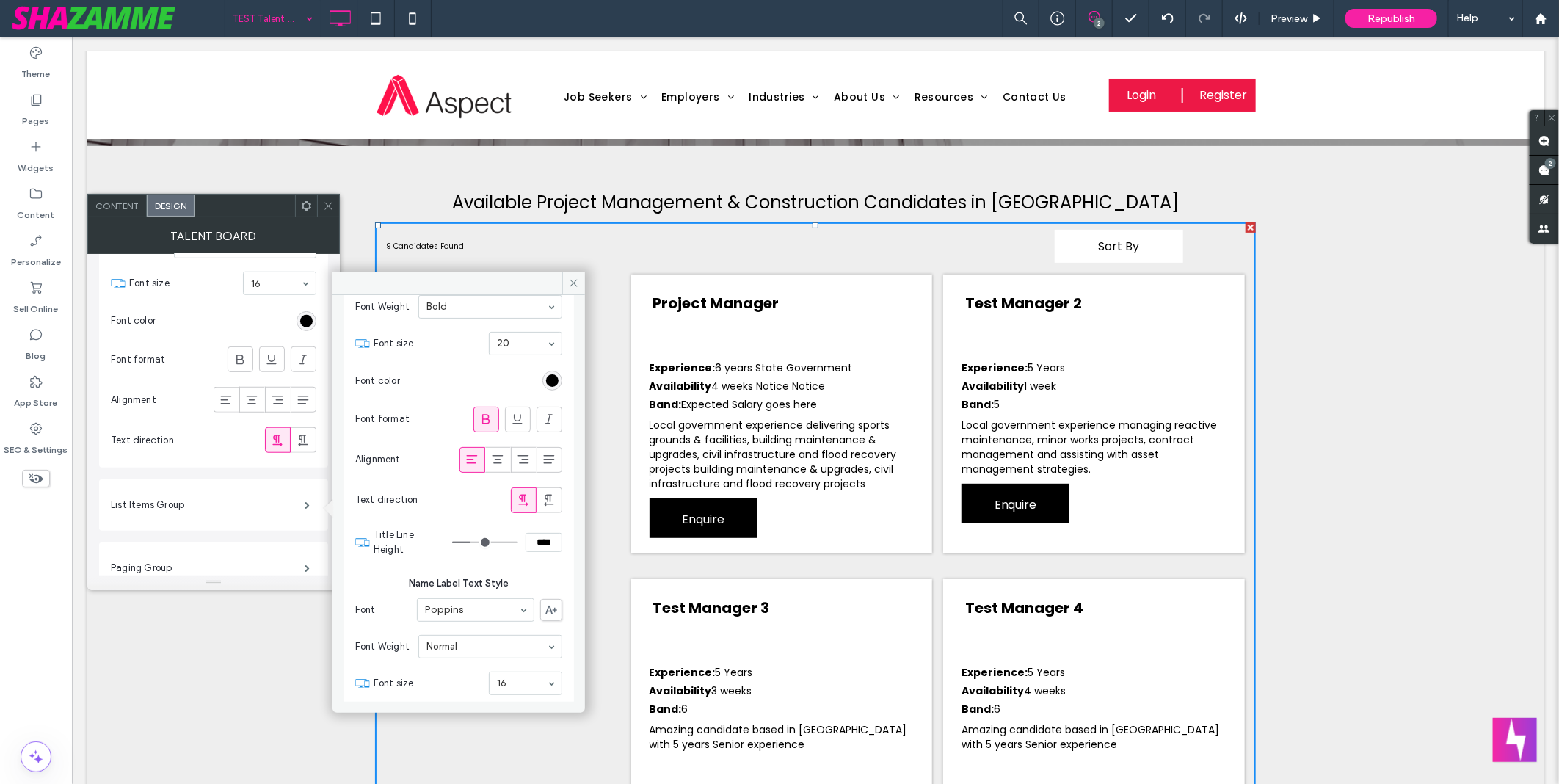
click at [537, 541] on input "****" at bounding box center [543, 542] width 37 height 19
type input "****"
type input "**"
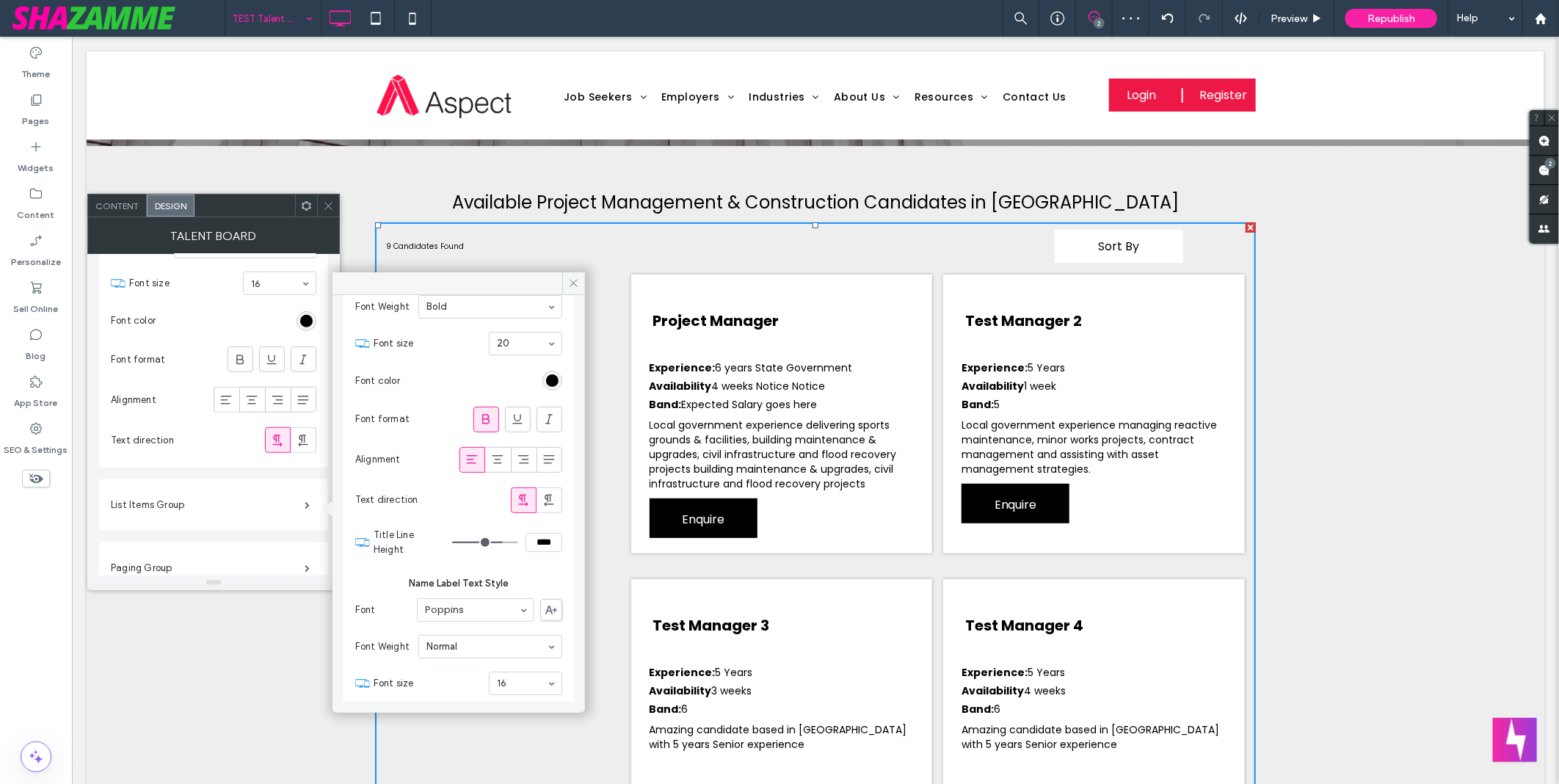
click at [534, 543] on input "****" at bounding box center [543, 542] width 37 height 19
type input "****"
type input "**"
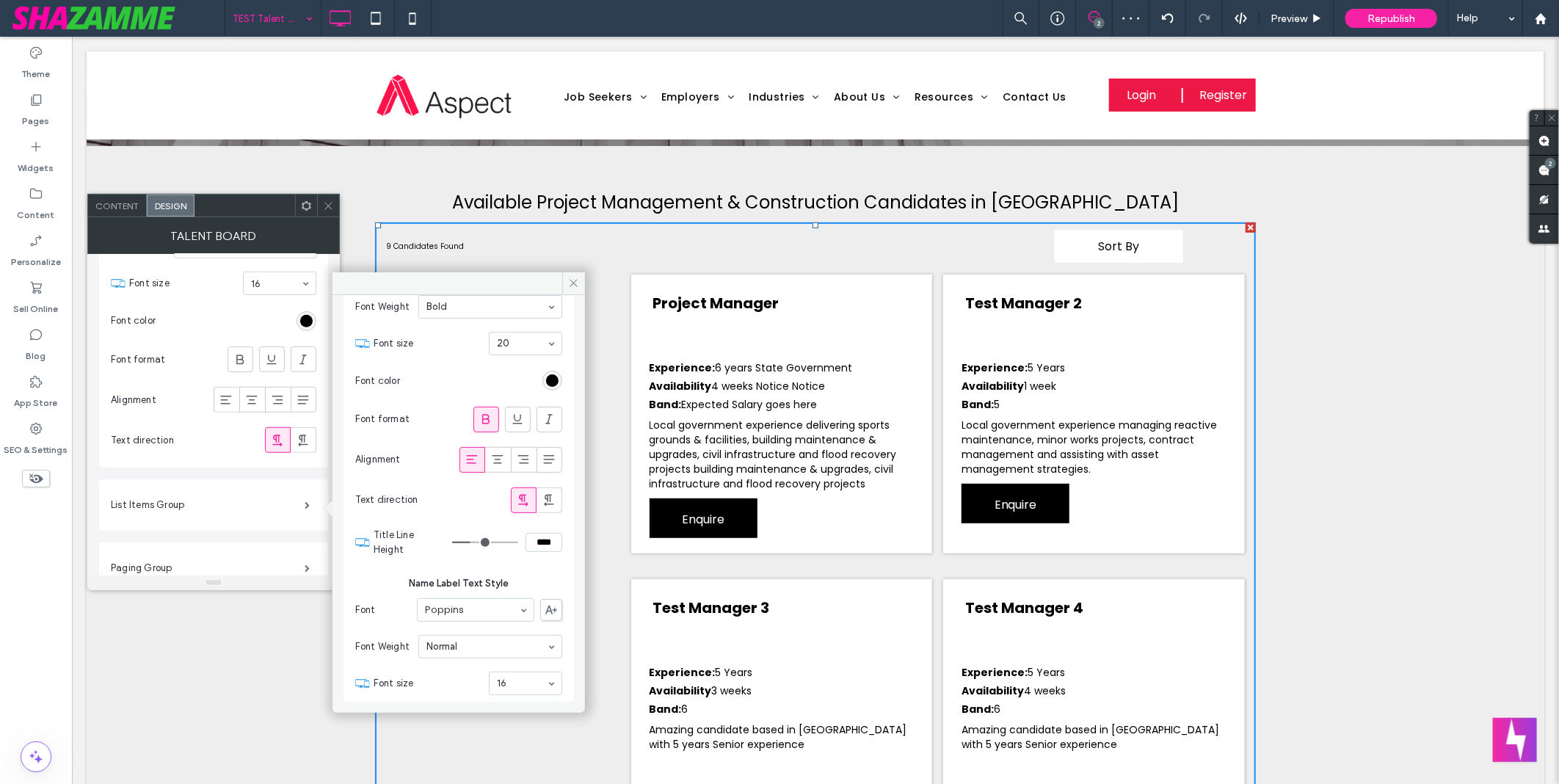
click at [534, 543] on input "****" at bounding box center [543, 542] width 37 height 19
type input "****"
type input "**"
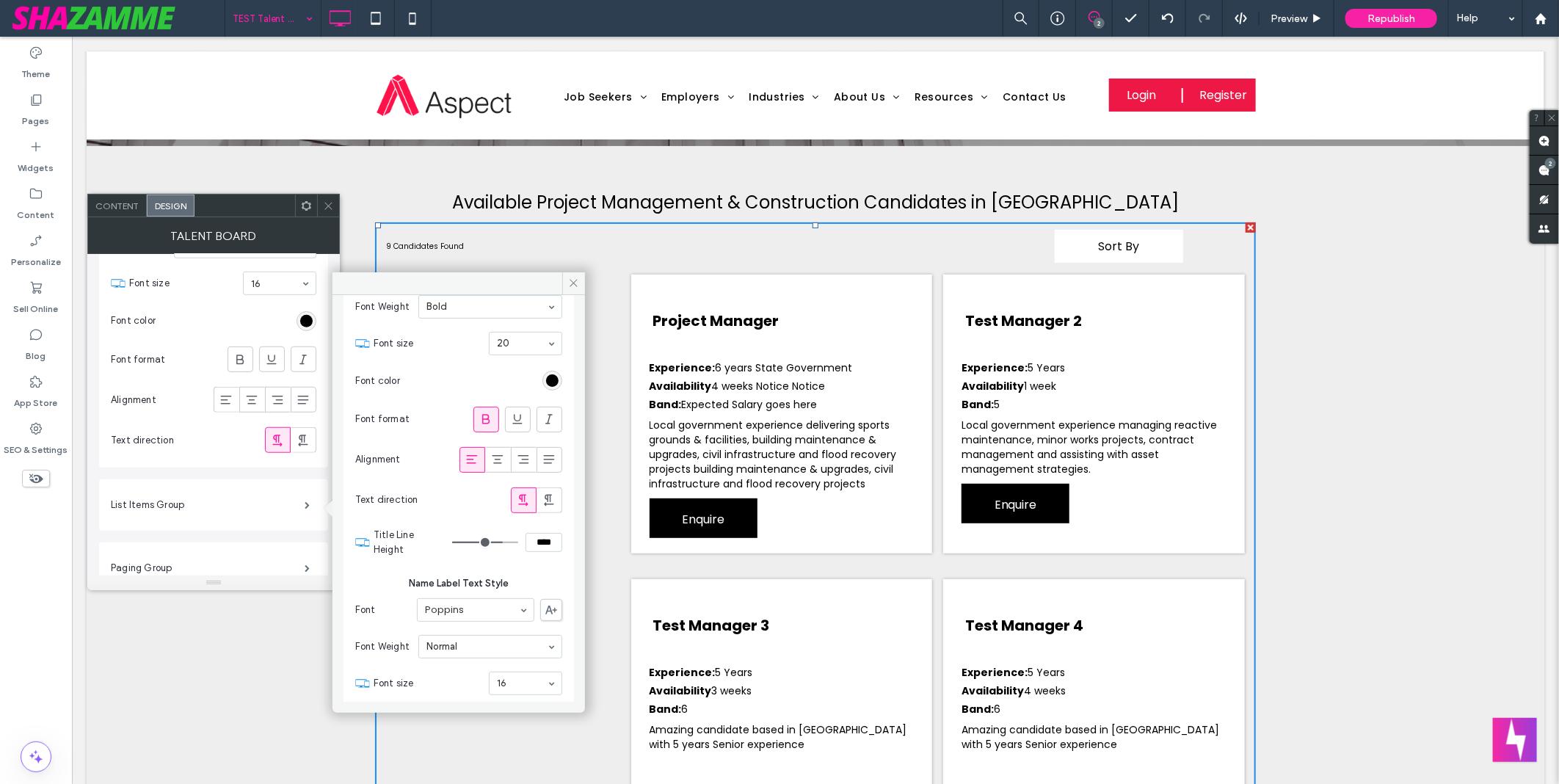
click at [537, 547] on input "****" at bounding box center [543, 542] width 37 height 19
type input "****"
type input "**"
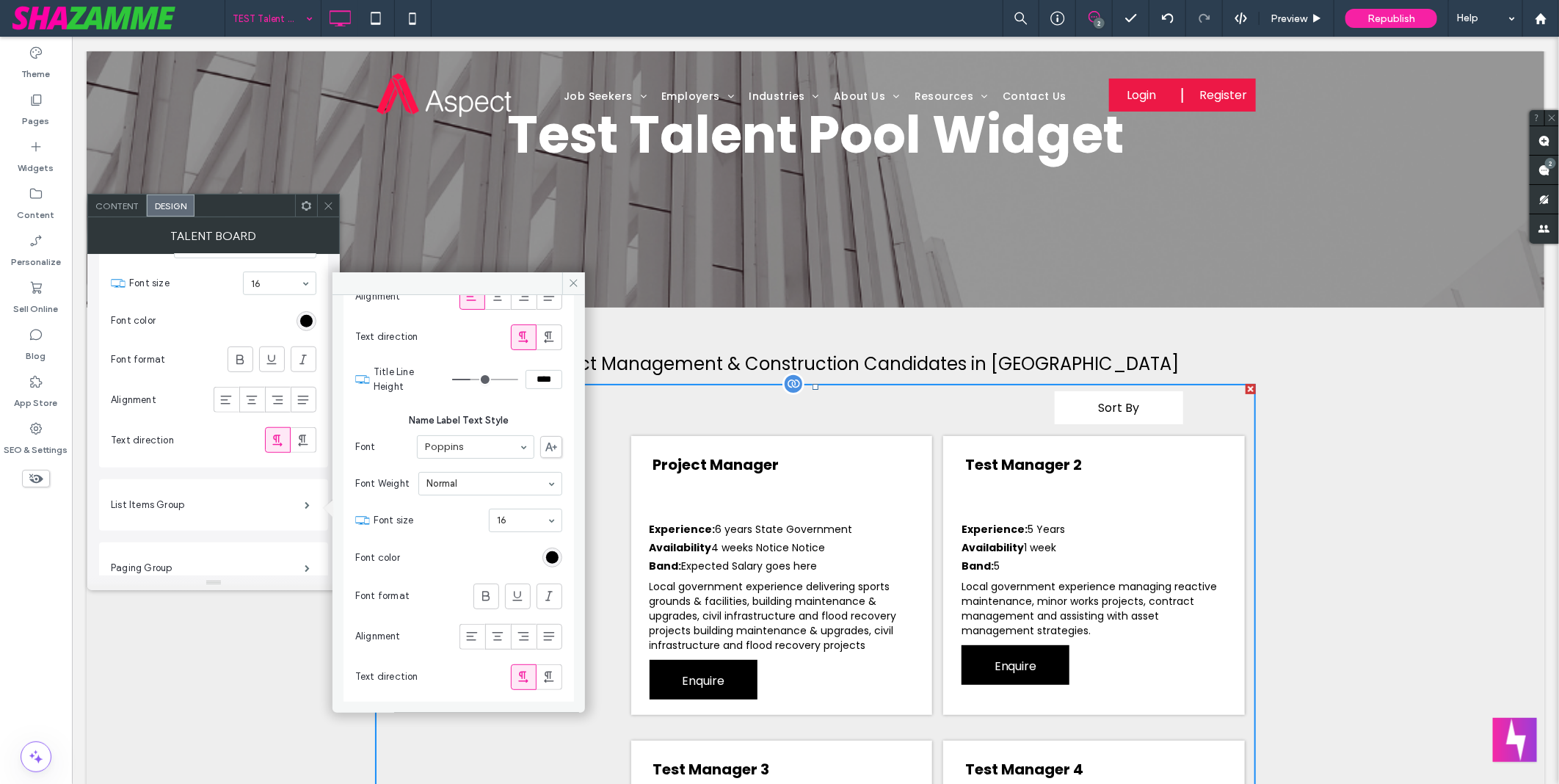
scroll to position [82, 0]
click at [534, 373] on input "****" at bounding box center [543, 379] width 37 height 19
type input "****"
type input "**"
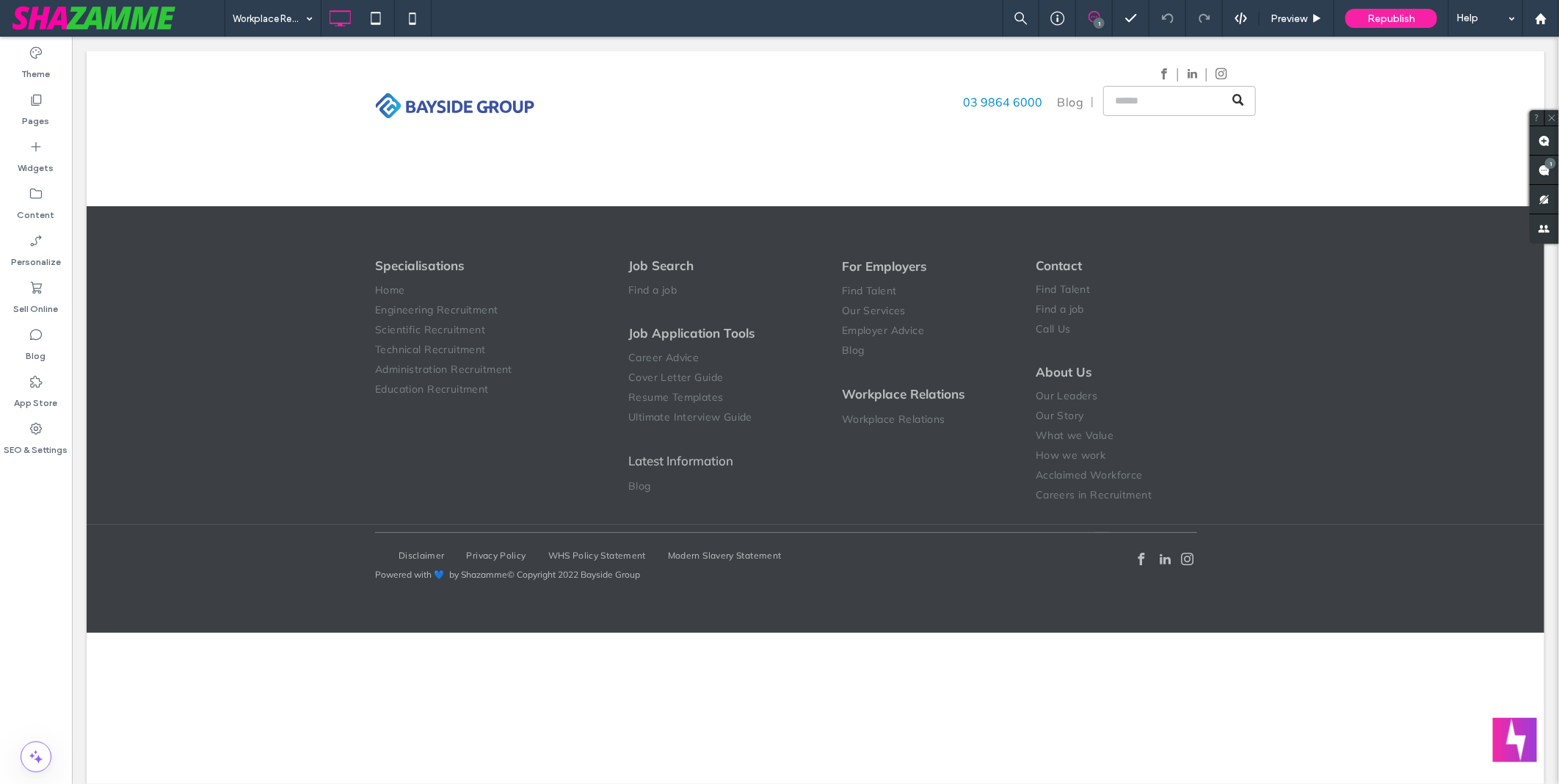
click at [700, 30] on div at bounding box center [779, 392] width 1559 height 784
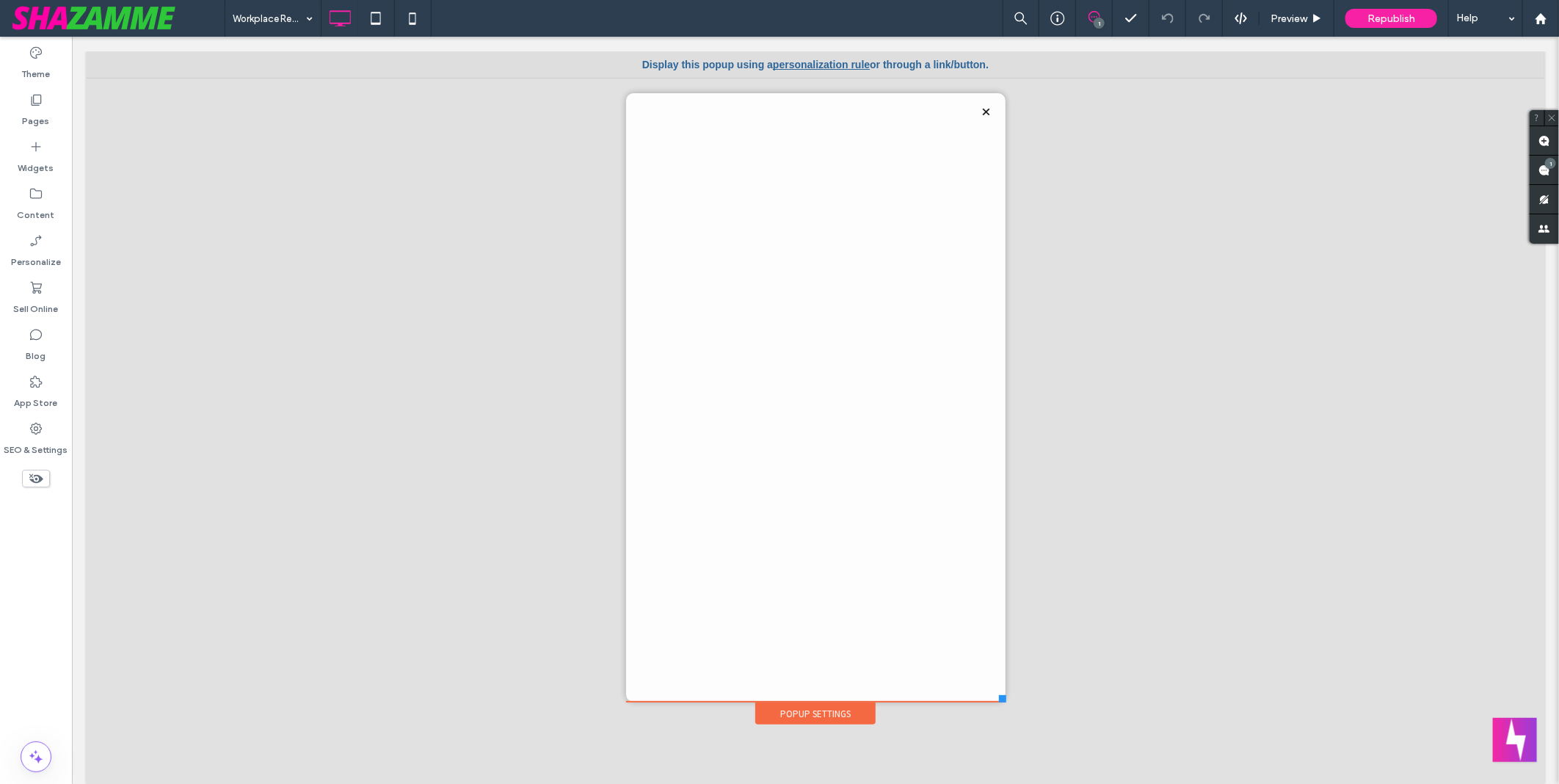
click at [977, 113] on div at bounding box center [986, 111] width 20 height 20
click at [976, 114] on div at bounding box center [986, 111] width 20 height 20
click at [56, 113] on div "Pages" at bounding box center [36, 110] width 72 height 47
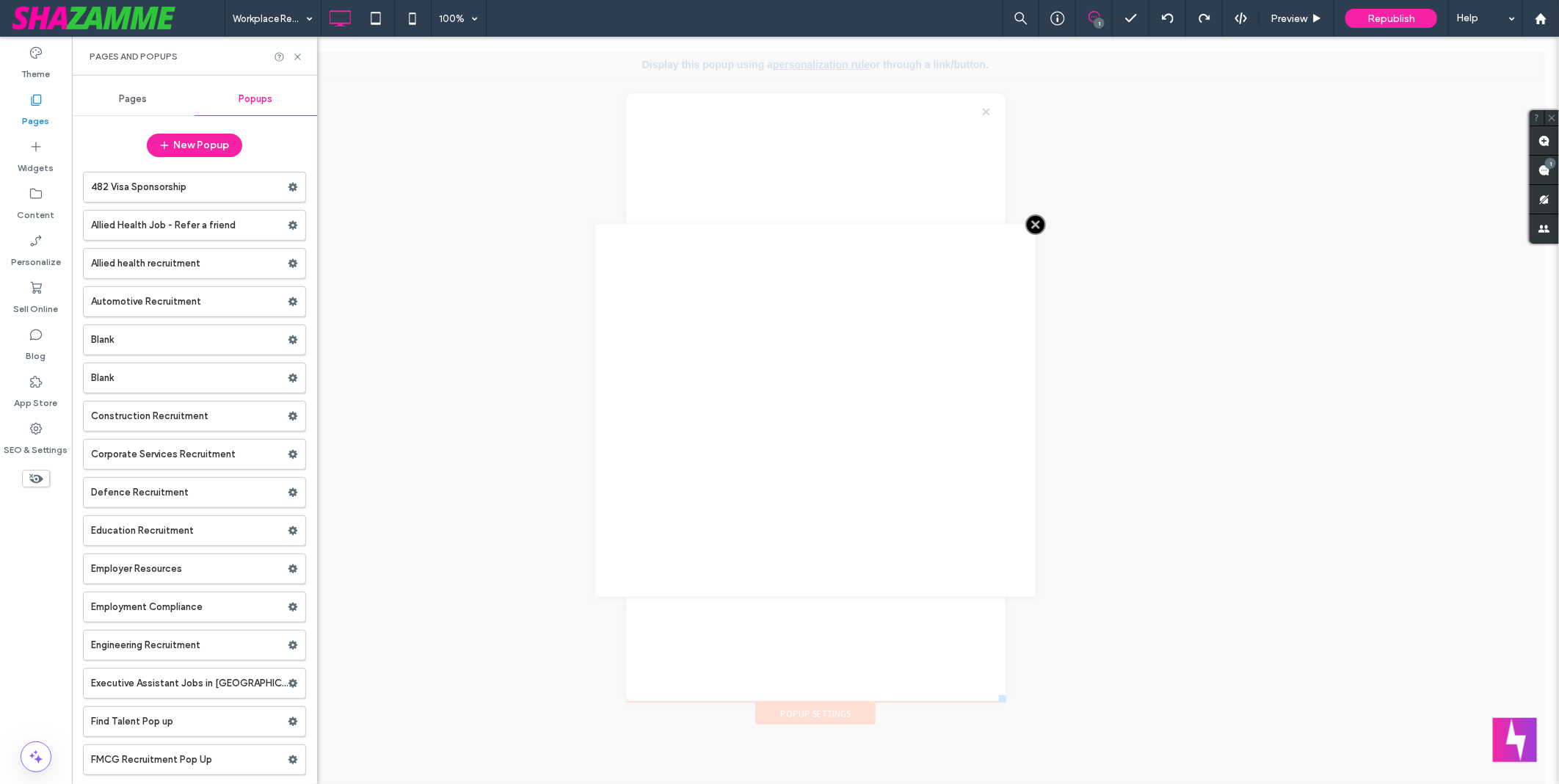
click at [1030, 225] on icon at bounding box center [1034, 223] width 9 height 9
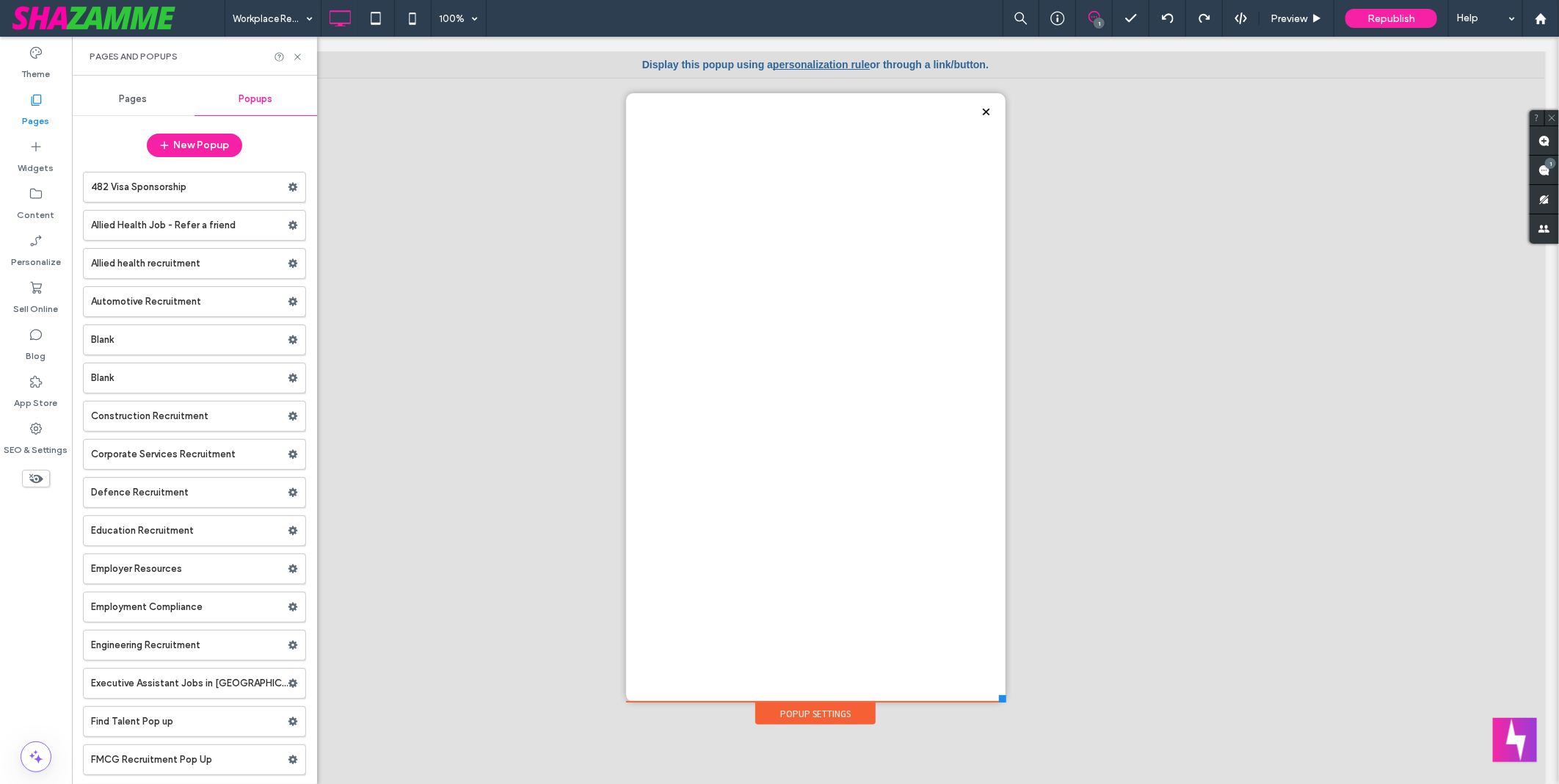
click at [115, 96] on div "Pages" at bounding box center [133, 98] width 123 height 32
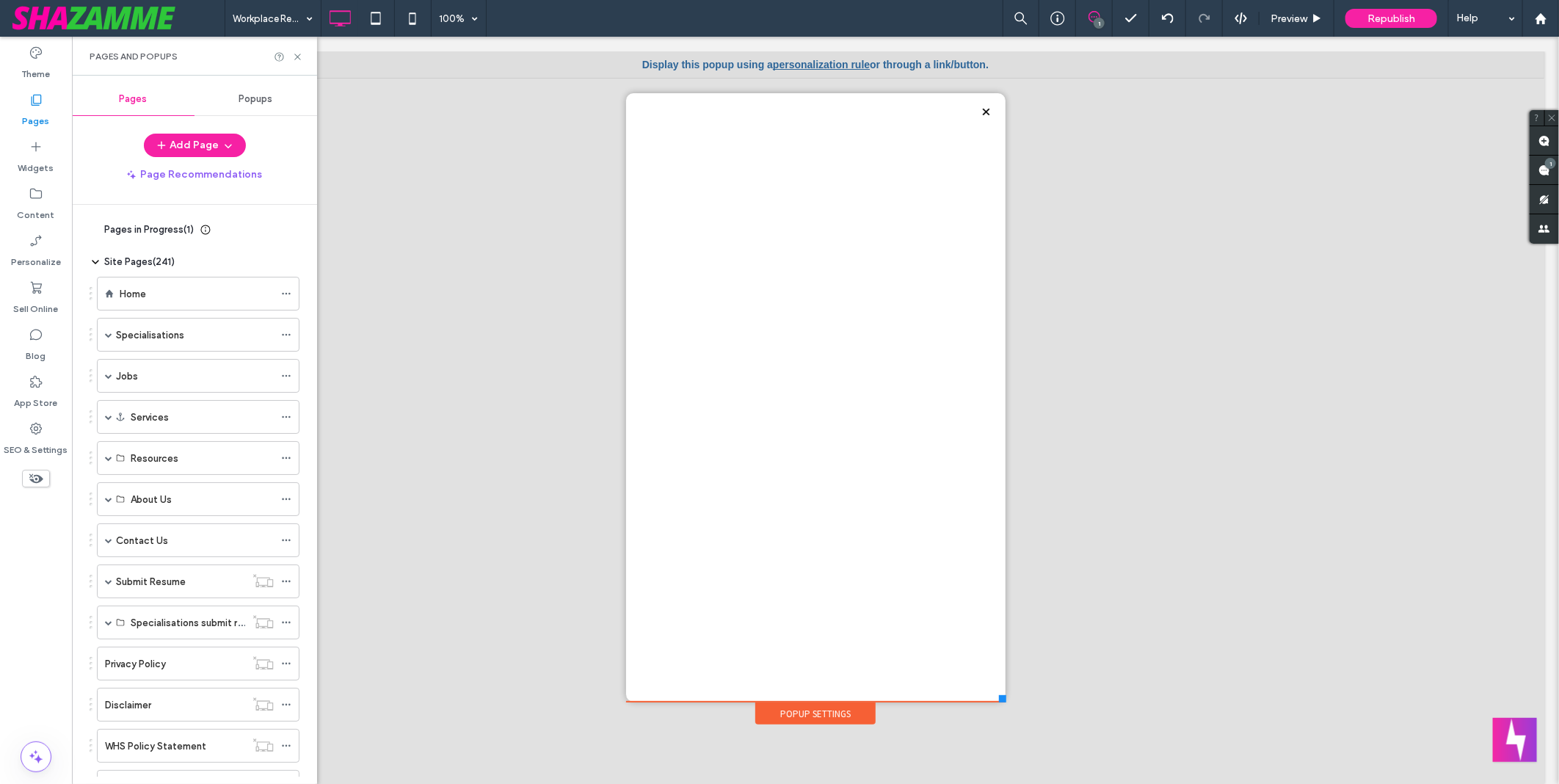
click at [140, 103] on span "Pages" at bounding box center [133, 99] width 28 height 11
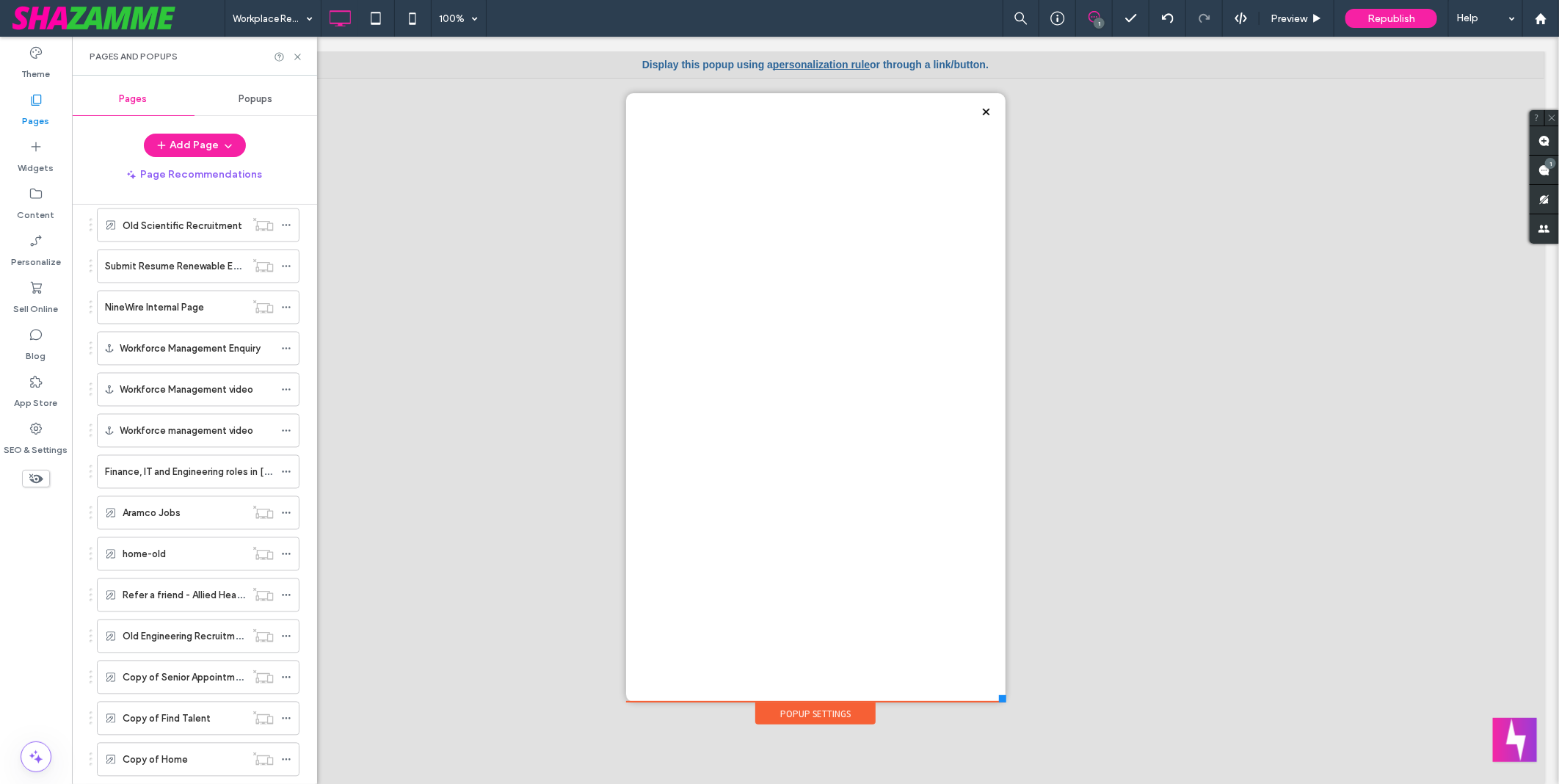
scroll to position [2038, 0]
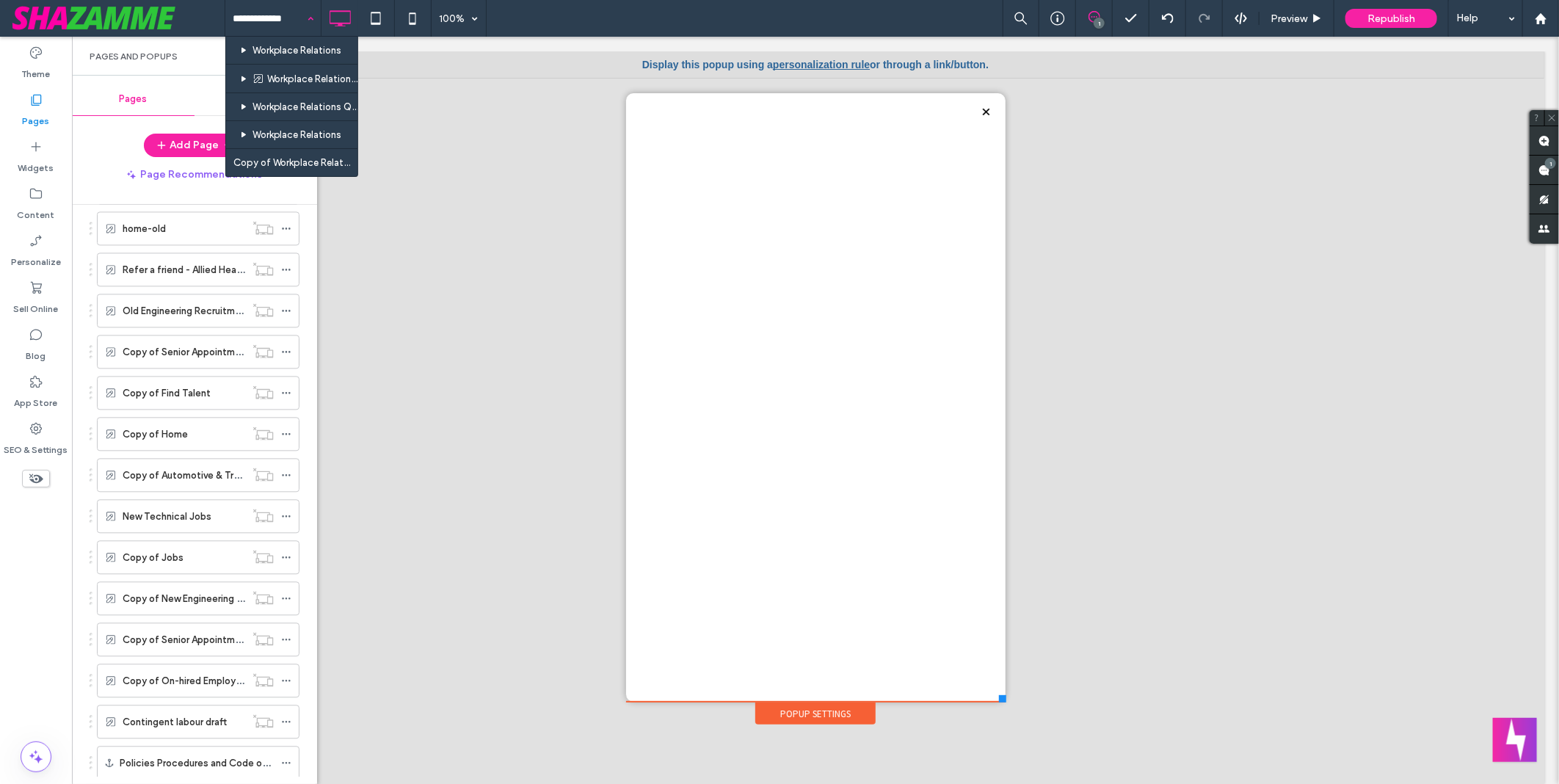
type input "**********"
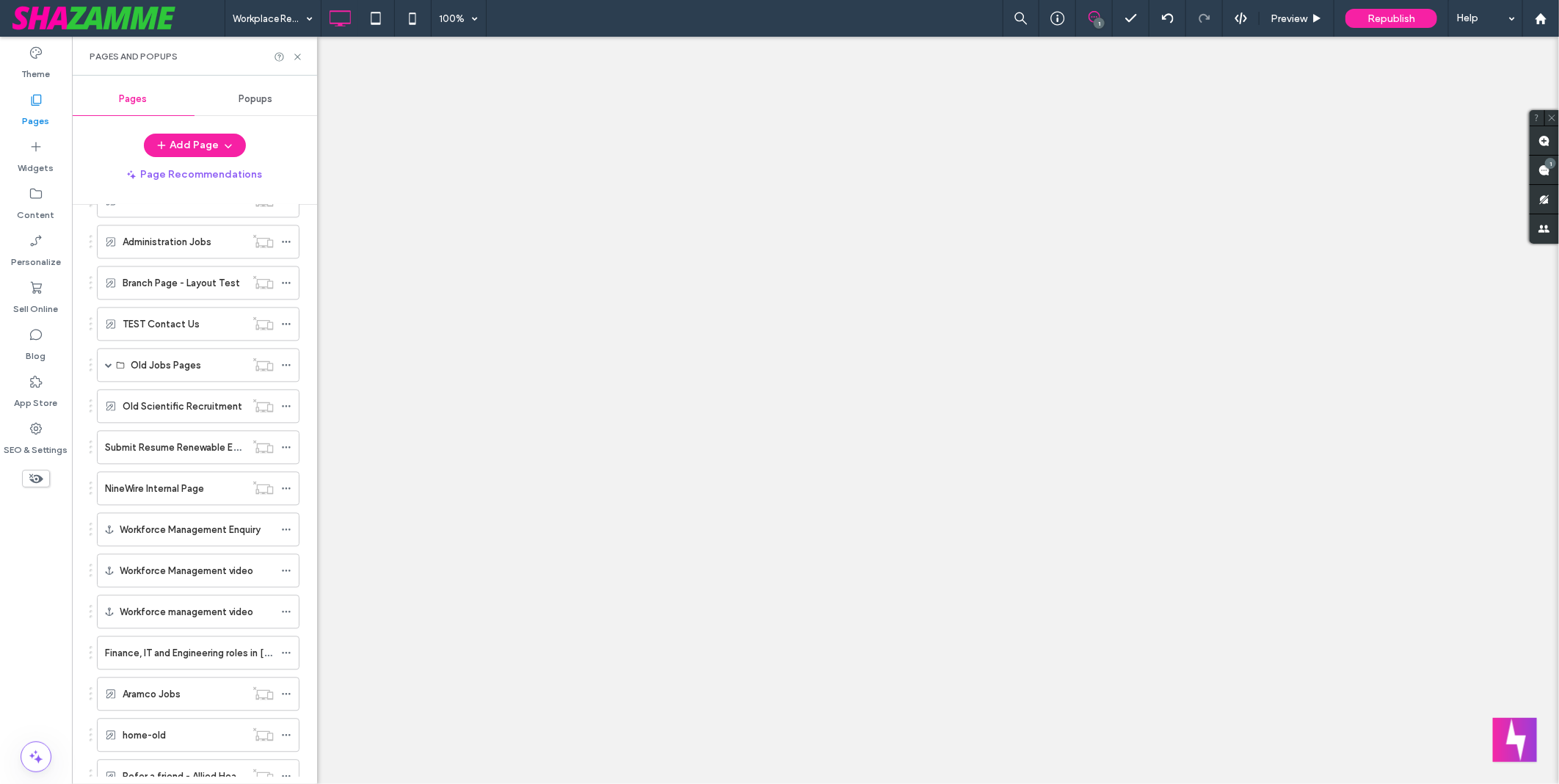
scroll to position [2547, 0]
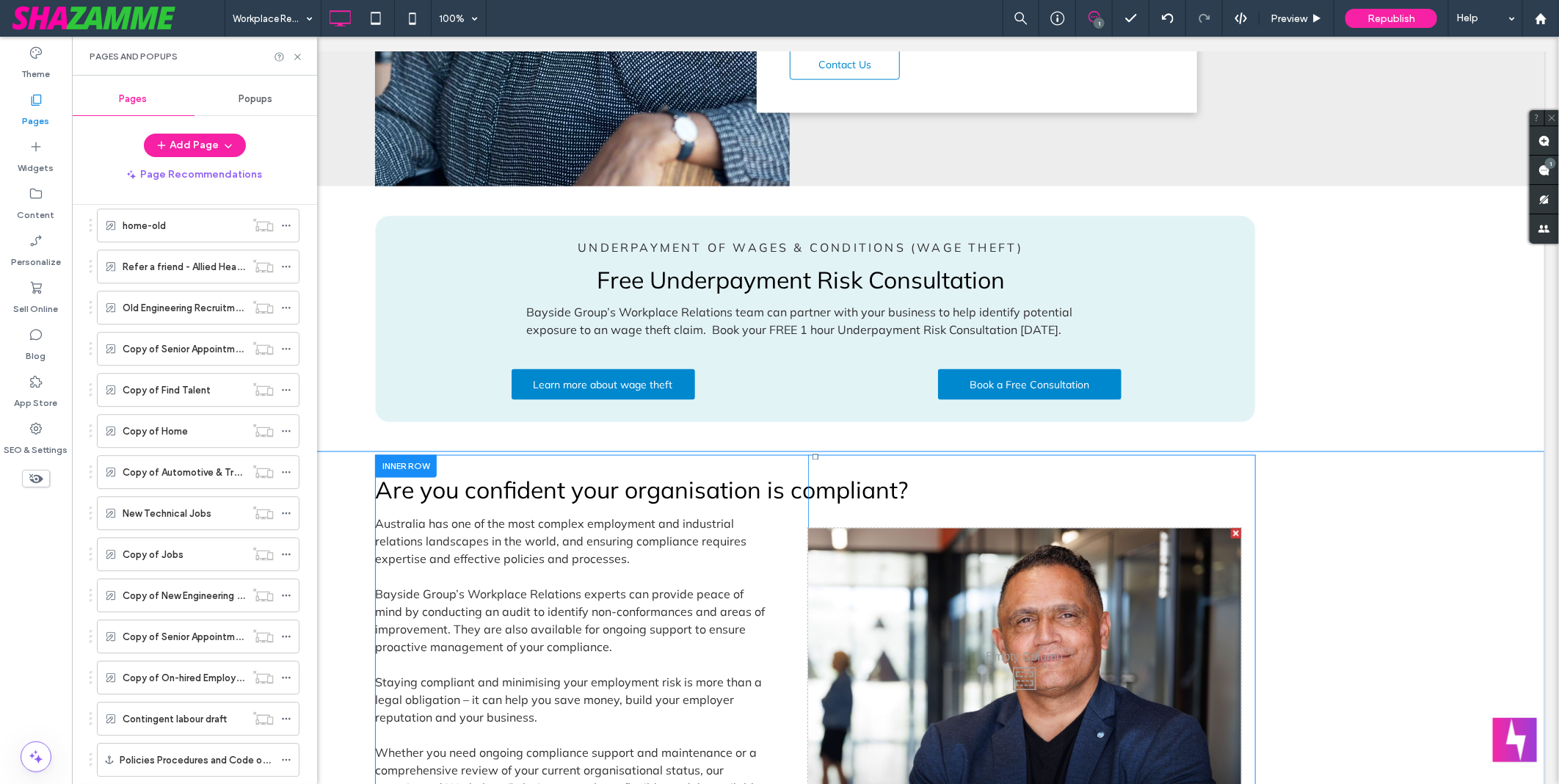
scroll to position [1386, 0]
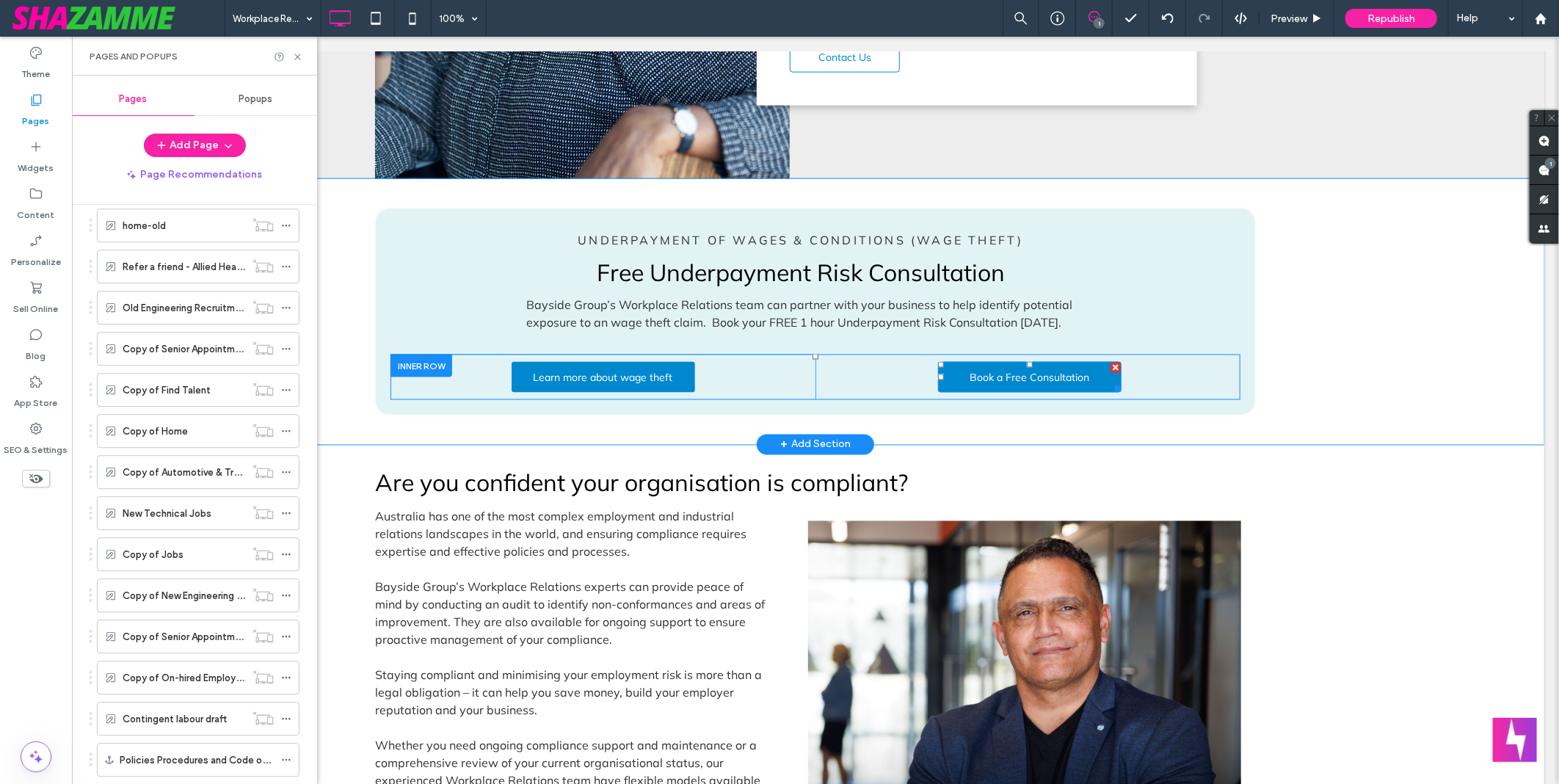
click at [994, 370] on span "Book a Free Consultation" at bounding box center [1029, 376] width 119 height 13
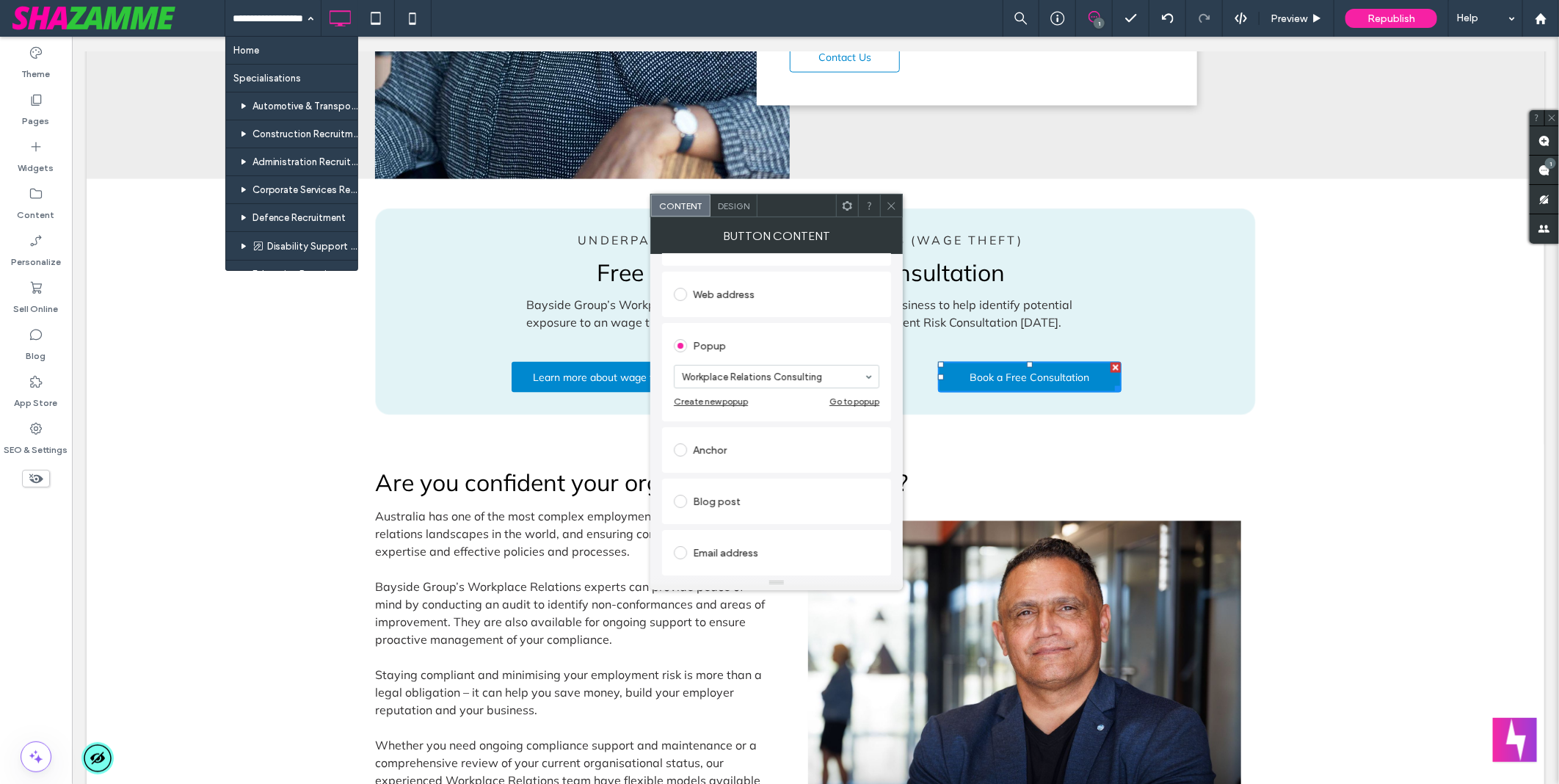
scroll to position [245, 0]
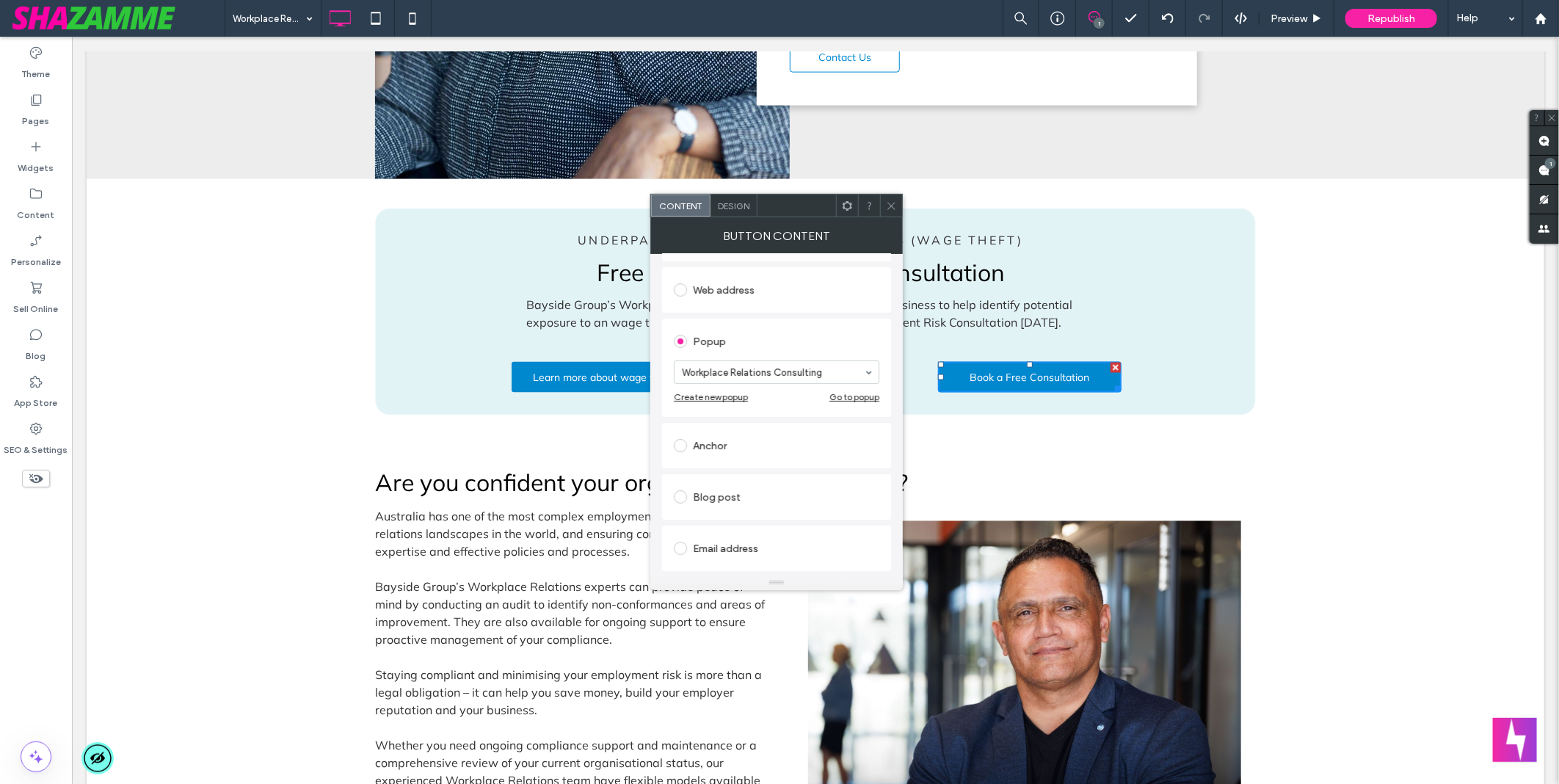
drag, startPoint x: 890, startPoint y: 202, endPoint x: 895, endPoint y: 134, distance: 68.2
click at [890, 202] on icon at bounding box center [890, 205] width 11 height 11
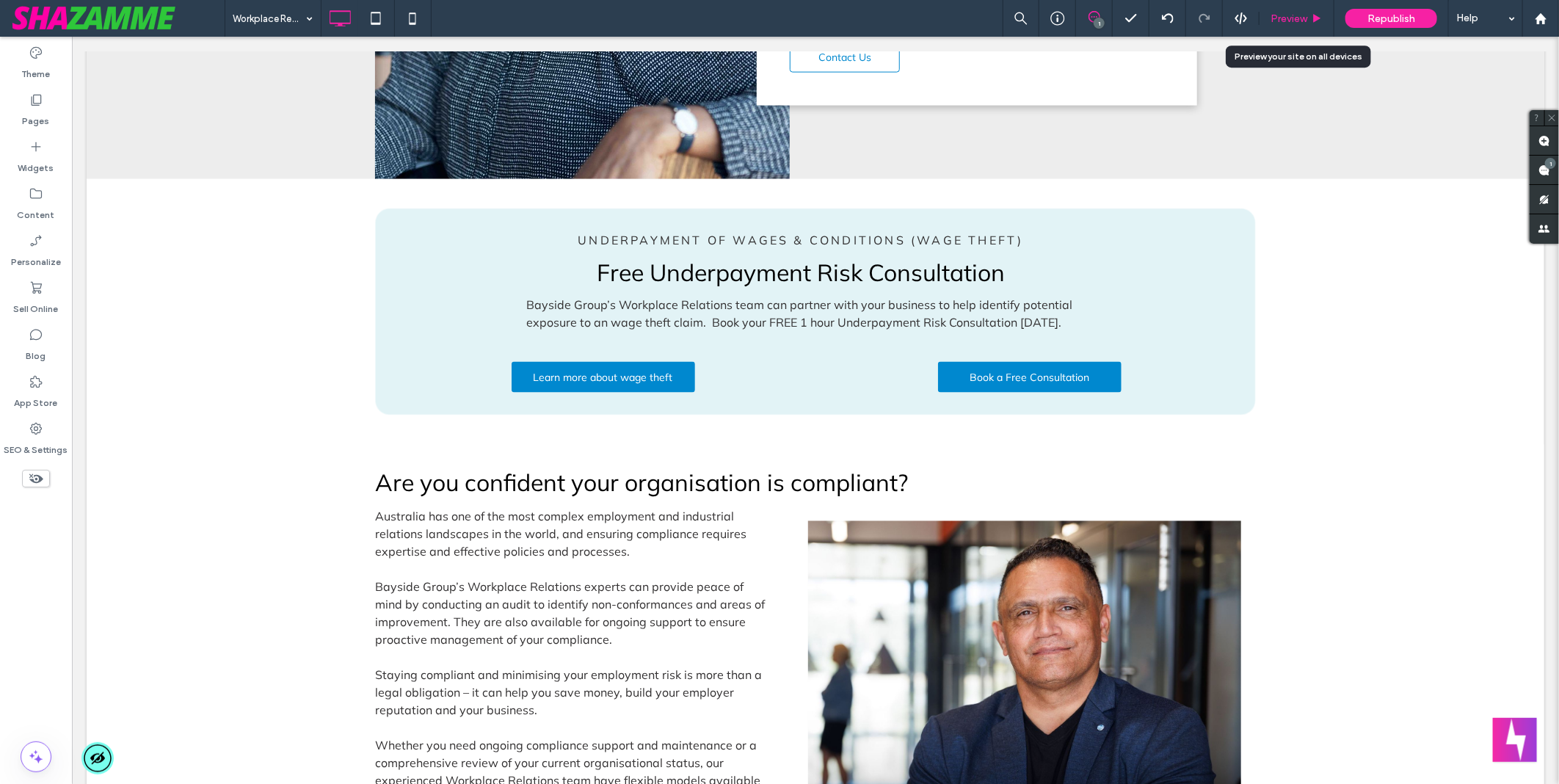
click at [1295, 11] on div "Preview" at bounding box center [1296, 18] width 74 height 37
click at [1282, 18] on span "Preview" at bounding box center [1288, 18] width 37 height 12
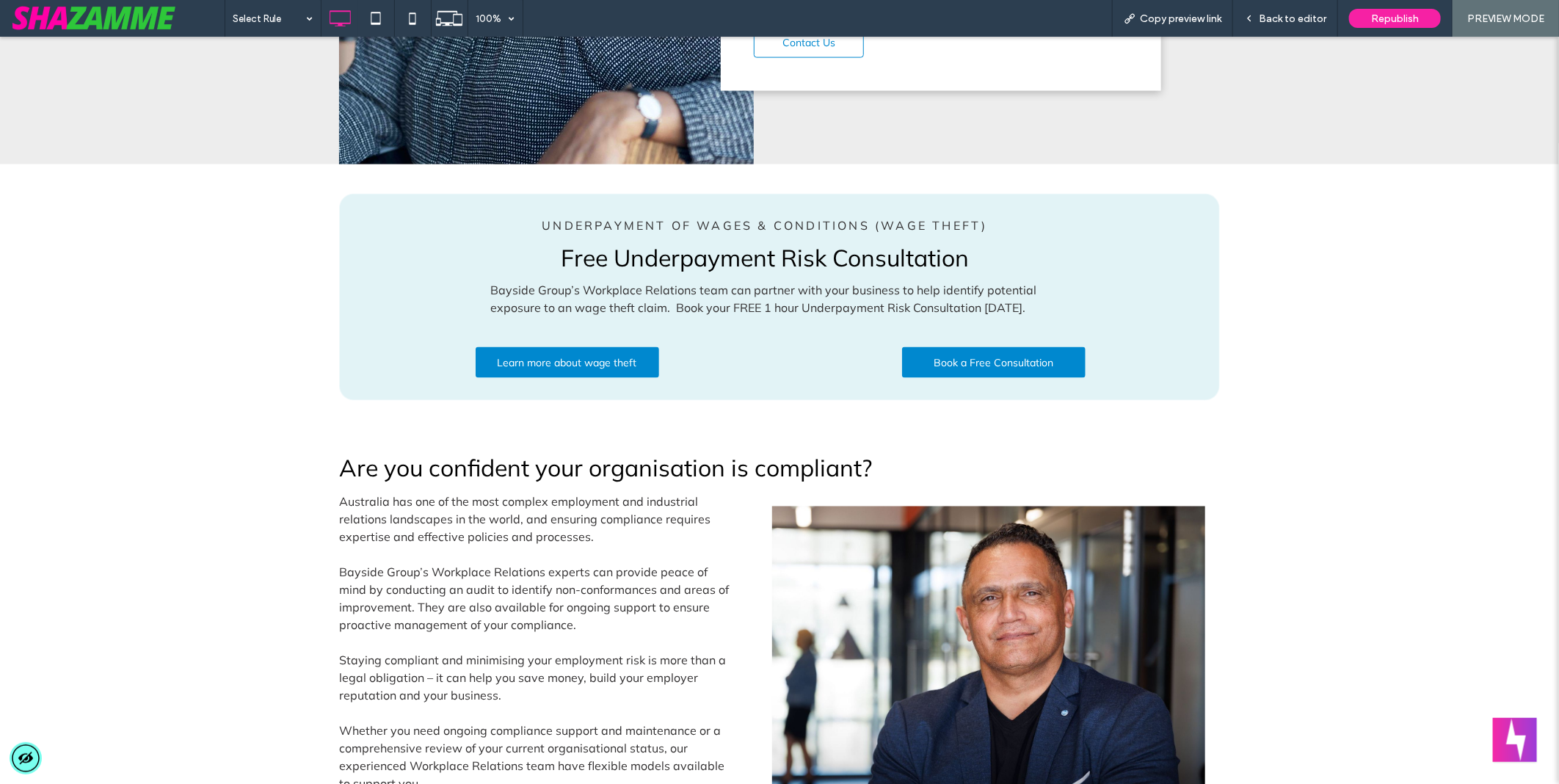
click at [976, 355] on span "Book a Free Consultation" at bounding box center [994, 362] width 119 height 13
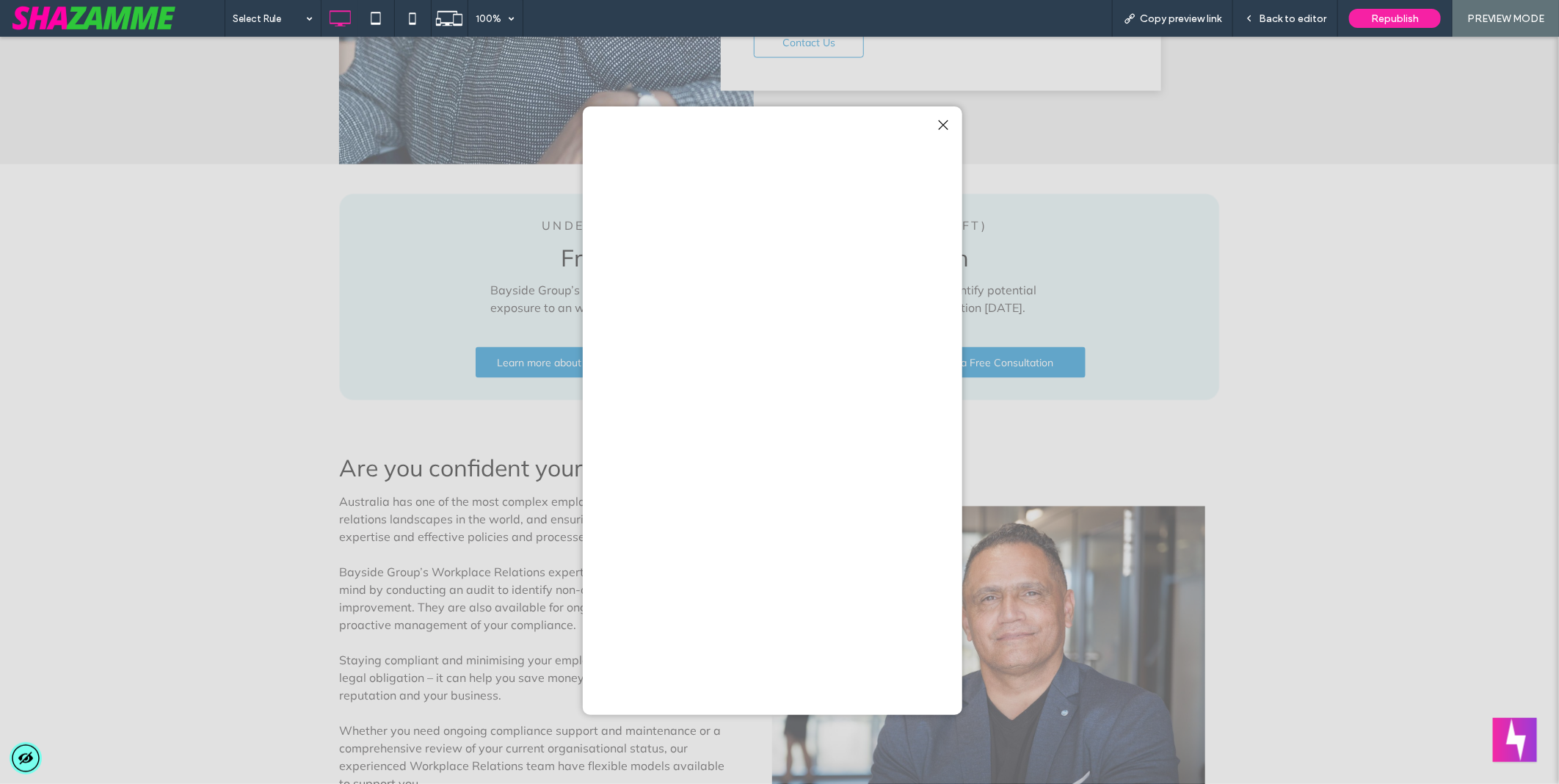
click at [947, 124] on div at bounding box center [944, 124] width 20 height 20
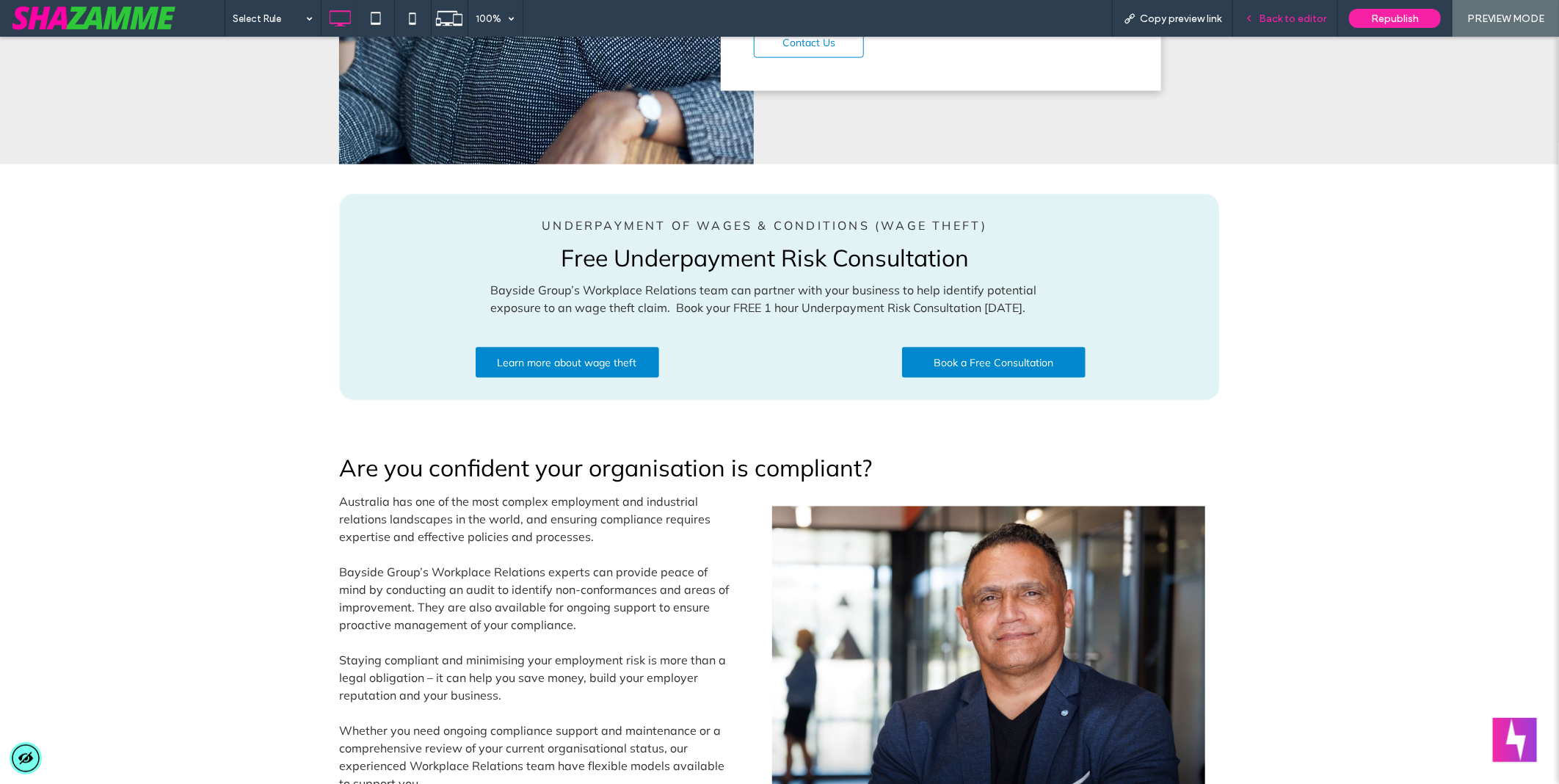
click at [1289, 16] on span "Back to editor" at bounding box center [1292, 18] width 67 height 12
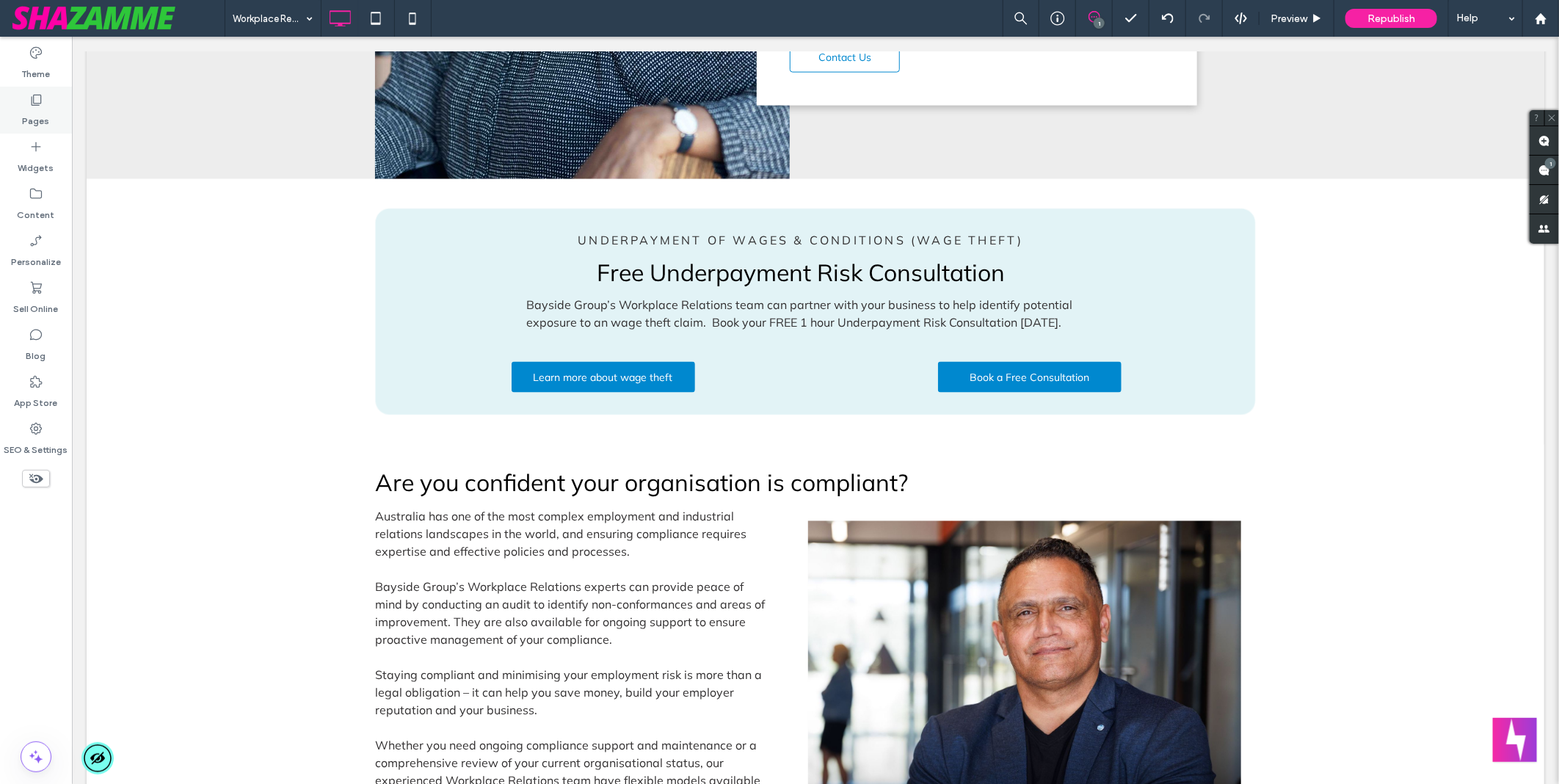
click at [41, 110] on label "Pages" at bounding box center [36, 117] width 27 height 20
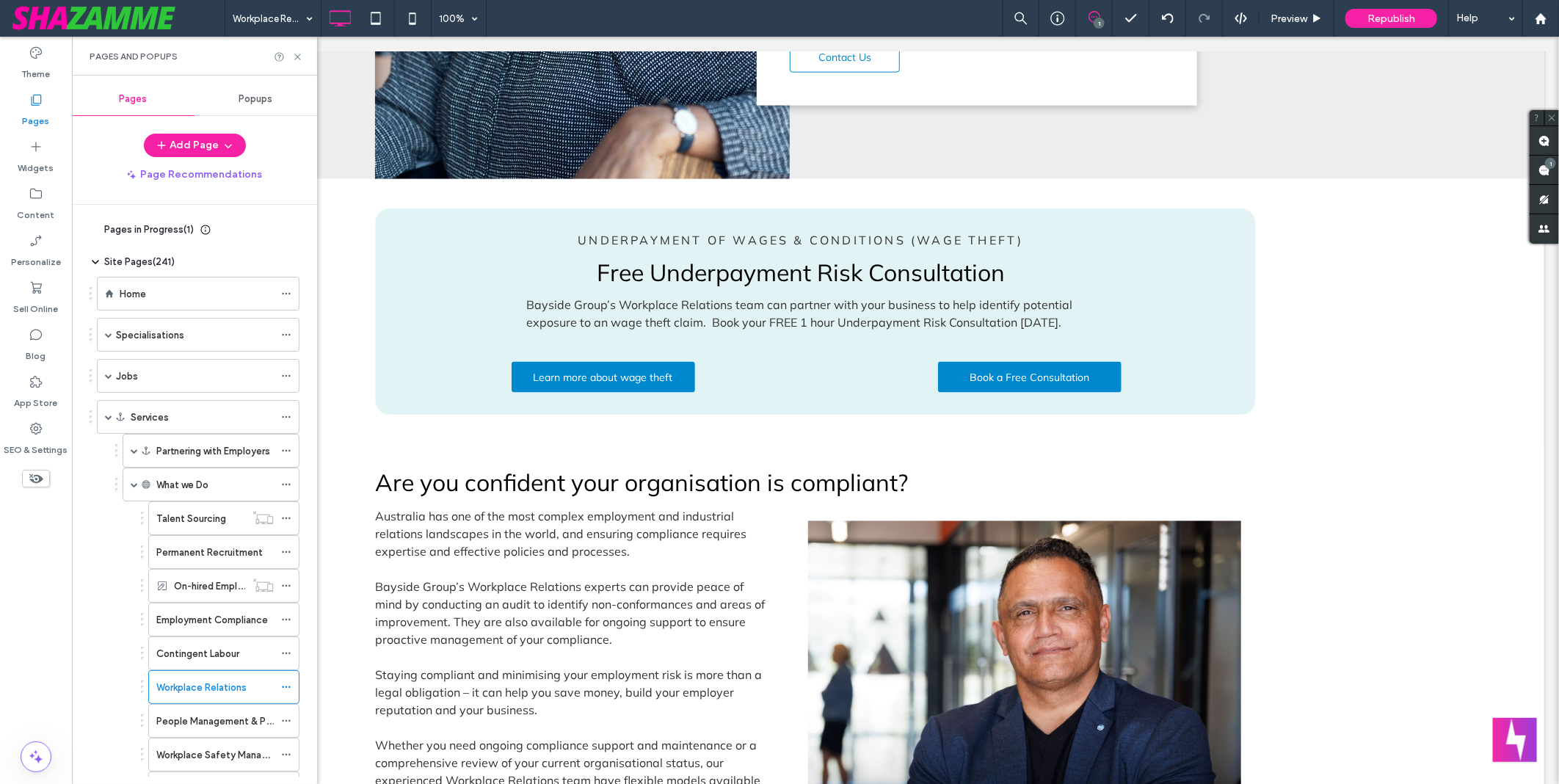
click at [273, 101] on div "Popups" at bounding box center [256, 98] width 123 height 32
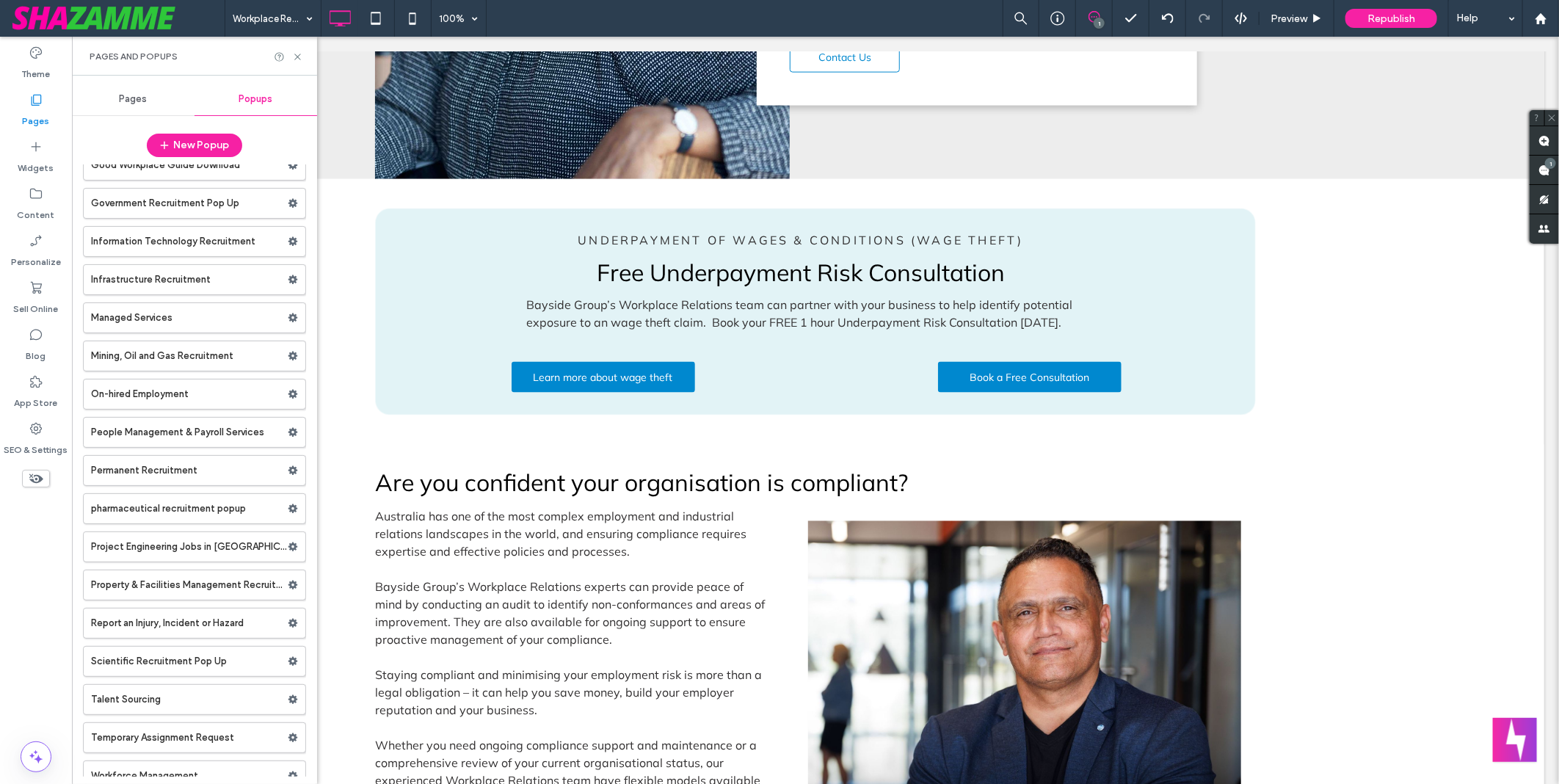
scroll to position [807, 0]
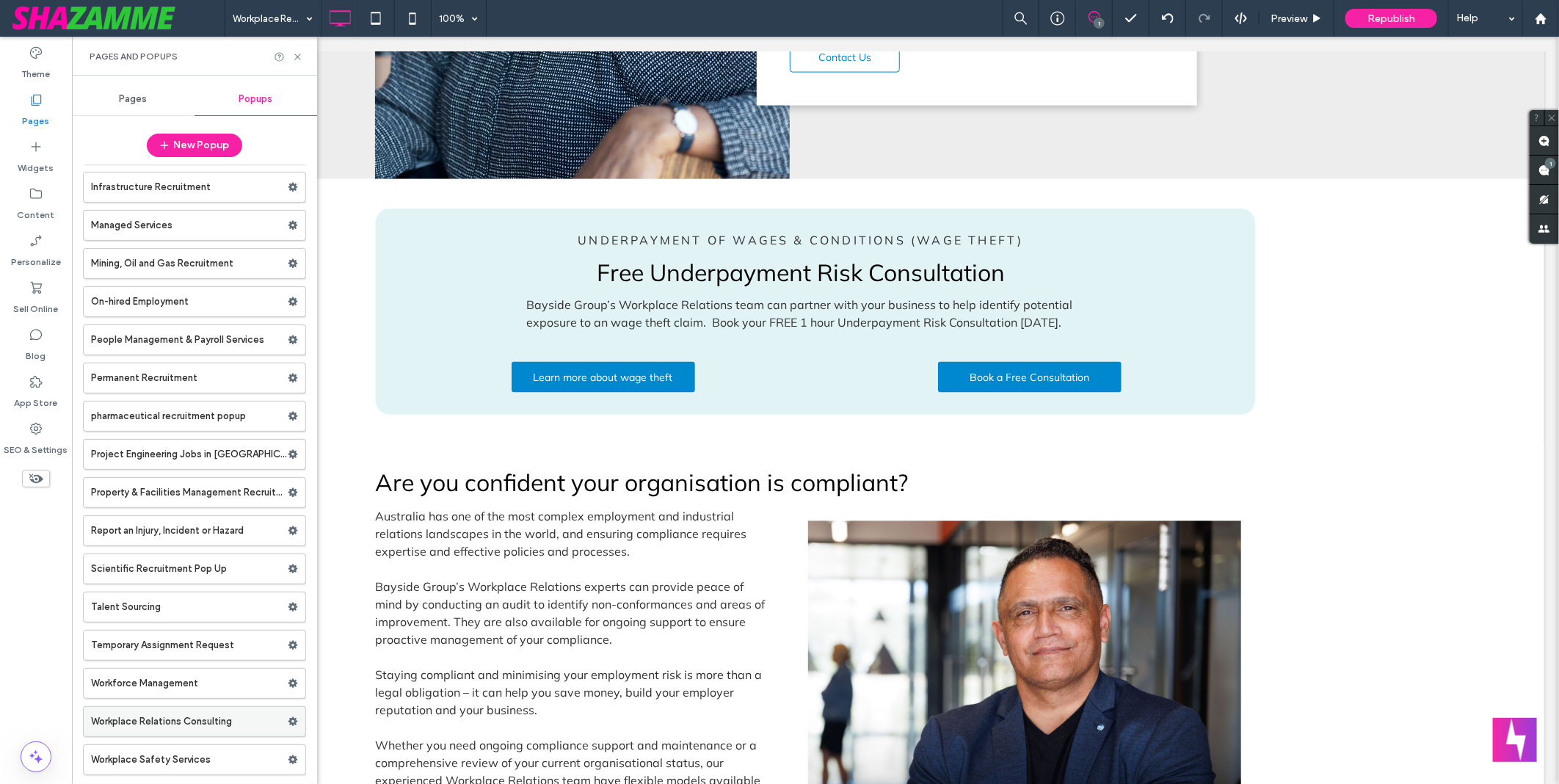
click at [200, 722] on label "Workplace Relations Consulting" at bounding box center [189, 721] width 196 height 29
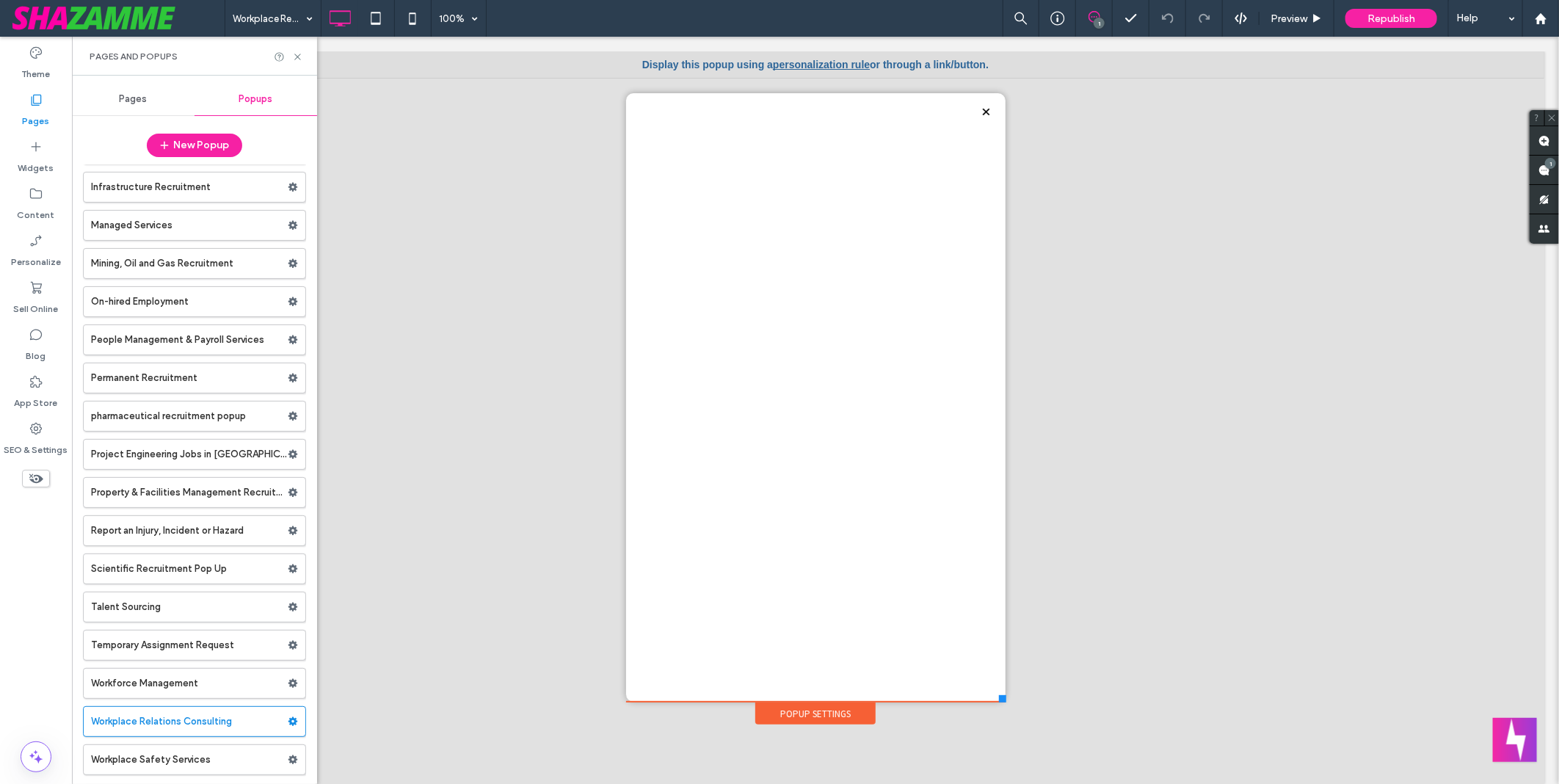
click at [821, 196] on div "Click To Paste" at bounding box center [815, 396] width 350 height 579
drag, startPoint x: 821, startPoint y: 196, endPoint x: 741, endPoint y: 243, distance: 92.8
click at [741, 243] on div "Click To Paste" at bounding box center [815, 396] width 350 height 579
click at [1212, 472] on div at bounding box center [814, 424] width 1458 height 747
click at [858, 316] on div "Click To Paste" at bounding box center [815, 396] width 350 height 579
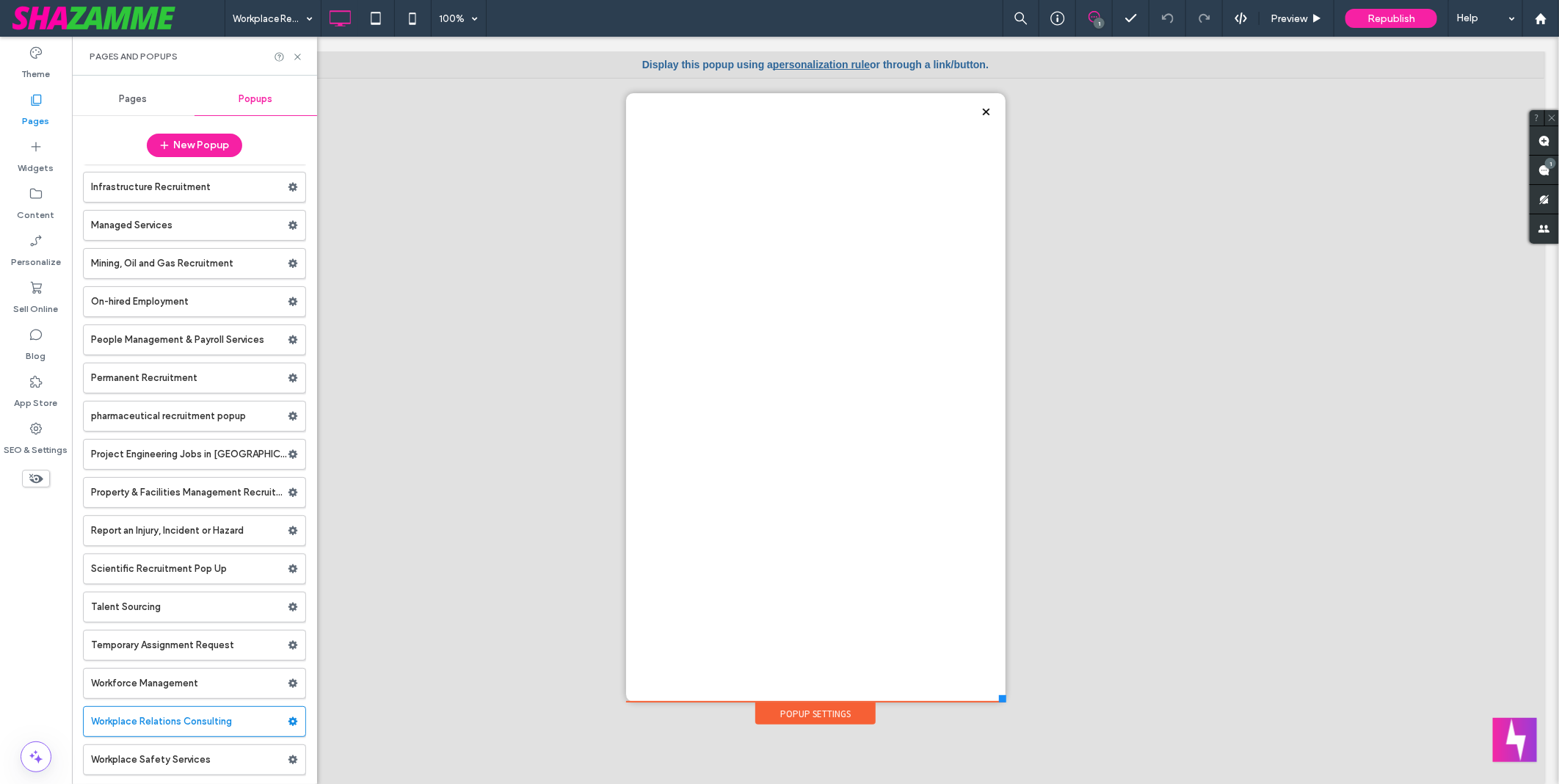
click at [1153, 385] on div at bounding box center [814, 424] width 1458 height 747
click at [890, 208] on div "Click To Paste" at bounding box center [815, 396] width 350 height 579
click at [46, 156] on label "Widgets" at bounding box center [36, 164] width 36 height 20
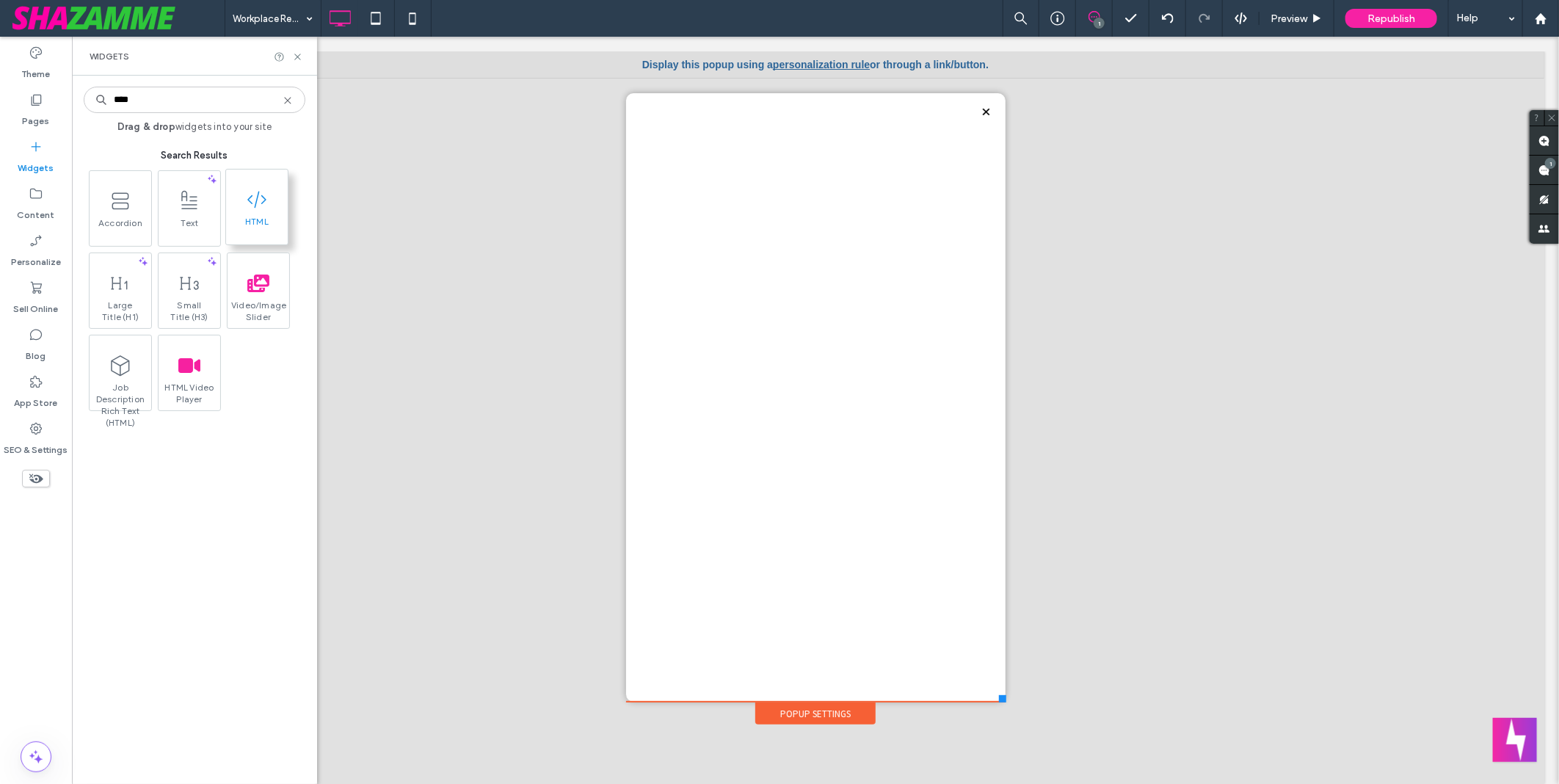
type input "****"
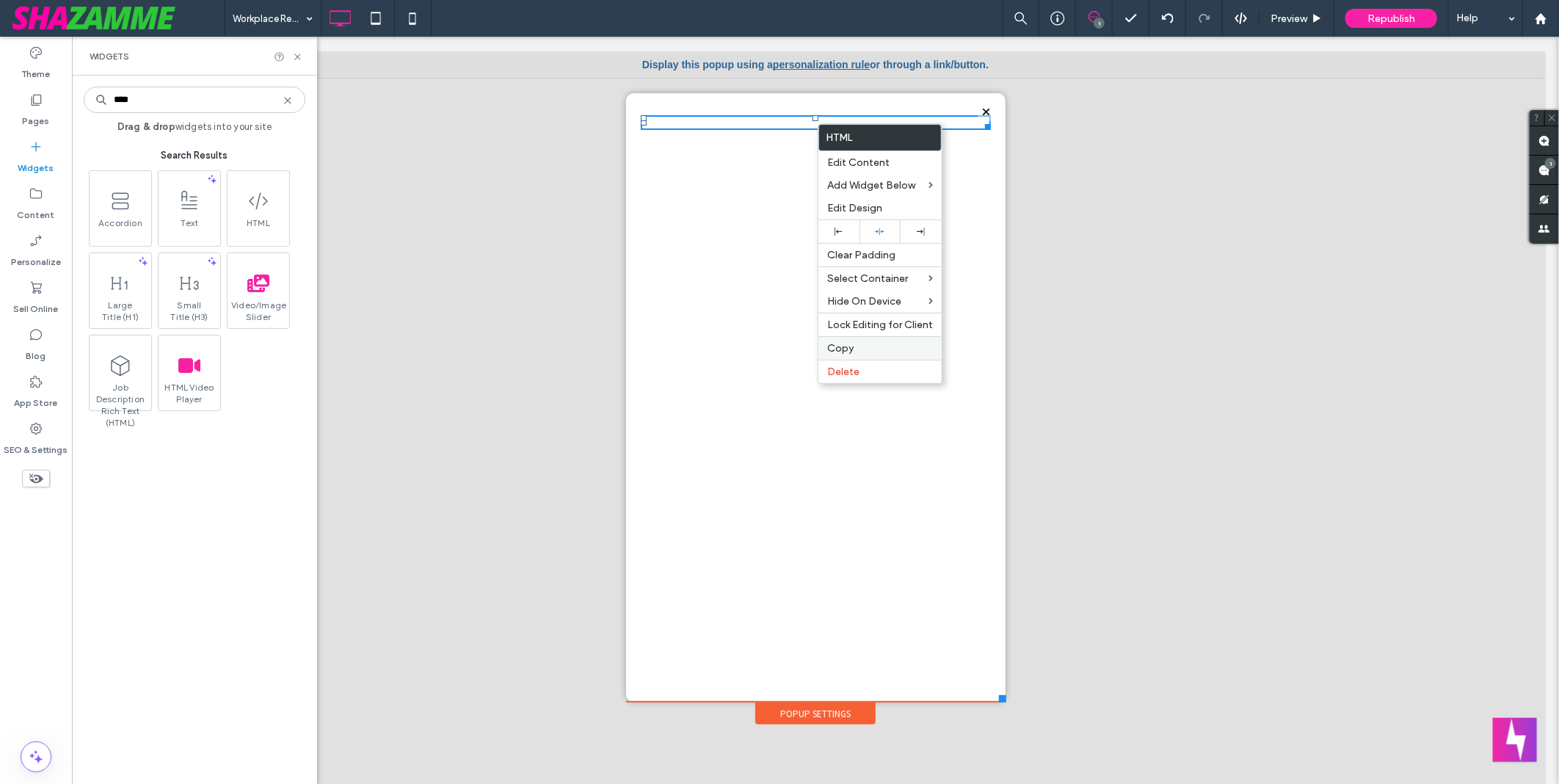
click at [864, 346] on label "Copy" at bounding box center [880, 348] width 106 height 12
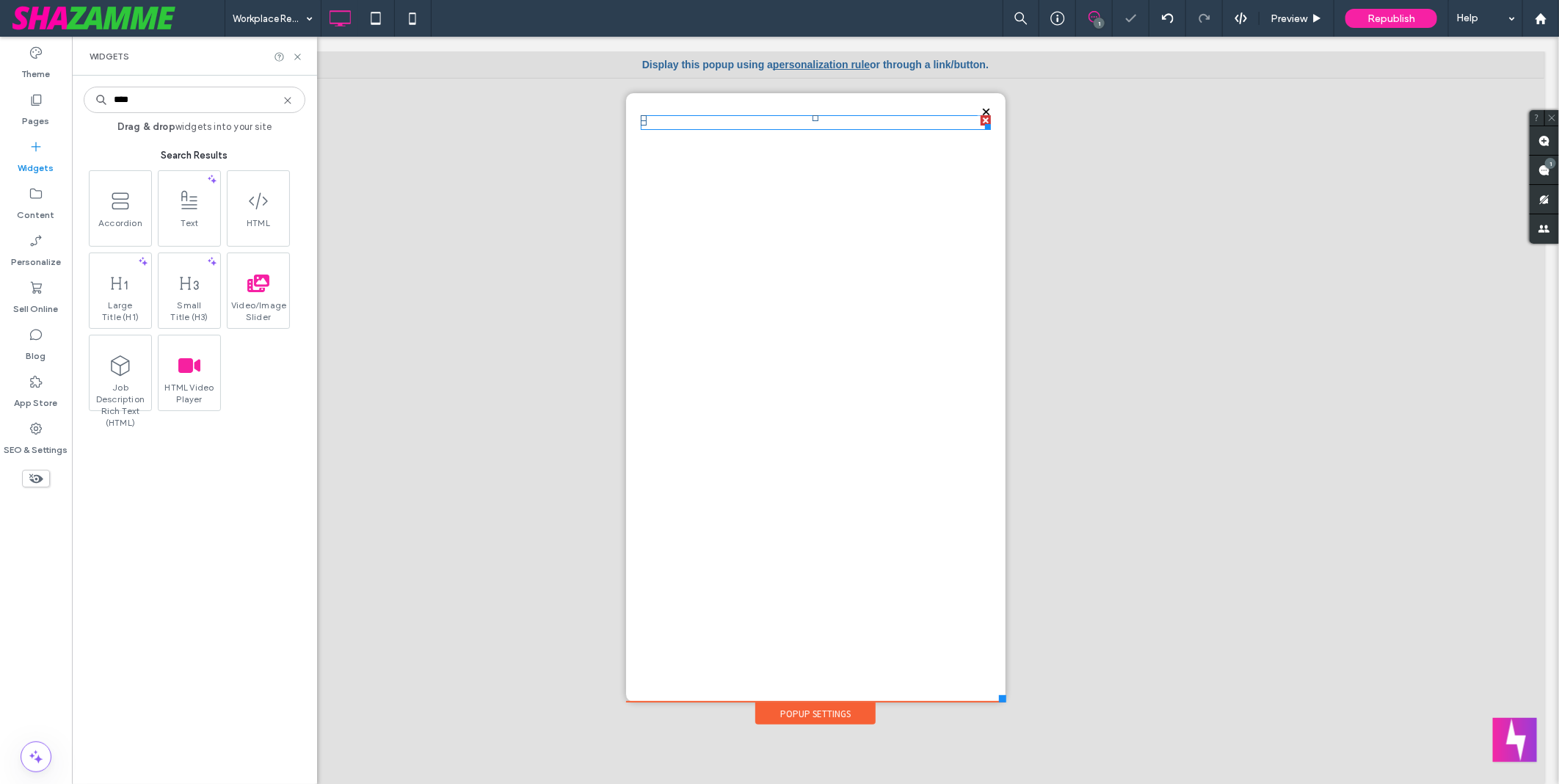
drag, startPoint x: 791, startPoint y: 259, endPoint x: 723, endPoint y: 313, distance: 86.8
click at [723, 313] on div "Click To Paste" at bounding box center [815, 396] width 350 height 579
drag, startPoint x: 728, startPoint y: 281, endPoint x: 714, endPoint y: 159, distance: 122.8
click at [711, 191] on div "Click To Paste" at bounding box center [815, 396] width 350 height 579
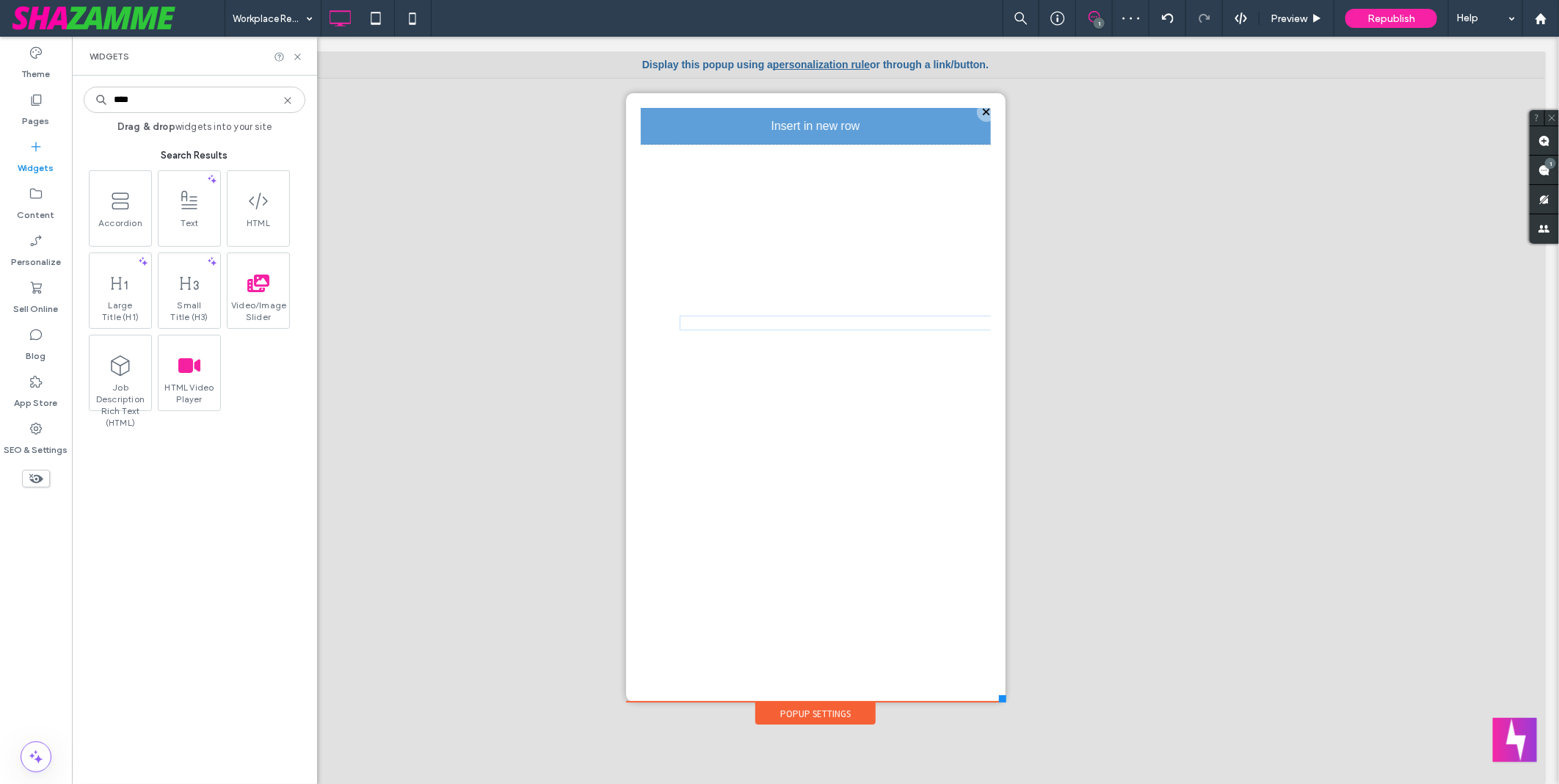
drag, startPoint x: 720, startPoint y: 119, endPoint x: 713, endPoint y: 296, distance: 177.1
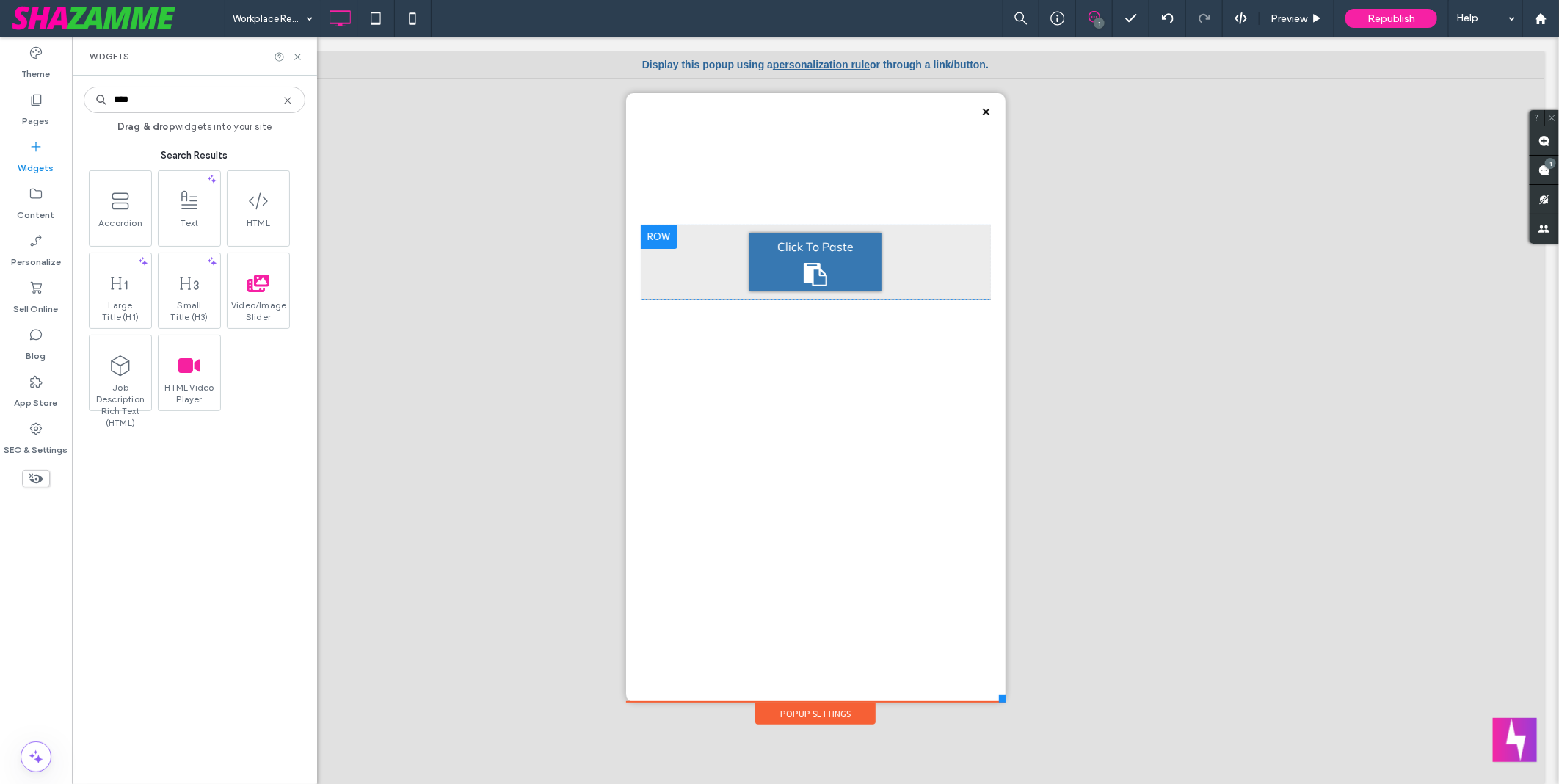
click at [786, 252] on span "Click To Paste" at bounding box center [814, 246] width 76 height 18
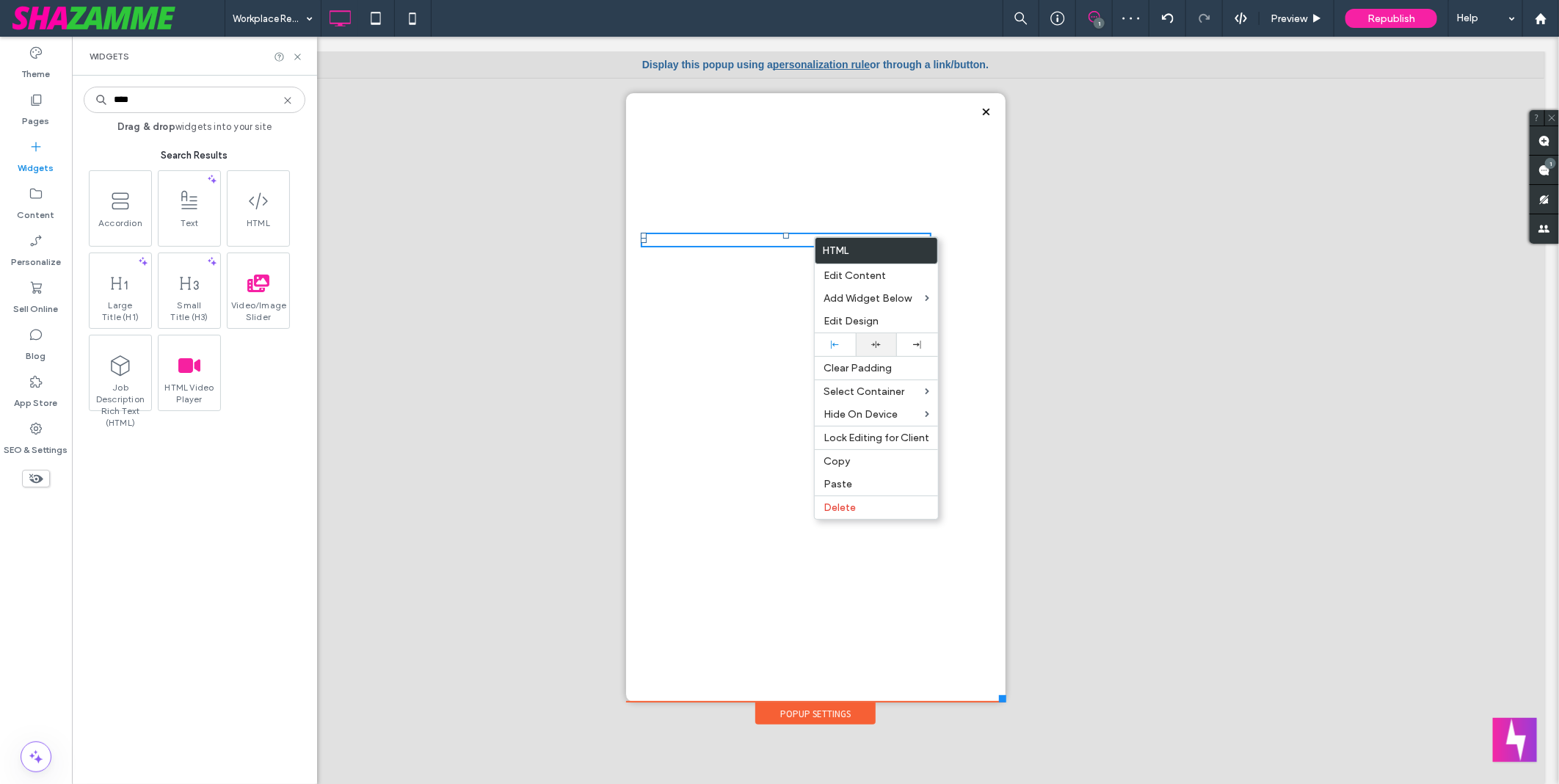
click at [876, 349] on div at bounding box center [876, 345] width 41 height 23
drag, startPoint x: 687, startPoint y: 0, endPoint x: 756, endPoint y: 19, distance: 71.6
click at [756, 19] on div "Workplace Relations Consulting 1 Preview Republish Help" at bounding box center [891, 18] width 1334 height 37
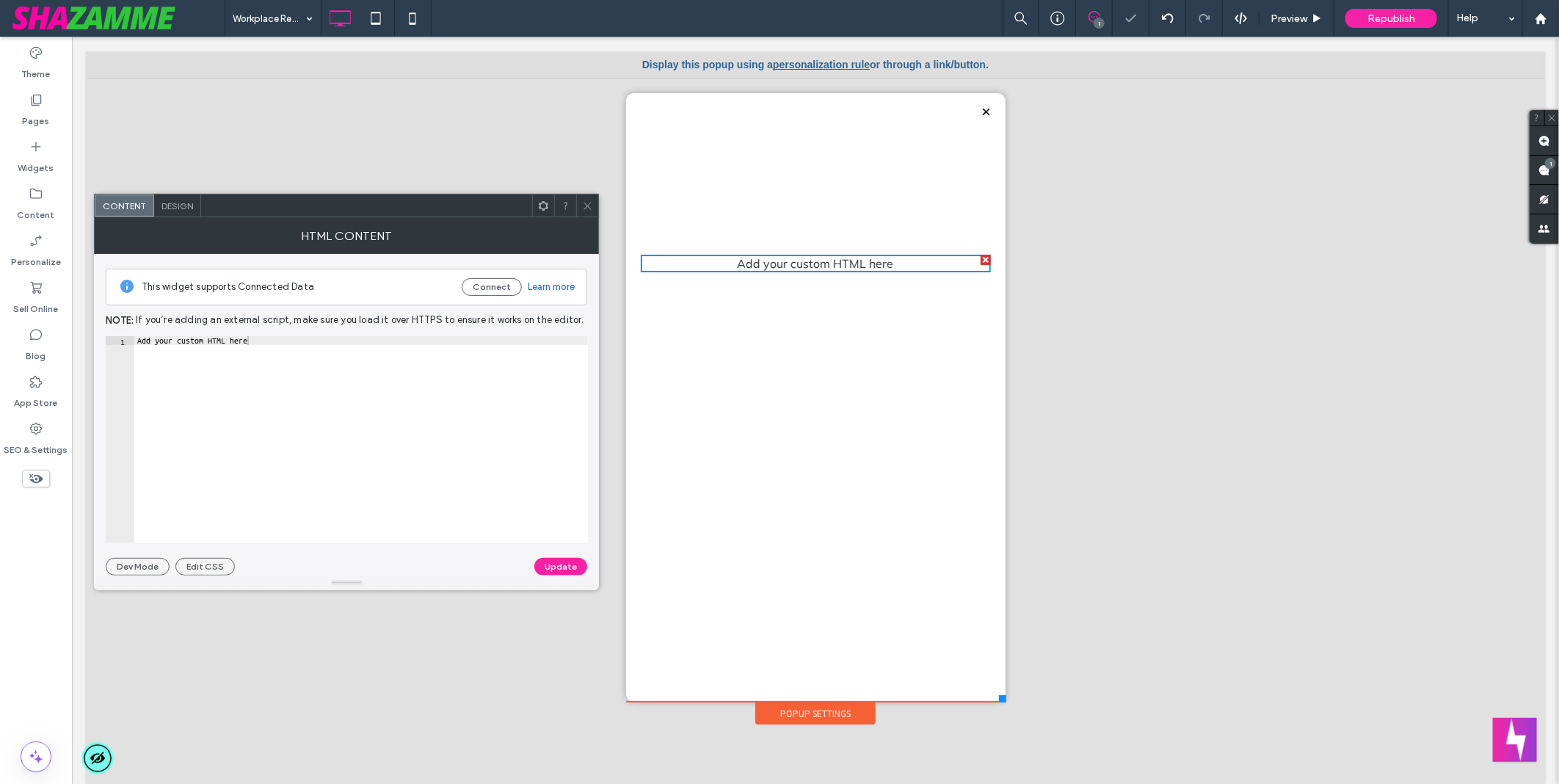
type textarea "**********"
click at [330, 408] on div "Add your custom HTML here" at bounding box center [361, 448] width 453 height 224
click at [349, 435] on div "Add your custom HTML here" at bounding box center [361, 448] width 453 height 224
paste textarea "Cursor at row 1"
click at [564, 565] on button "Update" at bounding box center [561, 566] width 53 height 18
